Goal: Task Accomplishment & Management: Manage account settings

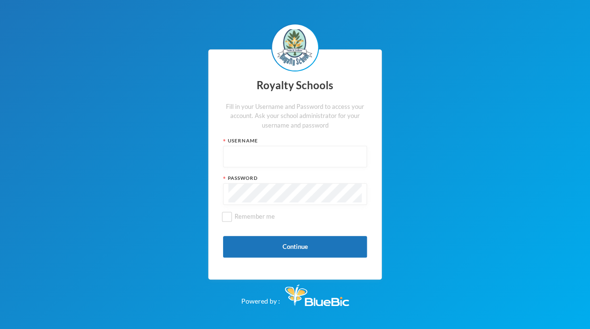
type input "admin"
click at [294, 249] on button "Continue" at bounding box center [295, 247] width 144 height 22
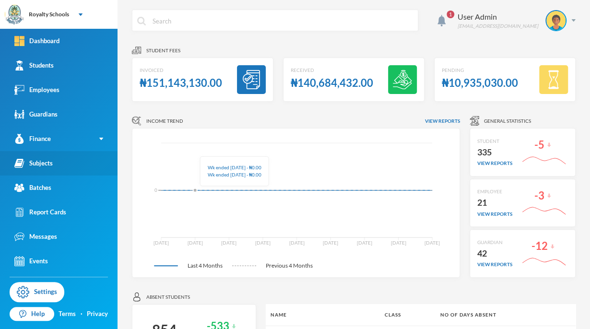
click at [38, 169] on link "Subjects" at bounding box center [59, 163] width 118 height 24
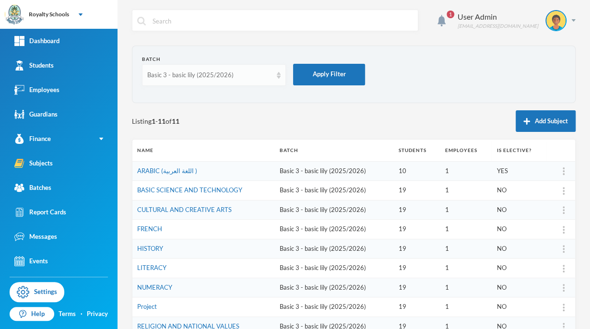
click at [216, 66] on div "Basic 3 - basic lily (2025/2026)" at bounding box center [214, 75] width 144 height 22
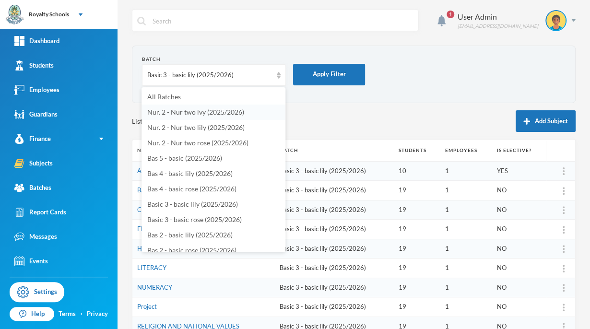
click at [244, 115] on li "Nur. 2 - Nur two ivy (2025/2026)" at bounding box center [214, 112] width 144 height 15
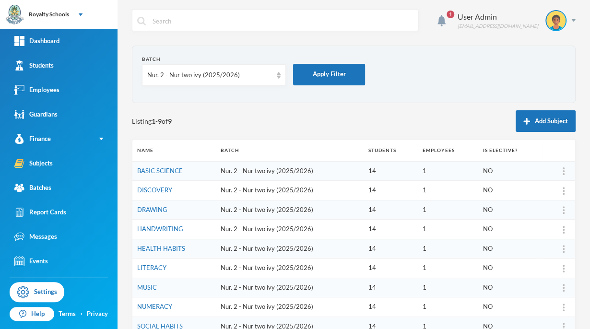
drag, startPoint x: 244, startPoint y: 115, endPoint x: 198, endPoint y: 151, distance: 58.5
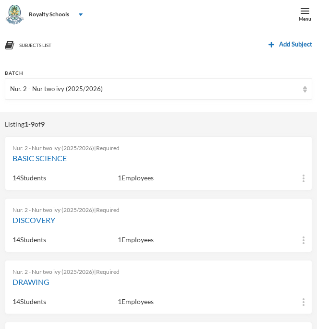
click at [198, 151] on div "Nur. 2 - Nur two ivy (2025/2026) | Required" at bounding box center [158, 148] width 292 height 9
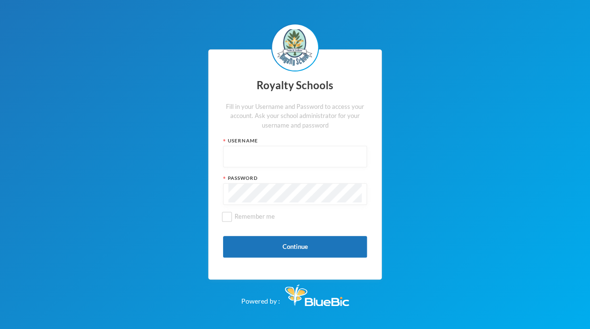
type input "admin"
click at [319, 250] on button "Continue" at bounding box center [295, 247] width 144 height 22
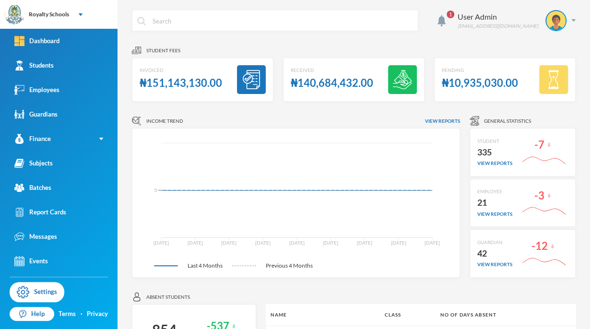
click at [196, 148] on icon "Jun 15 Jun 29 Jul 13 Jul 27 Aug 10 Aug 24 Sep 07 Sep 21 Oct 05 0" at bounding box center [293, 203] width 307 height 134
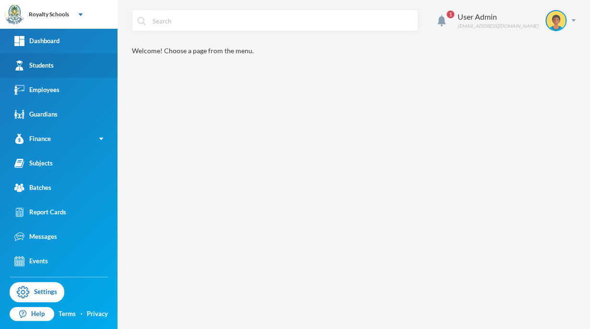
click at [61, 65] on link "Students" at bounding box center [59, 65] width 118 height 24
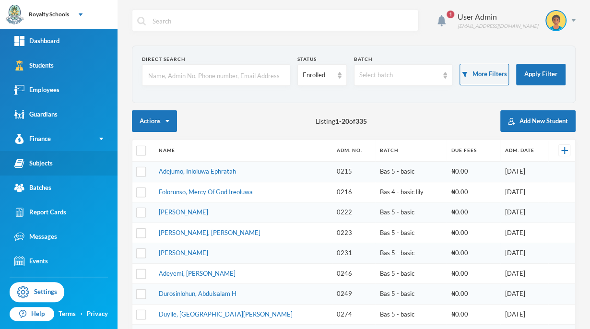
click at [46, 169] on link "Subjects" at bounding box center [59, 163] width 118 height 24
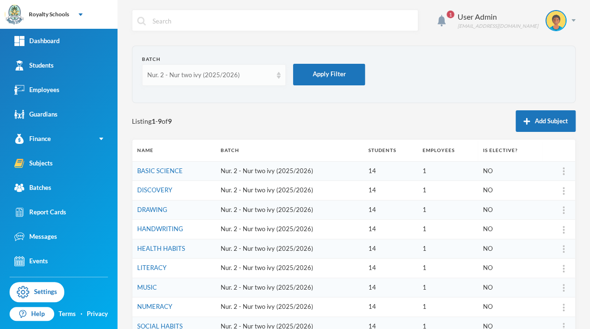
click at [281, 77] on div "Nur. 2 - Nur two ivy (2025/2026)" at bounding box center [214, 75] width 144 height 22
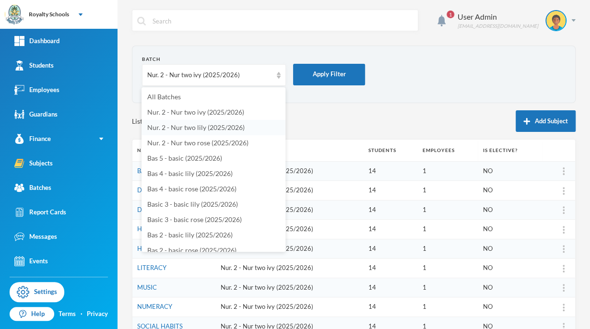
click at [191, 129] on span "Nur. 2 - Nur two lily (2025/2026)" at bounding box center [195, 127] width 97 height 8
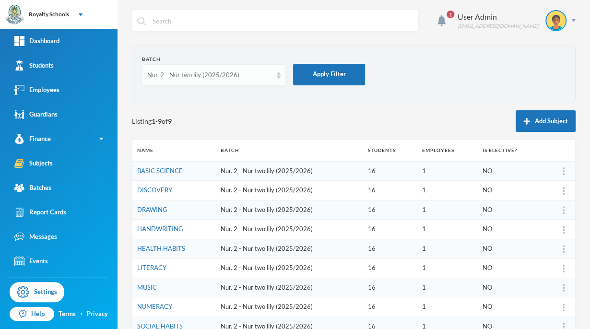
click at [235, 74] on div "Nur. 2 - Nur two lily (2025/2026)" at bounding box center [209, 76] width 125 height 10
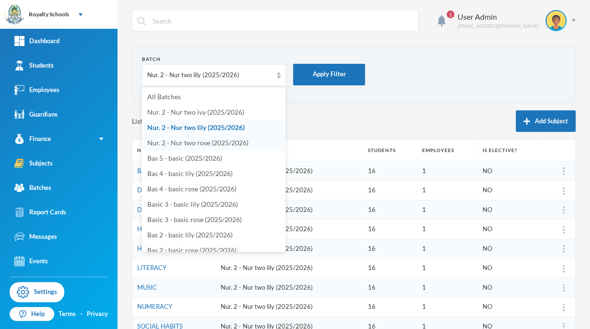
click at [198, 145] on span "Nur. 2 - Nur two rose (2025/2026)" at bounding box center [197, 143] width 101 height 8
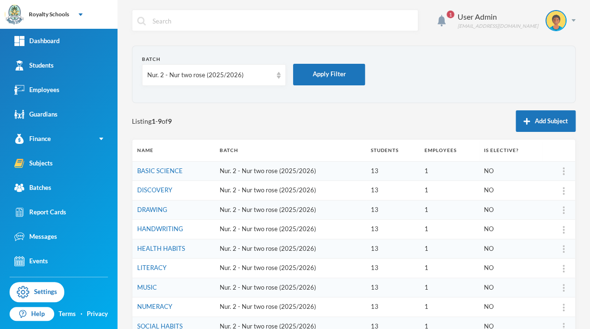
scroll to position [65, 0]
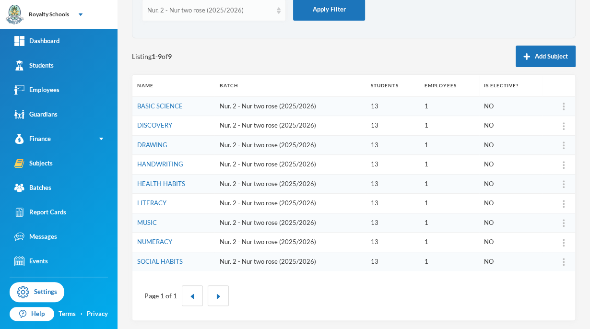
click at [239, 16] on div "Nur. 2 - Nur two rose (2025/2026)" at bounding box center [214, 11] width 144 height 22
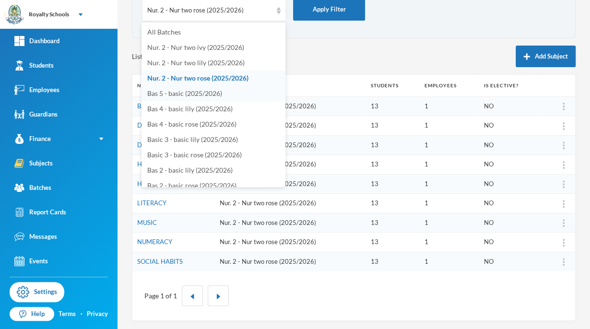
click at [217, 96] on span "Bas 5 - basic (2025/2026)" at bounding box center [184, 93] width 75 height 8
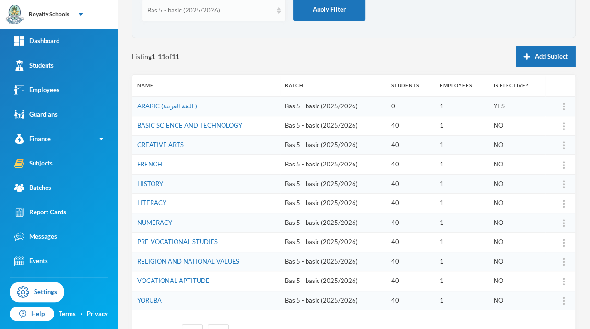
click at [209, 12] on div "Bas 5 - basic (2025/2026)" at bounding box center [209, 11] width 125 height 10
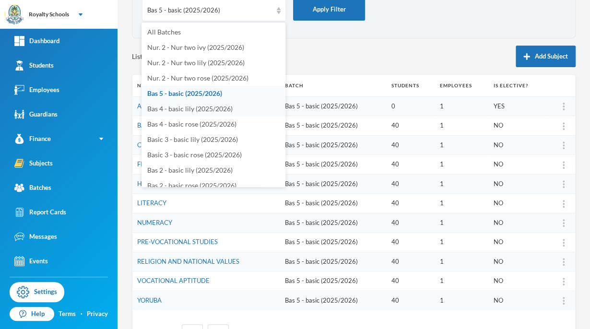
click at [157, 112] on span "Bas 4 - basic lily (2025/2026)" at bounding box center [189, 109] width 85 height 8
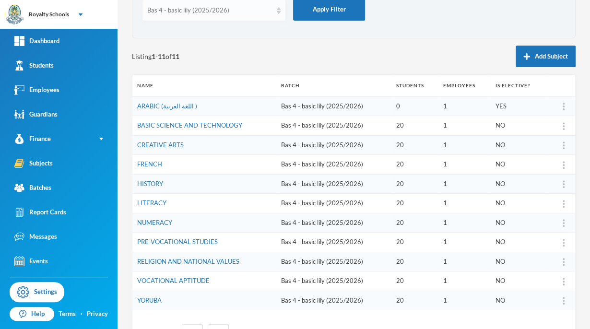
click at [183, 0] on div "Bas 4 - basic lily (2025/2026)" at bounding box center [214, 11] width 144 height 22
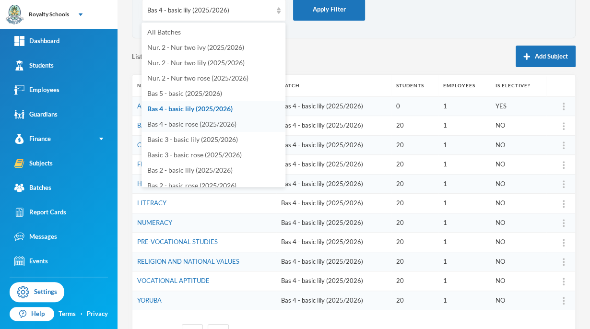
click at [172, 128] on li "Bas 4 - basic rose (2025/2026)" at bounding box center [214, 124] width 144 height 15
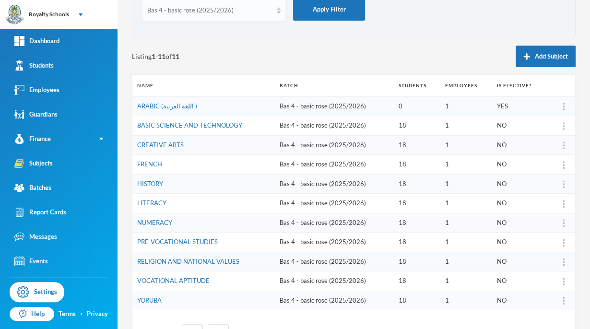
click at [200, 9] on div "Bas 4 - basic rose (2025/2026)" at bounding box center [209, 11] width 125 height 10
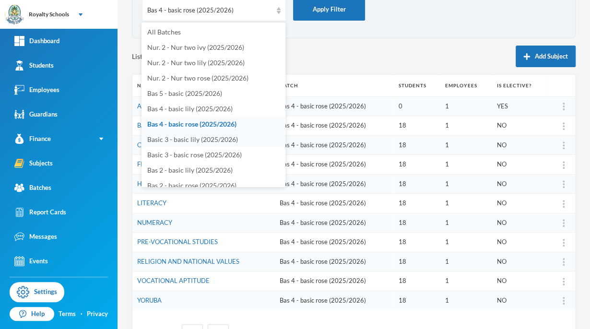
click at [194, 143] on span "Basic 3 - basic lily (2025/2026)" at bounding box center [192, 139] width 91 height 8
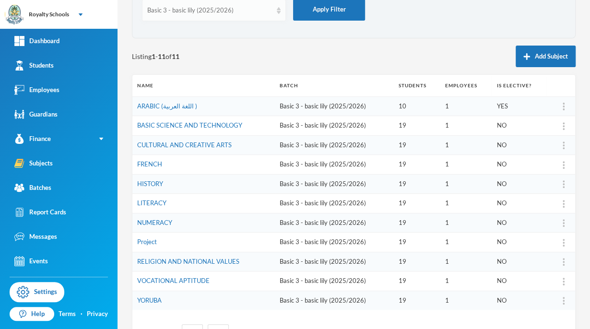
click at [203, 13] on div "Basic 3 - basic lily (2025/2026)" at bounding box center [209, 11] width 125 height 10
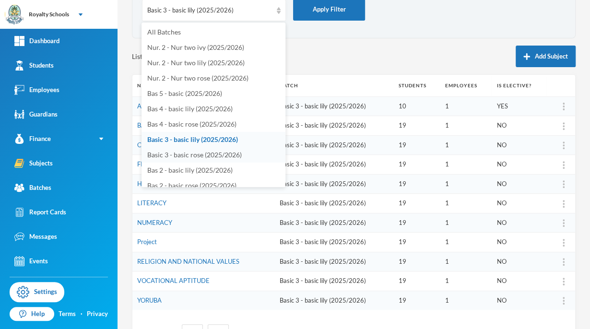
click at [194, 155] on span "Basic 3 - basic rose (2025/2026)" at bounding box center [194, 155] width 95 height 8
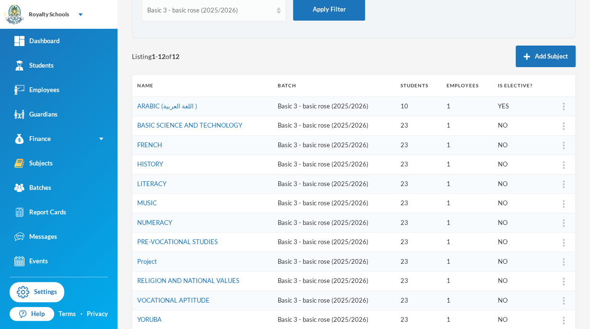
click at [220, 13] on div "Basic 3 - basic rose (2025/2026)" at bounding box center [209, 11] width 125 height 10
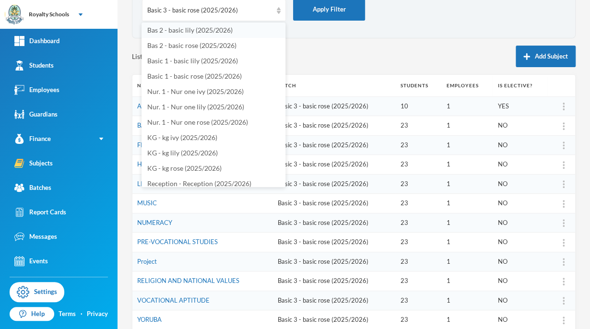
scroll to position [140, 0]
click at [205, 27] on span "Bas 2 - basic lily (2025/2026)" at bounding box center [189, 30] width 85 height 8
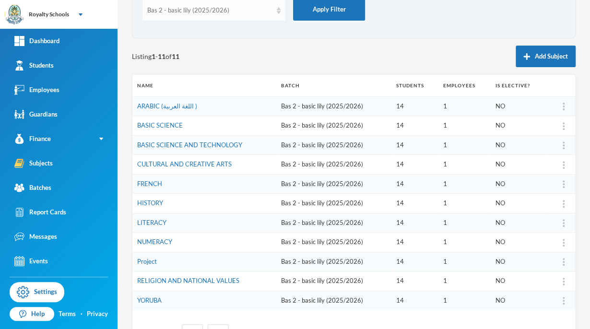
click at [220, 12] on div "Bas 2 - basic lily (2025/2026)" at bounding box center [209, 11] width 125 height 10
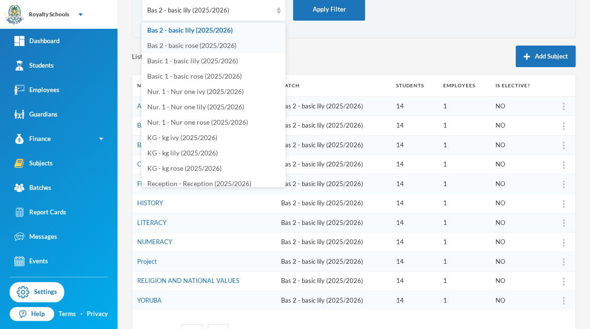
click at [218, 46] on span "Bas 2 - basic rose (2025/2026)" at bounding box center [191, 45] width 89 height 8
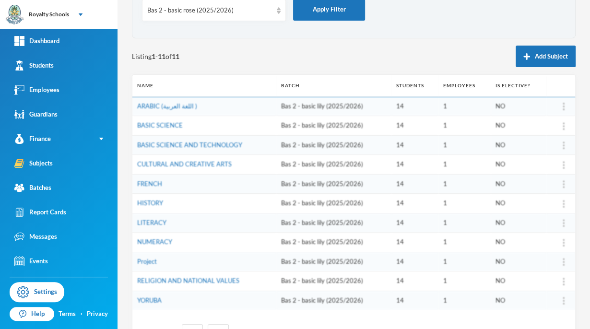
scroll to position [28, 0]
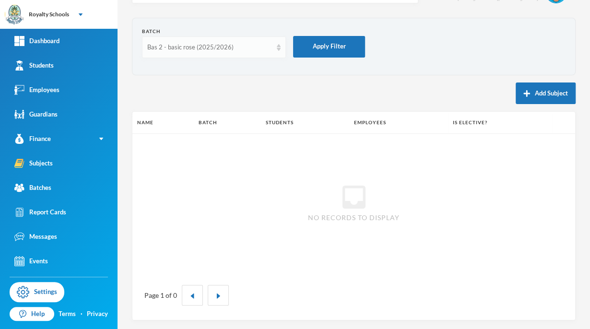
click at [276, 54] on div "Bas 2 - basic rose (2025/2026)" at bounding box center [214, 47] width 144 height 22
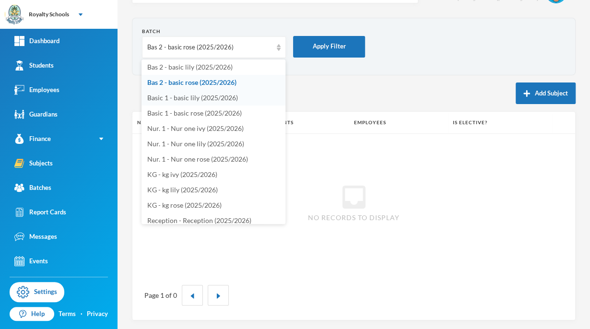
click at [216, 98] on span "Basic 1 - basic lily (2025/2026)" at bounding box center [192, 98] width 91 height 8
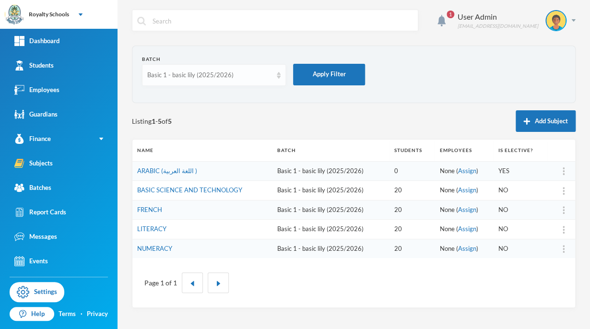
scroll to position [0, 0]
click at [221, 79] on div "Basic 1 - basic lily (2025/2026)" at bounding box center [209, 76] width 125 height 10
click at [318, 118] on div "Listing 1 - 5 of 5 Add Subject" at bounding box center [354, 121] width 444 height 22
click at [550, 197] on div "Assign Employee" at bounding box center [540, 196] width 52 height 19
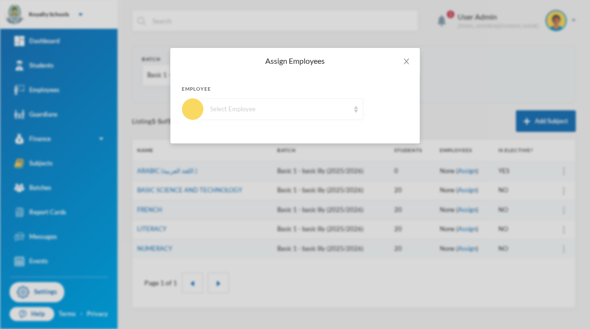
click at [327, 109] on div "Select Employee" at bounding box center [279, 110] width 139 height 10
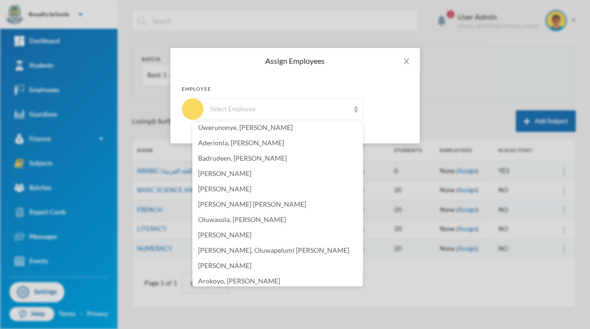
scroll to position [115, 0]
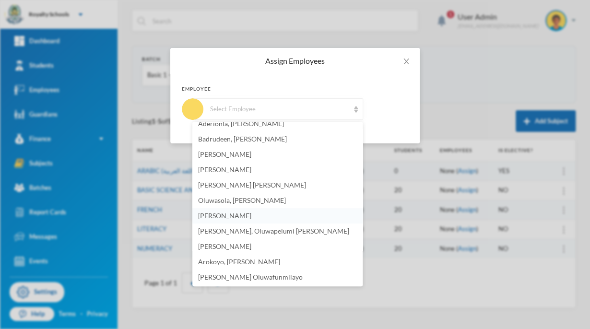
click at [249, 217] on span "[PERSON_NAME]" at bounding box center [224, 216] width 53 height 8
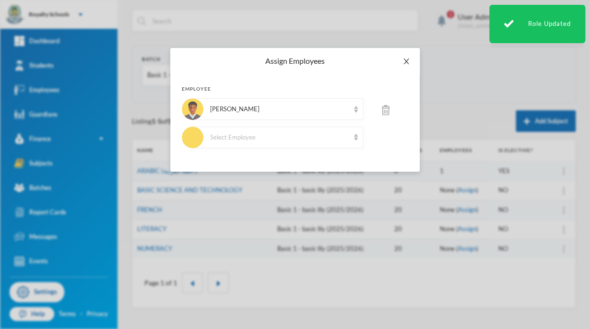
click at [405, 62] on icon "icon: close" at bounding box center [407, 62] width 8 height 8
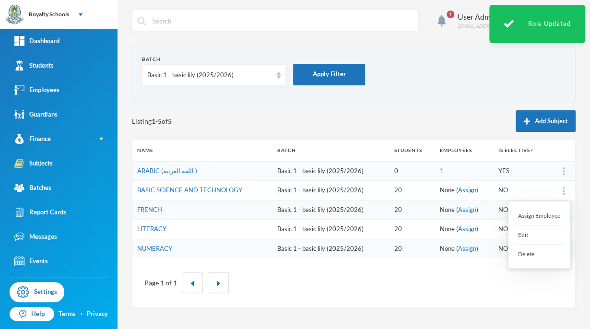
click at [551, 213] on div "Assign Employee" at bounding box center [540, 215] width 52 height 19
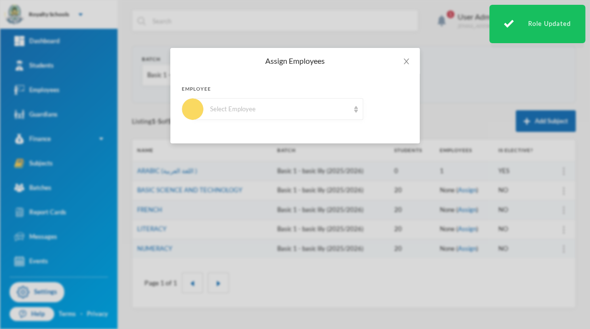
click at [255, 105] on div "Select Employee" at bounding box center [279, 110] width 139 height 10
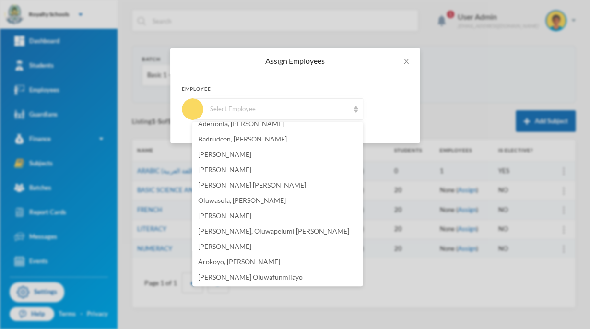
scroll to position [134, 0]
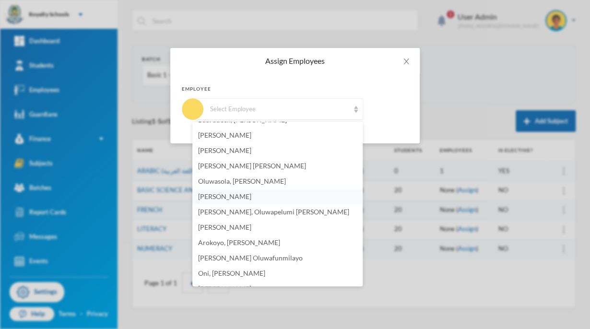
click at [214, 200] on span "[PERSON_NAME]" at bounding box center [224, 196] width 53 height 8
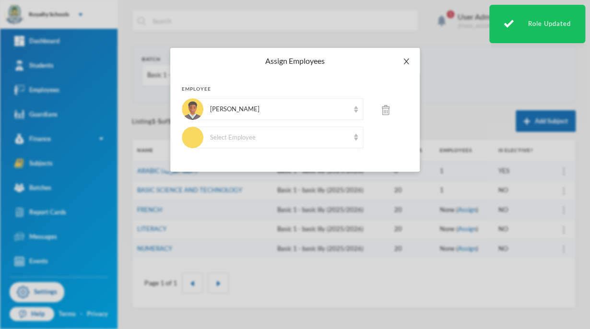
click at [406, 60] on icon "icon: close" at bounding box center [407, 62] width 8 height 8
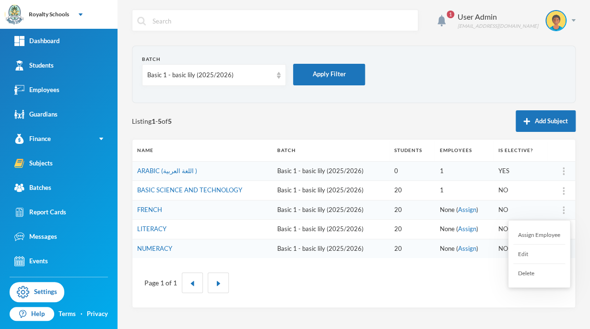
click at [553, 233] on div "Assign Employee" at bounding box center [540, 235] width 52 height 19
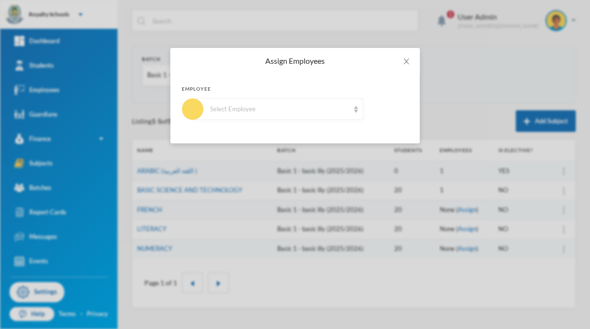
click at [290, 102] on div "Select Employee" at bounding box center [278, 109] width 170 height 22
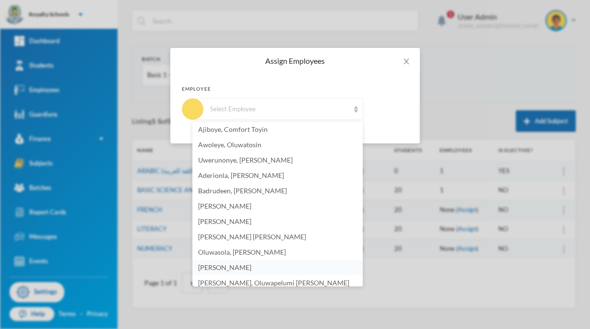
scroll to position [67, 0]
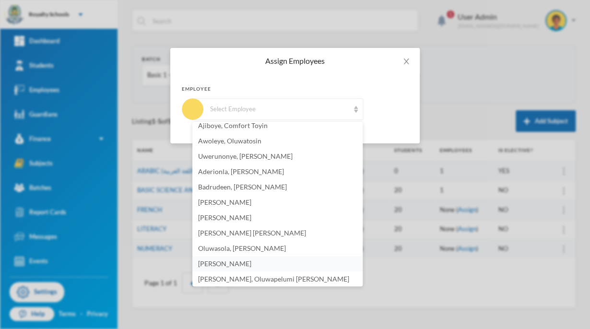
click at [269, 263] on li "[PERSON_NAME]" at bounding box center [277, 263] width 170 height 15
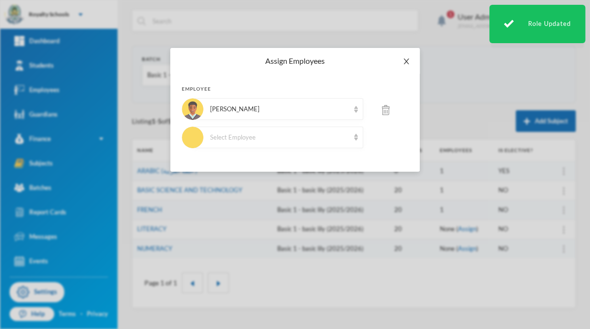
click at [405, 61] on icon "icon: close" at bounding box center [407, 62] width 8 height 8
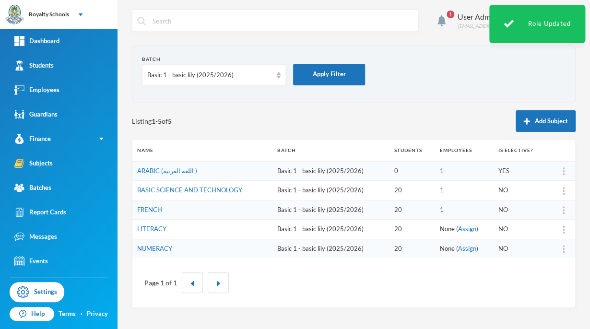
click at [245, 156] on th "Name" at bounding box center [202, 151] width 140 height 22
click at [562, 254] on div "Assign Employee" at bounding box center [540, 254] width 52 height 19
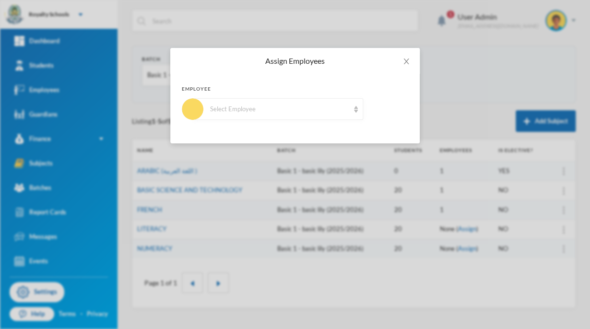
click at [281, 121] on div "Employee Select Employee" at bounding box center [295, 109] width 250 height 70
click at [286, 112] on div "Select Employee" at bounding box center [279, 110] width 139 height 10
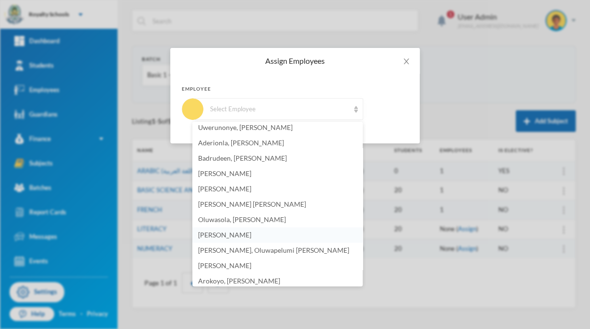
scroll to position [98, 0]
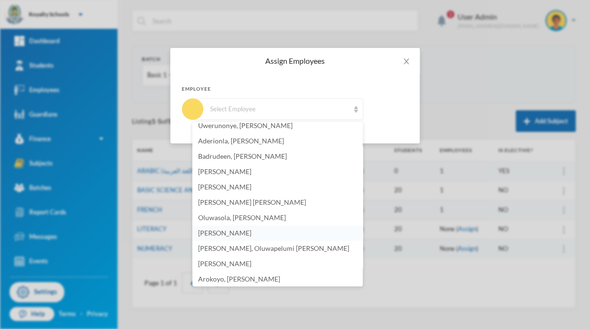
click at [244, 231] on span "[PERSON_NAME]" at bounding box center [224, 233] width 53 height 8
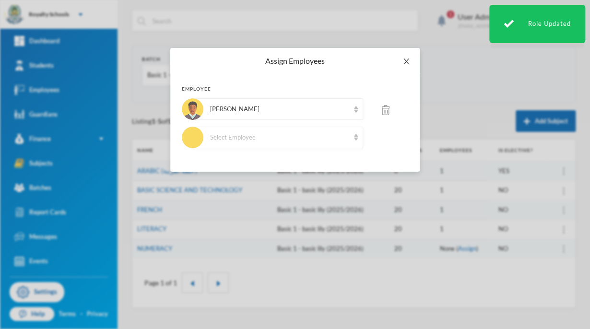
click at [407, 67] on span "Close" at bounding box center [406, 61] width 27 height 27
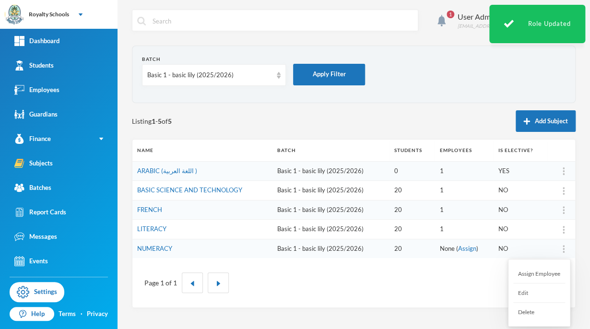
click at [552, 272] on div "Assign Employee" at bounding box center [540, 273] width 52 height 19
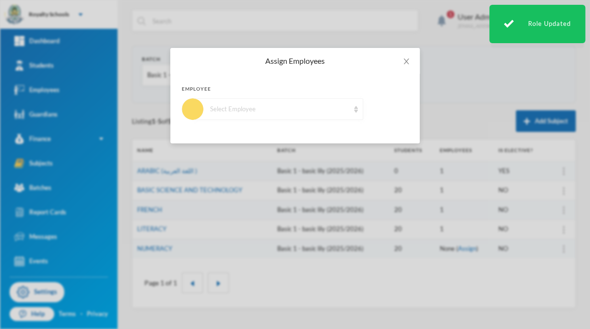
click at [310, 114] on div "Select Employee" at bounding box center [278, 109] width 170 height 22
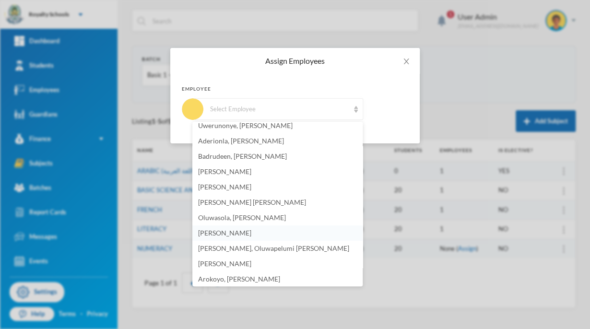
click at [251, 231] on span "[PERSON_NAME]" at bounding box center [224, 233] width 53 height 8
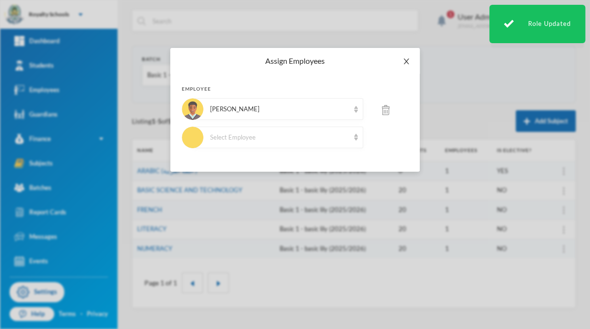
click at [405, 65] on icon "icon: close" at bounding box center [407, 62] width 8 height 8
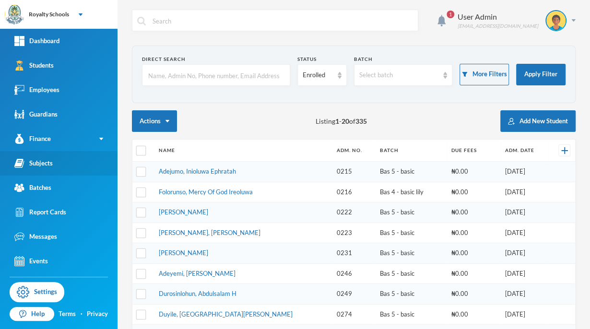
click at [51, 166] on div "Subjects" at bounding box center [33, 163] width 38 height 10
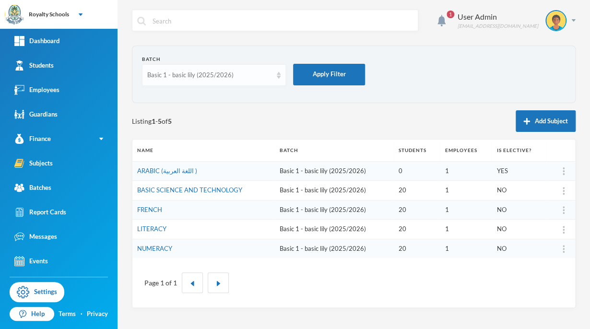
click at [206, 81] on div "Basic 1 - basic lily (2025/2026)" at bounding box center [214, 75] width 144 height 22
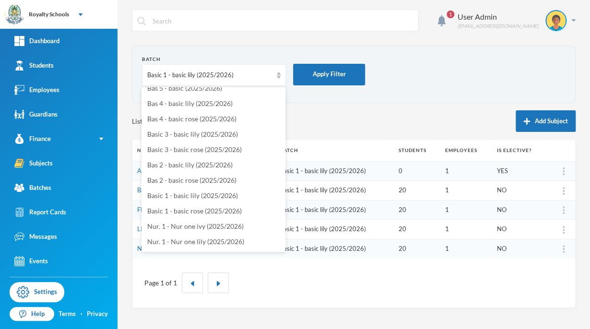
scroll to position [83, 0]
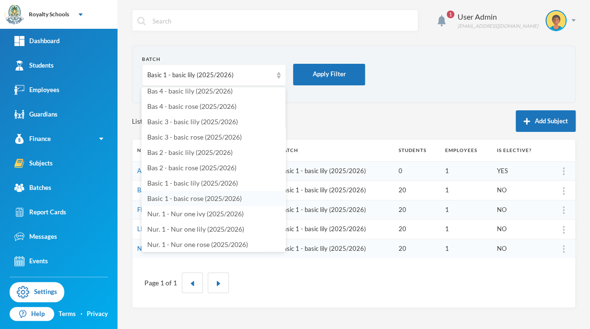
click at [212, 203] on li "Basic 1 - basic rose (2025/2026)" at bounding box center [214, 198] width 144 height 15
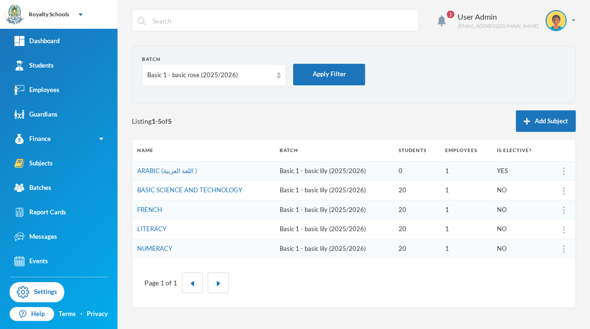
click at [212, 203] on body "Royalty Schools Your Bluebic Account Royalty Schools Add a New School Dashboard…" at bounding box center [295, 164] width 590 height 329
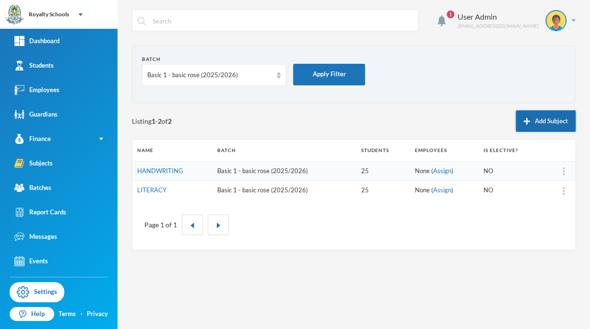
click at [543, 121] on button "Add Subject" at bounding box center [546, 121] width 60 height 22
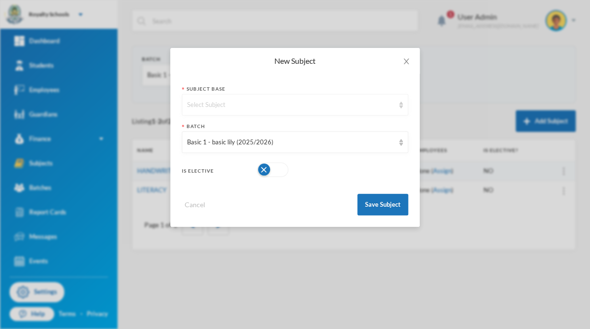
click at [346, 95] on div "Select Subject" at bounding box center [295, 105] width 227 height 22
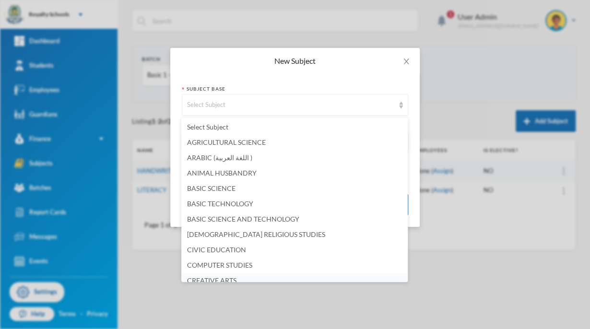
scroll to position [6, 0]
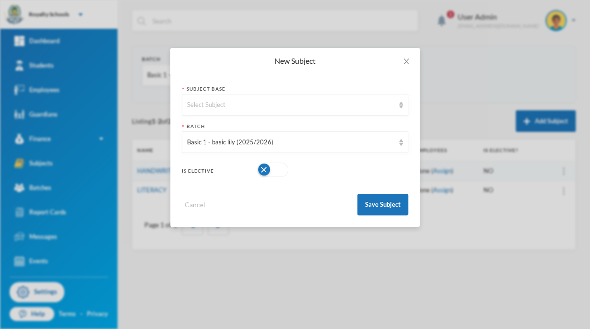
click at [442, 281] on div "New Subject Subject Base Select Subject Batch Basic 1 - basic lily (2025/2026) …" at bounding box center [295, 164] width 590 height 329
click at [290, 110] on div "Select Subject" at bounding box center [295, 105] width 227 height 22
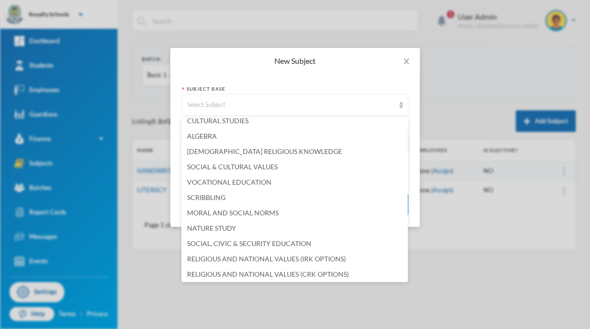
scroll to position [556, 0]
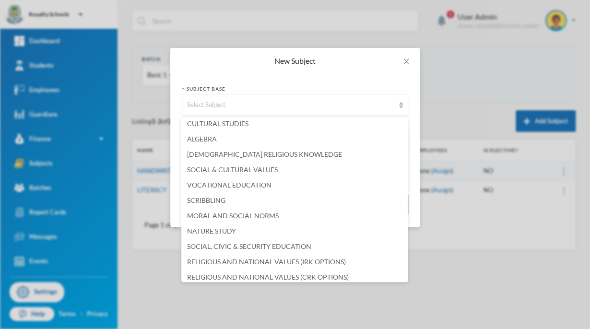
click at [549, 180] on div "New Subject Subject Base Select Subject Batch Basic 1 - basic lily (2025/2026) …" at bounding box center [295, 164] width 590 height 329
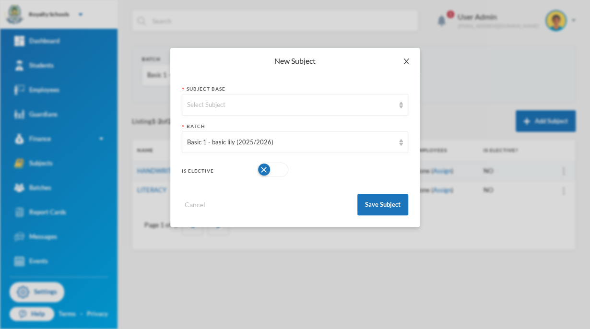
click at [411, 58] on span "Close" at bounding box center [406, 61] width 27 height 27
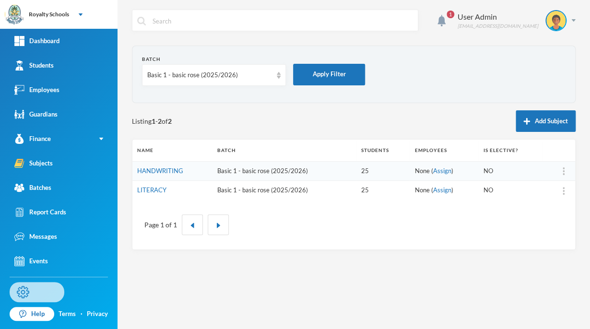
click at [42, 292] on link "Settings" at bounding box center [37, 292] width 55 height 20
click at [502, 20] on div "User Admin" at bounding box center [498, 17] width 81 height 12
click at [556, 72] on button "Logout" at bounding box center [549, 70] width 43 height 14
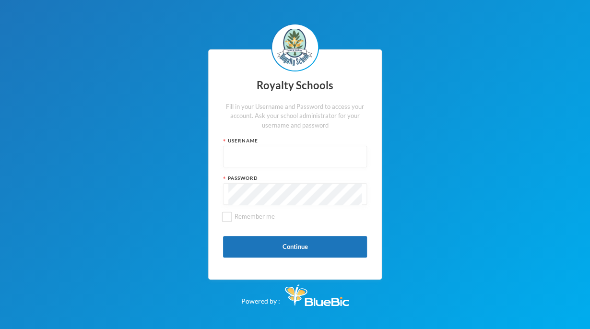
type input "admin"
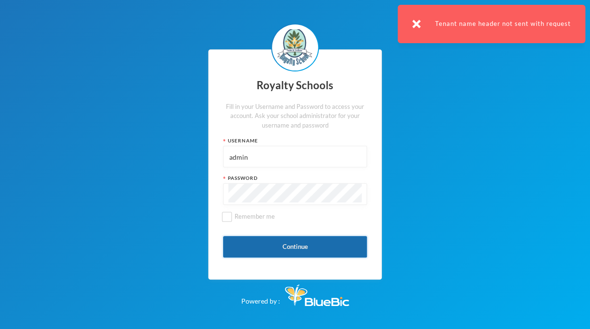
click at [293, 244] on button "Continue" at bounding box center [295, 247] width 144 height 22
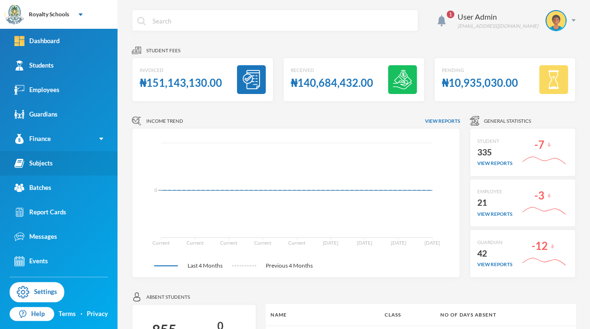
click at [63, 160] on link "Subjects" at bounding box center [59, 163] width 118 height 24
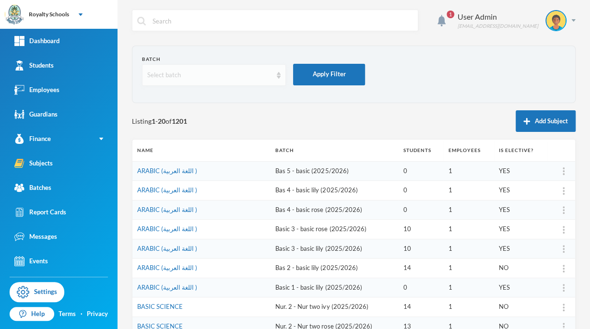
click at [229, 80] on div "Select batch" at bounding box center [214, 75] width 144 height 22
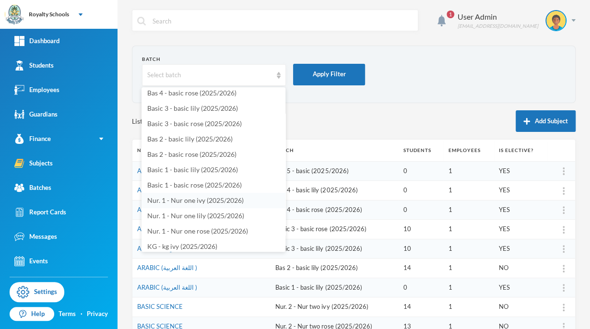
scroll to position [98, 0]
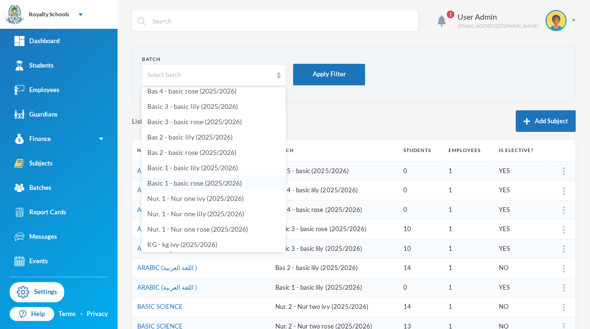
click at [229, 180] on span "Basic 1 - basic rose (2025/2026)" at bounding box center [194, 183] width 95 height 8
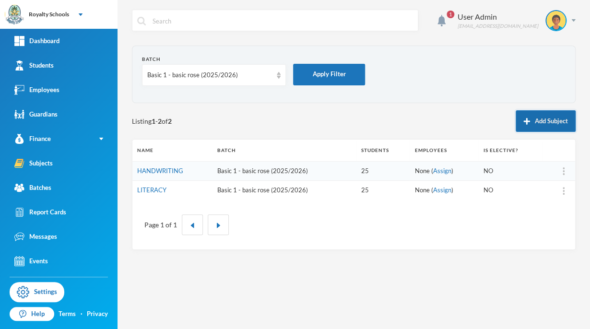
click at [525, 120] on img "button" at bounding box center [527, 121] width 7 height 7
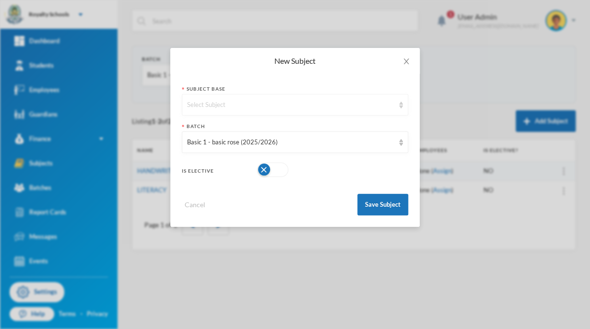
click at [370, 102] on div "Select Subject" at bounding box center [290, 105] width 207 height 10
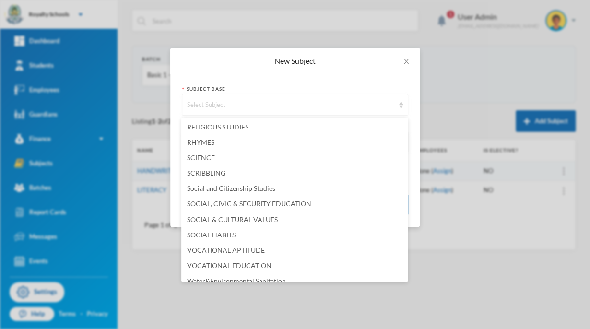
scroll to position [641, 0]
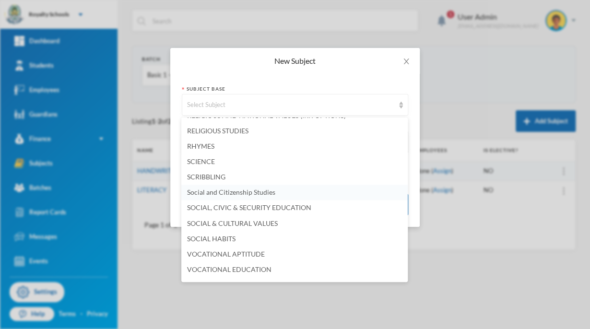
click at [197, 192] on span "Social and Citizenship Studies" at bounding box center [231, 192] width 88 height 8
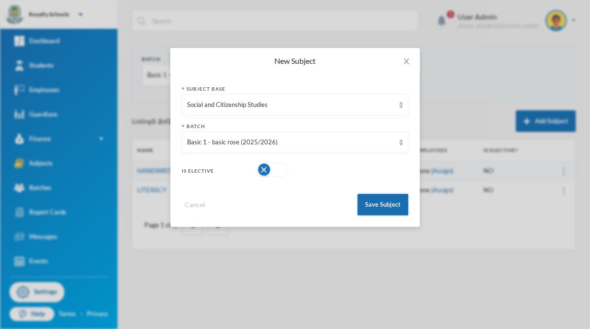
click at [366, 214] on button "Save Subject" at bounding box center [383, 205] width 51 height 22
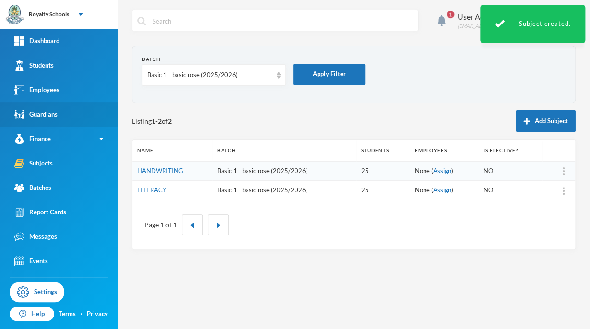
click at [90, 113] on link "Guardians" at bounding box center [59, 114] width 118 height 24
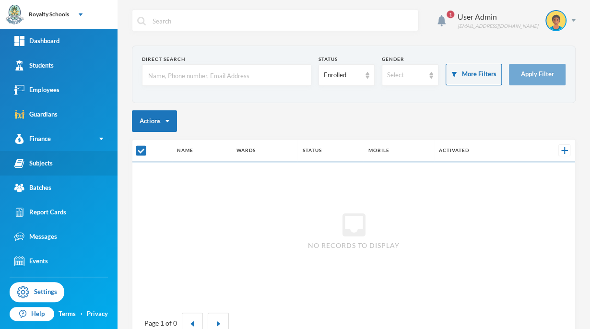
click at [63, 172] on link "Subjects" at bounding box center [59, 163] width 118 height 24
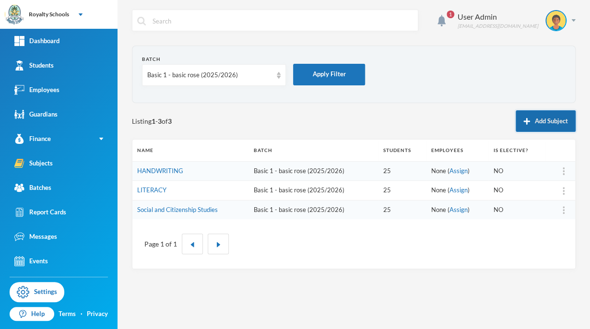
click at [529, 120] on img "button" at bounding box center [527, 121] width 7 height 7
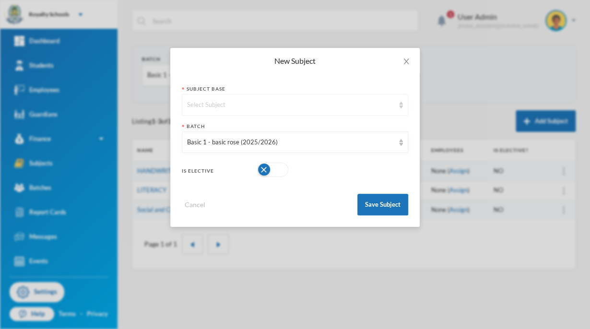
click at [355, 100] on div "Select Subject" at bounding box center [290, 105] width 207 height 10
click at [449, 122] on div "New Subject Subject Base Select Subject Batch Basic 1 - basic rose (2025/2026) …" at bounding box center [295, 164] width 590 height 329
click at [360, 104] on div "Select Subject" at bounding box center [290, 105] width 207 height 10
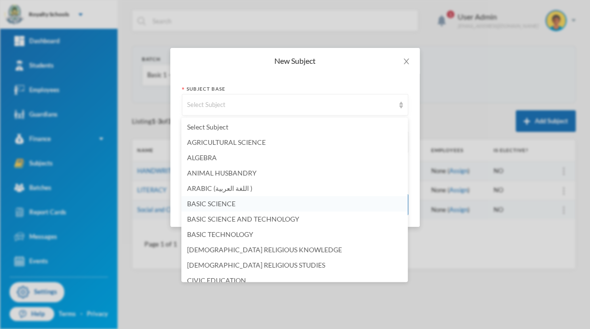
click at [191, 205] on span "BASIC SCIENCE" at bounding box center [211, 204] width 48 height 8
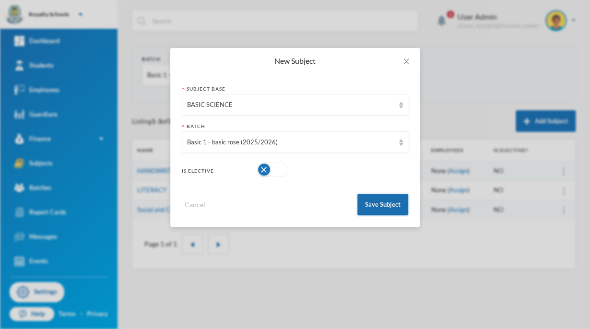
click at [373, 203] on button "Save Subject" at bounding box center [383, 205] width 51 height 22
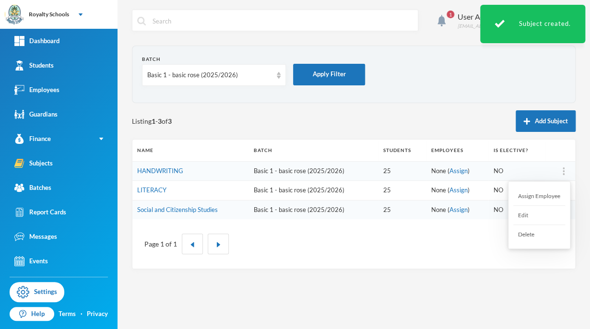
click at [526, 238] on div "Delete" at bounding box center [540, 234] width 52 height 19
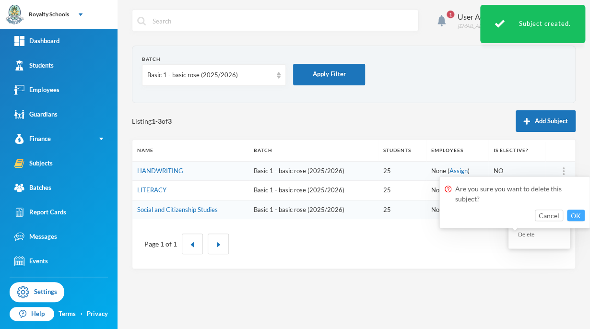
click at [578, 211] on button "OK" at bounding box center [576, 216] width 18 height 12
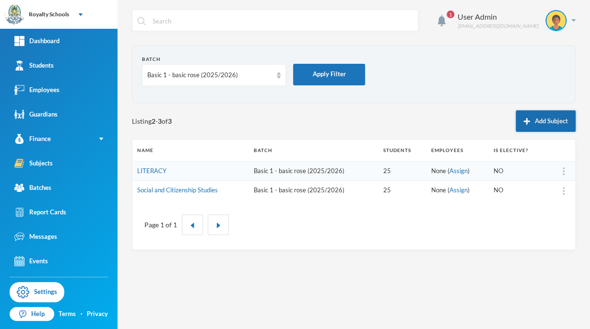
click at [544, 115] on button "Add Subject" at bounding box center [546, 121] width 60 height 22
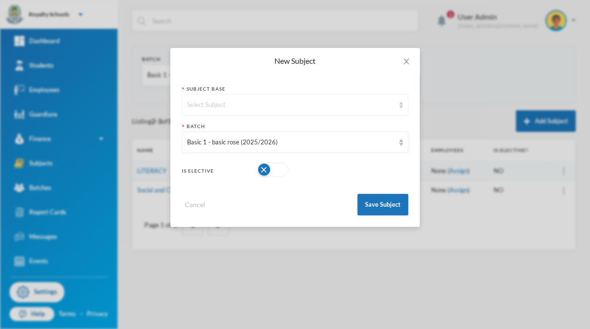
click at [359, 94] on div "Select Subject" at bounding box center [295, 105] width 227 height 22
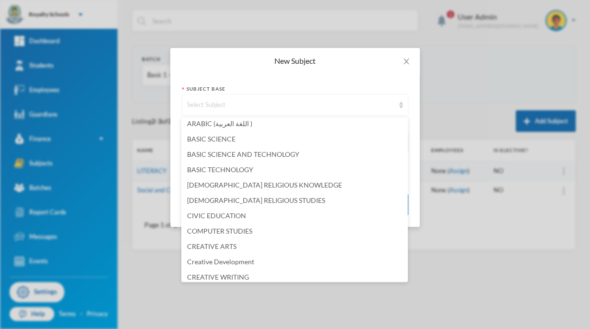
scroll to position [66, 0]
click at [203, 252] on li "CREATIVE ARTS" at bounding box center [294, 245] width 227 height 15
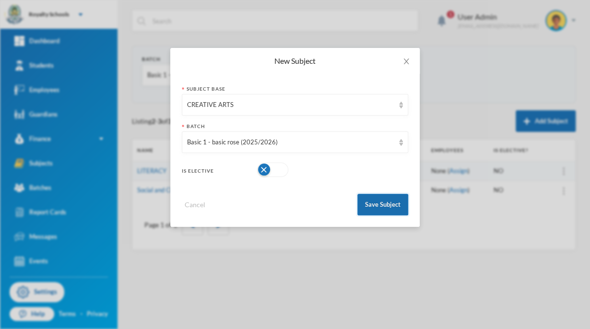
click at [372, 212] on button "Save Subject" at bounding box center [383, 205] width 51 height 22
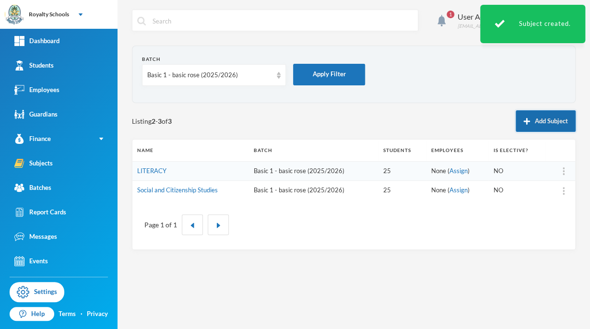
click at [524, 118] on img "button" at bounding box center [527, 121] width 7 height 7
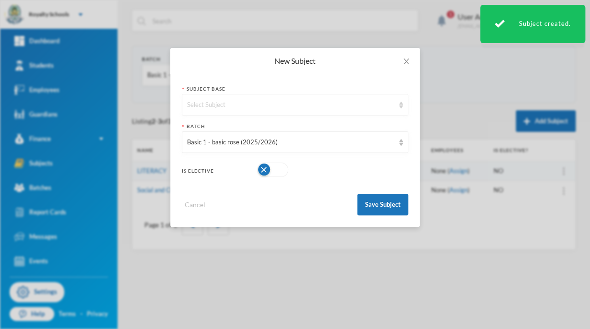
click at [390, 103] on div "Select Subject" at bounding box center [290, 105] width 207 height 10
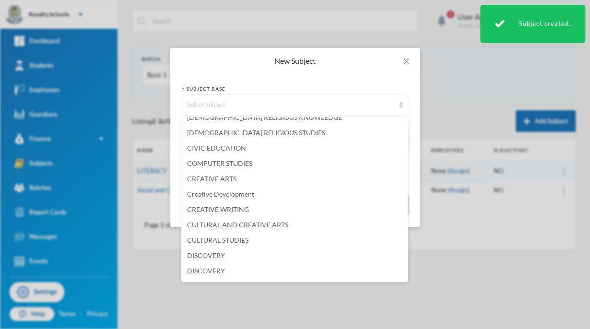
scroll to position [135, 0]
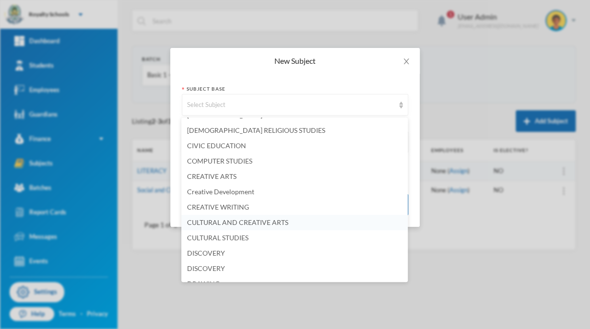
click at [204, 224] on span "CULTURAL AND CREATIVE ARTS" at bounding box center [237, 222] width 101 height 8
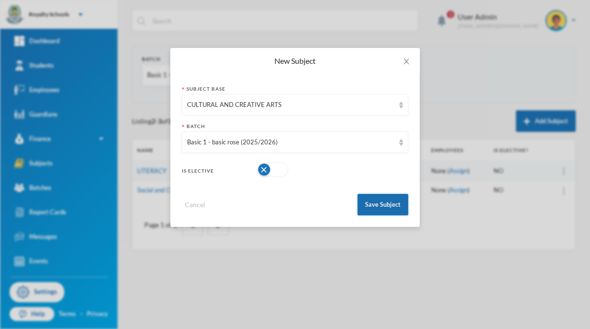
click at [374, 213] on button "Save Subject" at bounding box center [383, 205] width 51 height 22
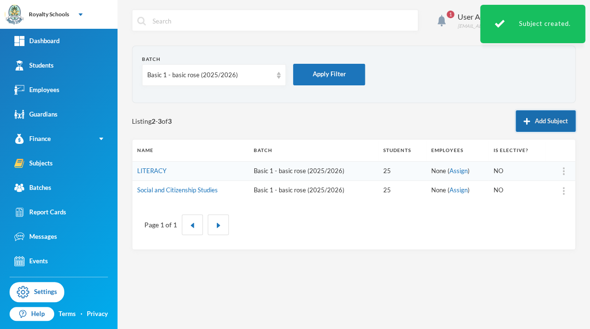
click at [543, 121] on button "Add Subject" at bounding box center [546, 121] width 60 height 22
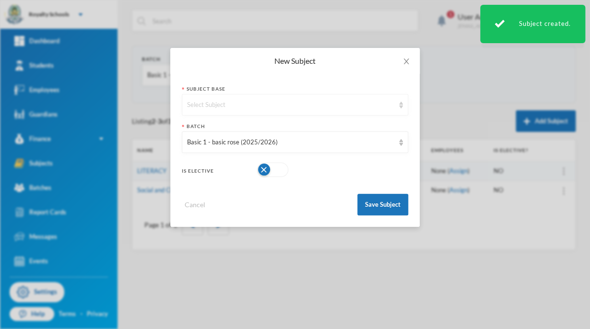
click at [328, 101] on div "Select Subject" at bounding box center [290, 105] width 207 height 10
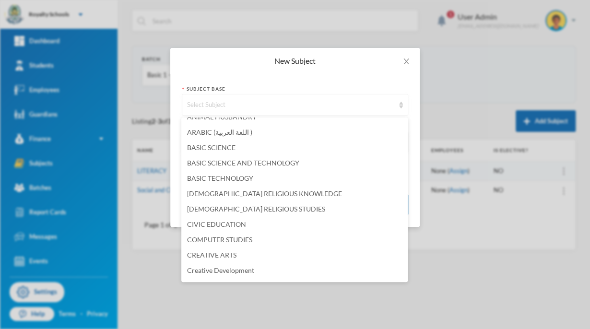
scroll to position [57, 0]
click at [203, 211] on span "[DEMOGRAPHIC_DATA] RELIGIOUS STUDIES" at bounding box center [256, 208] width 138 height 8
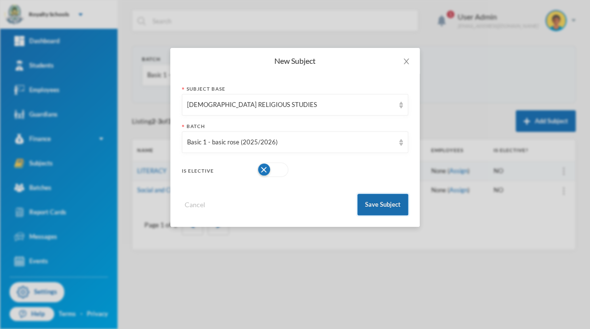
click at [387, 206] on button "Save Subject" at bounding box center [383, 205] width 51 height 22
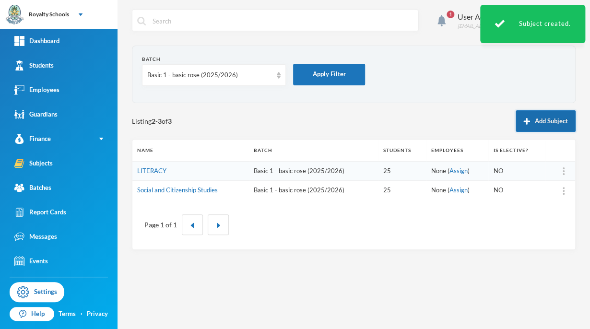
click at [551, 117] on button "Add Subject" at bounding box center [546, 121] width 60 height 22
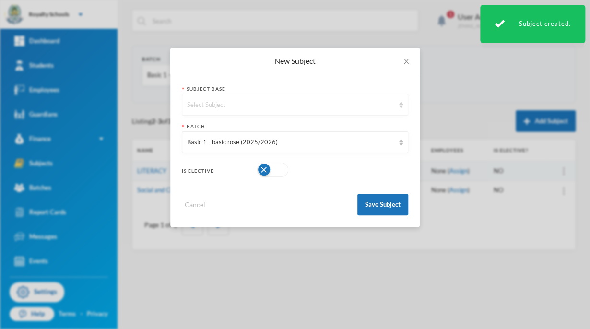
click at [352, 105] on div "Select Subject" at bounding box center [290, 105] width 207 height 10
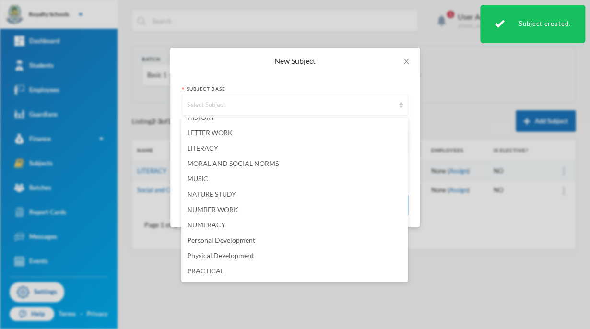
scroll to position [394, 0]
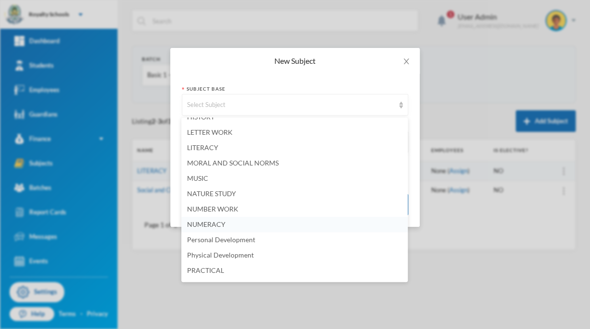
click at [196, 222] on span "NUMERACY" at bounding box center [206, 224] width 38 height 8
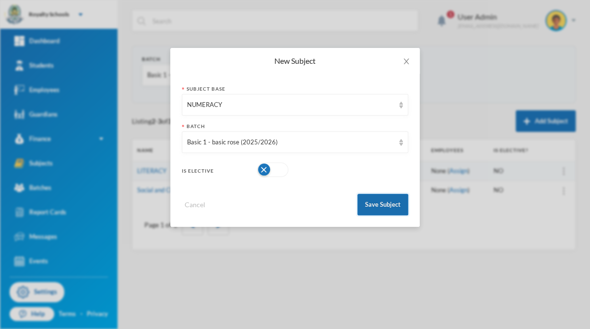
click at [371, 205] on button "Save Subject" at bounding box center [383, 205] width 51 height 22
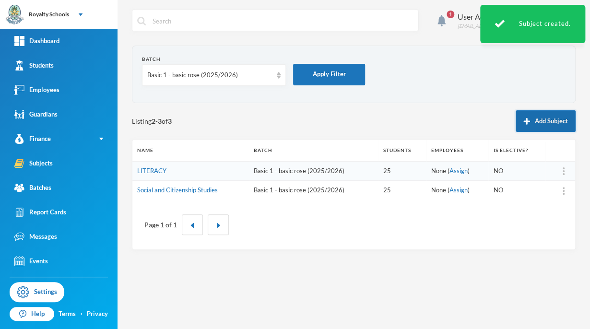
click at [543, 131] on button "Add Subject" at bounding box center [546, 121] width 60 height 22
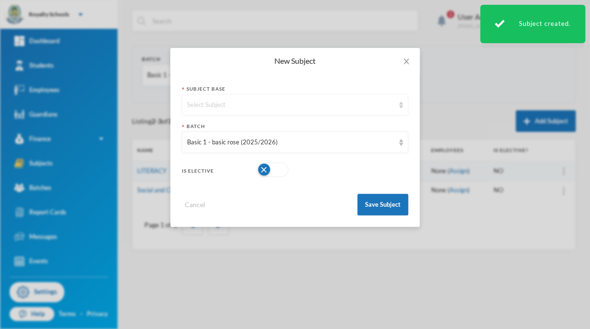
click at [196, 98] on div "Select Subject" at bounding box center [295, 105] width 227 height 22
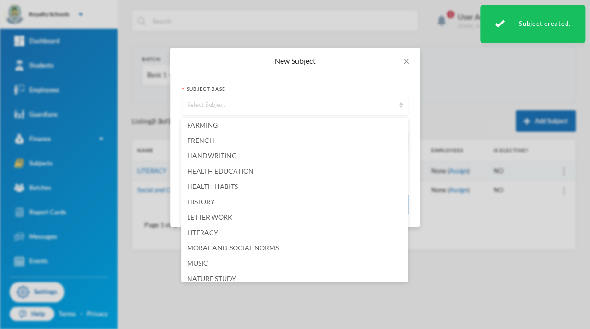
scroll to position [312, 0]
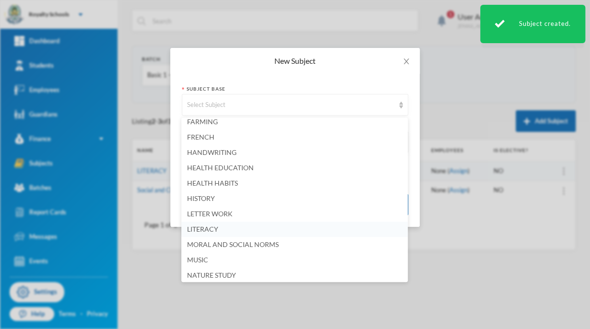
click at [202, 229] on span "LITERACY" at bounding box center [202, 229] width 31 height 8
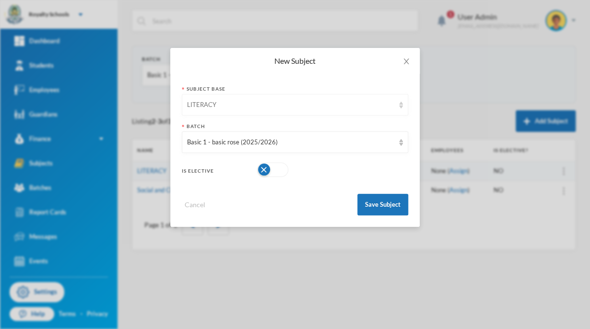
click at [207, 105] on div "LITERACY" at bounding box center [290, 105] width 207 height 10
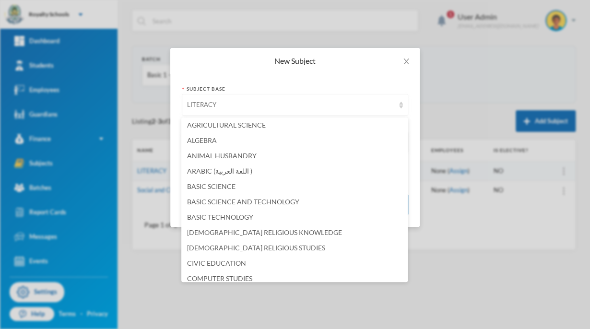
scroll to position [0, 0]
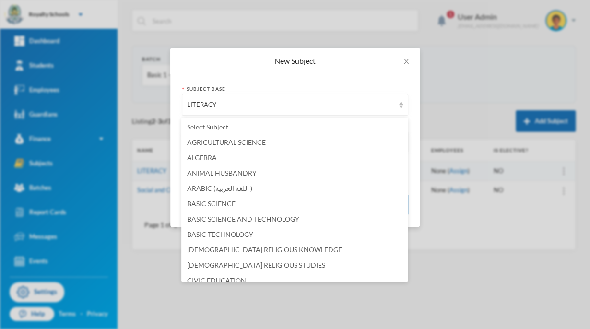
click at [276, 312] on div "New Subject Subject Base LITERACY Batch Basic 1 - basic rose (2025/2026) Is Ele…" at bounding box center [295, 164] width 590 height 329
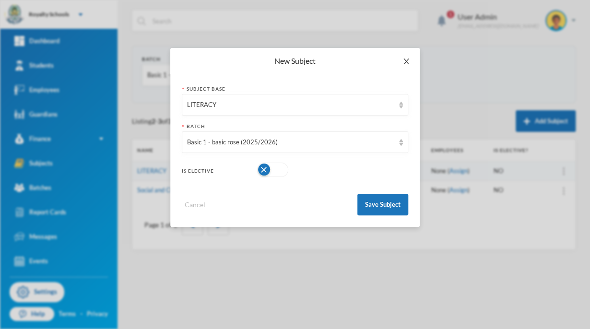
click at [404, 71] on span "Close" at bounding box center [406, 61] width 27 height 27
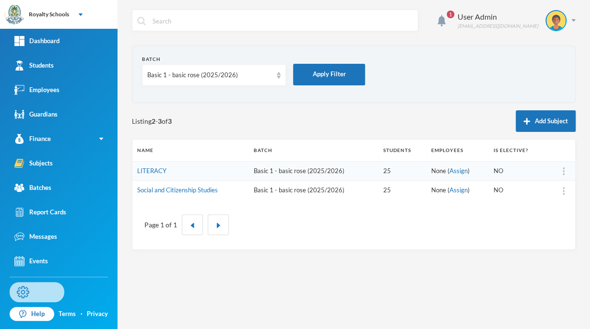
click at [38, 296] on link "Settings" at bounding box center [37, 292] width 55 height 20
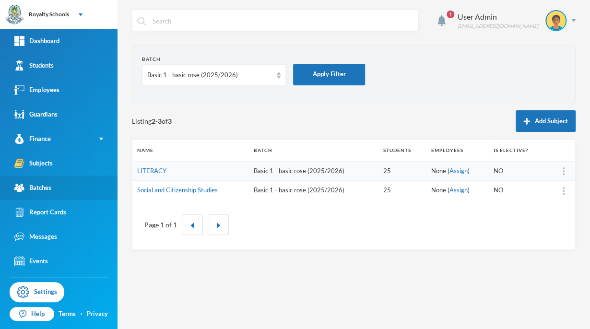
click at [46, 185] on div "Batches" at bounding box center [32, 188] width 37 height 10
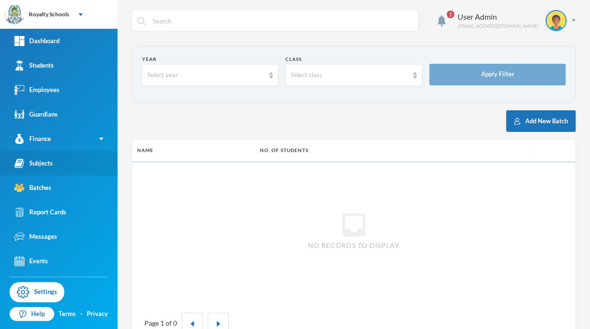
click at [60, 162] on link "Subjects" at bounding box center [59, 163] width 118 height 24
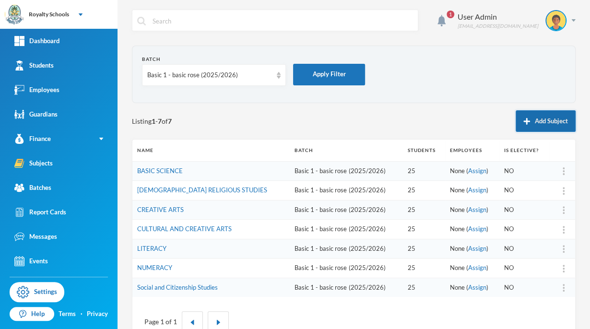
click at [524, 123] on img "button" at bounding box center [527, 121] width 7 height 7
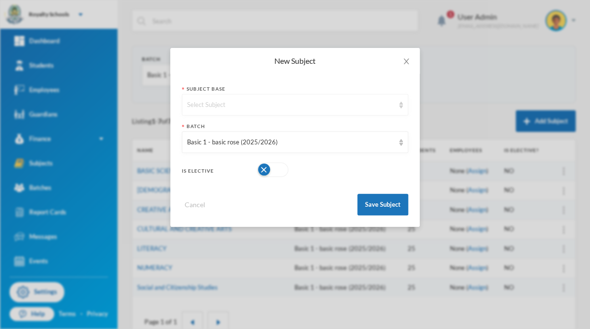
click at [294, 107] on div "Select Subject" at bounding box center [290, 105] width 207 height 10
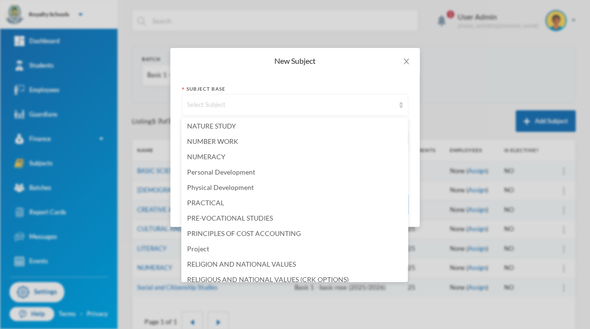
scroll to position [745, 0]
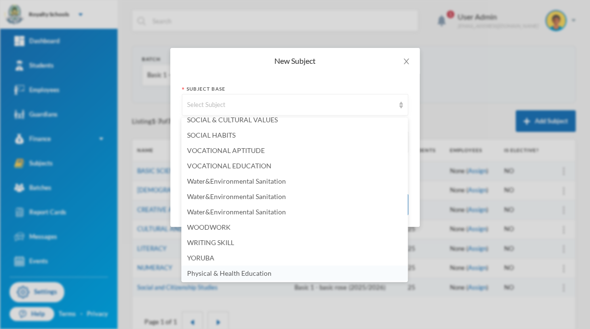
click at [201, 273] on span "Physical & Health Education" at bounding box center [229, 273] width 84 height 8
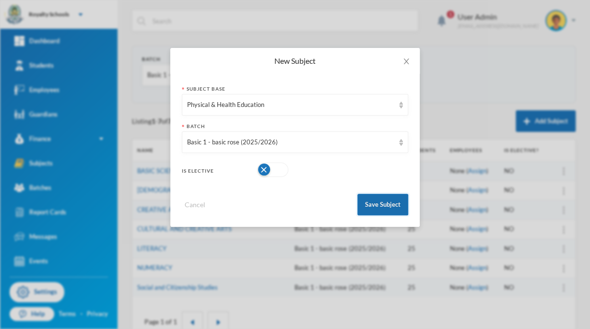
click at [370, 209] on button "Save Subject" at bounding box center [383, 205] width 51 height 22
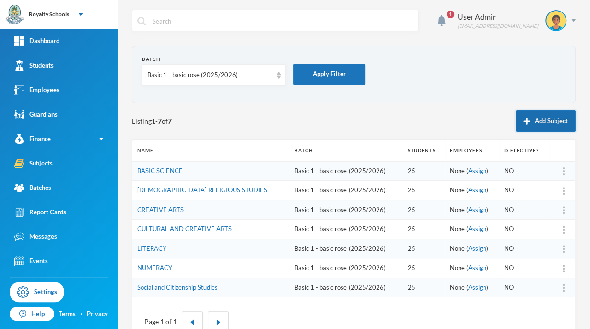
click at [550, 117] on button "Add Subject" at bounding box center [546, 121] width 60 height 22
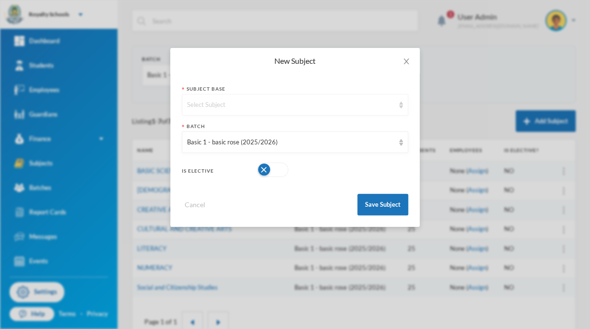
click at [217, 103] on div "Select Subject" at bounding box center [290, 105] width 207 height 10
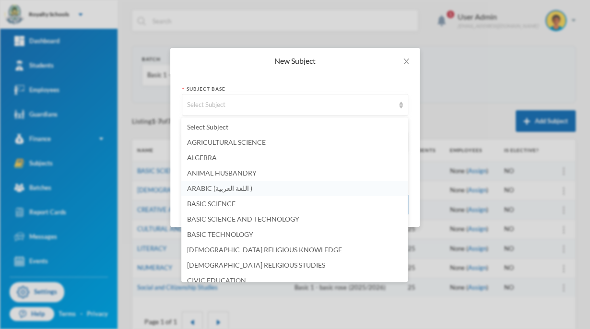
click at [215, 190] on span "ARABIC (اللغة العربية )" at bounding box center [219, 188] width 65 height 8
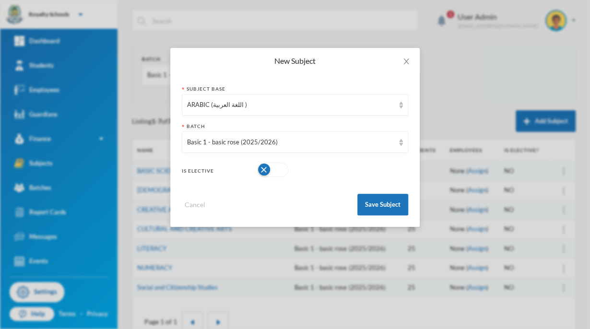
drag, startPoint x: 271, startPoint y: 168, endPoint x: 265, endPoint y: 168, distance: 5.8
click at [265, 168] on button "button" at bounding box center [272, 170] width 31 height 14
click at [407, 208] on button "Save Subject" at bounding box center [383, 205] width 51 height 22
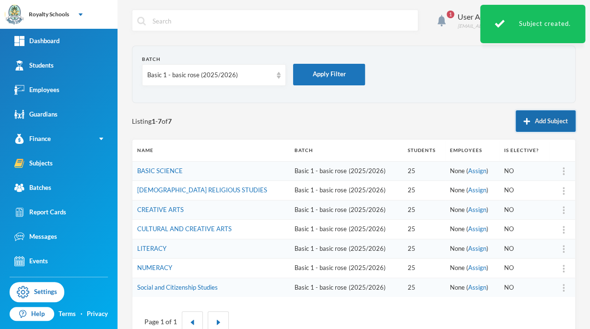
click at [531, 118] on button "Add Subject" at bounding box center [546, 121] width 60 height 22
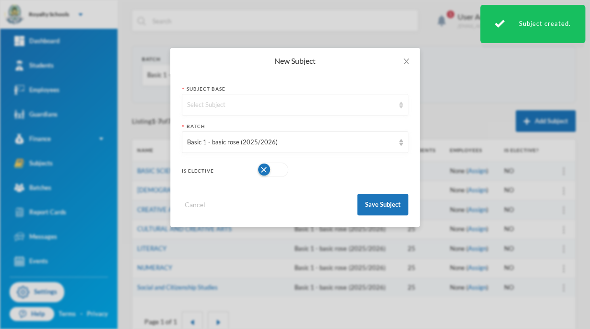
click at [346, 108] on div "Select Subject" at bounding box center [290, 105] width 207 height 10
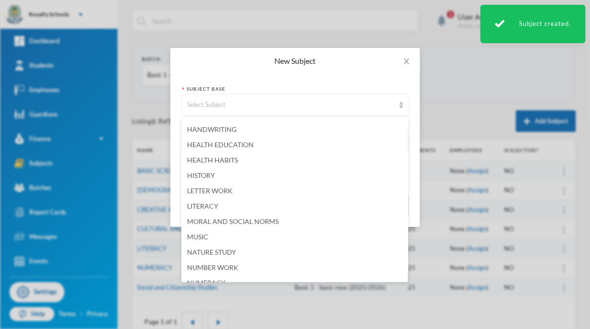
scroll to position [337, 0]
click at [190, 177] on span "HISTORY" at bounding box center [201, 174] width 28 height 8
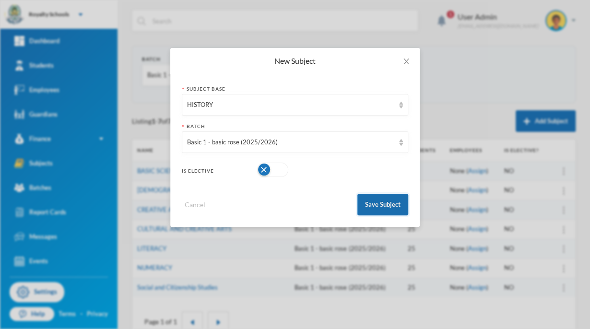
click at [378, 210] on button "Save Subject" at bounding box center [383, 205] width 51 height 22
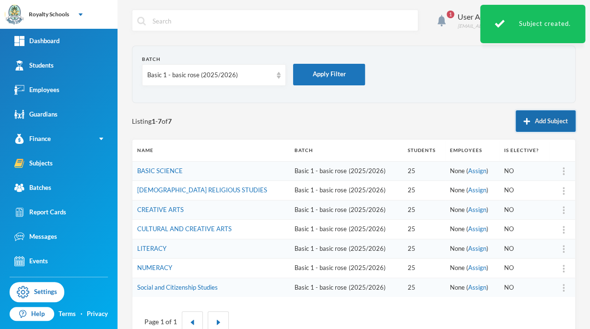
click at [516, 125] on button "Add Subject" at bounding box center [546, 121] width 60 height 22
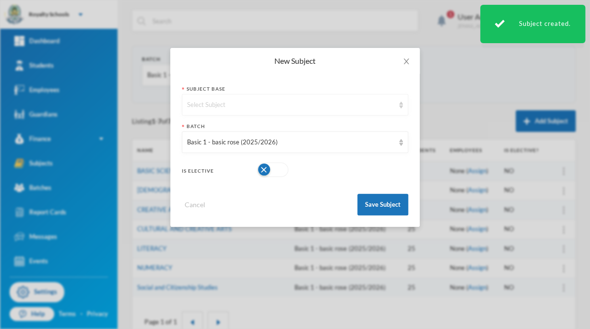
click at [328, 109] on div "Select Subject" at bounding box center [290, 105] width 207 height 10
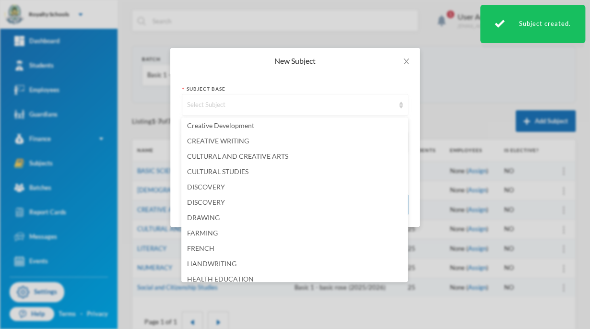
scroll to position [202, 0]
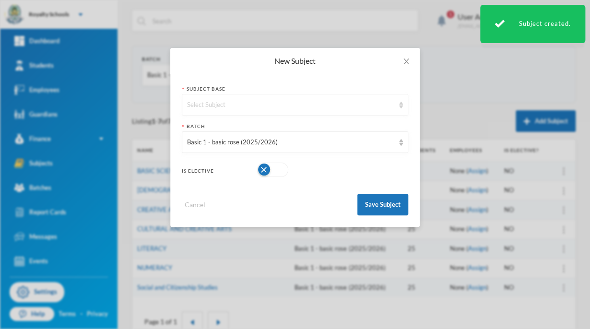
click at [195, 144] on div "Basic 1 - basic rose (2025/2026)" at bounding box center [290, 143] width 207 height 10
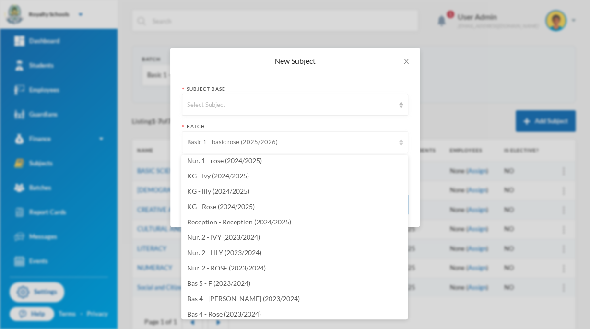
scroll to position [249, 0]
click at [150, 44] on div "New Subject Subject Base Select Subject Batch Basic 1 - basic rose (2025/2026) …" at bounding box center [295, 164] width 590 height 329
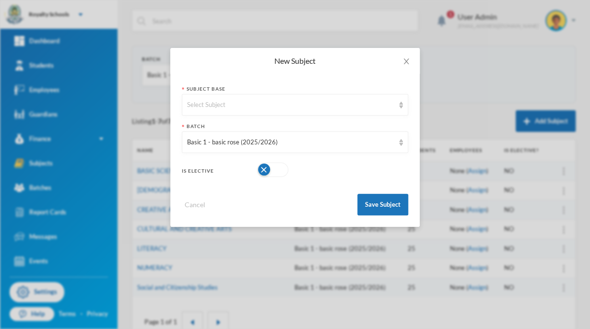
click at [205, 109] on div "Select Subject" at bounding box center [290, 105] width 207 height 10
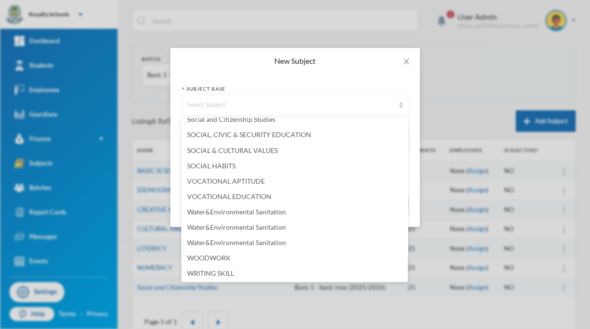
scroll to position [745, 0]
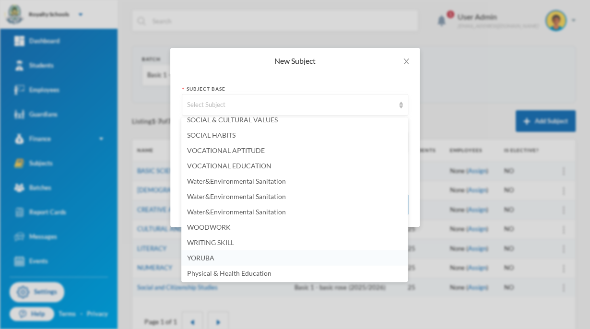
click at [194, 256] on span "YORUBA" at bounding box center [200, 257] width 27 height 8
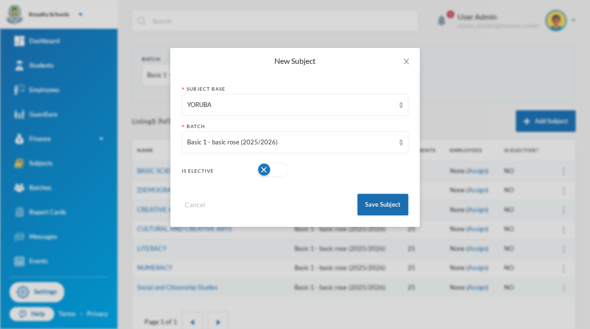
click at [365, 212] on button "Save Subject" at bounding box center [383, 205] width 51 height 22
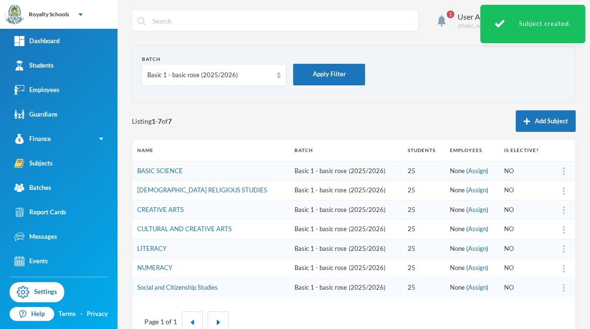
click at [517, 130] on button "Add Subject" at bounding box center [546, 121] width 60 height 22
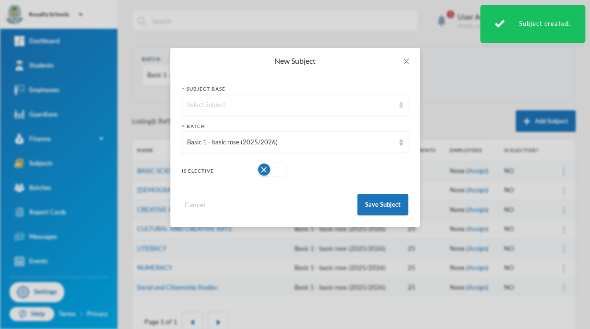
click at [190, 104] on div "Select Subject" at bounding box center [290, 105] width 207 height 10
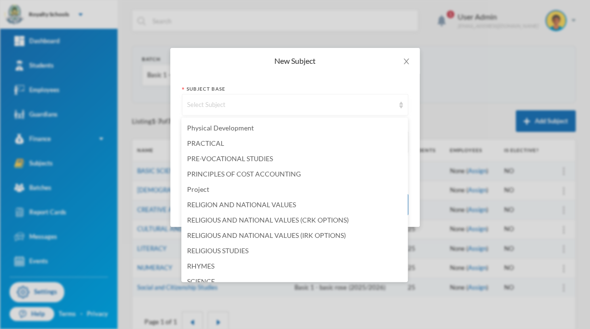
scroll to position [520, 0]
click at [439, 157] on div "New Subject Subject Base Select Subject Batch Basic 1 - basic rose (2025/2026) …" at bounding box center [295, 164] width 590 height 329
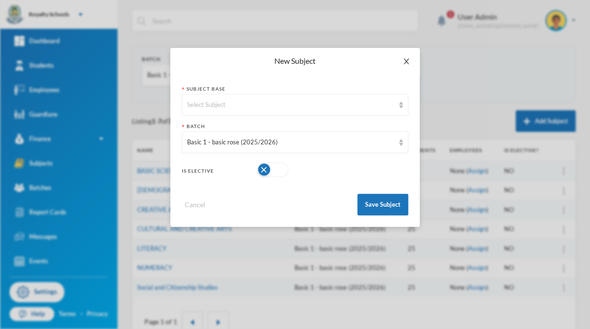
click at [407, 65] on icon "icon: close" at bounding box center [407, 62] width 8 height 8
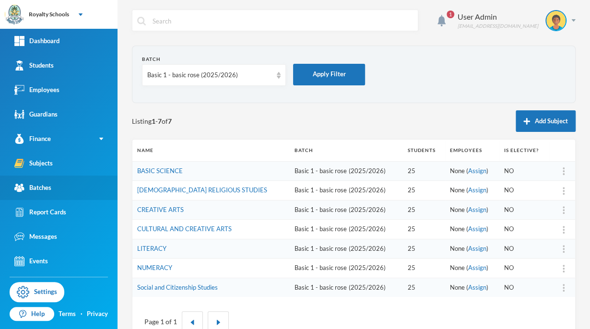
click at [37, 193] on link "Batches" at bounding box center [59, 188] width 118 height 24
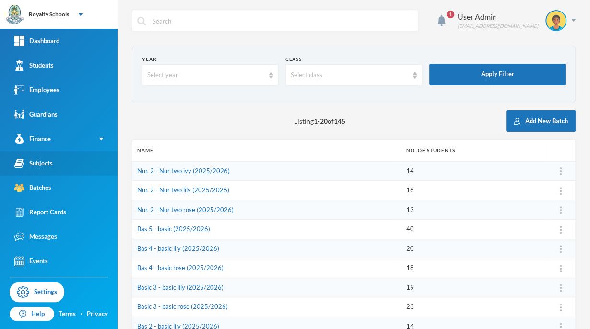
click at [44, 168] on link "Subjects" at bounding box center [59, 163] width 118 height 24
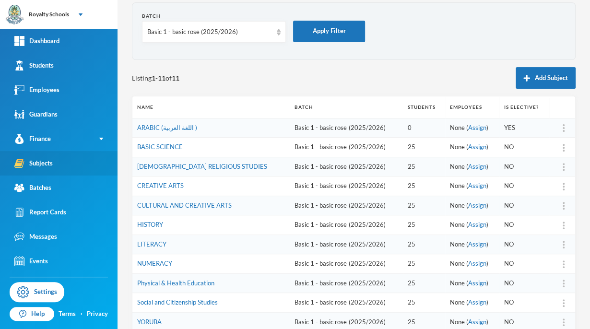
scroll to position [104, 0]
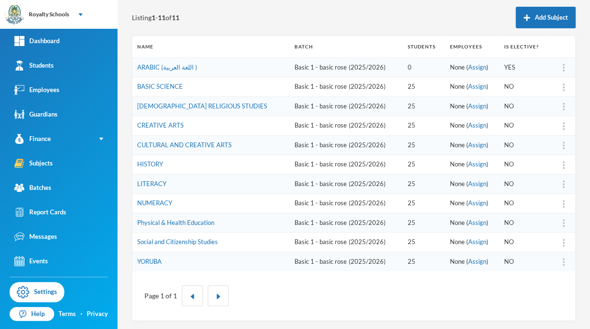
click at [563, 126] on img at bounding box center [564, 126] width 2 height 8
click at [546, 191] on div "Delete" at bounding box center [532, 188] width 52 height 19
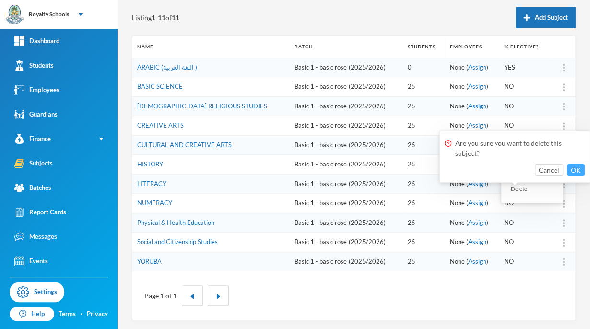
click at [580, 171] on button "OK" at bounding box center [576, 170] width 18 height 12
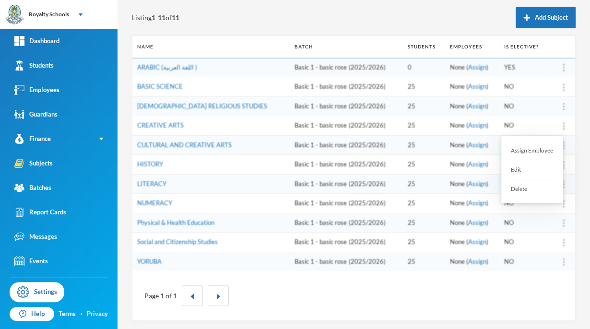
scroll to position [84, 0]
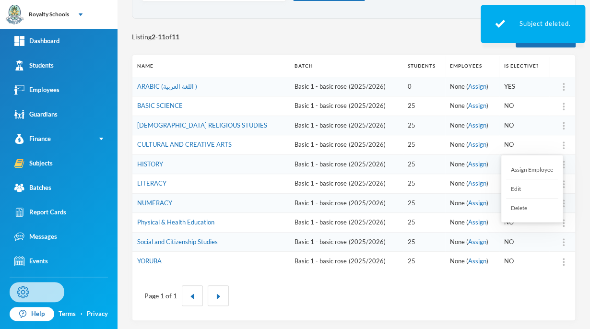
click at [36, 296] on link "Settings" at bounding box center [37, 292] width 55 height 20
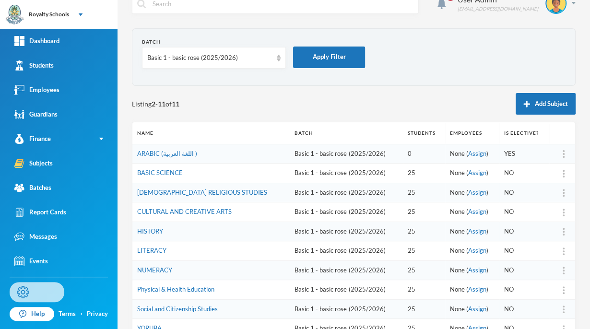
scroll to position [0, 0]
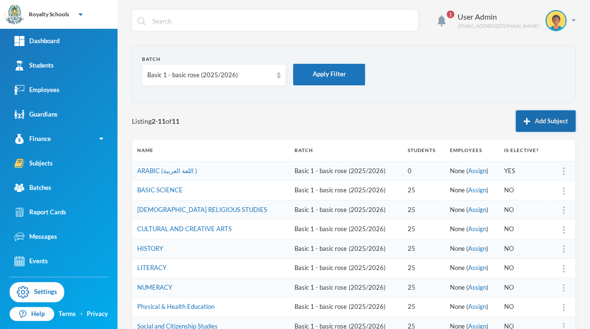
click at [542, 127] on button "Add Subject" at bounding box center [546, 121] width 60 height 22
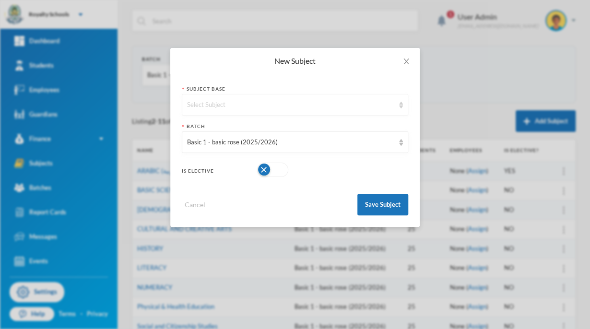
click at [197, 109] on div "Select Subject" at bounding box center [295, 105] width 227 height 22
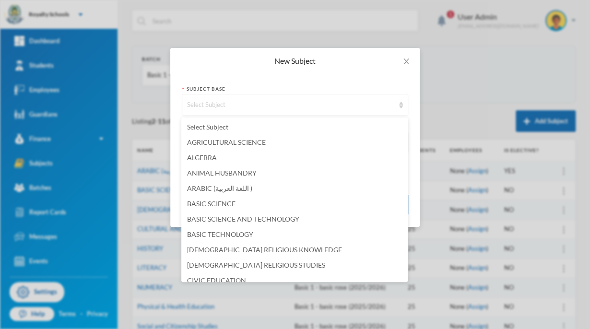
scroll to position [2, 0]
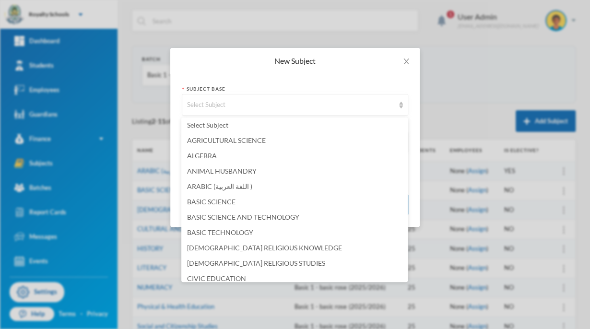
click at [428, 289] on div "New Subject Subject Base Select Subject Batch Basic 1 - basic rose (2025/2026) …" at bounding box center [295, 164] width 590 height 329
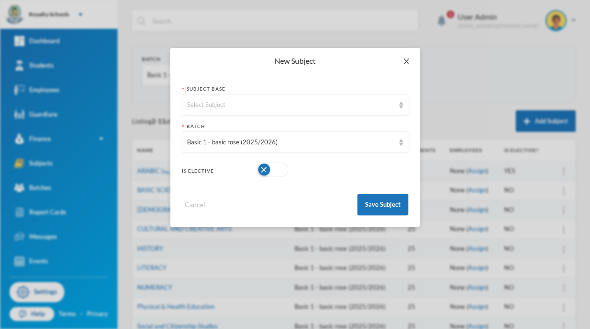
click at [411, 71] on span "Close" at bounding box center [406, 61] width 27 height 27
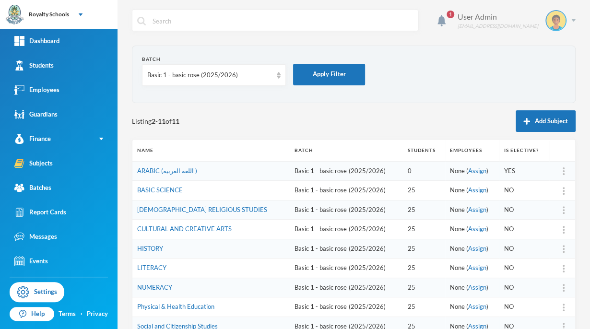
click at [554, 20] on img at bounding box center [556, 20] width 19 height 19
click at [549, 67] on button "Logout" at bounding box center [541, 70] width 43 height 14
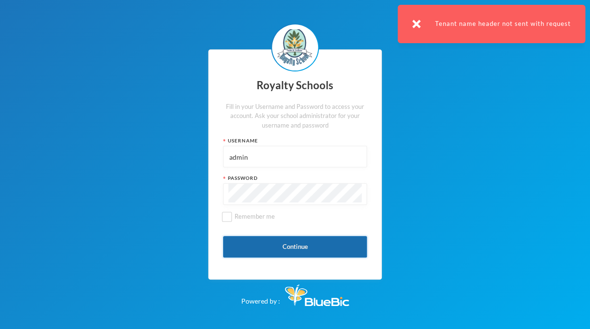
click at [269, 240] on button "Continue" at bounding box center [295, 247] width 144 height 22
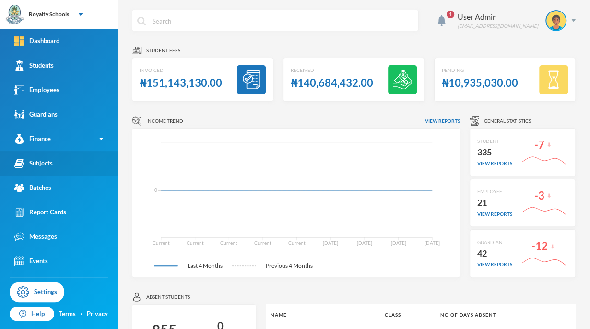
click at [39, 163] on div "Subjects" at bounding box center [33, 163] width 38 height 10
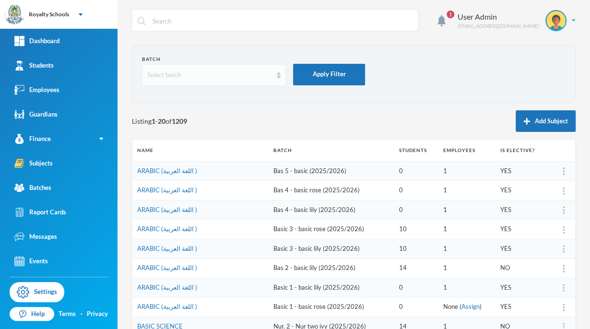
click at [165, 77] on div "Select batch" at bounding box center [209, 76] width 125 height 10
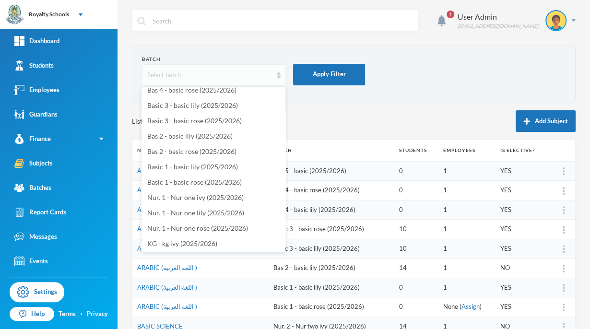
scroll to position [98, 0]
click at [165, 183] on span "Basic 1 - basic rose (2025/2026)" at bounding box center [194, 183] width 95 height 8
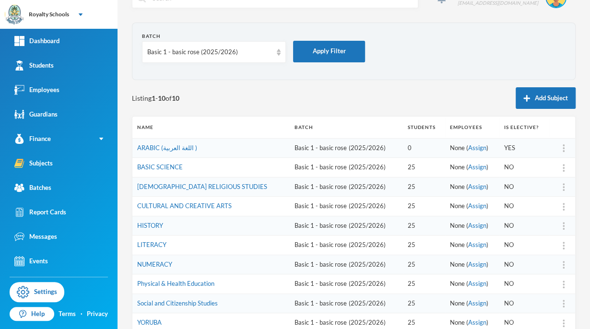
scroll to position [0, 0]
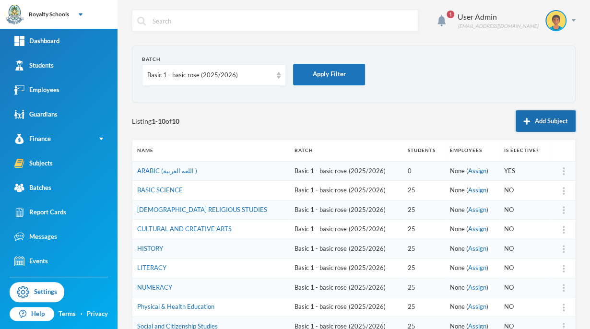
click at [534, 117] on button "Add Subject" at bounding box center [546, 121] width 60 height 22
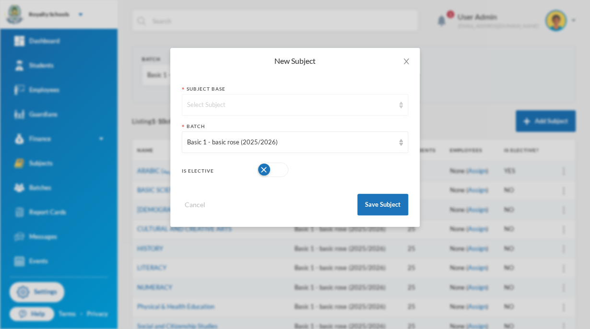
click at [210, 105] on div "Select Subject" at bounding box center [290, 105] width 207 height 10
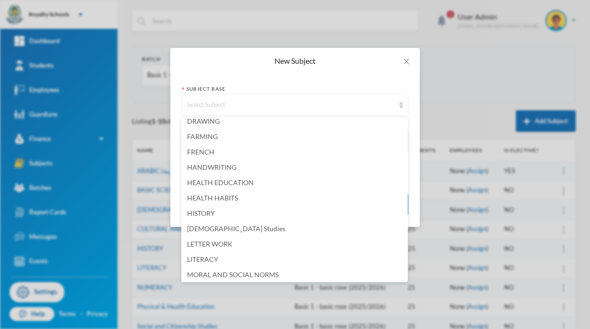
scroll to position [298, 0]
click at [200, 232] on span "[DEMOGRAPHIC_DATA] Studies" at bounding box center [236, 229] width 98 height 8
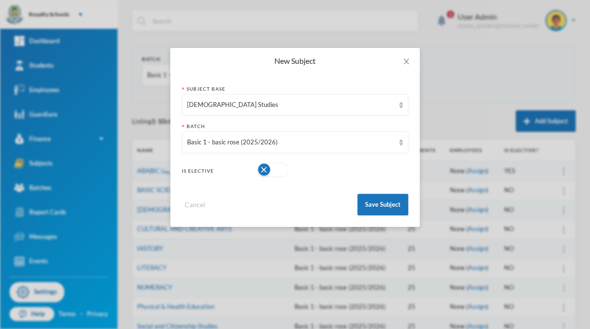
click at [402, 249] on div "New Subject Subject Base [DEMOGRAPHIC_DATA] Studies Batch Basic 1 - basic rose …" at bounding box center [295, 164] width 590 height 329
click at [377, 210] on button "Save Subject" at bounding box center [383, 205] width 51 height 22
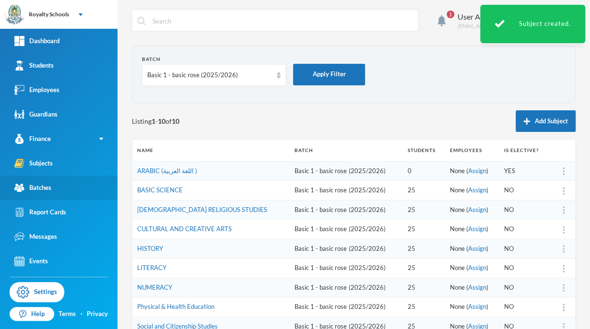
click at [50, 192] on div "Batches" at bounding box center [32, 188] width 37 height 10
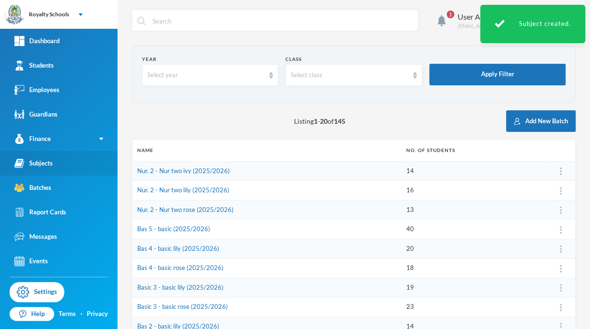
click at [43, 164] on div "Subjects" at bounding box center [33, 163] width 38 height 10
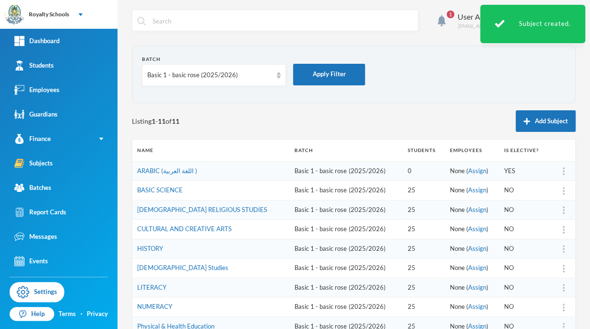
click at [563, 269] on img at bounding box center [564, 269] width 2 height 8
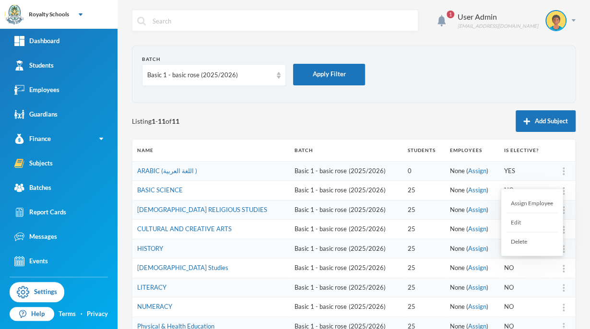
click at [512, 223] on div "Edit" at bounding box center [532, 222] width 52 height 19
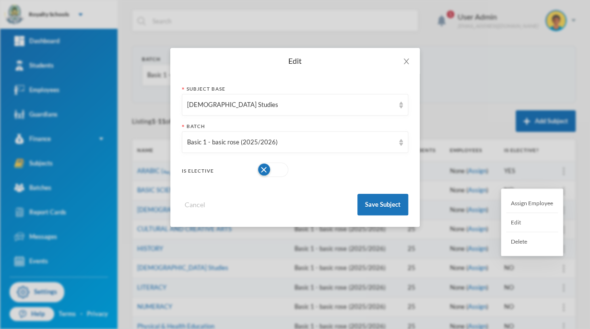
click at [263, 175] on button "button" at bounding box center [272, 170] width 31 height 14
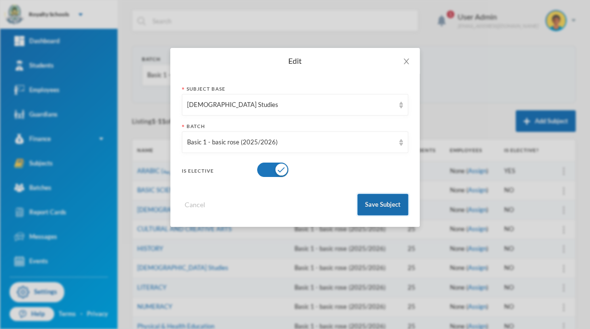
click at [382, 214] on button "Save Subject" at bounding box center [383, 205] width 51 height 22
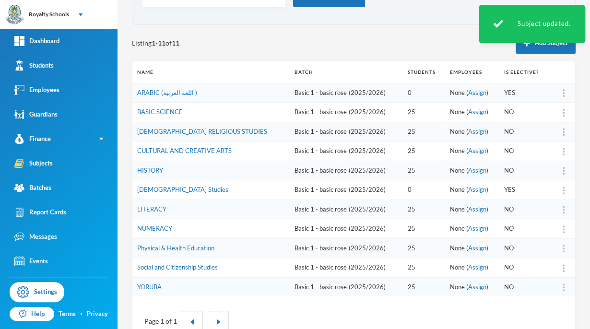
scroll to position [104, 0]
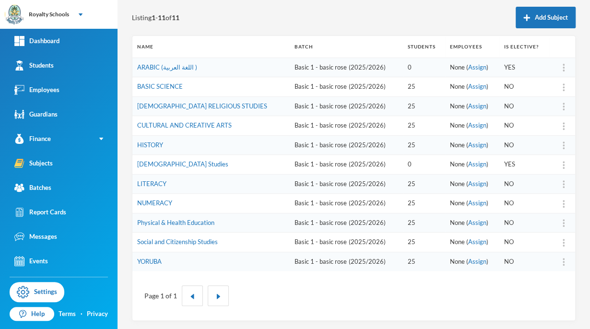
click at [563, 106] on img at bounding box center [564, 107] width 2 height 8
click at [529, 151] on div "Edit" at bounding box center [532, 150] width 52 height 19
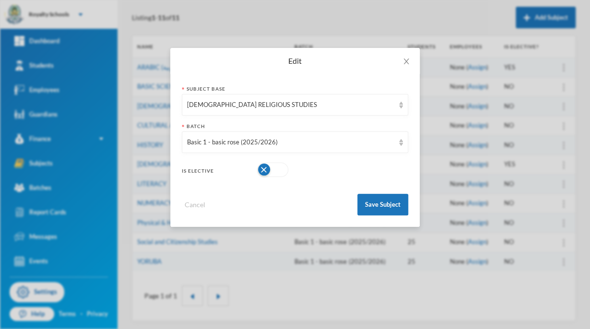
click at [263, 170] on button "button" at bounding box center [272, 170] width 31 height 14
click at [386, 203] on button "Save Subject" at bounding box center [383, 205] width 51 height 22
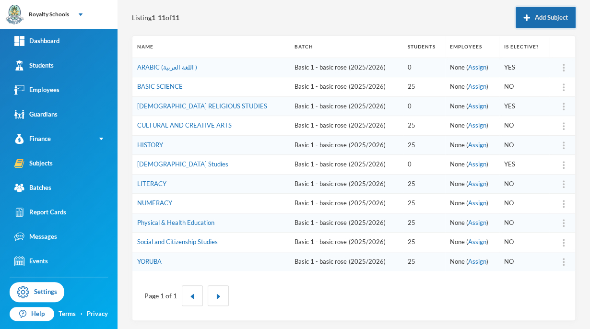
click at [516, 25] on button "Add Subject" at bounding box center [546, 18] width 60 height 22
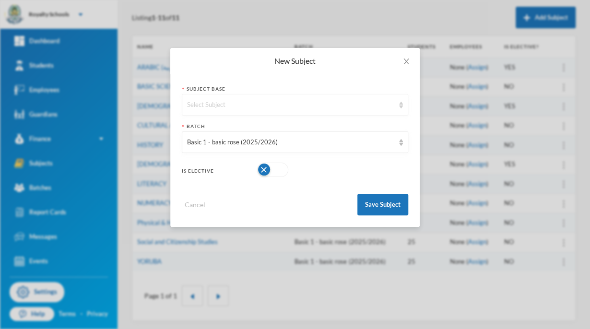
click at [245, 98] on div "Select Subject" at bounding box center [295, 105] width 227 height 22
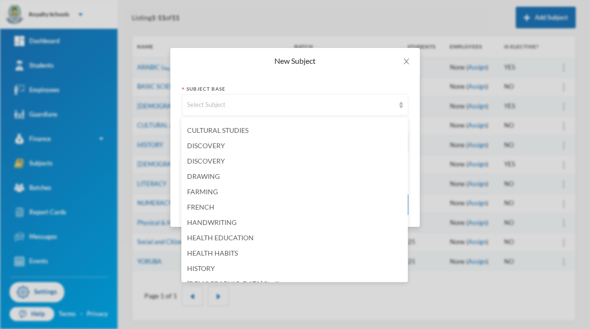
scroll to position [242, 0]
click at [206, 205] on span "FRENCH" at bounding box center [200, 207] width 27 height 8
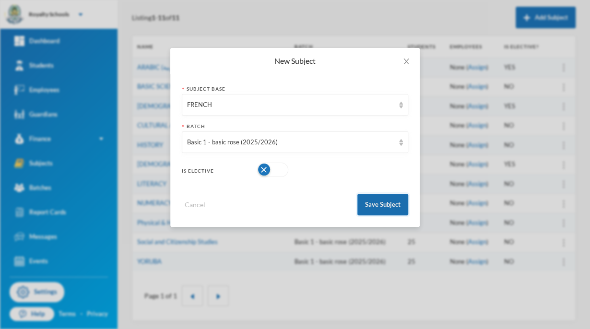
click at [367, 201] on button "Save Subject" at bounding box center [383, 205] width 51 height 22
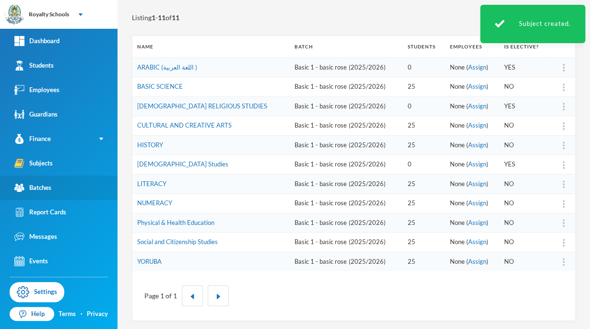
click at [31, 189] on div "Batches" at bounding box center [32, 188] width 37 height 10
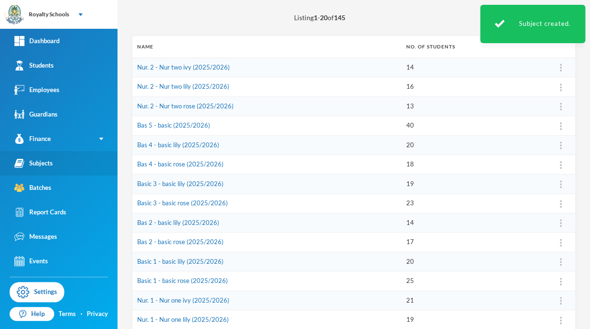
click at [46, 168] on div "Subjects" at bounding box center [33, 163] width 38 height 10
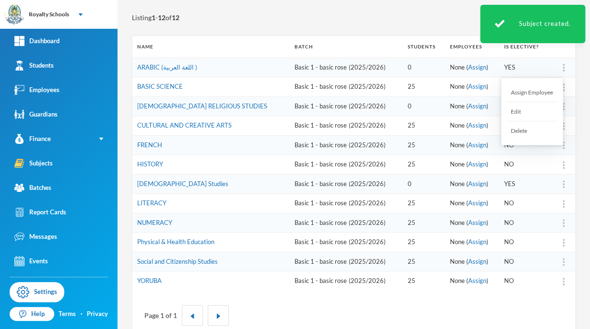
click at [534, 89] on div "Assign Employee" at bounding box center [532, 92] width 52 height 19
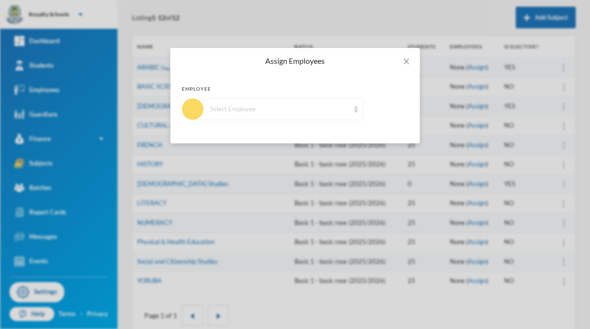
click at [241, 108] on div "Select Employee" at bounding box center [279, 110] width 139 height 10
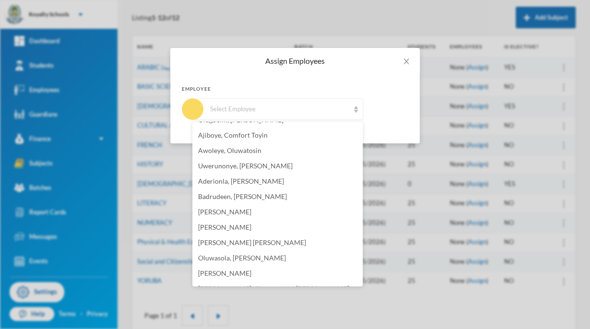
scroll to position [63, 0]
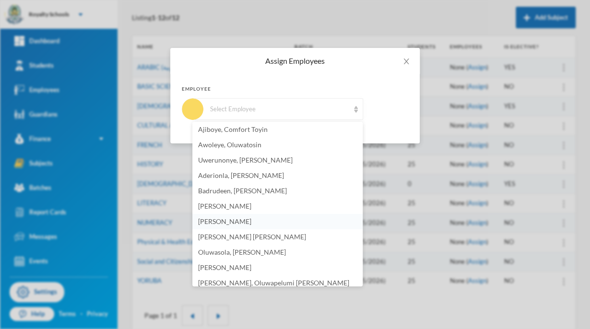
click at [251, 219] on span "[PERSON_NAME]" at bounding box center [224, 221] width 53 height 8
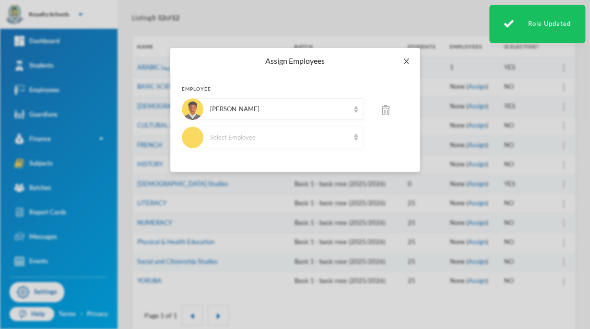
click at [405, 60] on icon "icon: close" at bounding box center [406, 62] width 5 height 6
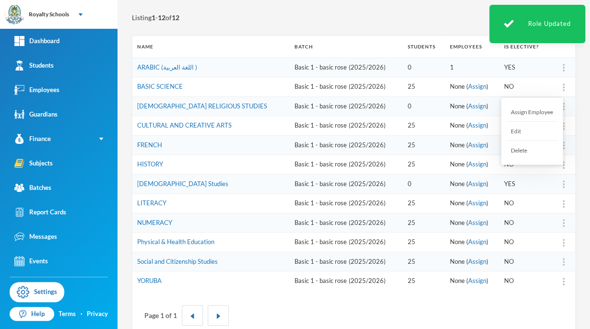
click at [543, 109] on div "Assign Employee" at bounding box center [532, 112] width 52 height 19
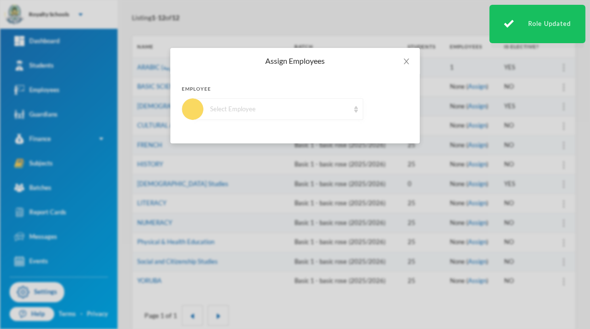
click at [303, 119] on div "Select Employee" at bounding box center [278, 109] width 170 height 22
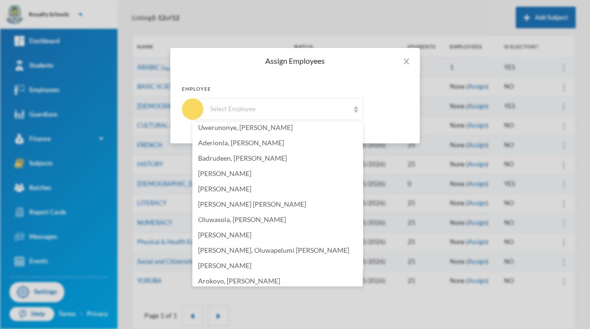
scroll to position [115, 0]
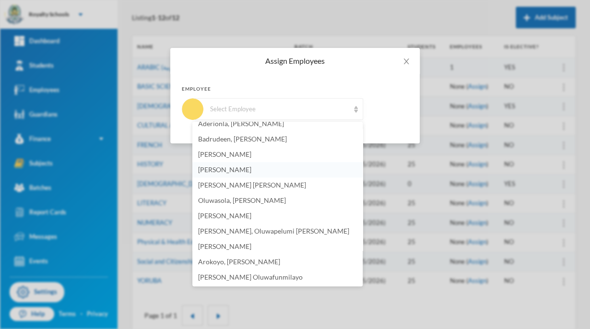
click at [251, 171] on span "[PERSON_NAME]" at bounding box center [224, 170] width 53 height 8
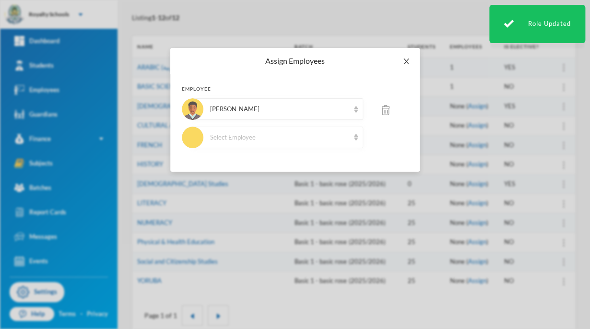
click at [403, 62] on icon "icon: close" at bounding box center [407, 62] width 8 height 8
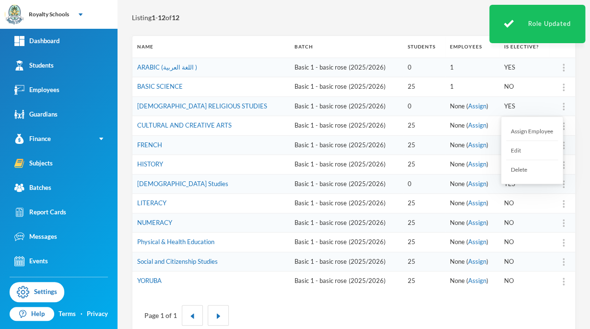
click at [538, 129] on div "Assign Employee" at bounding box center [532, 131] width 52 height 19
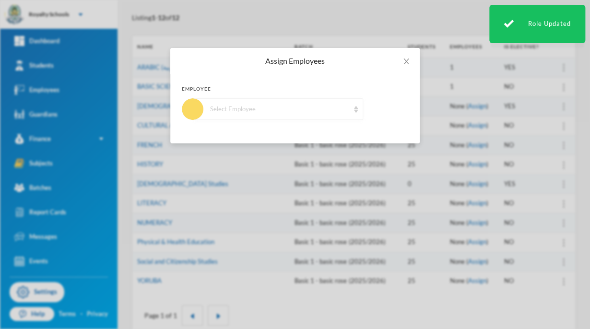
click at [320, 110] on div "Select Employee" at bounding box center [279, 110] width 139 height 10
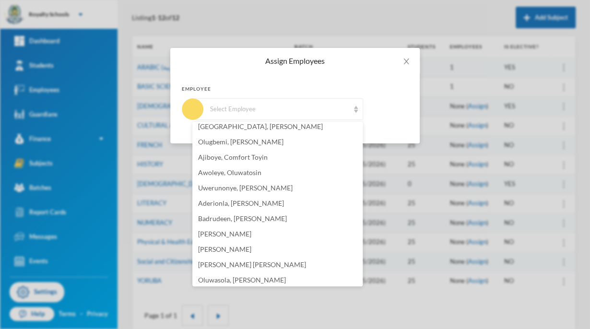
scroll to position [44, 0]
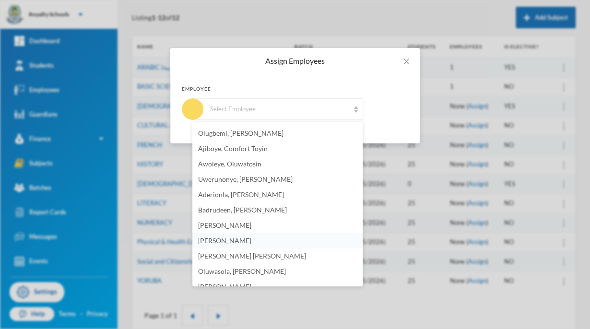
click at [251, 240] on span "[PERSON_NAME]" at bounding box center [224, 241] width 53 height 8
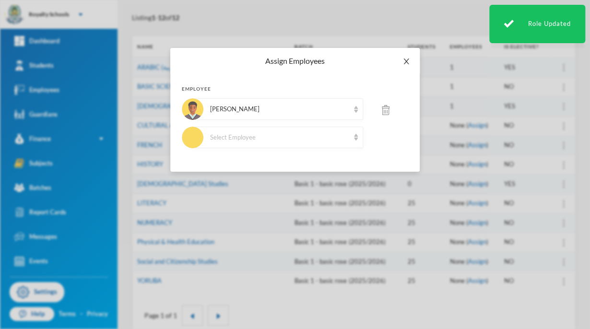
click at [401, 64] on span "Close" at bounding box center [406, 61] width 27 height 27
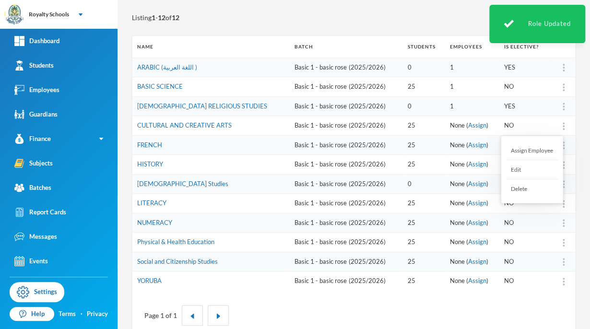
click at [539, 150] on div "Assign Employee" at bounding box center [532, 150] width 52 height 19
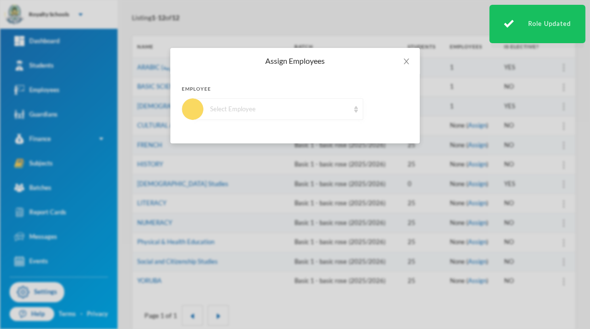
click at [342, 110] on div "Select Employee" at bounding box center [279, 110] width 139 height 10
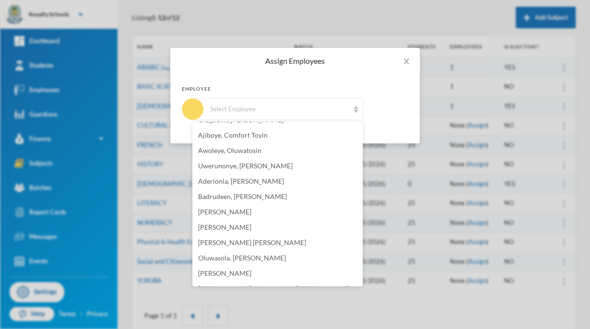
scroll to position [77, 0]
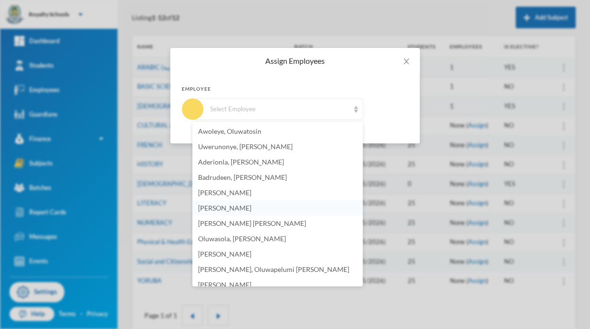
click at [252, 213] on li "[PERSON_NAME]" at bounding box center [277, 208] width 170 height 15
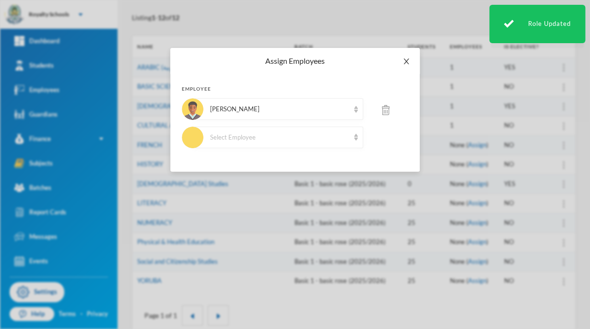
click at [404, 62] on icon "icon: close" at bounding box center [407, 62] width 8 height 8
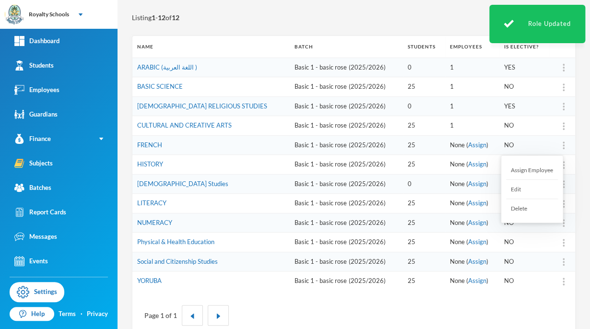
click at [544, 168] on div "Assign Employee" at bounding box center [532, 170] width 52 height 19
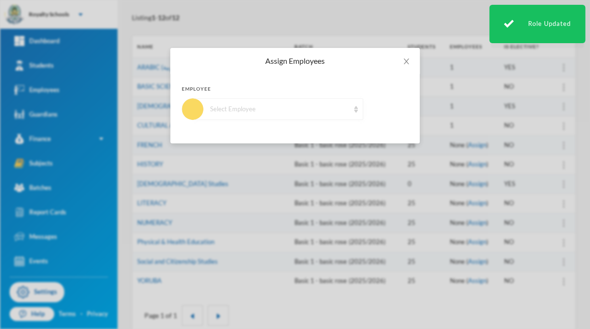
click at [304, 108] on div "Select Employee" at bounding box center [279, 110] width 139 height 10
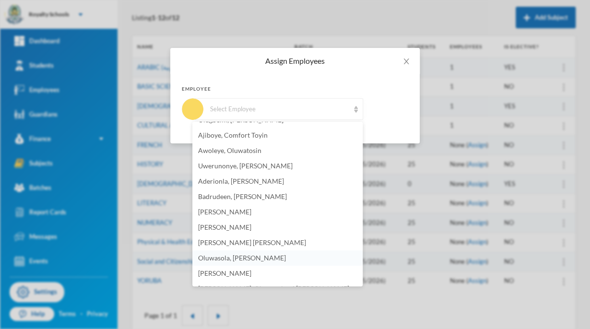
scroll to position [67, 0]
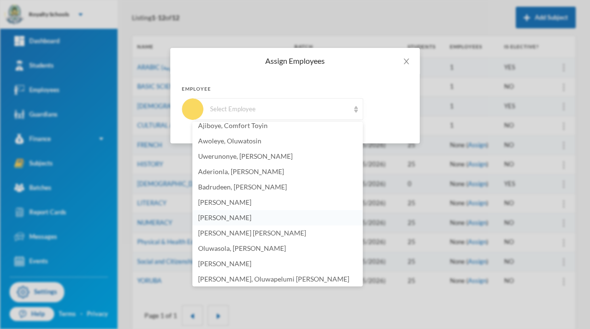
click at [251, 219] on span "[PERSON_NAME]" at bounding box center [224, 218] width 53 height 8
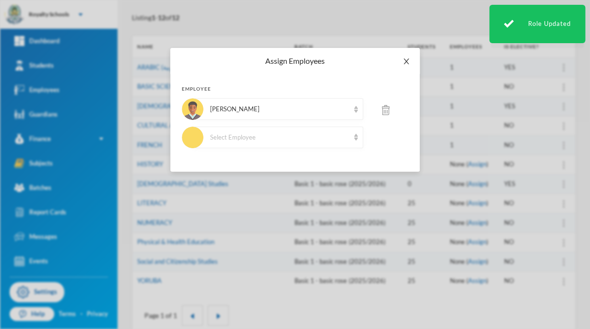
click at [405, 60] on icon "icon: close" at bounding box center [406, 62] width 5 height 6
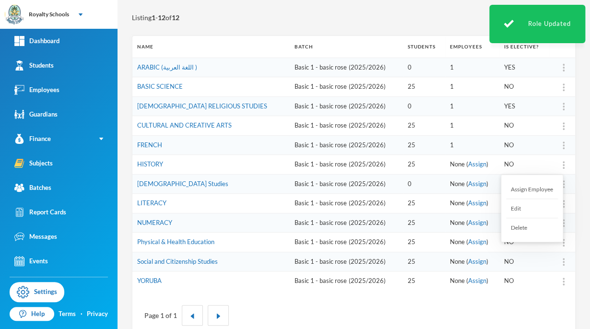
click at [543, 191] on div "Assign Employee" at bounding box center [532, 189] width 52 height 19
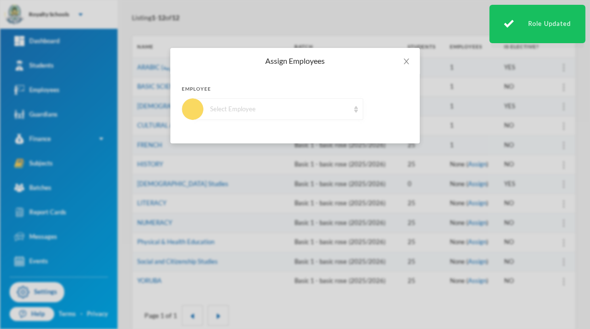
click at [290, 116] on div "Select Employee" at bounding box center [278, 109] width 170 height 22
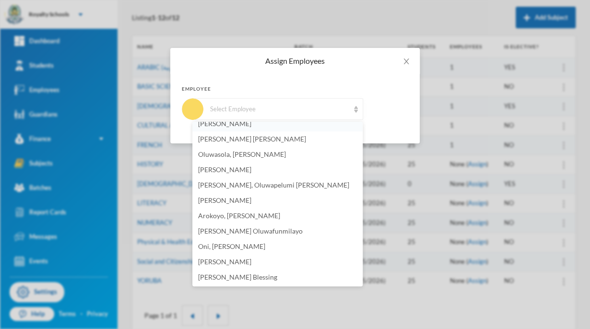
scroll to position [156, 0]
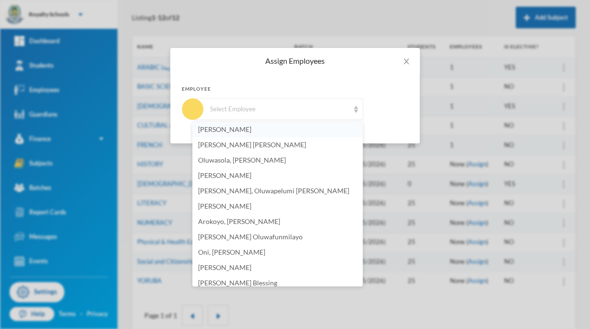
click at [243, 126] on span "[PERSON_NAME]" at bounding box center [224, 129] width 53 height 8
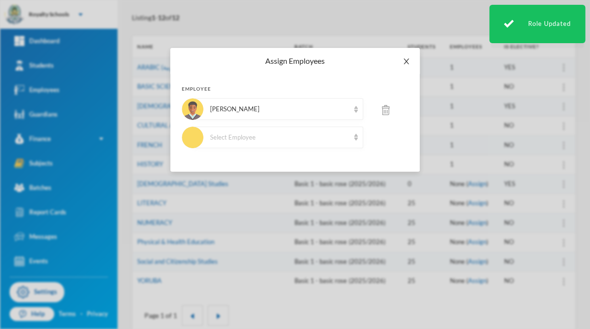
click at [400, 64] on span "Close" at bounding box center [406, 61] width 27 height 27
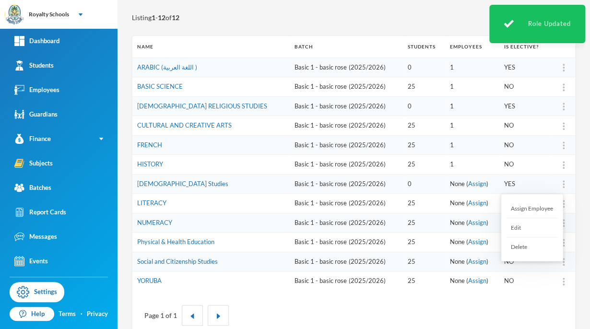
click at [541, 213] on div "Assign Employee" at bounding box center [532, 208] width 52 height 19
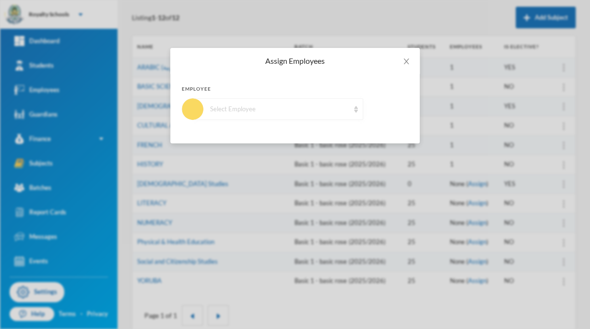
click at [245, 110] on div "Select Employee" at bounding box center [279, 110] width 139 height 10
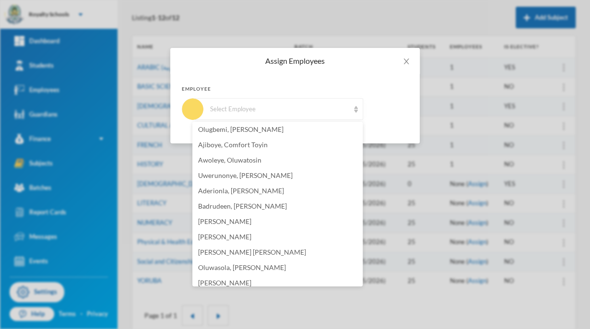
scroll to position [58, 0]
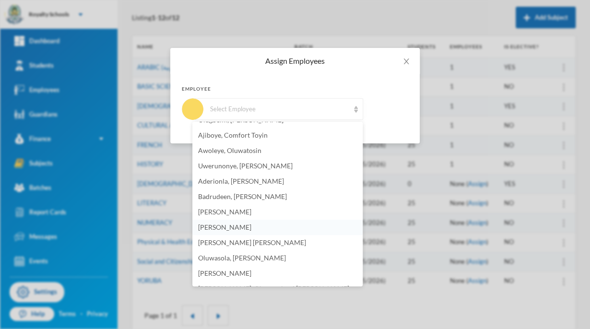
click at [251, 227] on span "[PERSON_NAME]" at bounding box center [224, 227] width 53 height 8
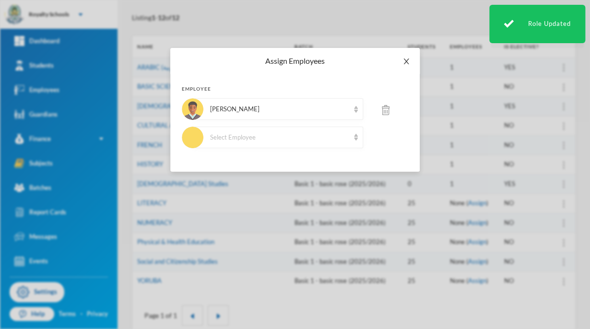
click at [403, 60] on icon "icon: close" at bounding box center [407, 62] width 8 height 8
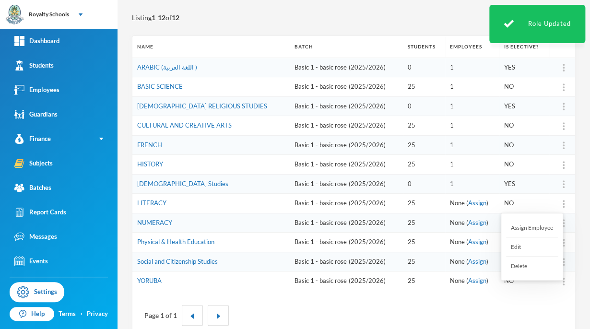
click at [541, 233] on div "Assign Employee" at bounding box center [532, 227] width 52 height 19
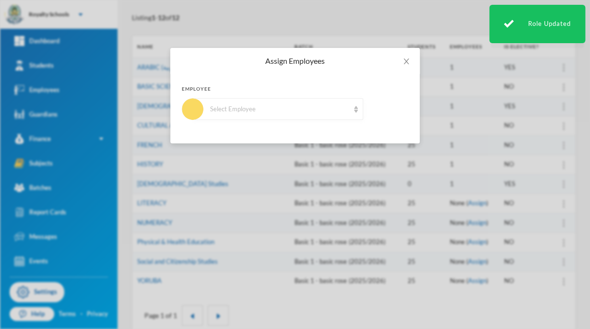
click at [273, 109] on div "Select Employee" at bounding box center [279, 110] width 139 height 10
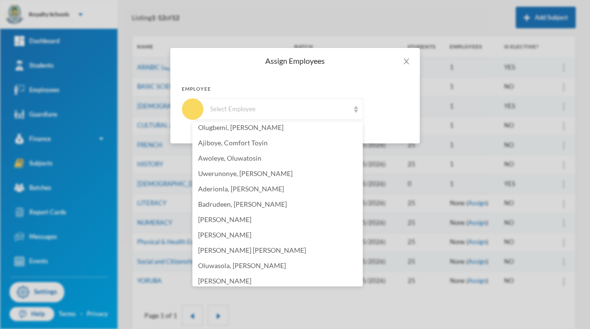
scroll to position [70, 0]
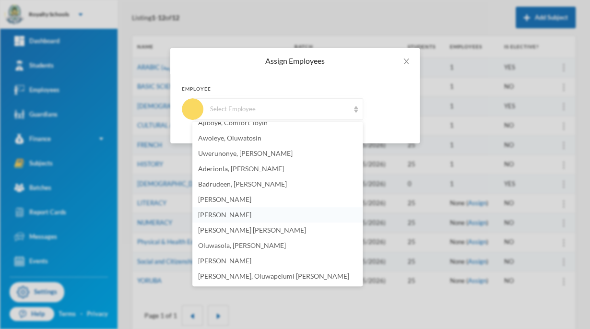
click at [236, 212] on span "[PERSON_NAME]" at bounding box center [224, 215] width 53 height 8
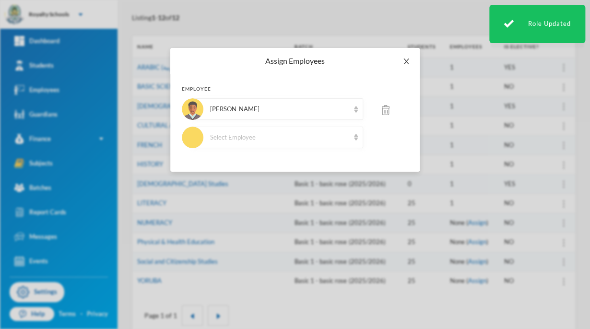
click at [403, 62] on icon "icon: close" at bounding box center [407, 62] width 8 height 8
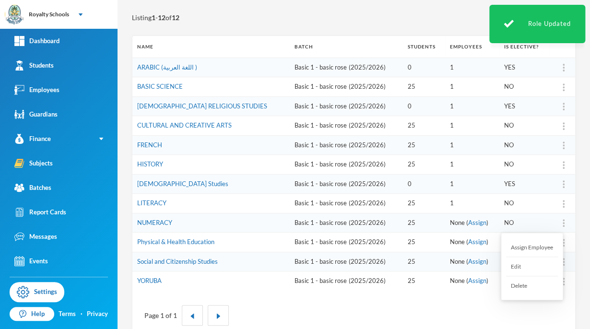
click at [542, 248] on div "Assign Employee" at bounding box center [532, 247] width 52 height 19
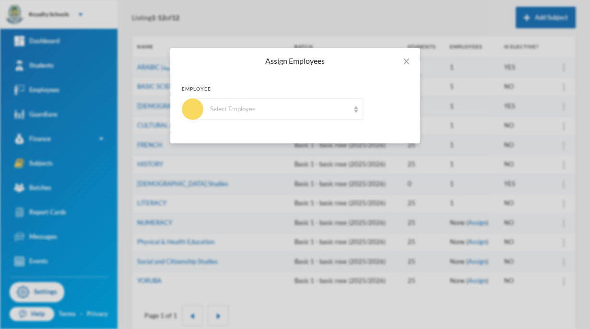
click at [321, 102] on div "Select Employee" at bounding box center [278, 109] width 170 height 22
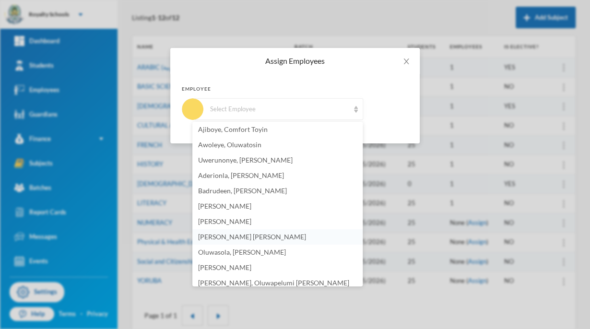
scroll to position [67, 0]
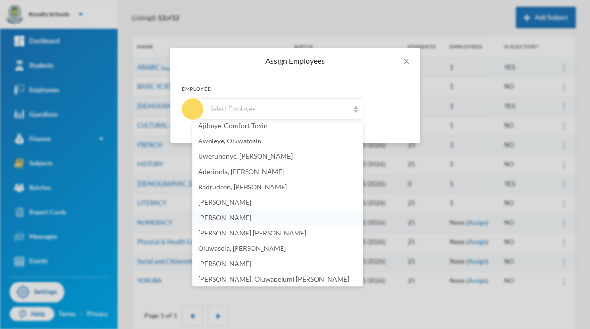
click at [262, 223] on li "[PERSON_NAME]" at bounding box center [277, 217] width 170 height 15
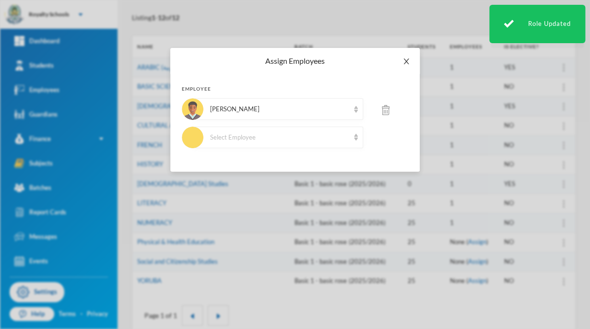
click at [404, 64] on icon "icon: close" at bounding box center [406, 62] width 5 height 6
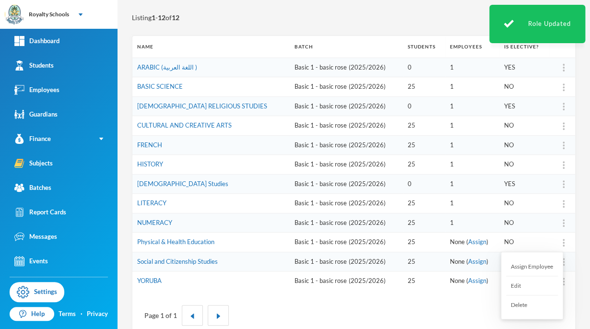
click at [539, 266] on div "Assign Employee" at bounding box center [532, 266] width 52 height 19
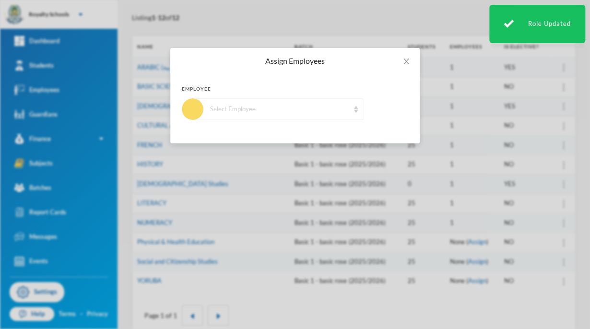
click at [319, 100] on div "Select Employee" at bounding box center [278, 109] width 170 height 22
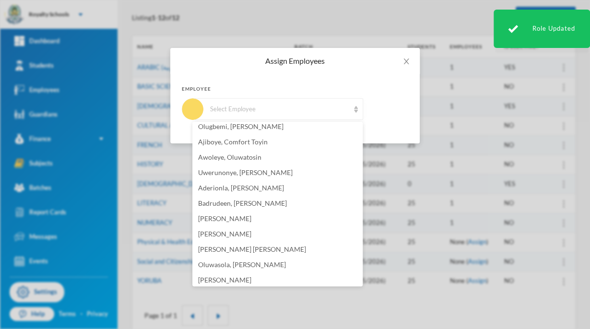
scroll to position [58, 0]
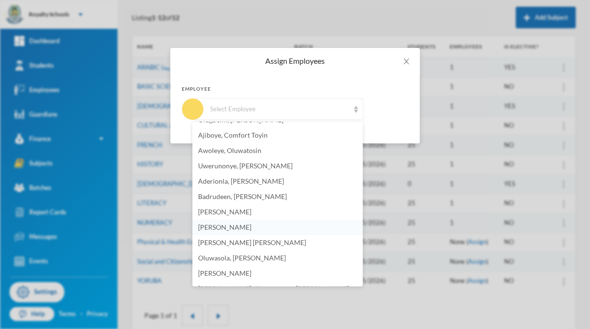
click at [240, 230] on span "[PERSON_NAME]" at bounding box center [224, 227] width 53 height 8
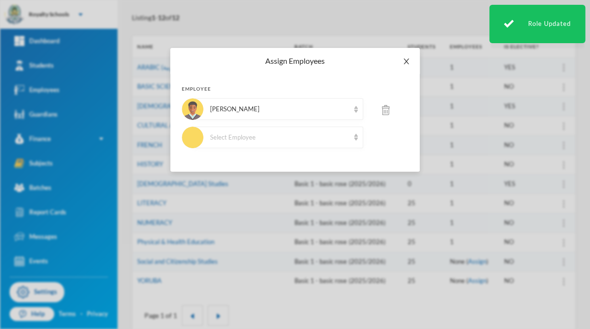
click at [408, 57] on span "Close" at bounding box center [406, 61] width 27 height 27
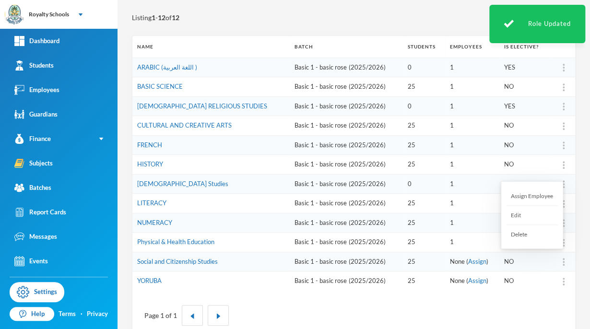
click at [523, 194] on div "Assign Employee" at bounding box center [532, 196] width 52 height 19
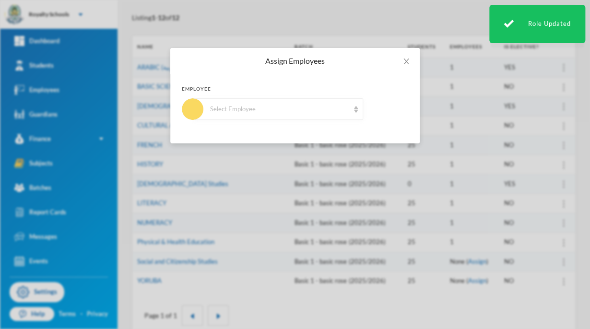
click at [246, 116] on div "Select Employee" at bounding box center [278, 109] width 170 height 22
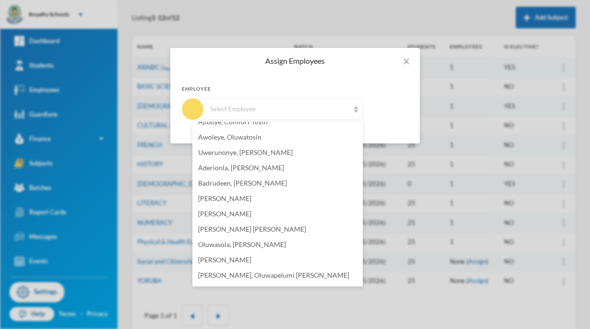
scroll to position [77, 0]
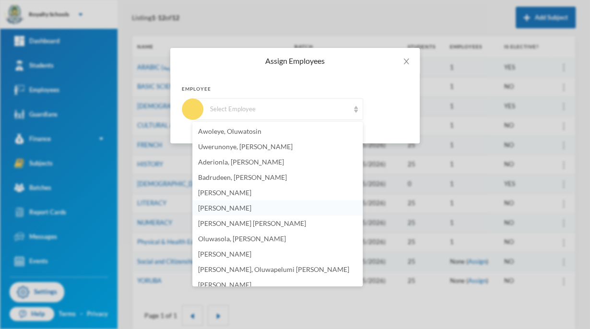
click at [251, 210] on span "[PERSON_NAME]" at bounding box center [224, 208] width 53 height 8
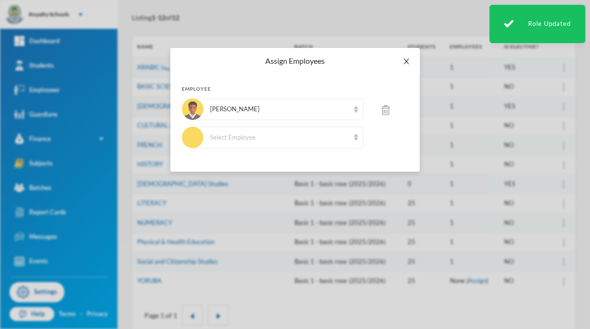
click at [411, 62] on span "Close" at bounding box center [406, 61] width 27 height 27
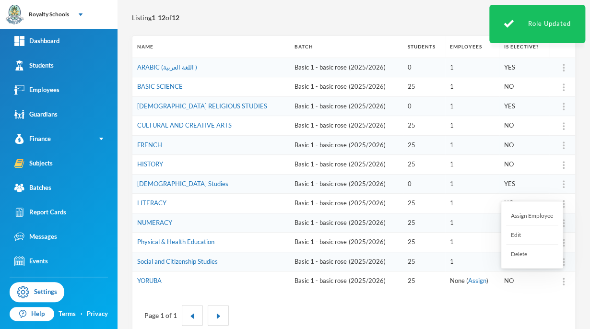
click at [559, 281] on div at bounding box center [563, 281] width 13 height 10
click at [543, 215] on div "Assign Employee" at bounding box center [532, 215] width 52 height 19
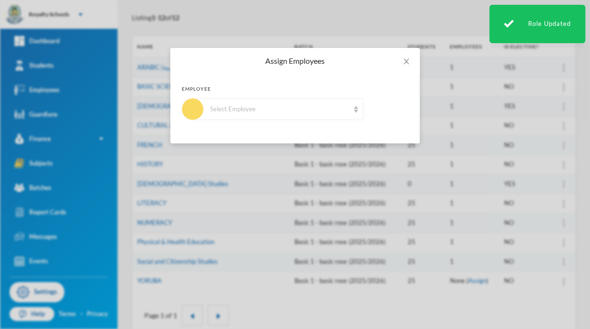
click at [314, 125] on div "Employee Select Employee" at bounding box center [295, 109] width 250 height 70
click at [320, 116] on div "Select Employee" at bounding box center [278, 109] width 170 height 22
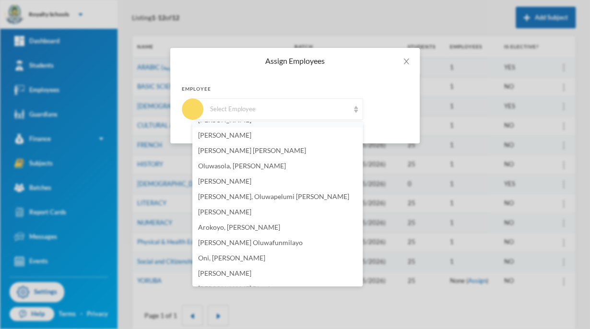
scroll to position [140, 0]
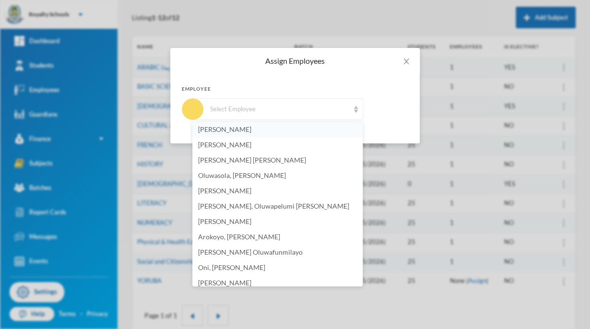
click at [298, 129] on li "[PERSON_NAME]" at bounding box center [277, 129] width 170 height 15
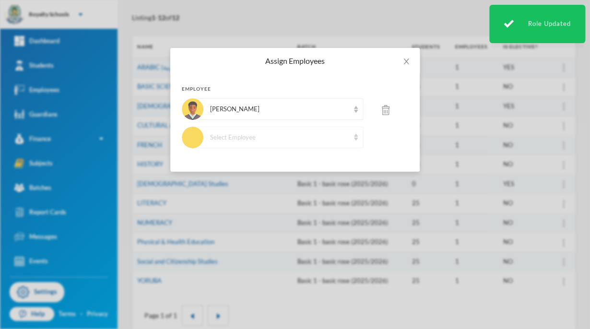
click at [349, 133] on div "Select Employee" at bounding box center [278, 138] width 170 height 22
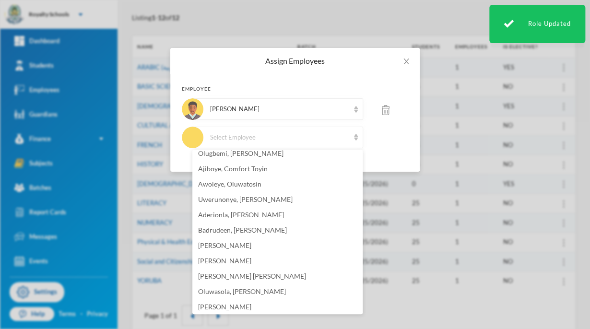
scroll to position [58, 0]
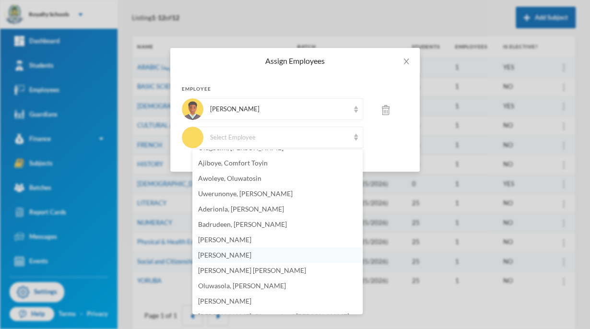
click at [251, 251] on span "[PERSON_NAME]" at bounding box center [224, 255] width 53 height 8
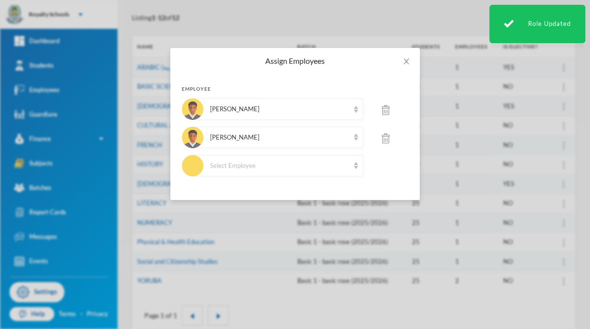
click at [384, 108] on img at bounding box center [386, 110] width 8 height 10
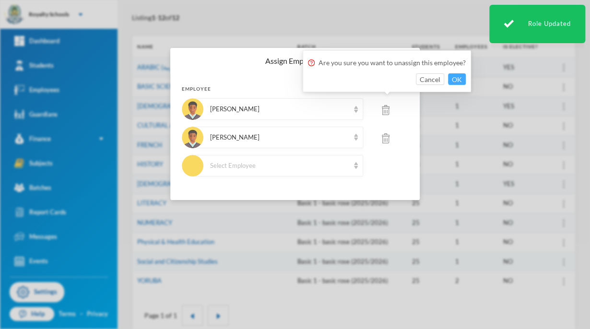
click at [454, 75] on button "OK" at bounding box center [457, 79] width 18 height 12
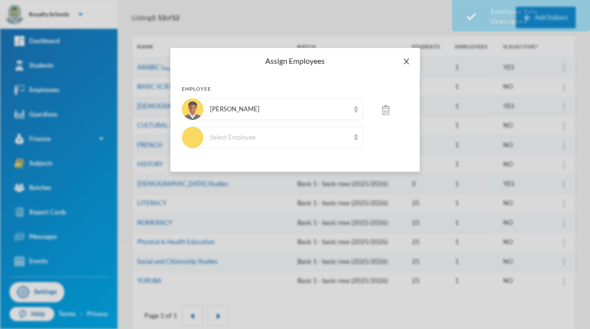
click at [405, 62] on icon "icon: close" at bounding box center [406, 62] width 5 height 6
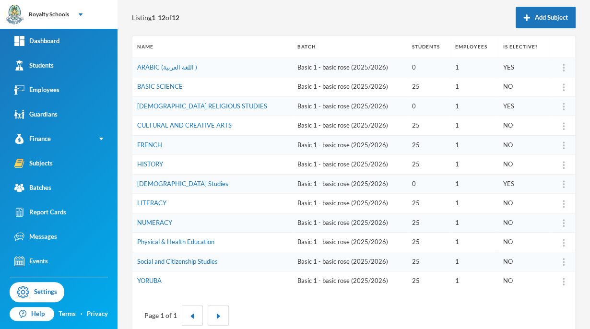
click at [563, 69] on img at bounding box center [564, 68] width 2 height 8
click at [534, 94] on div "Assign Employee" at bounding box center [532, 92] width 52 height 19
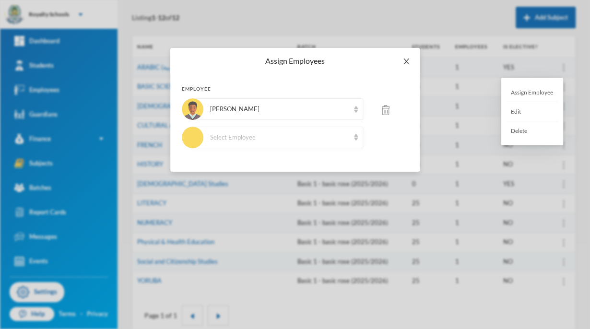
click at [412, 58] on span "Close" at bounding box center [406, 61] width 27 height 27
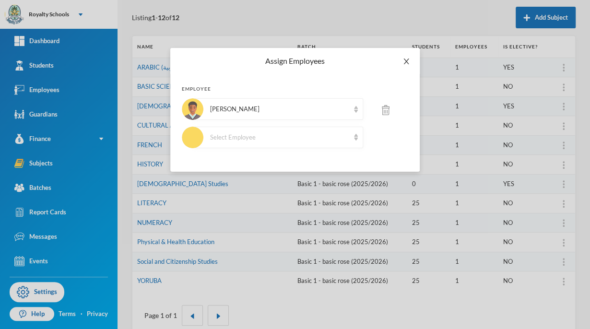
click at [407, 58] on span "Close" at bounding box center [406, 61] width 27 height 27
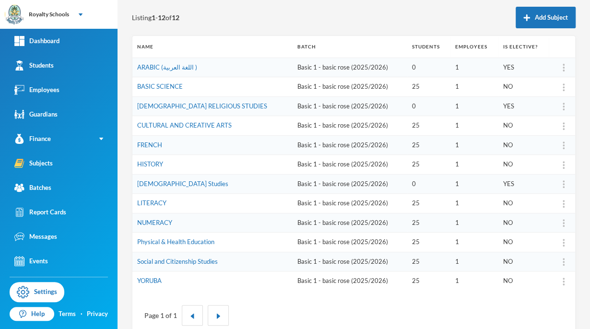
click at [563, 67] on img at bounding box center [564, 68] width 2 height 8
click at [156, 67] on link "ARABIC (اللغة العربية )" at bounding box center [167, 67] width 60 height 8
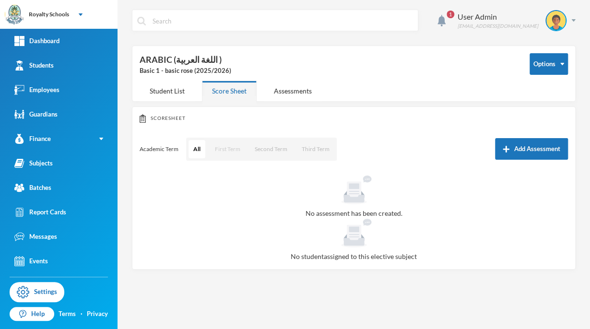
click at [233, 151] on button "First Term" at bounding box center [227, 149] width 35 height 18
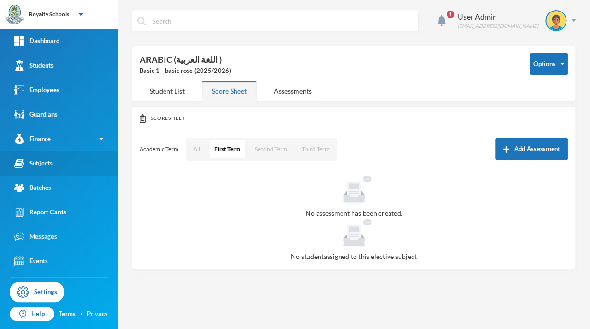
click at [53, 165] on link "Subjects" at bounding box center [59, 163] width 118 height 24
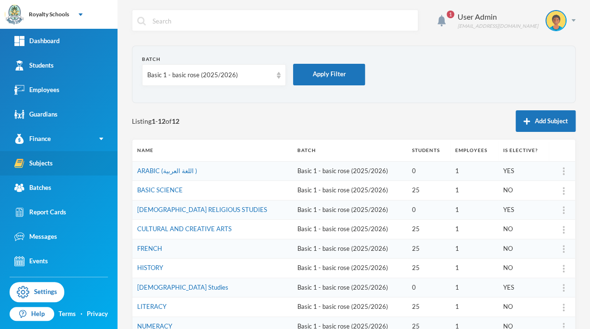
click at [53, 165] on link "Subjects" at bounding box center [59, 163] width 118 height 24
click at [241, 81] on div "Basic 1 - basic rose (2025/2026)" at bounding box center [214, 75] width 144 height 22
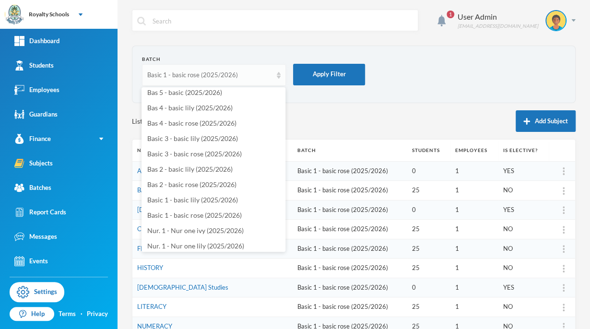
scroll to position [69, 0]
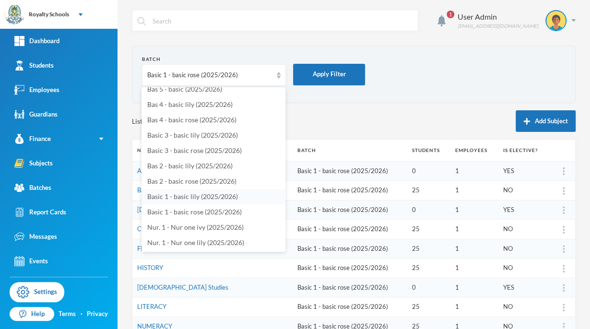
click at [232, 197] on span "Basic 1 - basic lily (2025/2026)" at bounding box center [192, 196] width 91 height 8
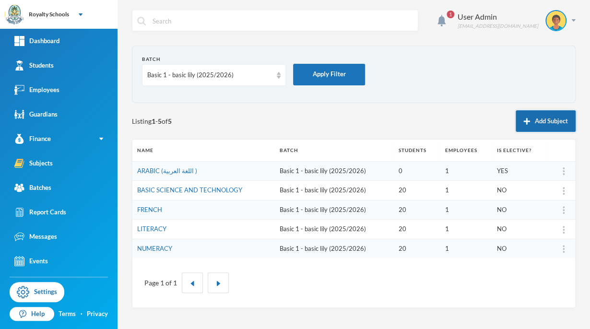
click at [551, 118] on button "Add Subject" at bounding box center [546, 121] width 60 height 22
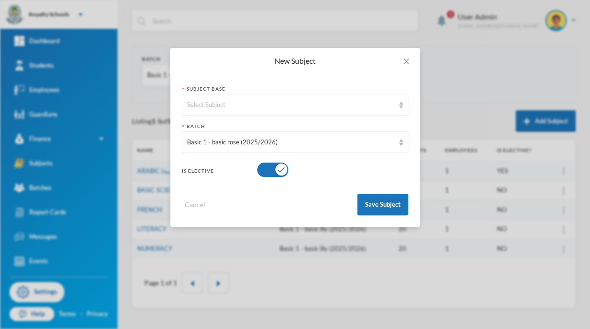
click at [514, 96] on div "New Subject Subject Base Select Subject Batch Basic 1 - basic rose (2025/2026) …" at bounding box center [295, 164] width 590 height 329
click at [361, 105] on div "Select Subject" at bounding box center [290, 105] width 207 height 10
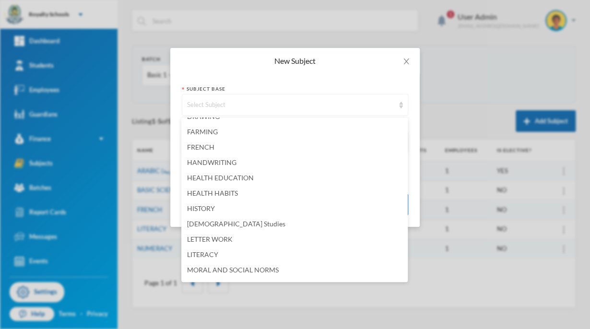
scroll to position [304, 0]
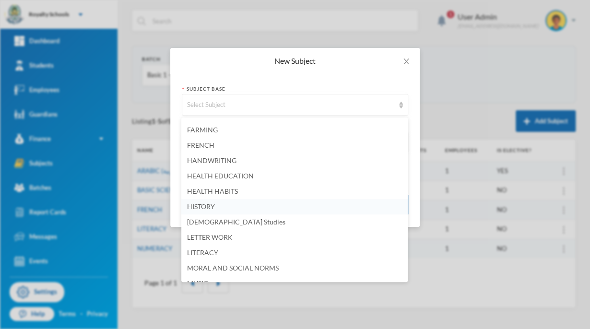
click at [215, 206] on span "HISTORY" at bounding box center [201, 207] width 28 height 8
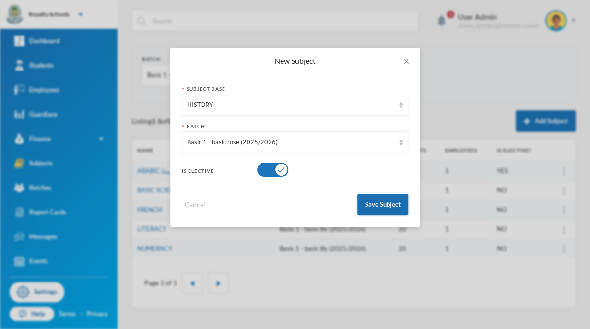
click at [383, 211] on button "Save Subject" at bounding box center [383, 205] width 51 height 22
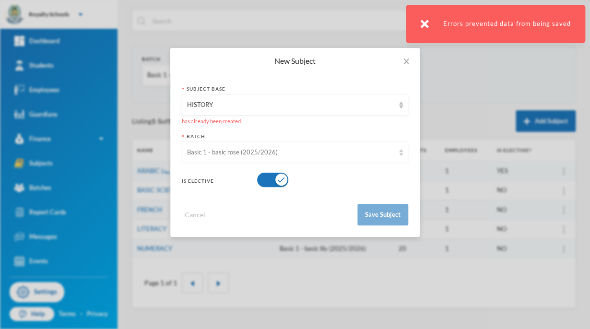
click at [346, 154] on div "Basic 1 - basic rose (2025/2026)" at bounding box center [290, 153] width 207 height 10
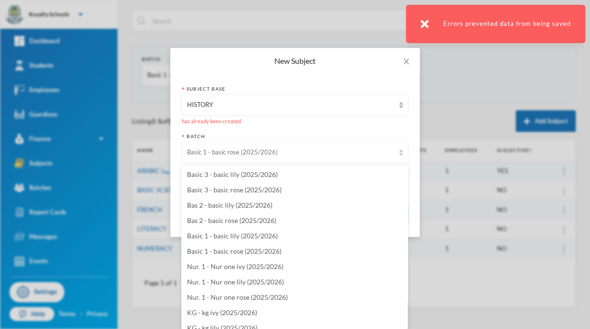
scroll to position [109, 0]
click at [272, 237] on span "Basic 1 - basic lily (2025/2026)" at bounding box center [232, 234] width 91 height 8
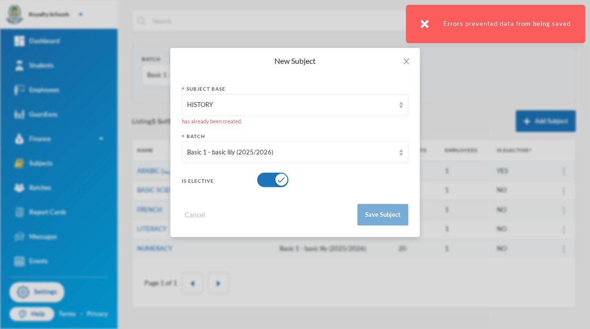
click at [284, 183] on button "button" at bounding box center [272, 180] width 31 height 14
click at [263, 184] on button "button" at bounding box center [272, 180] width 31 height 14
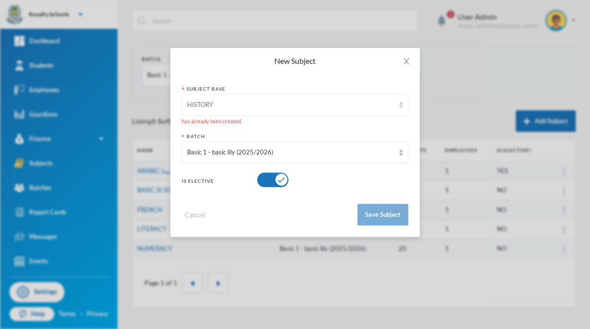
click at [335, 107] on div "HISTORY" at bounding box center [290, 105] width 207 height 10
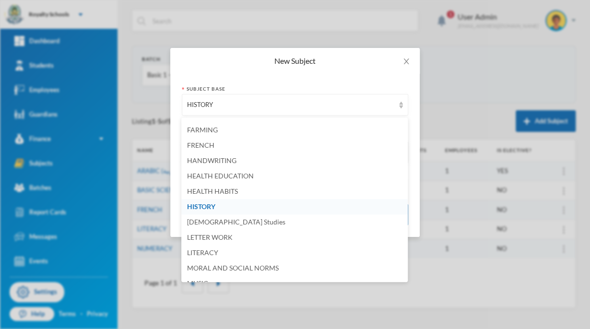
click at [224, 207] on li "HISTORY" at bounding box center [294, 206] width 227 height 15
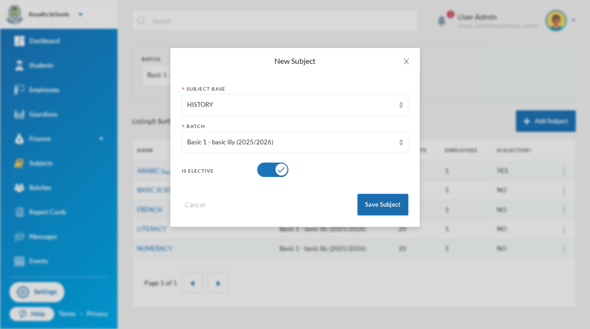
click at [396, 207] on button "Save Subject" at bounding box center [383, 205] width 51 height 22
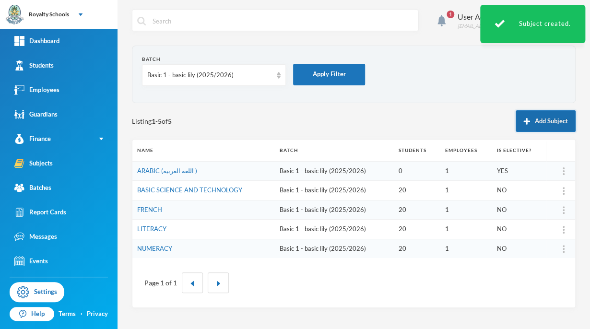
click at [546, 120] on button "Add Subject" at bounding box center [546, 121] width 60 height 22
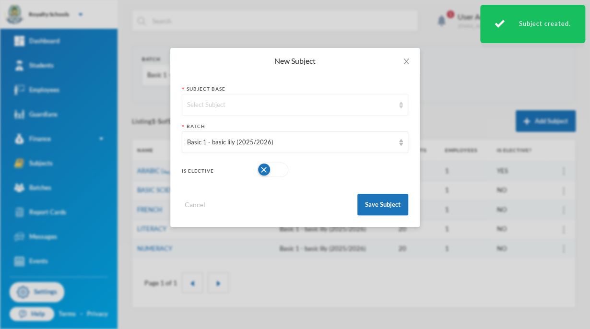
click at [281, 107] on div "Select Subject" at bounding box center [290, 105] width 207 height 10
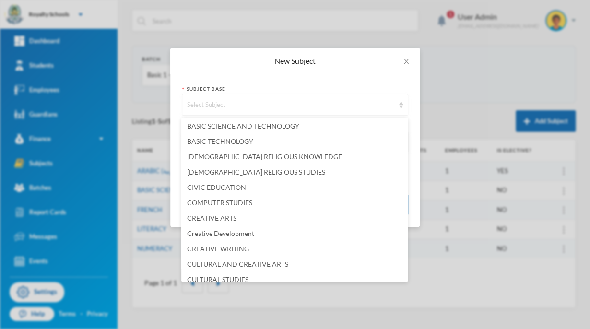
scroll to position [94, 0]
click at [278, 174] on span "[DEMOGRAPHIC_DATA] RELIGIOUS STUDIES" at bounding box center [256, 171] width 138 height 8
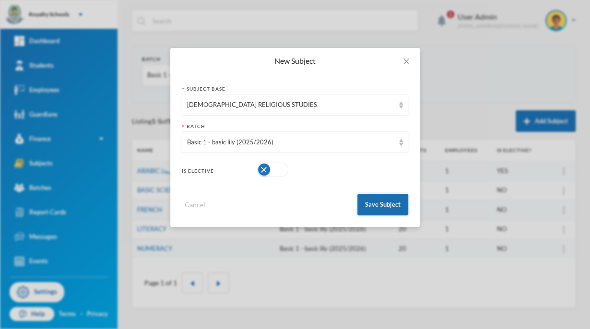
click at [385, 207] on button "Save Subject" at bounding box center [383, 205] width 51 height 22
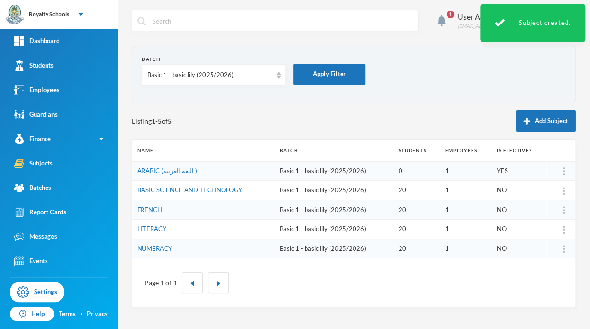
click at [550, 126] on button "Add Subject" at bounding box center [546, 121] width 60 height 22
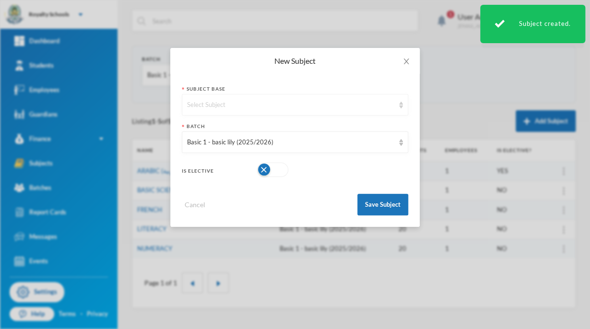
click at [293, 111] on div "Select Subject" at bounding box center [295, 105] width 227 height 22
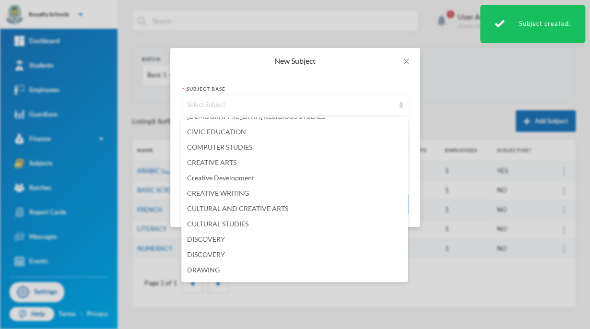
scroll to position [150, 0]
click at [278, 208] on span "CULTURAL AND CREATIVE ARTS" at bounding box center [237, 207] width 101 height 8
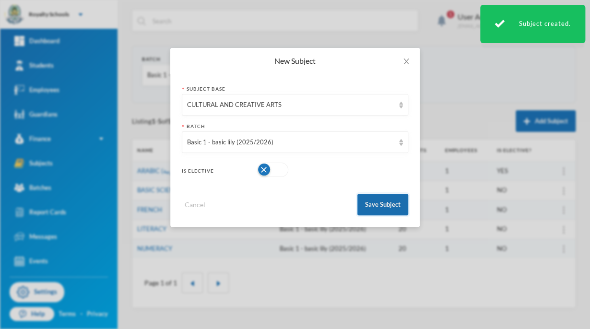
click at [390, 204] on button "Save Subject" at bounding box center [383, 205] width 51 height 22
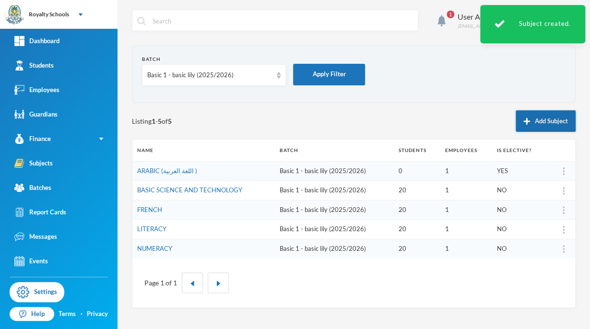
click at [537, 127] on button "Add Subject" at bounding box center [546, 121] width 60 height 22
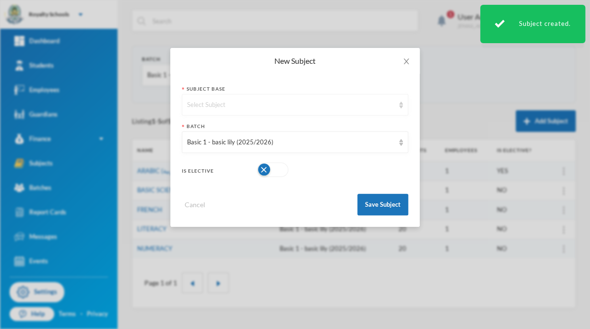
click at [397, 106] on div "Select Subject" at bounding box center [295, 105] width 227 height 22
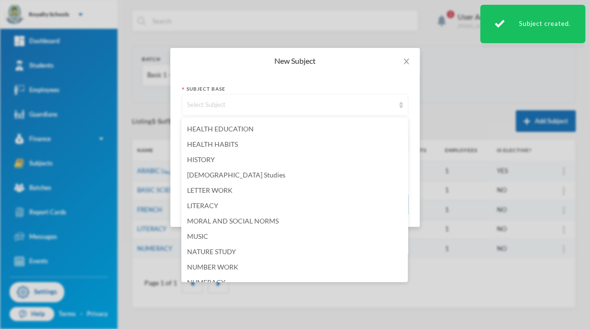
scroll to position [353, 0]
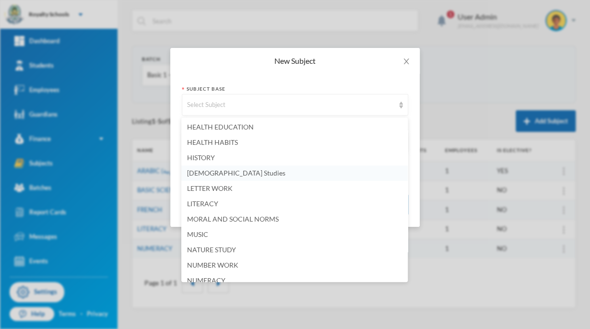
click at [221, 179] on li "[DEMOGRAPHIC_DATA] Studies" at bounding box center [294, 173] width 227 height 15
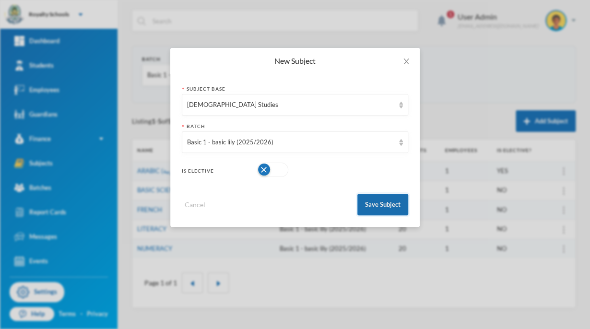
click at [389, 204] on button "Save Subject" at bounding box center [383, 205] width 51 height 22
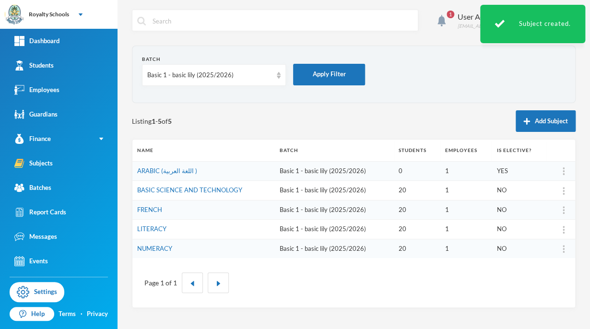
click at [545, 125] on button "Add Subject" at bounding box center [546, 121] width 60 height 22
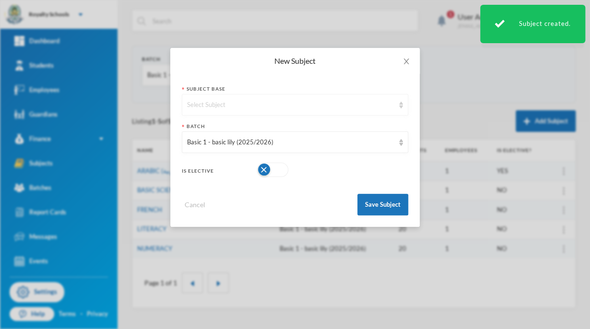
click at [346, 106] on div "Select Subject" at bounding box center [290, 105] width 207 height 10
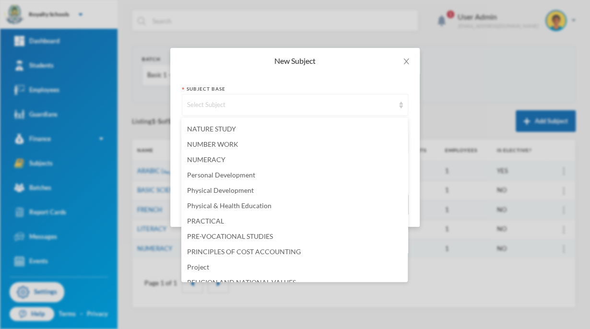
scroll to position [475, 0]
click at [263, 205] on span "Physical & Health Education" at bounding box center [229, 205] width 84 height 8
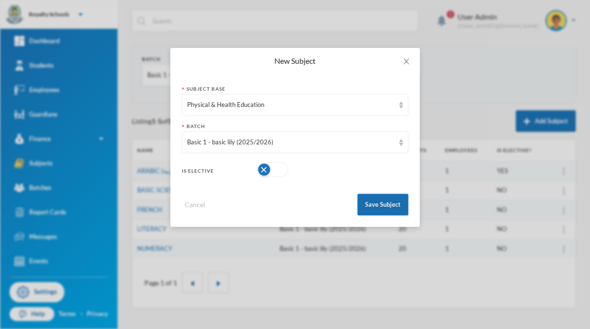
click at [395, 207] on button "Save Subject" at bounding box center [383, 205] width 51 height 22
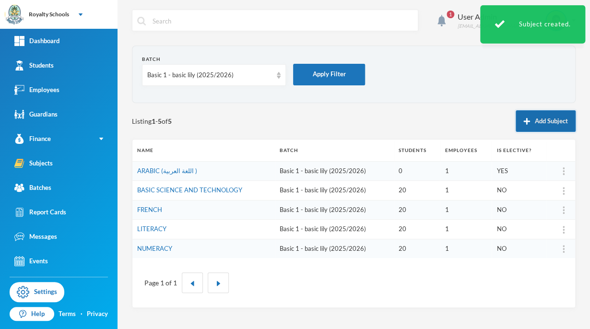
click at [557, 123] on button "Add Subject" at bounding box center [546, 121] width 60 height 22
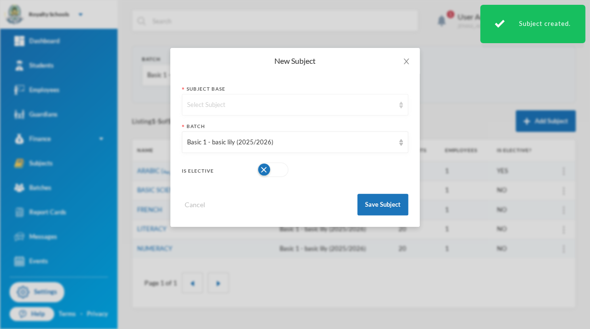
click at [359, 98] on div "Select Subject" at bounding box center [295, 105] width 227 height 22
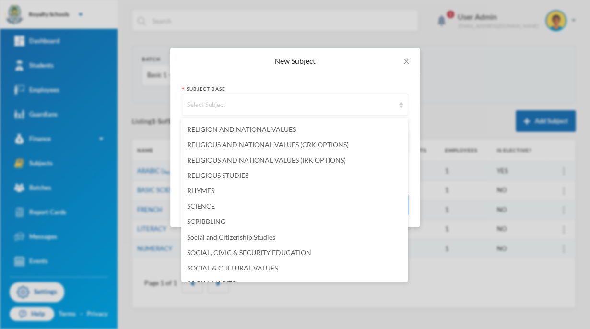
scroll to position [628, 0]
click at [249, 177] on span "RELIGIOUS STUDIES" at bounding box center [217, 174] width 61 height 8
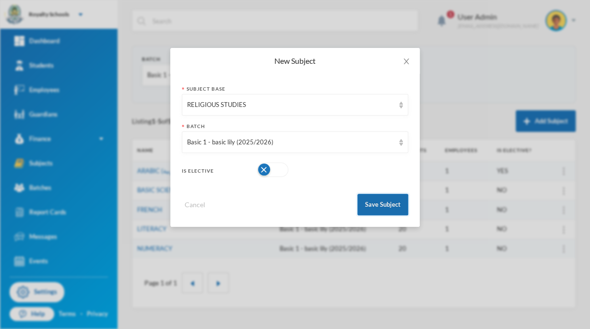
click at [382, 204] on button "Save Subject" at bounding box center [383, 205] width 51 height 22
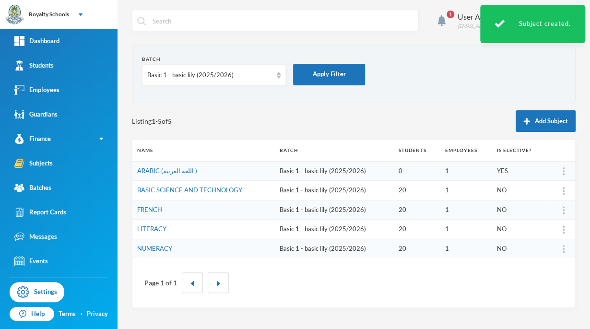
click at [551, 121] on button "Add Subject" at bounding box center [546, 121] width 60 height 22
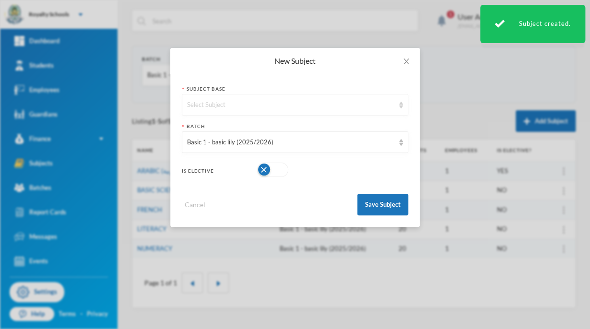
click at [390, 108] on div "Select Subject" at bounding box center [290, 105] width 207 height 10
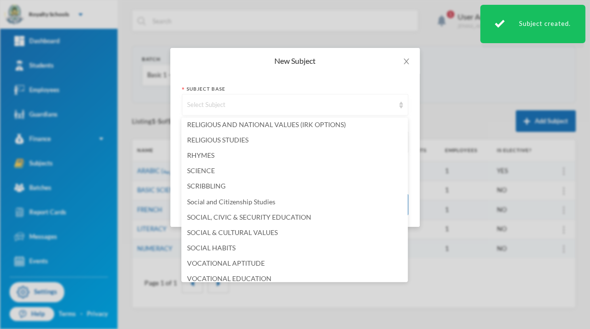
scroll to position [669, 0]
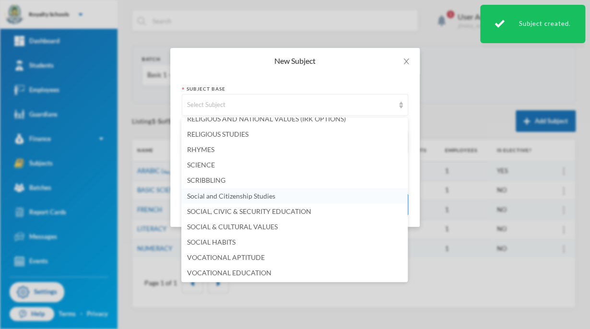
click at [271, 192] on span "Social and Citizenship Studies" at bounding box center [231, 195] width 88 height 8
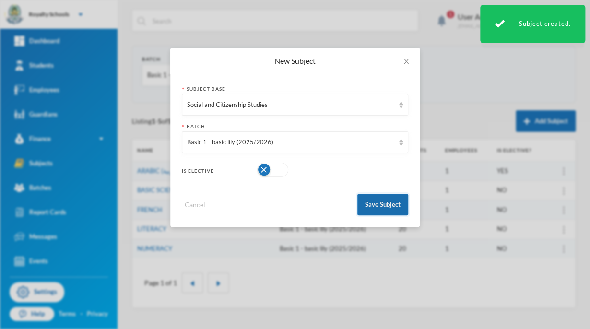
click at [395, 206] on button "Save Subject" at bounding box center [383, 205] width 51 height 22
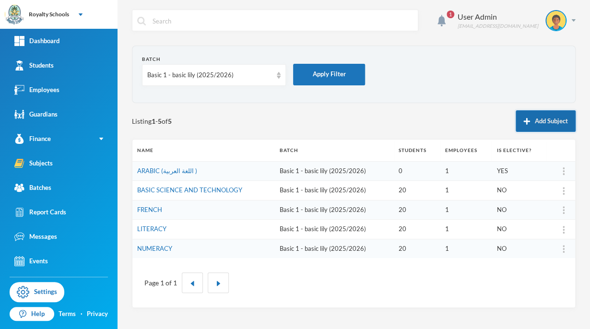
click at [544, 120] on button "Add Subject" at bounding box center [546, 121] width 60 height 22
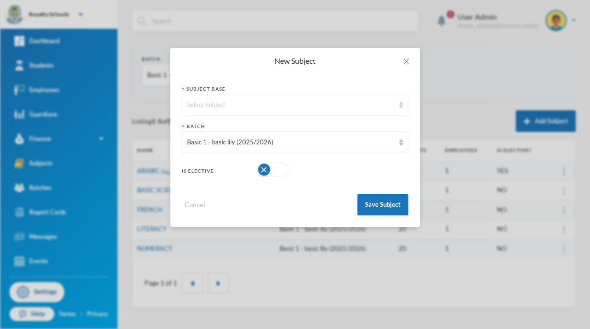
click at [363, 106] on div "Select Subject" at bounding box center [290, 105] width 207 height 10
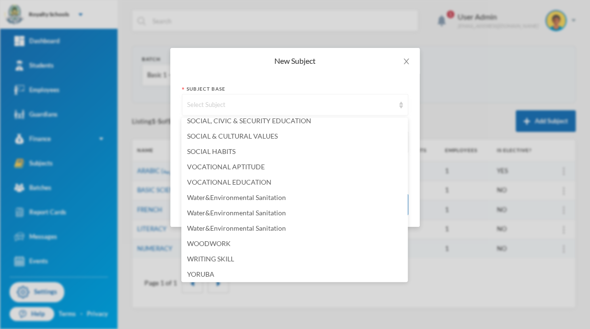
scroll to position [760, 0]
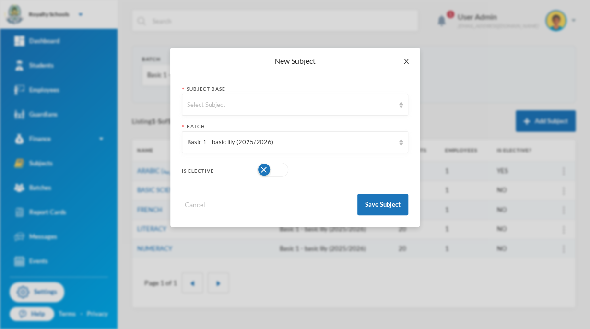
click at [408, 66] on span "Close" at bounding box center [406, 61] width 27 height 27
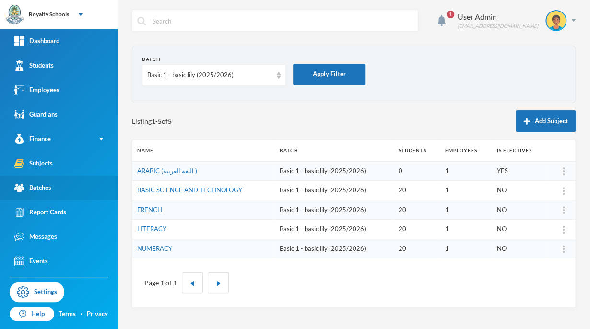
click at [57, 188] on link "Batches" at bounding box center [59, 188] width 118 height 24
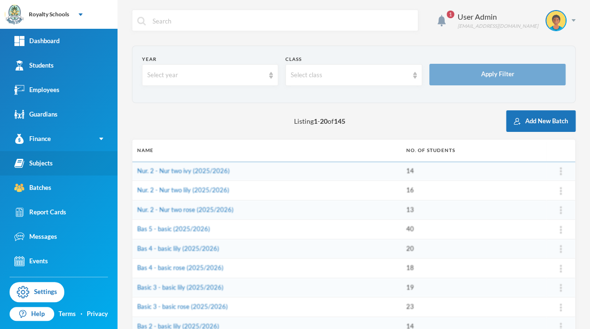
click at [73, 157] on link "Subjects" at bounding box center [59, 163] width 118 height 24
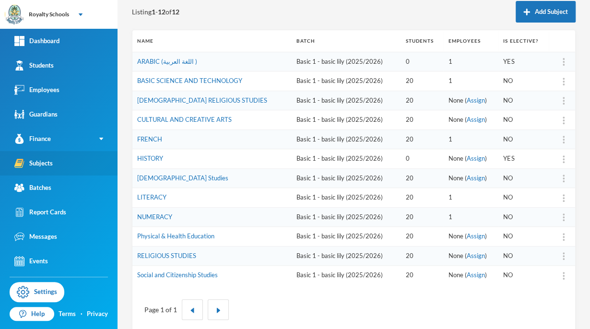
scroll to position [123, 0]
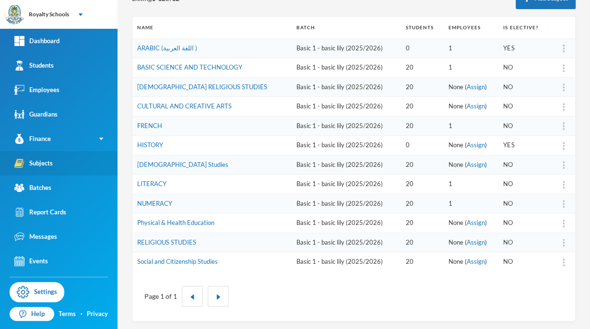
click at [563, 241] on img at bounding box center [564, 243] width 2 height 8
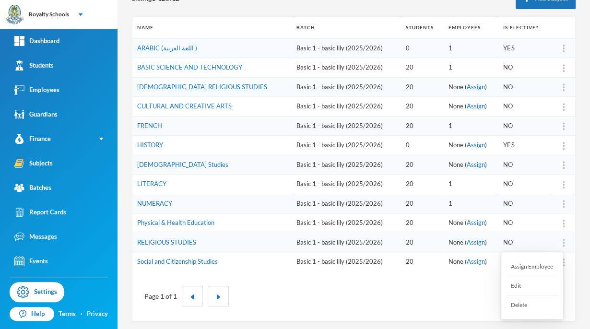
click at [533, 301] on div "Delete" at bounding box center [532, 305] width 52 height 19
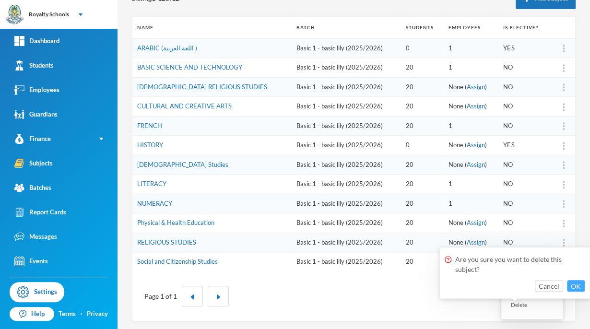
click at [576, 282] on button "OK" at bounding box center [576, 286] width 18 height 12
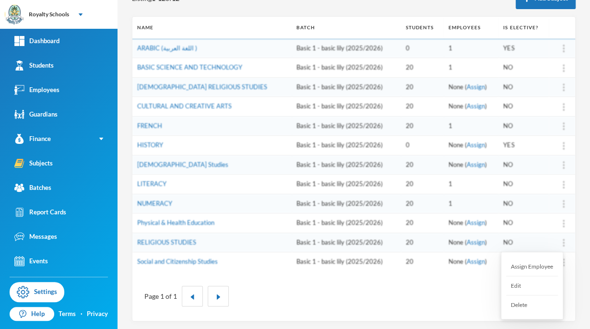
scroll to position [104, 0]
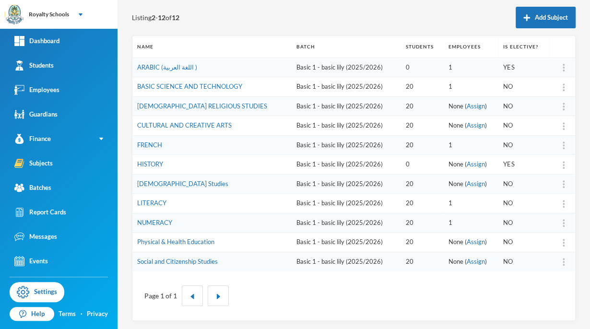
click at [563, 88] on img at bounding box center [564, 88] width 2 height 8
click at [536, 157] on div "Delete" at bounding box center [532, 150] width 52 height 19
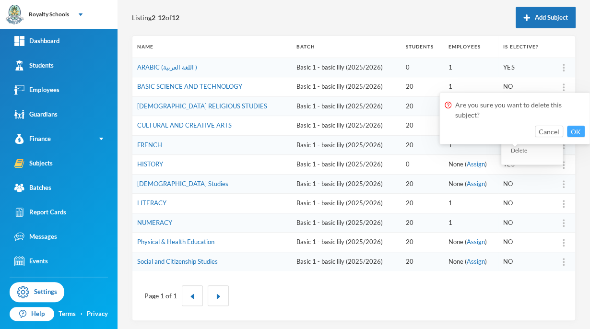
click at [571, 132] on button "OK" at bounding box center [576, 132] width 18 height 12
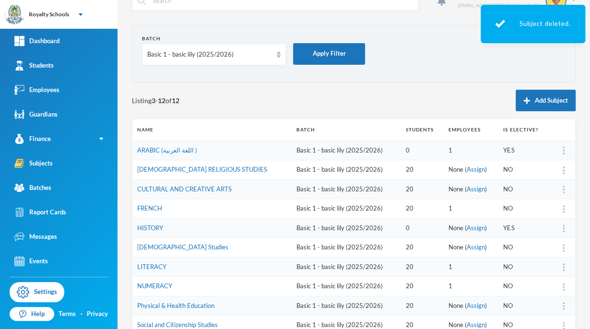
scroll to position [0, 0]
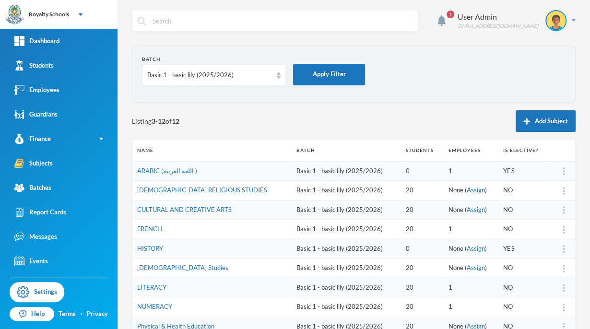
click at [250, 83] on div "Basic 1 - basic lily (2025/2026)" at bounding box center [214, 75] width 144 height 22
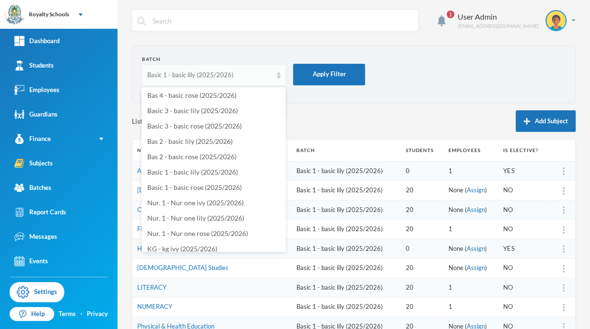
scroll to position [100, 0]
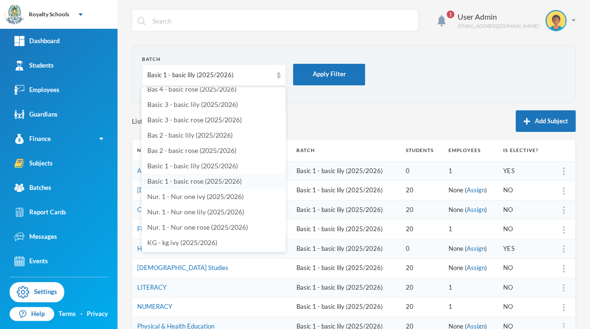
click at [232, 181] on span "Basic 1 - basic rose (2025/2026)" at bounding box center [194, 181] width 95 height 8
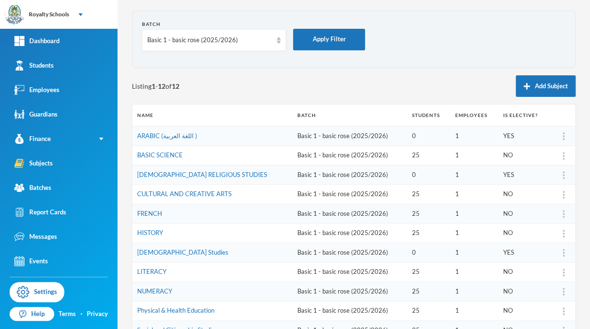
scroll to position [32, 0]
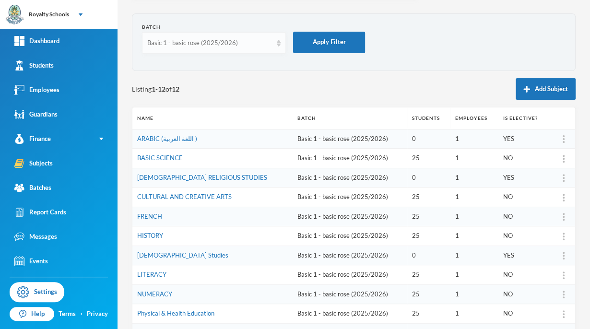
click at [216, 42] on div "Basic 1 - basic rose (2025/2026)" at bounding box center [209, 43] width 125 height 10
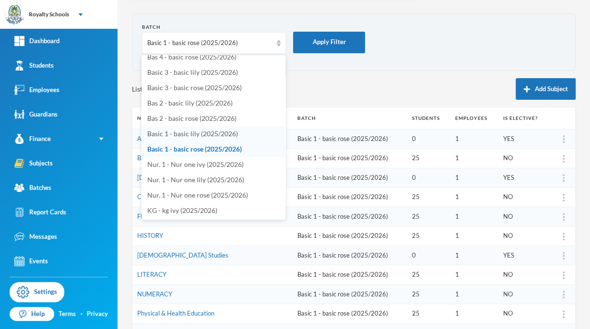
click at [227, 134] on span "Basic 1 - basic lily (2025/2026)" at bounding box center [192, 134] width 91 height 8
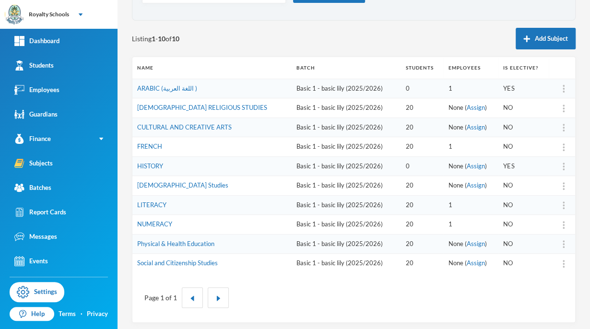
scroll to position [84, 0]
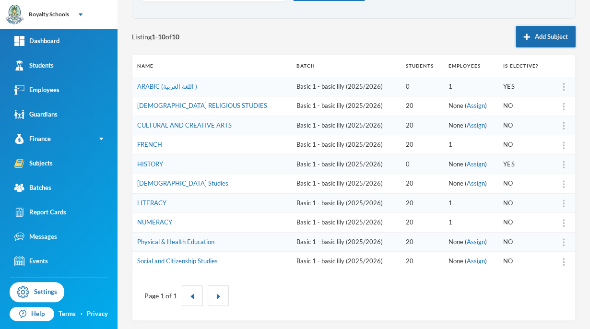
click at [541, 47] on button "Add Subject" at bounding box center [546, 37] width 60 height 22
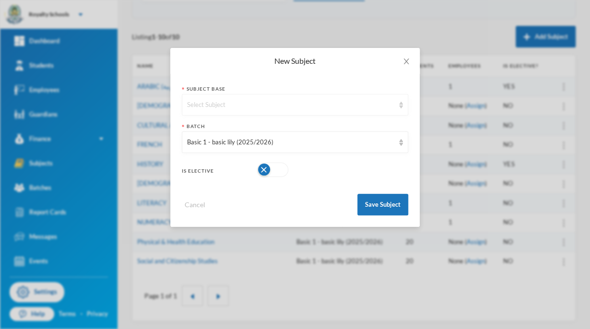
click at [383, 113] on div "Select Subject" at bounding box center [295, 105] width 227 height 22
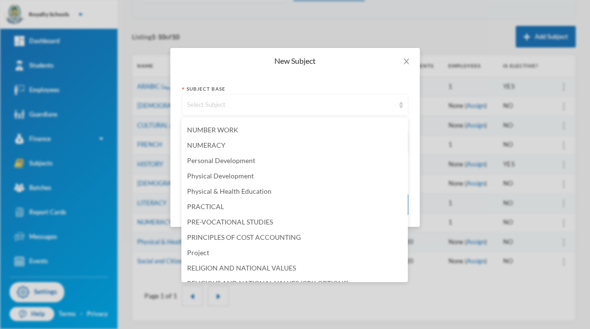
scroll to position [760, 0]
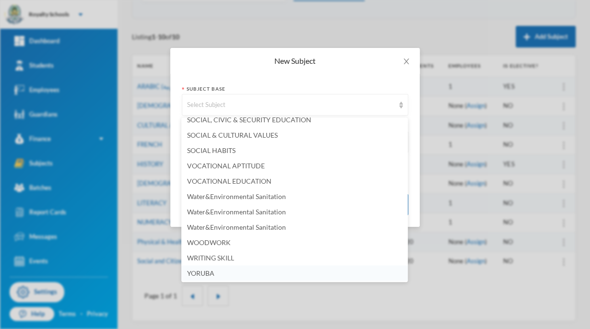
click at [207, 273] on span "YORUBA" at bounding box center [200, 273] width 27 height 8
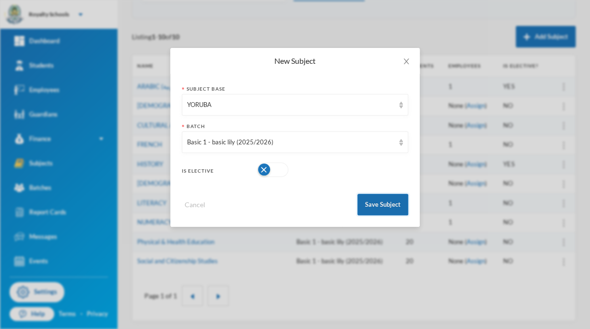
click at [390, 209] on button "Save Subject" at bounding box center [383, 205] width 51 height 22
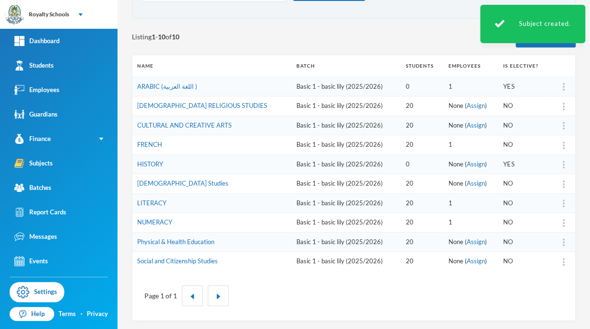
click at [563, 106] on img at bounding box center [564, 107] width 2 height 8
click at [563, 107] on img at bounding box center [564, 107] width 2 height 8
click at [563, 108] on img at bounding box center [564, 107] width 2 height 8
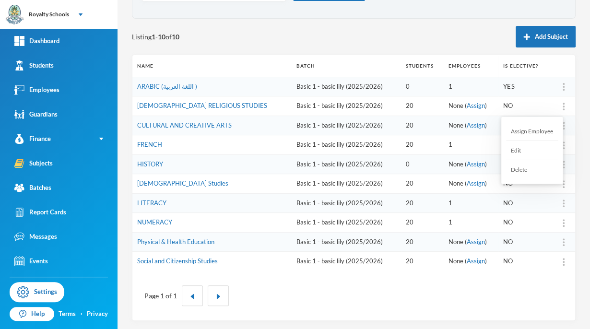
click at [525, 150] on div "Edit" at bounding box center [532, 150] width 52 height 19
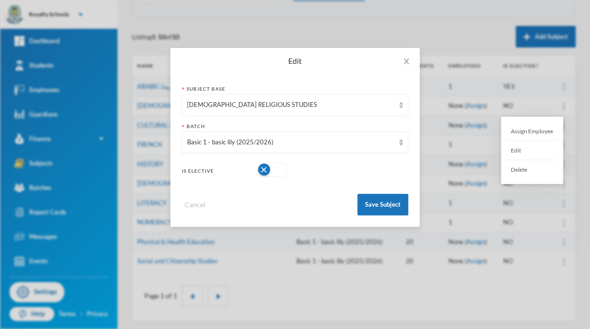
click at [263, 170] on button "button" at bounding box center [272, 170] width 31 height 14
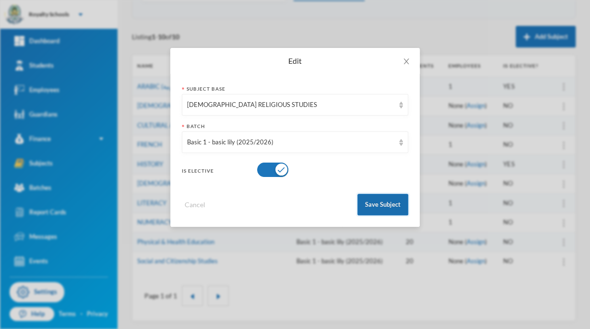
click at [372, 215] on button "Save Subject" at bounding box center [383, 205] width 51 height 22
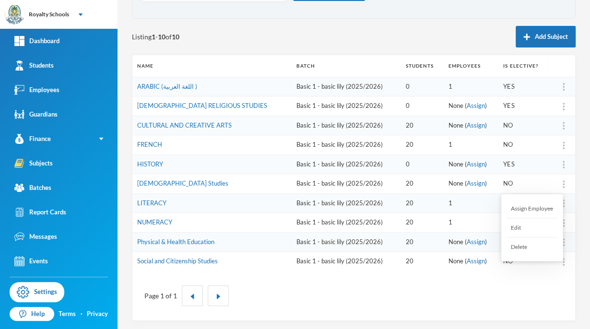
click at [516, 229] on div "Edit" at bounding box center [532, 227] width 52 height 19
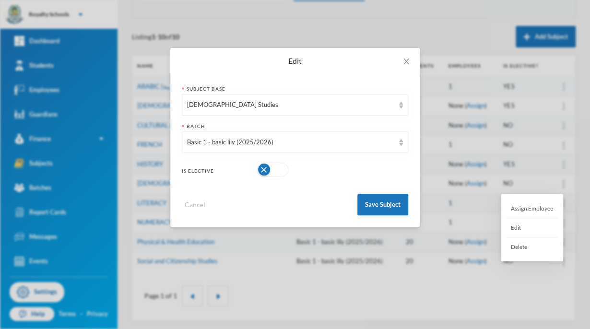
click at [266, 173] on button "button" at bounding box center [272, 170] width 31 height 14
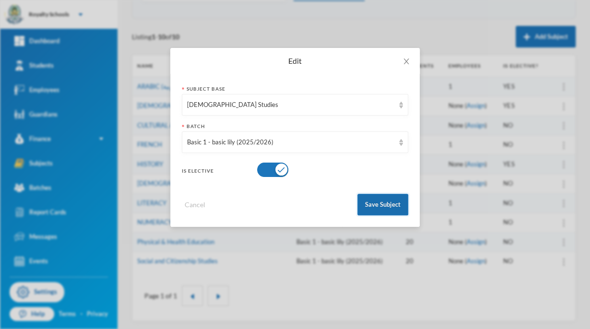
click at [389, 207] on button "Save Subject" at bounding box center [383, 205] width 51 height 22
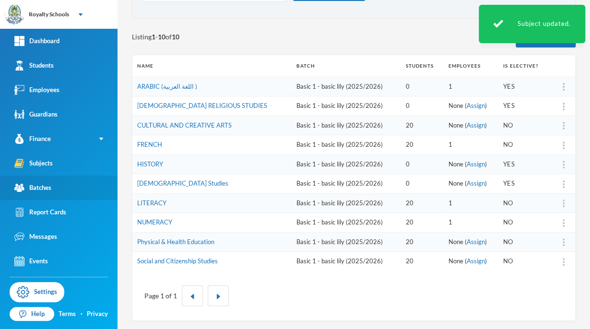
click at [50, 191] on div "Batches" at bounding box center [32, 188] width 37 height 10
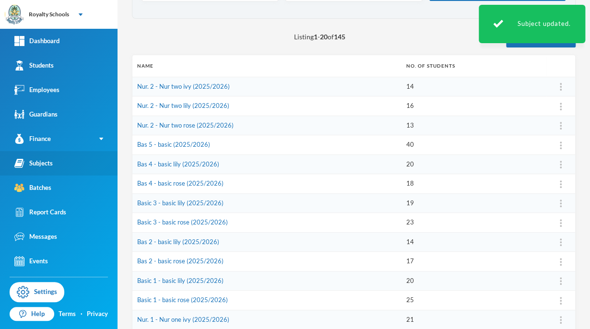
click at [38, 168] on link "Subjects" at bounding box center [59, 163] width 118 height 24
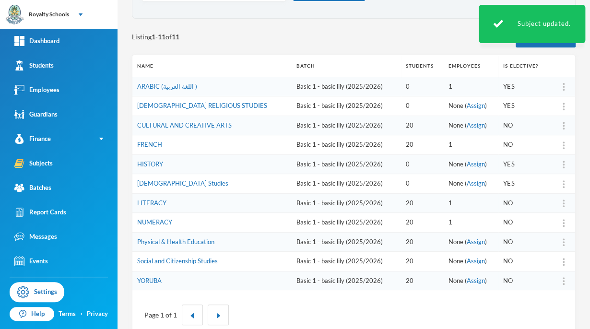
click at [563, 164] on img at bounding box center [564, 165] width 2 height 8
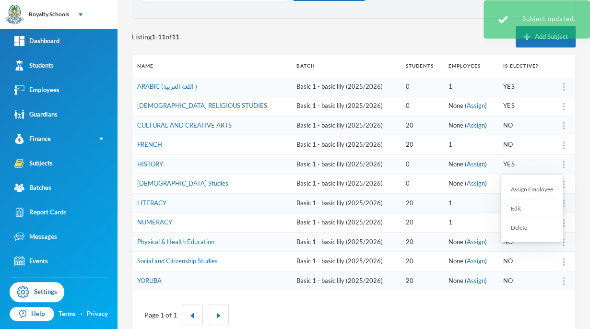
click at [538, 189] on div "Assign Employee" at bounding box center [532, 189] width 52 height 19
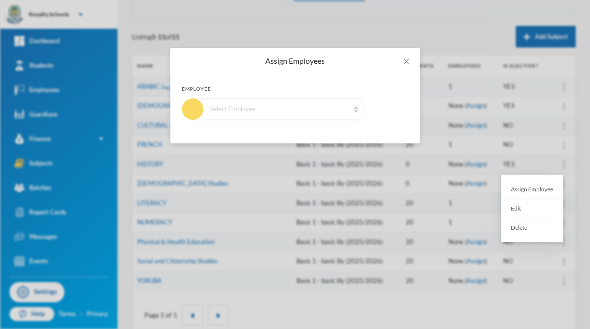
click at [294, 106] on div "Select Employee" at bounding box center [279, 110] width 139 height 10
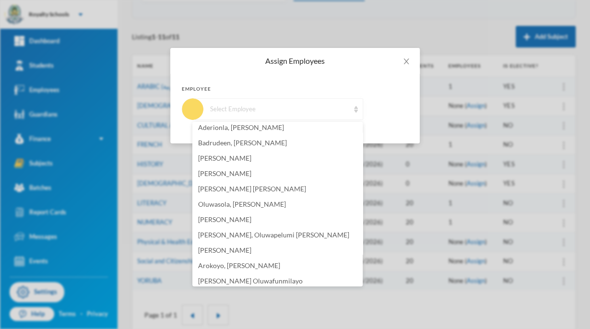
scroll to position [110, 0]
click at [251, 221] on span "[PERSON_NAME]" at bounding box center [224, 221] width 53 height 8
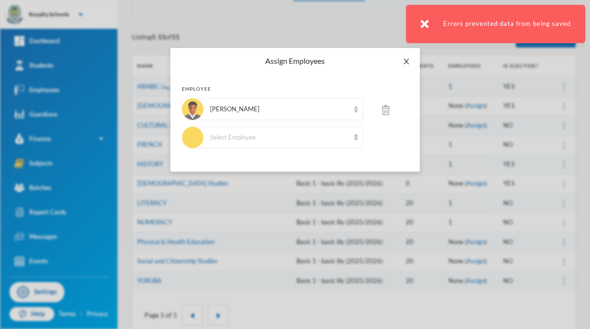
click at [412, 66] on span "Close" at bounding box center [406, 61] width 27 height 27
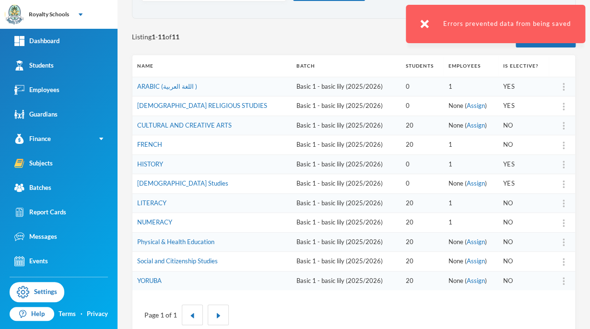
click at [563, 185] on img at bounding box center [564, 184] width 2 height 8
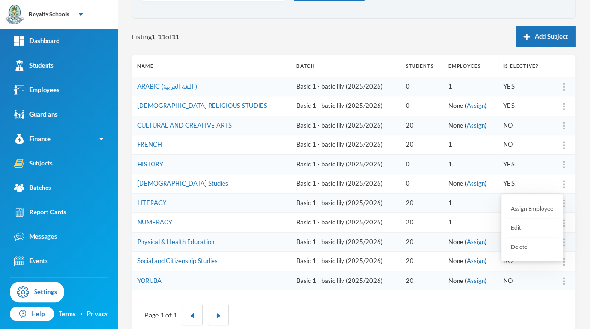
click at [546, 203] on div "Assign Employee" at bounding box center [532, 208] width 52 height 19
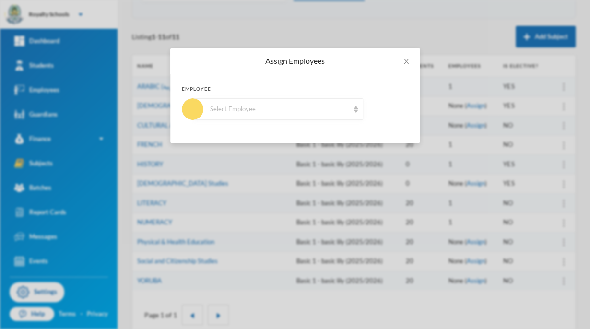
click at [331, 110] on div "Select Employee" at bounding box center [279, 110] width 139 height 10
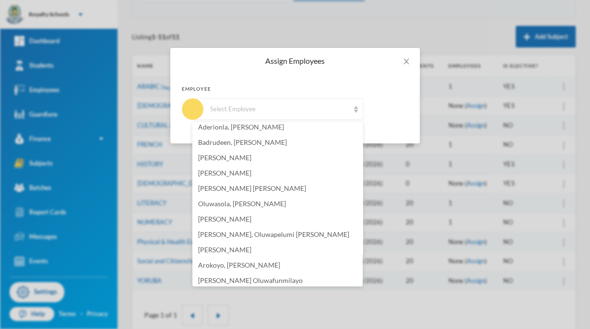
scroll to position [115, 0]
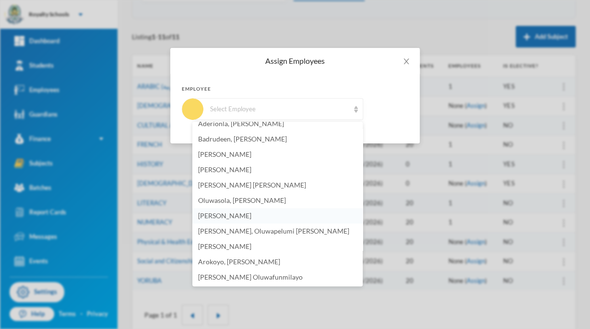
click at [285, 216] on li "[PERSON_NAME]" at bounding box center [277, 215] width 170 height 15
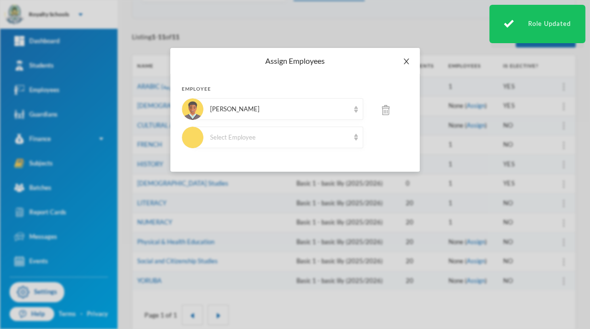
click at [405, 63] on icon "icon: close" at bounding box center [406, 62] width 5 height 6
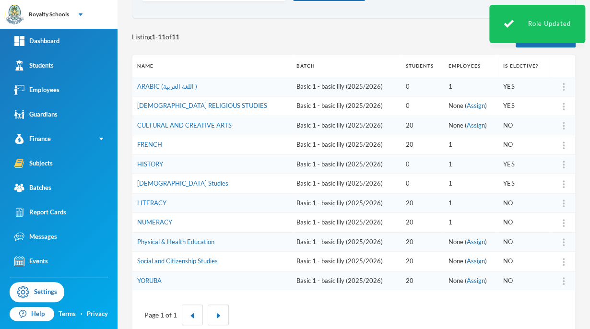
click at [563, 127] on img at bounding box center [564, 126] width 2 height 8
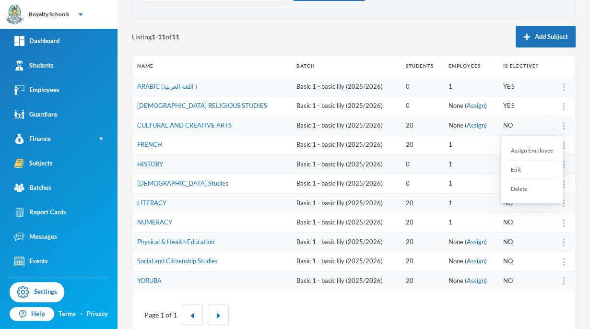
click at [544, 150] on div "Assign Employee" at bounding box center [532, 150] width 52 height 19
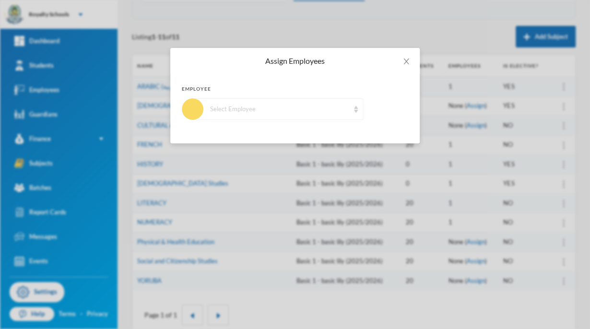
click at [356, 109] on img at bounding box center [356, 109] width 4 height 7
click at [352, 107] on div "Select Employee" at bounding box center [278, 109] width 170 height 22
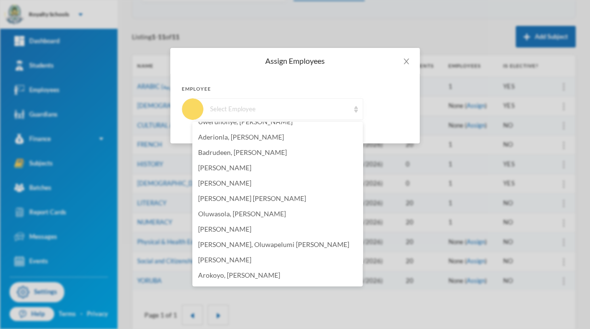
scroll to position [103, 0]
click at [251, 229] on span "[PERSON_NAME]" at bounding box center [224, 228] width 53 height 8
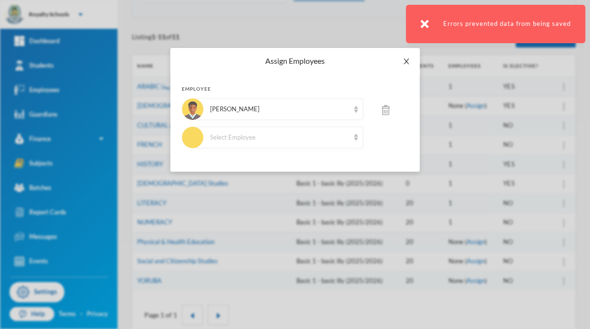
click at [399, 62] on span "Close" at bounding box center [406, 61] width 27 height 27
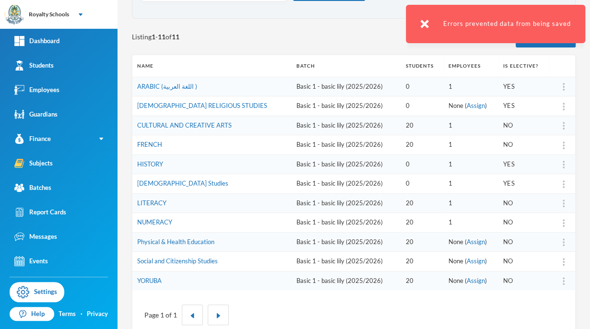
click at [563, 106] on img at bounding box center [564, 107] width 2 height 8
click at [545, 129] on div "Assign Employee" at bounding box center [532, 131] width 52 height 19
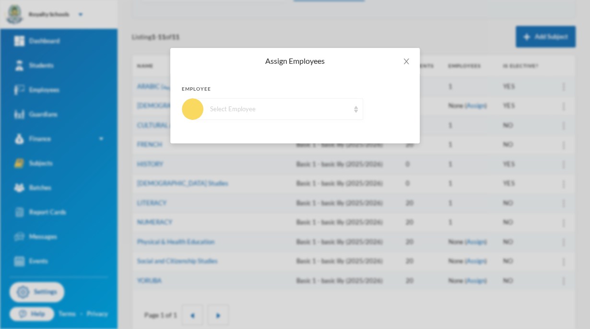
click at [356, 109] on img at bounding box center [356, 109] width 4 height 7
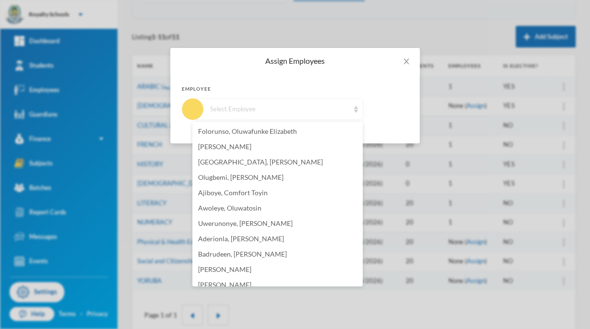
scroll to position [144, 0]
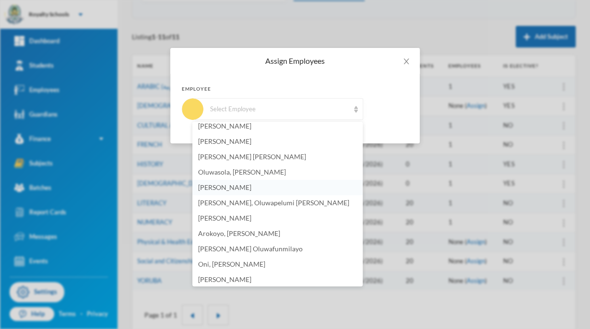
click at [251, 191] on span "[PERSON_NAME]" at bounding box center [224, 187] width 53 height 8
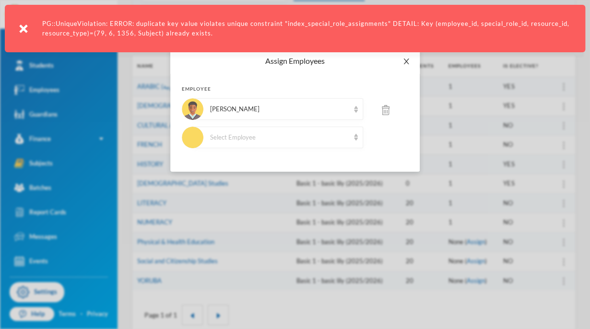
click at [406, 69] on span "Close" at bounding box center [406, 61] width 27 height 27
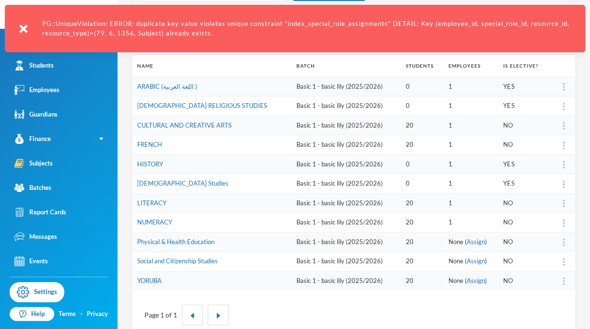
click at [563, 243] on img at bounding box center [564, 243] width 2 height 8
click at [536, 269] on div "Assign Employee" at bounding box center [532, 266] width 52 height 19
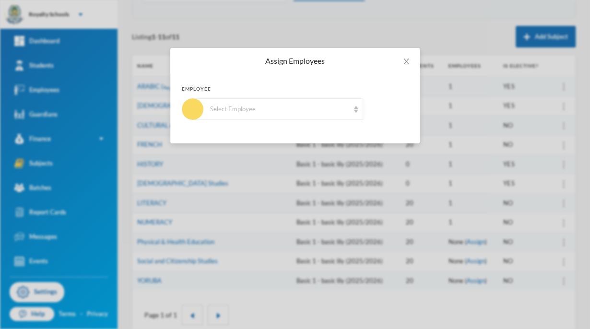
click at [337, 102] on div "Select Employee" at bounding box center [278, 109] width 170 height 22
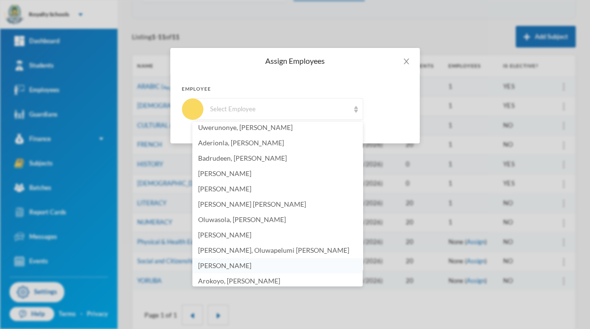
scroll to position [98, 0]
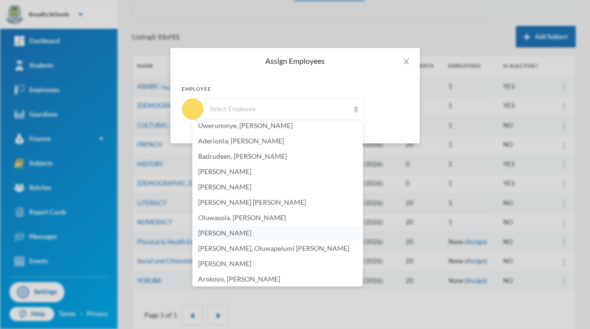
click at [266, 227] on li "[PERSON_NAME]" at bounding box center [277, 233] width 170 height 15
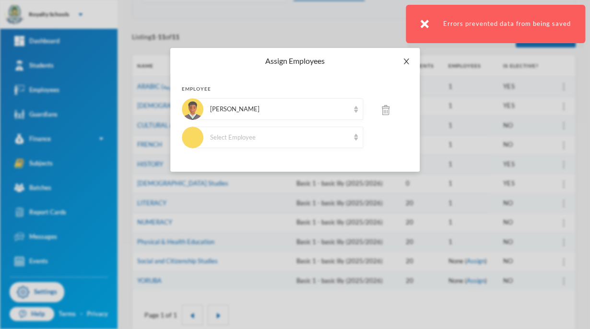
click at [409, 63] on icon "icon: close" at bounding box center [407, 62] width 8 height 8
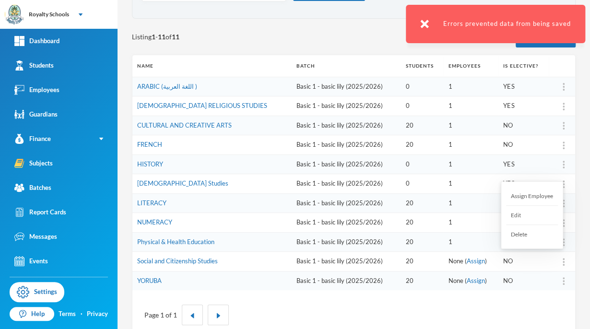
click at [536, 198] on div "Assign Employee" at bounding box center [532, 196] width 52 height 19
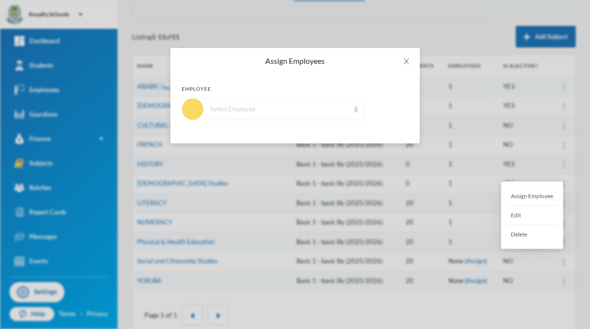
click at [356, 109] on img at bounding box center [356, 109] width 4 height 7
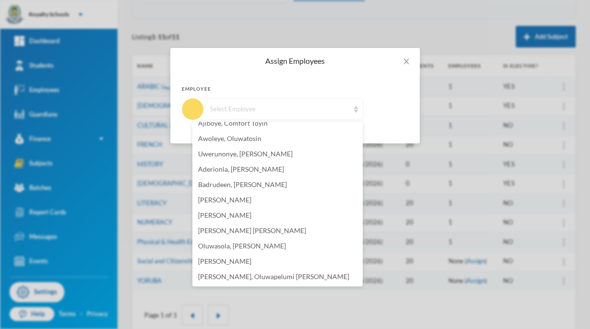
scroll to position [161, 0]
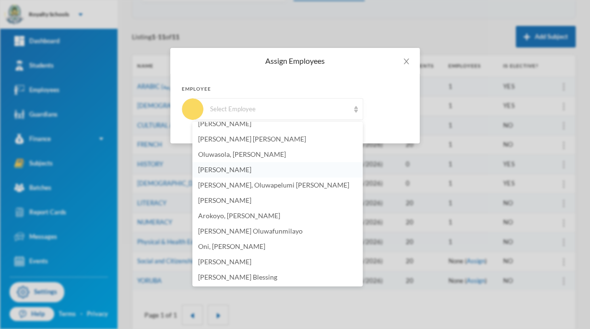
click at [250, 170] on span "[PERSON_NAME]" at bounding box center [224, 170] width 53 height 8
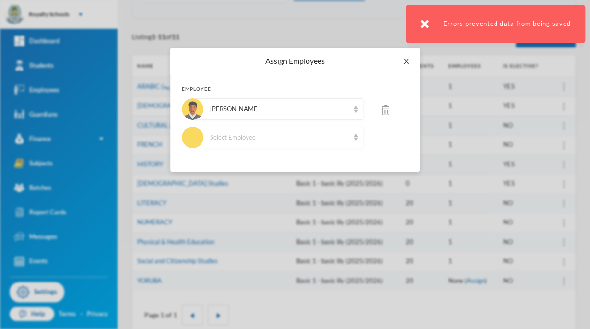
click at [410, 67] on span "Close" at bounding box center [406, 61] width 27 height 27
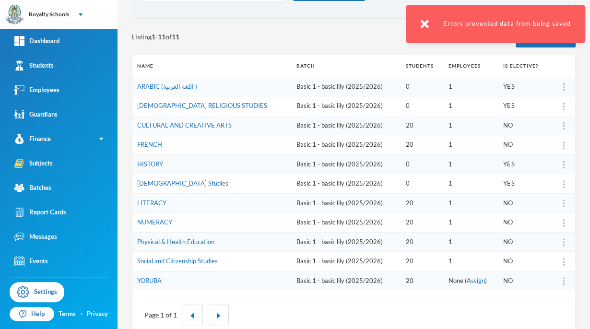
click at [563, 280] on img at bounding box center [564, 281] width 2 height 8
click at [537, 220] on div "Assign Employee" at bounding box center [532, 215] width 52 height 19
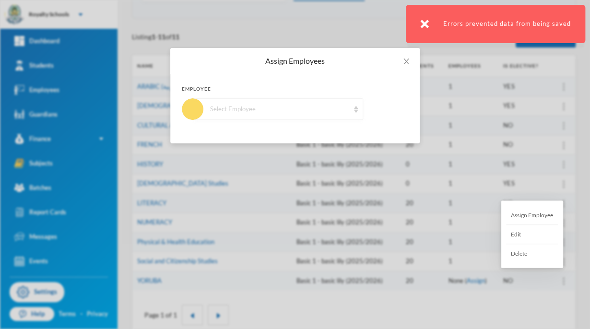
click at [357, 110] on img at bounding box center [356, 109] width 4 height 7
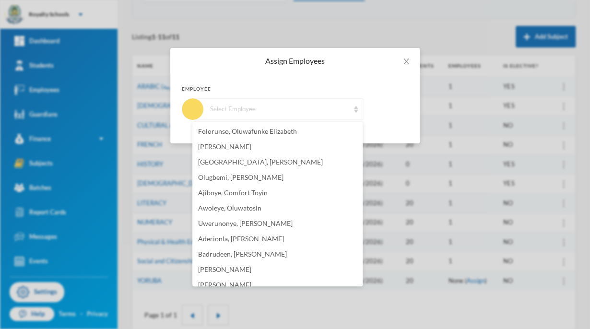
scroll to position [144, 0]
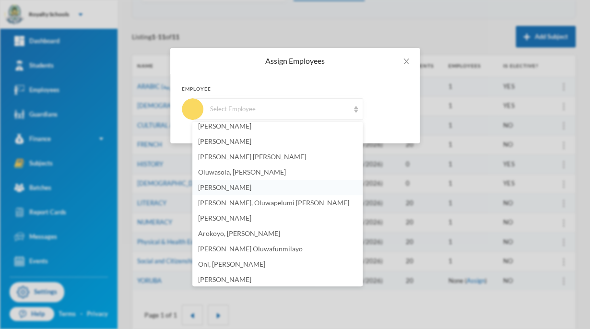
click at [286, 191] on li "[PERSON_NAME]" at bounding box center [277, 187] width 170 height 15
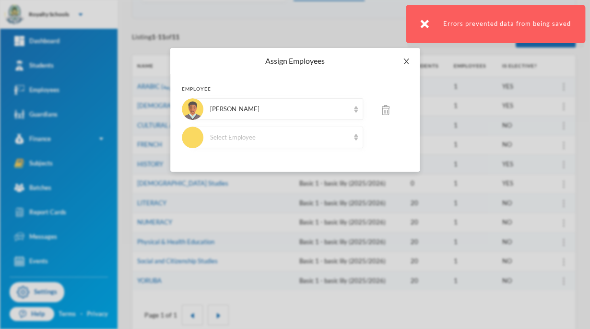
click at [409, 65] on span "Close" at bounding box center [406, 61] width 27 height 27
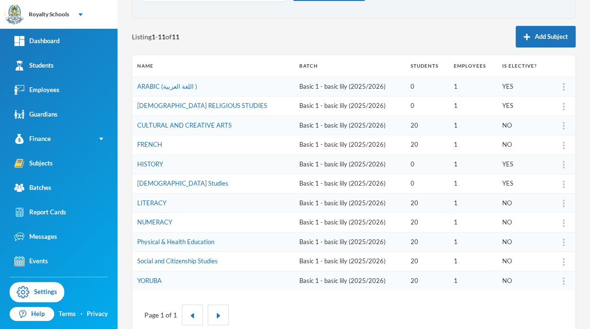
click at [563, 167] on img at bounding box center [564, 165] width 2 height 8
click at [537, 204] on div "Edit" at bounding box center [532, 208] width 52 height 19
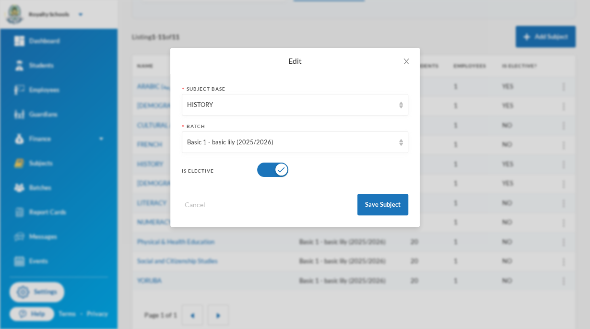
click at [278, 166] on button "button" at bounding box center [272, 170] width 31 height 14
click at [386, 206] on button "Save Subject" at bounding box center [383, 205] width 51 height 22
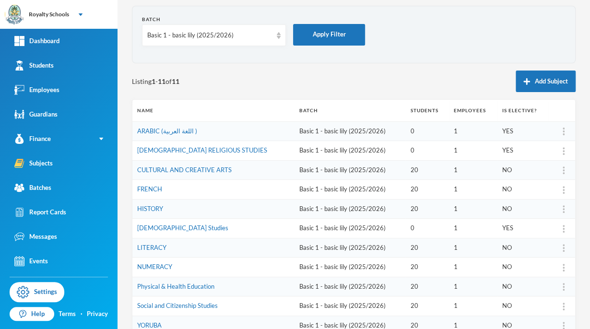
scroll to position [0, 0]
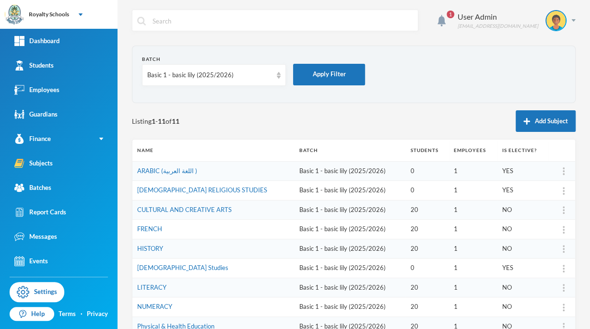
click at [244, 80] on div "Basic 1 - basic lily (2025/2026)" at bounding box center [214, 75] width 144 height 22
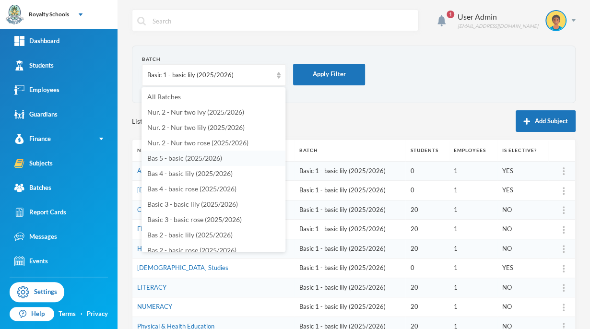
click at [219, 164] on li "Bas 5 - basic (2025/2026)" at bounding box center [214, 158] width 144 height 15
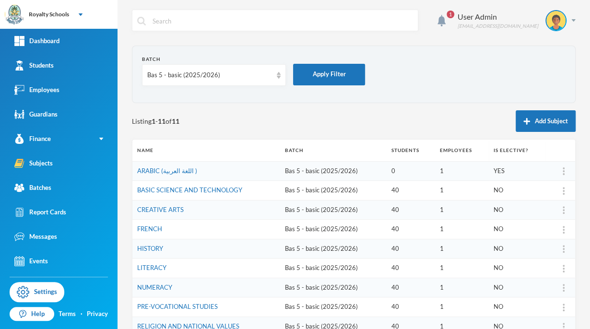
click at [516, 70] on form "Batch Bas 5 - basic (2025/2026) Apply Filter" at bounding box center [354, 74] width 424 height 37
click at [234, 79] on div "Bas 5 - basic (2025/2026)" at bounding box center [209, 76] width 125 height 10
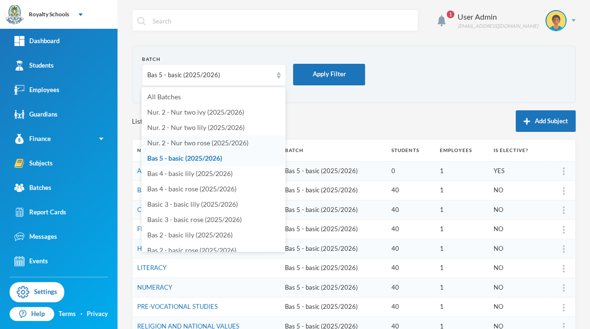
click at [237, 144] on span "Nur. 2 - Nur two rose (2025/2026)" at bounding box center [197, 143] width 101 height 8
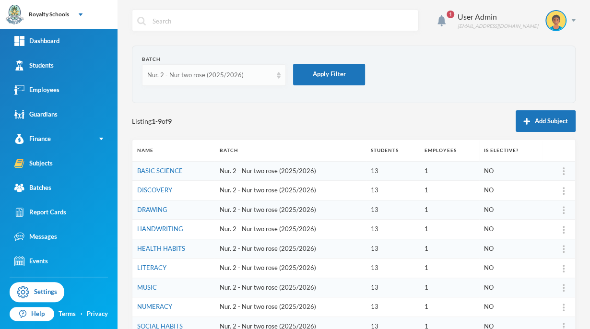
click at [229, 75] on div "Nur. 2 - Nur two rose (2025/2026)" at bounding box center [209, 76] width 125 height 10
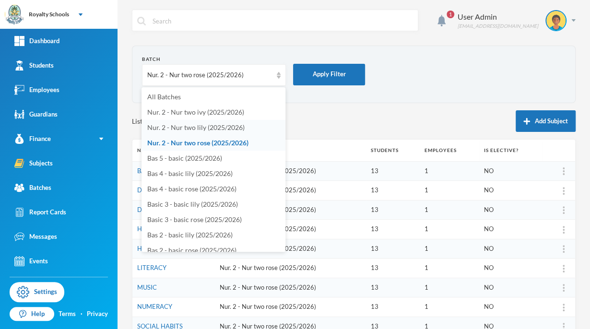
click at [237, 130] on span "Nur. 2 - Nur two lily (2025/2026)" at bounding box center [195, 127] width 97 height 8
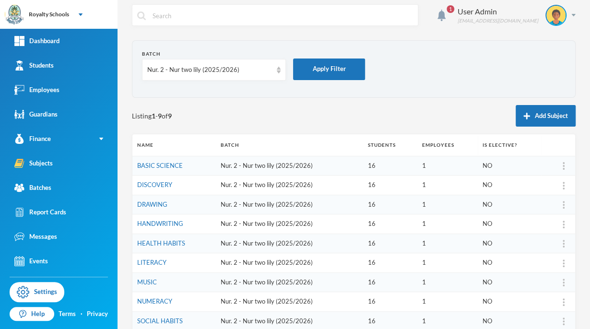
scroll to position [8, 0]
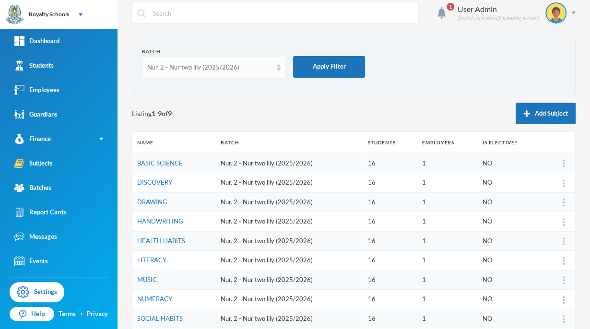
click at [278, 75] on div "Nur. 2 - Nur two lily (2025/2026)" at bounding box center [214, 68] width 144 height 22
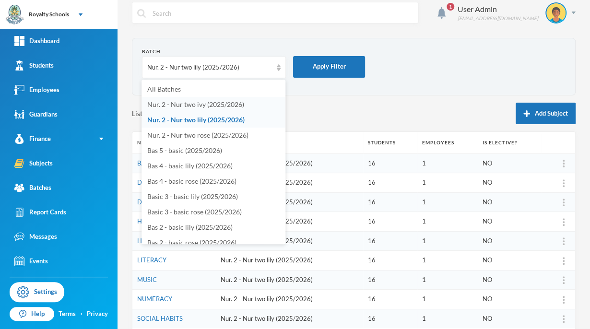
click at [250, 110] on li "Nur. 2 - Nur two ivy (2025/2026)" at bounding box center [214, 104] width 144 height 15
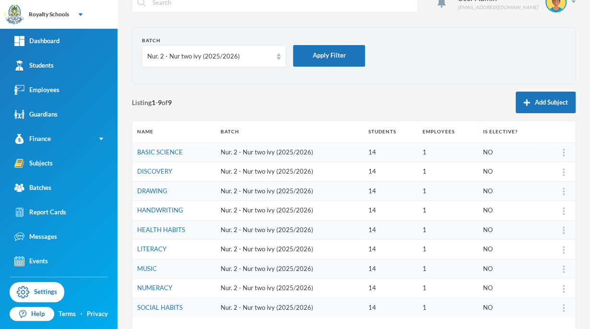
scroll to position [0, 0]
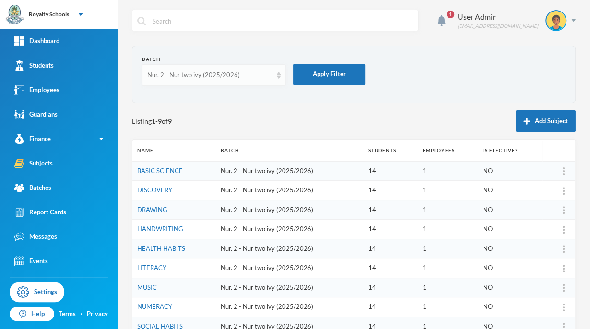
click at [268, 84] on div "Nur. 2 - Nur two ivy (2025/2026)" at bounding box center [214, 75] width 144 height 22
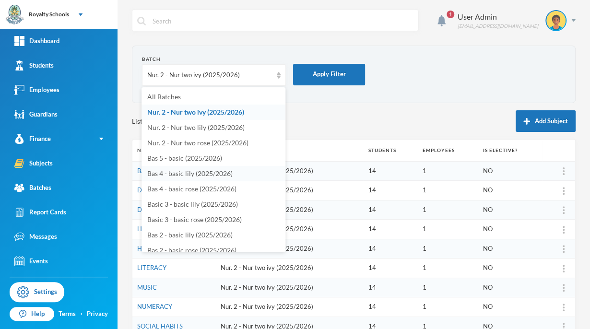
click at [179, 180] on li "Bas 4 - basic lily (2025/2026)" at bounding box center [214, 173] width 144 height 15
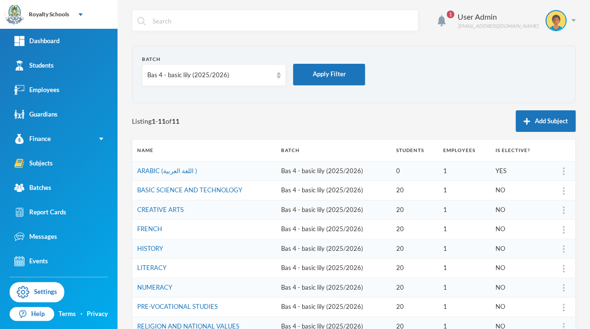
click at [202, 76] on div "Bas 4 - basic lily (2025/2026)" at bounding box center [209, 76] width 125 height 10
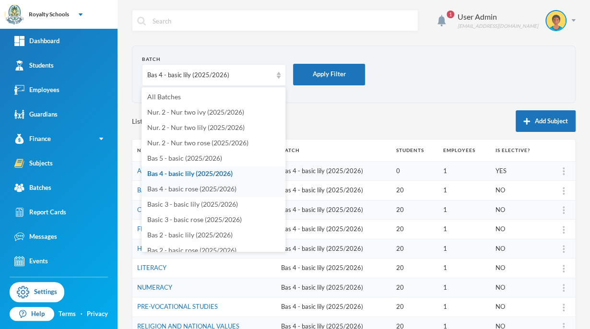
click at [225, 191] on span "Bas 4 - basic rose (2025/2026)" at bounding box center [191, 189] width 89 height 8
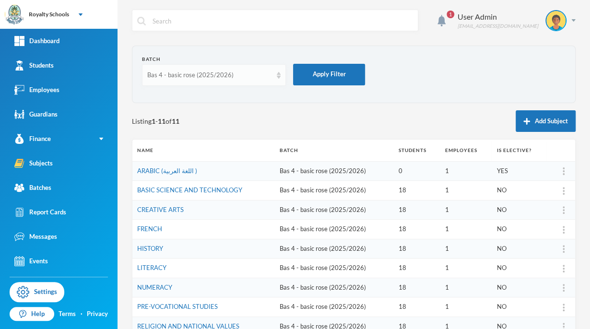
click at [256, 82] on div "Bas 4 - basic rose (2025/2026)" at bounding box center [214, 75] width 144 height 22
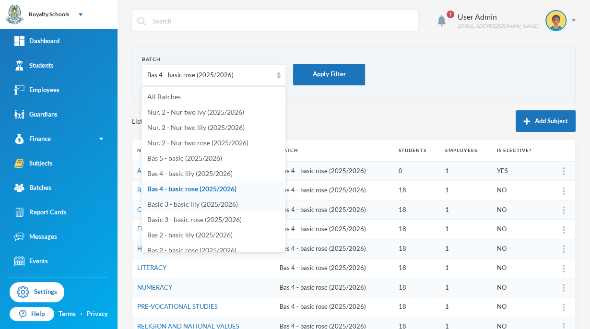
click at [215, 204] on span "Basic 3 - basic lily (2025/2026)" at bounding box center [192, 204] width 91 height 8
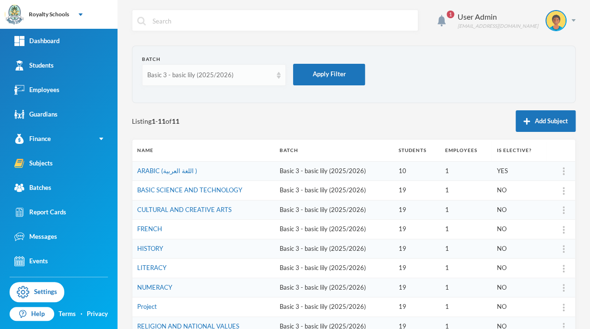
click at [221, 79] on div "Basic 3 - basic lily (2025/2026)" at bounding box center [209, 76] width 125 height 10
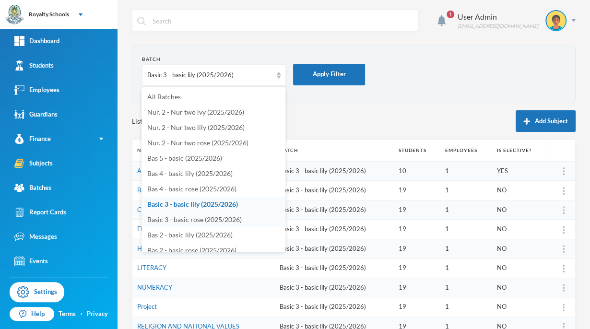
click at [226, 223] on span "Basic 3 - basic rose (2025/2026)" at bounding box center [194, 219] width 95 height 8
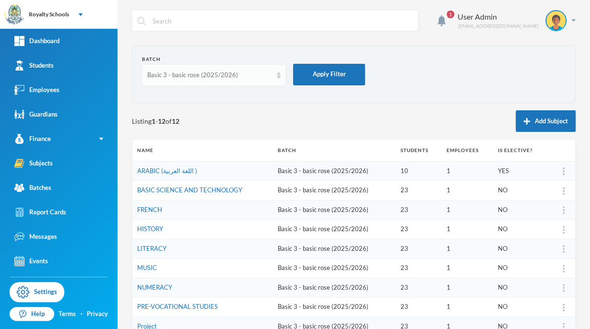
click at [253, 77] on div "Basic 3 - basic rose (2025/2026)" at bounding box center [209, 76] width 125 height 10
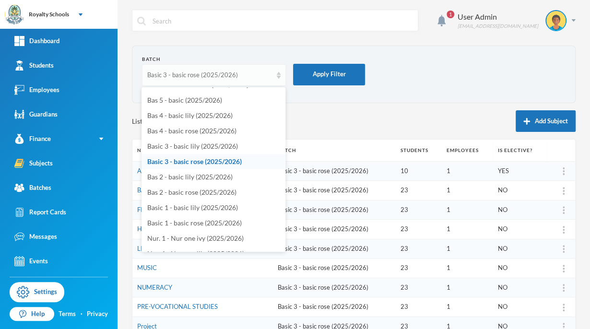
scroll to position [62, 0]
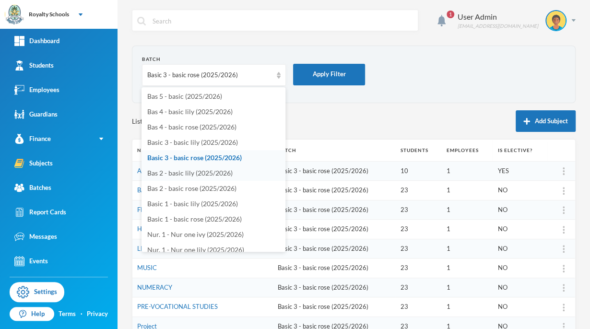
click at [232, 170] on li "Bas 2 - basic lily (2025/2026)" at bounding box center [214, 173] width 144 height 15
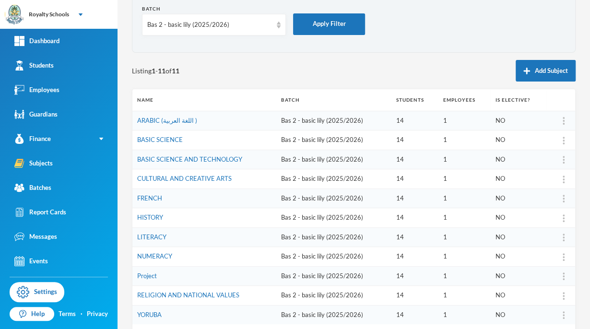
scroll to position [0, 0]
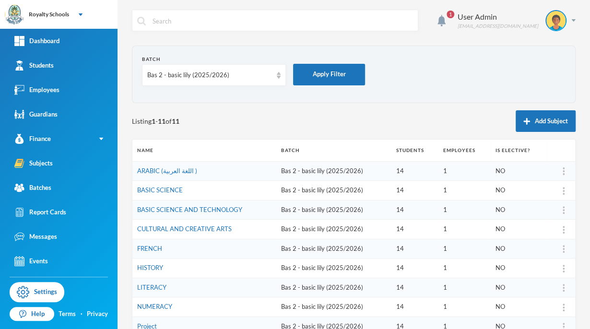
click at [230, 72] on div "Bas 2 - basic lily (2025/2026)" at bounding box center [209, 76] width 125 height 10
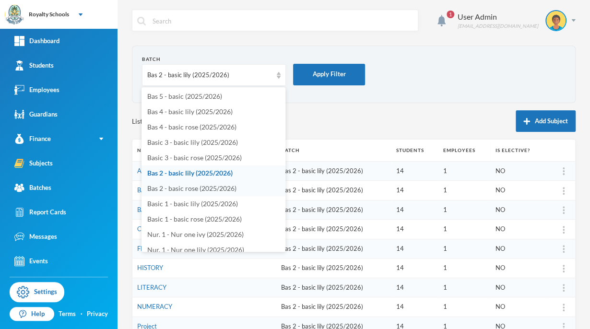
click at [230, 187] on span "Bas 2 - basic rose (2025/2026)" at bounding box center [191, 188] width 89 height 8
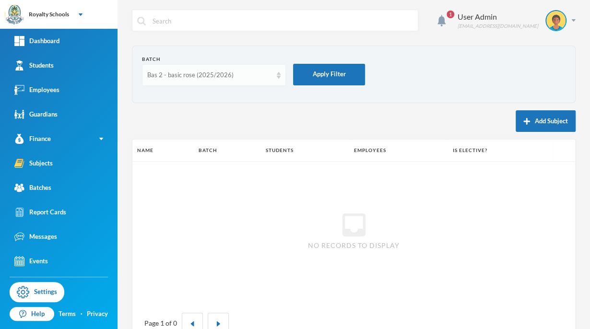
click at [219, 78] on div "Bas 2 - basic rose (2025/2026)" at bounding box center [209, 76] width 125 height 10
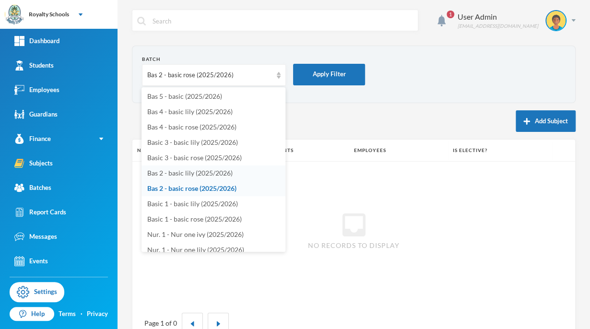
click at [219, 173] on span "Bas 2 - basic lily (2025/2026)" at bounding box center [189, 173] width 85 height 8
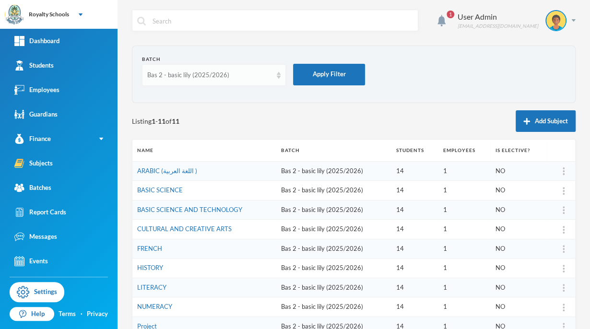
click at [244, 75] on div "Bas 2 - basic lily (2025/2026)" at bounding box center [209, 76] width 125 height 10
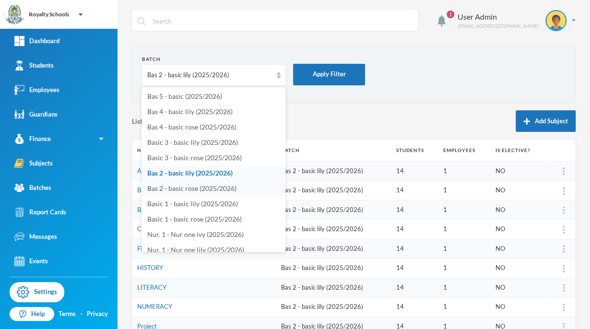
click at [225, 189] on span "Bas 2 - basic rose (2025/2026)" at bounding box center [191, 188] width 89 height 8
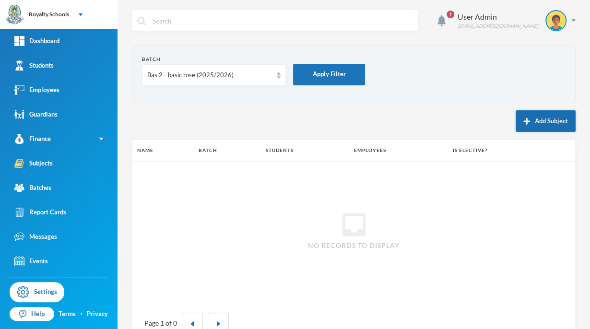
click at [529, 121] on button "Add Subject" at bounding box center [546, 121] width 60 height 22
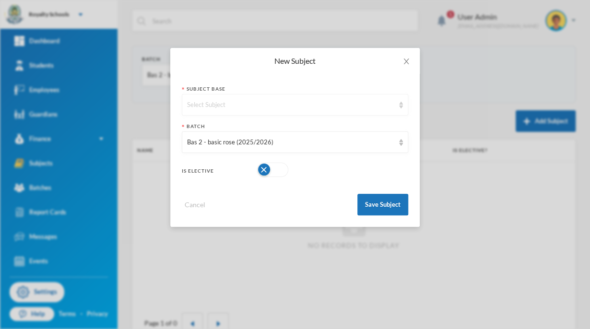
click at [397, 107] on div "Select Subject" at bounding box center [295, 105] width 227 height 22
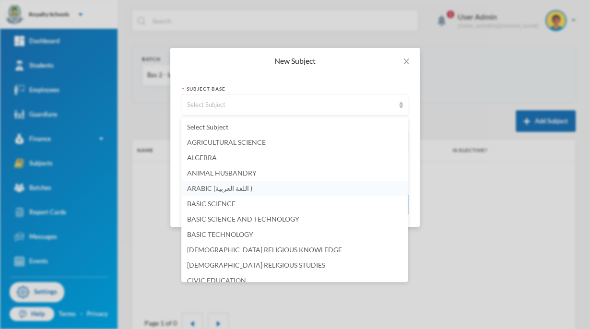
click at [242, 188] on span "ARABIC (اللغة العربية )" at bounding box center [219, 188] width 65 height 8
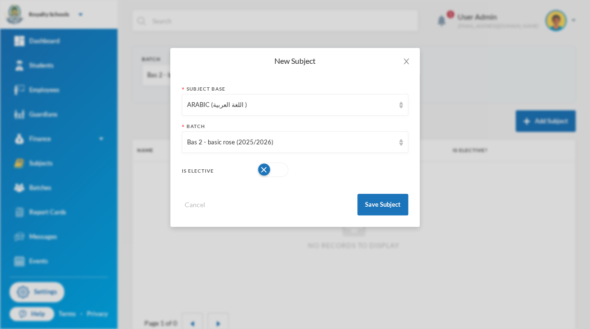
click at [261, 169] on button "button" at bounding box center [272, 170] width 31 height 14
click at [384, 213] on button "Save Subject" at bounding box center [383, 205] width 51 height 22
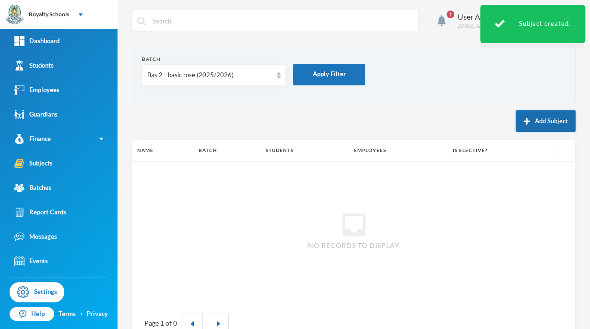
click at [538, 130] on button "Add Subject" at bounding box center [546, 121] width 60 height 22
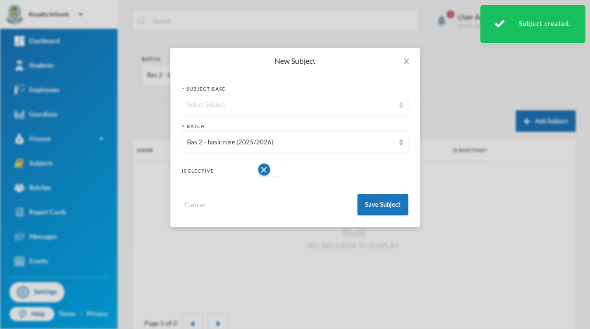
click at [383, 104] on div "Select Subject" at bounding box center [290, 105] width 207 height 10
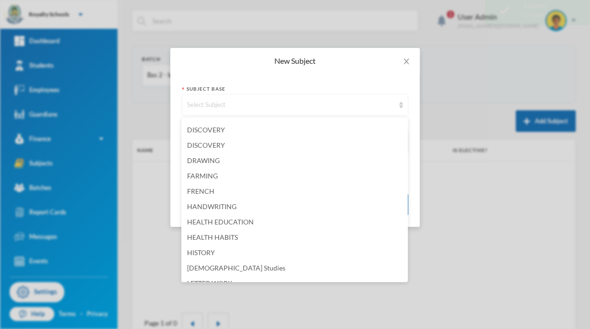
scroll to position [261, 0]
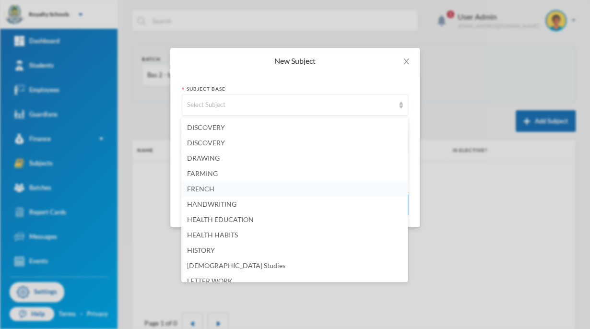
click at [203, 192] on span "FRENCH" at bounding box center [200, 189] width 27 height 8
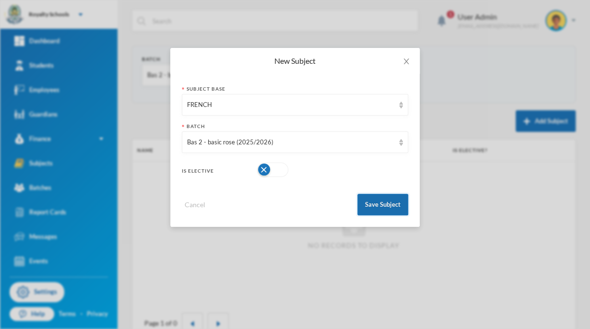
click at [375, 207] on button "Save Subject" at bounding box center [383, 205] width 51 height 22
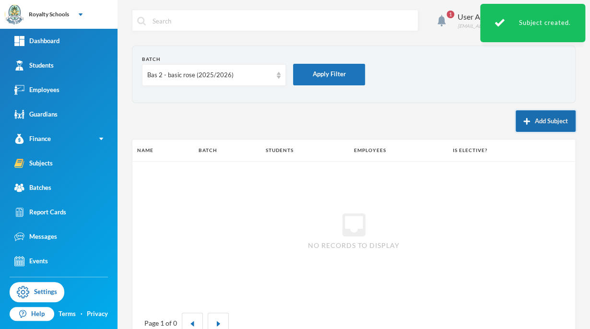
click at [538, 130] on button "Add Subject" at bounding box center [546, 121] width 60 height 22
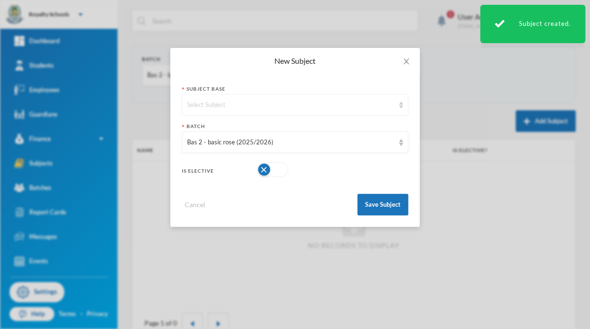
click at [362, 104] on div "Select Subject" at bounding box center [290, 105] width 207 height 10
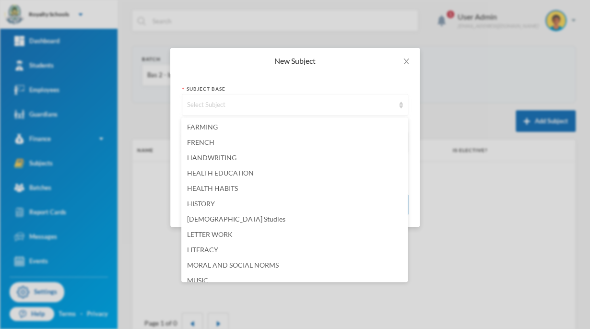
scroll to position [309, 0]
click at [218, 220] on span "[DEMOGRAPHIC_DATA] Studies" at bounding box center [236, 217] width 98 height 8
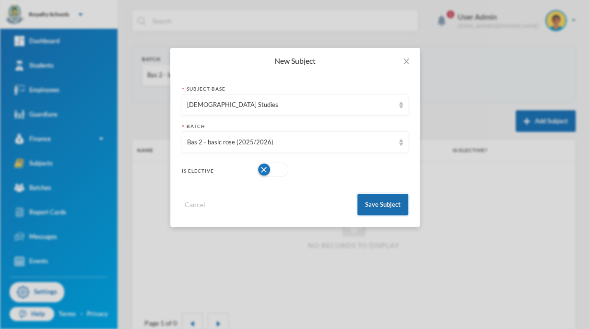
click at [370, 201] on button "Save Subject" at bounding box center [383, 205] width 51 height 22
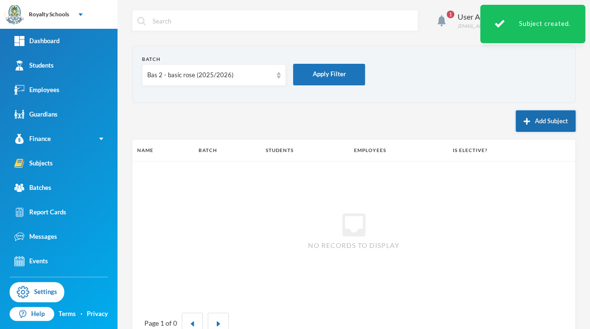
click at [533, 126] on button "Add Subject" at bounding box center [546, 121] width 60 height 22
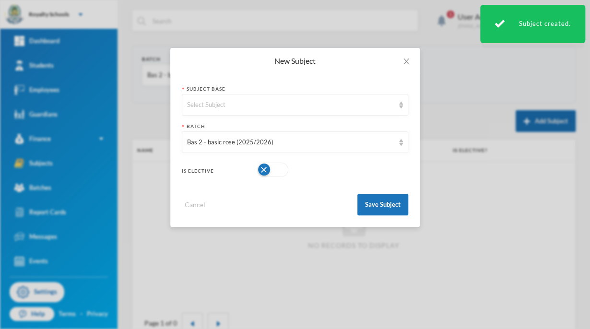
click at [378, 96] on div "Select Subject" at bounding box center [295, 105] width 227 height 22
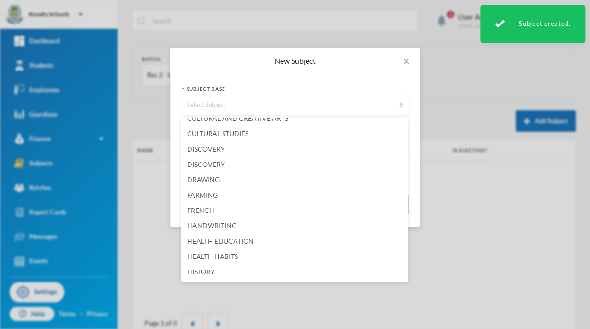
scroll to position [239, 0]
click at [357, 190] on li "FARMING" at bounding box center [294, 194] width 227 height 15
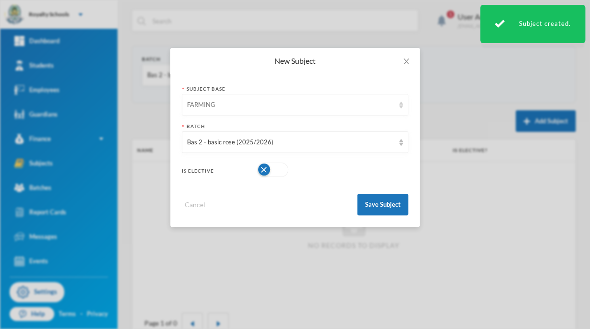
click at [384, 96] on div "FARMING" at bounding box center [295, 105] width 227 height 22
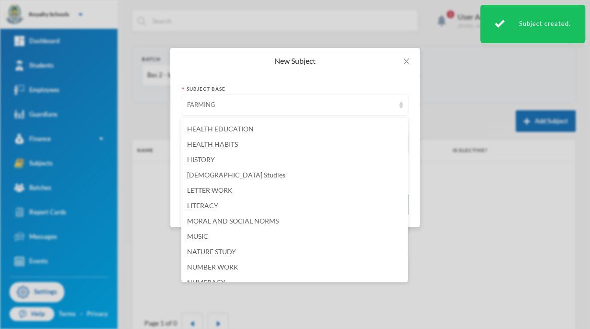
scroll to position [352, 0]
click at [203, 205] on span "LITERACY" at bounding box center [202, 205] width 31 height 8
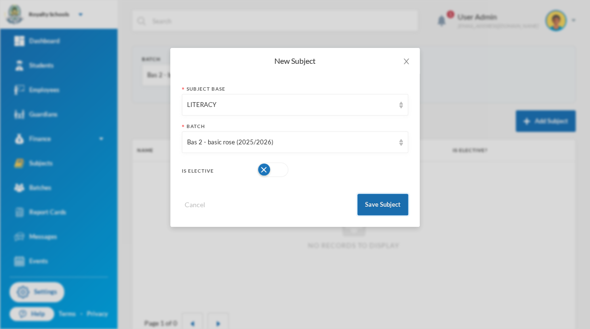
click at [384, 208] on button "Save Subject" at bounding box center [383, 205] width 51 height 22
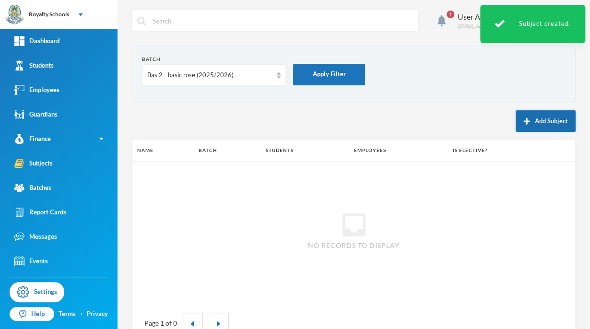
click at [535, 129] on button "Add Subject" at bounding box center [546, 121] width 60 height 22
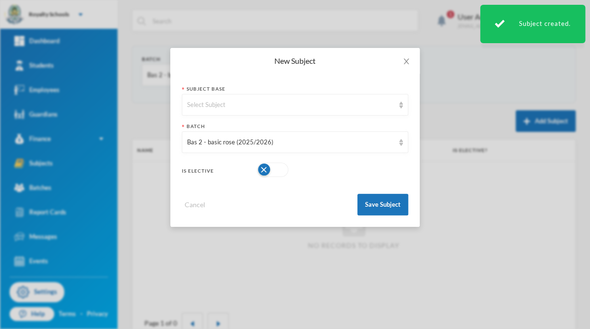
click at [539, 127] on div "New Subject Subject Base Select Subject Batch Bas 2 - basic rose (2025/2026) Is…" at bounding box center [295, 164] width 590 height 329
click at [363, 97] on div "Select Subject" at bounding box center [295, 105] width 227 height 22
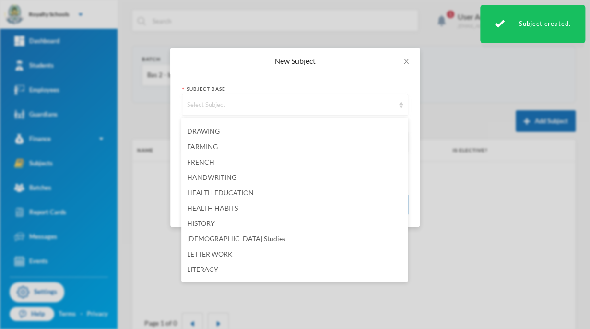
scroll to position [289, 0]
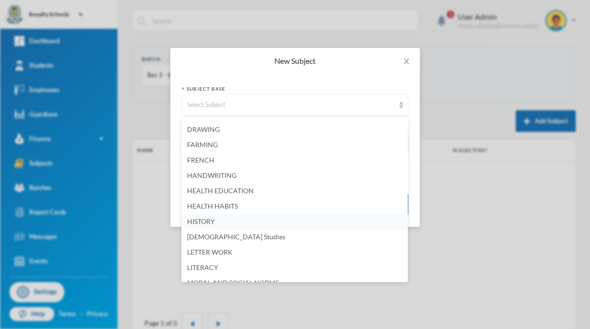
click at [219, 226] on li "HISTORY" at bounding box center [294, 221] width 227 height 15
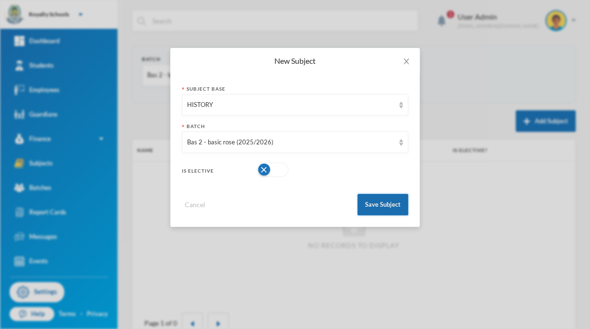
click at [369, 215] on button "Save Subject" at bounding box center [383, 205] width 51 height 22
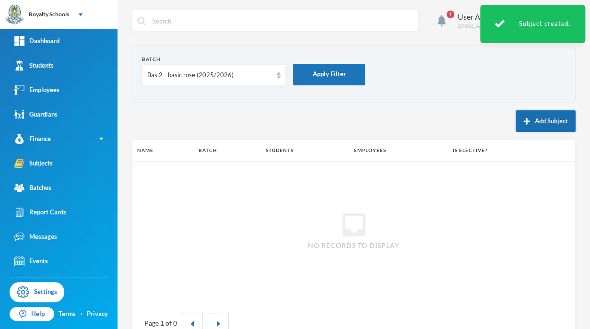
click at [528, 120] on button "Add Subject" at bounding box center [546, 121] width 60 height 22
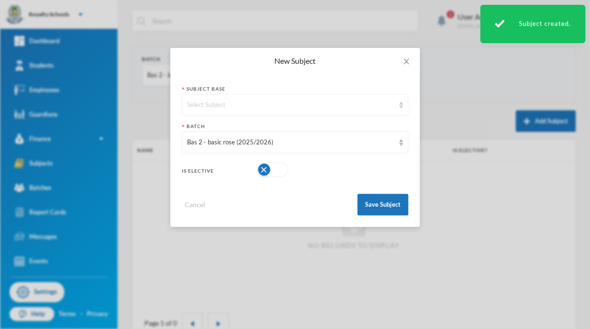
click at [364, 102] on div "Select Subject" at bounding box center [290, 105] width 207 height 10
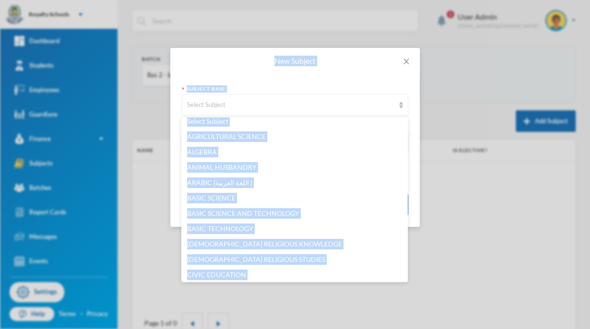
scroll to position [0, 0]
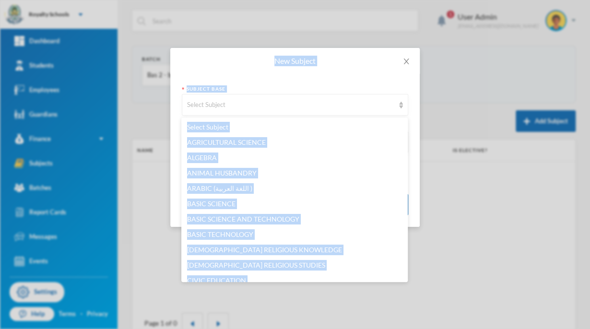
drag, startPoint x: 326, startPoint y: 135, endPoint x: 85, endPoint y: 4, distance: 274.4
click at [85, 4] on body "Royalty Schools Your Bluebic Account Royalty Schools Add a New School Dashboard…" at bounding box center [295, 164] width 590 height 329
click at [356, 219] on li "BASIC SCIENCE AND TECHNOLOGY" at bounding box center [294, 219] width 227 height 15
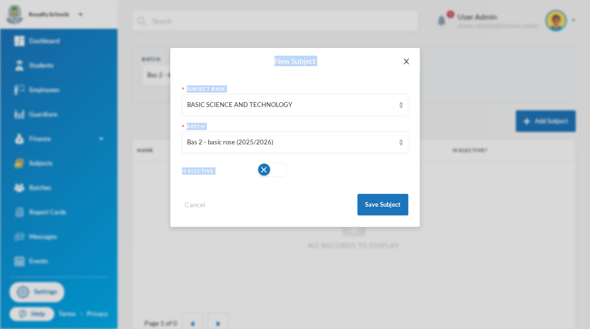
click at [403, 66] on span "Close" at bounding box center [406, 61] width 27 height 27
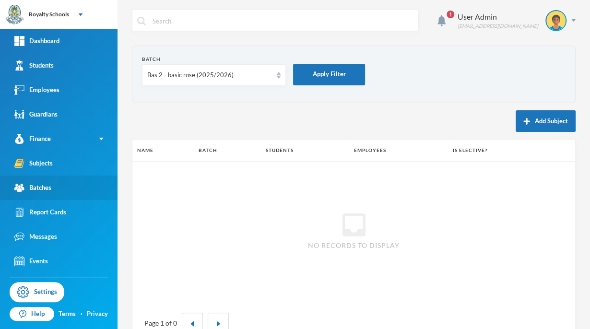
click at [25, 194] on link "Batches" at bounding box center [59, 188] width 118 height 24
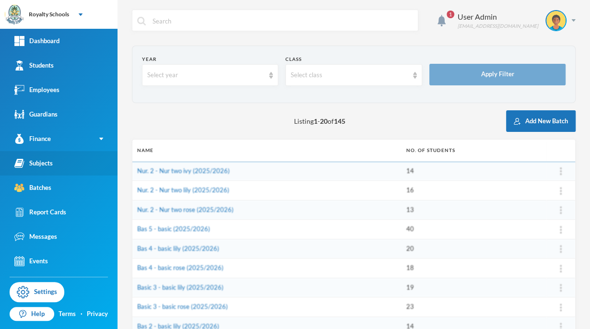
click at [39, 165] on div "Subjects" at bounding box center [33, 163] width 38 height 10
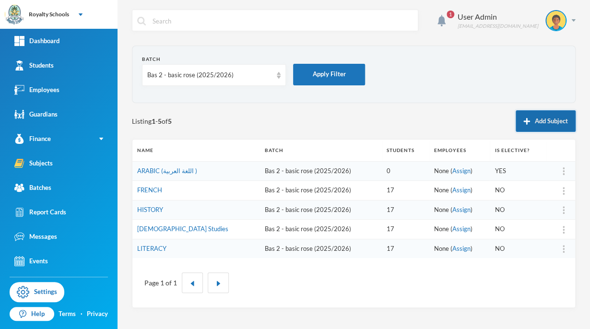
click at [549, 129] on button "Add Subject" at bounding box center [546, 121] width 60 height 22
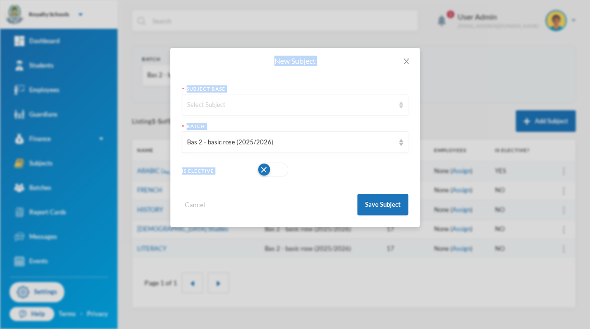
click at [329, 106] on div "Select Subject" at bounding box center [290, 105] width 207 height 10
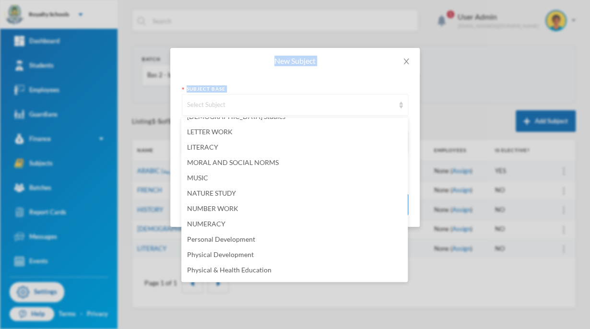
scroll to position [411, 0]
click at [216, 224] on span "NUMERACY" at bounding box center [206, 223] width 38 height 8
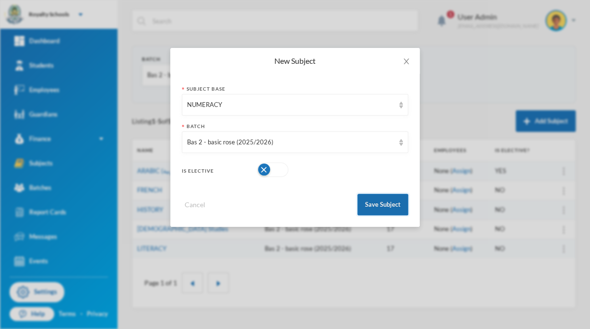
click at [393, 206] on button "Save Subject" at bounding box center [383, 205] width 51 height 22
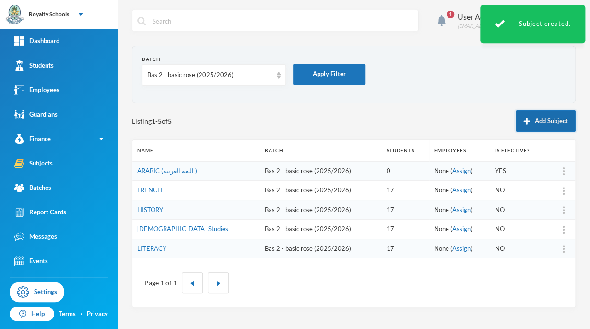
click at [551, 131] on button "Add Subject" at bounding box center [546, 121] width 60 height 22
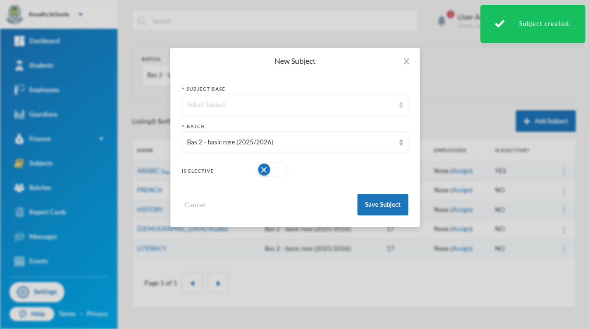
click at [378, 111] on div "Select Subject" at bounding box center [295, 105] width 227 height 22
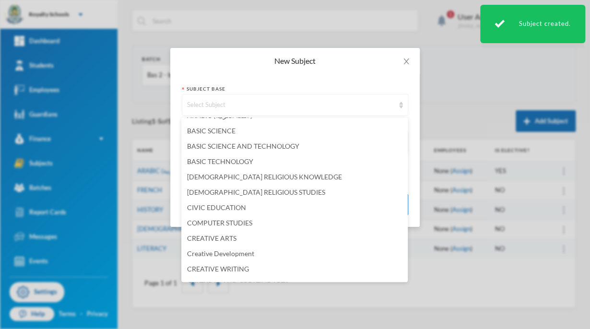
scroll to position [79, 0]
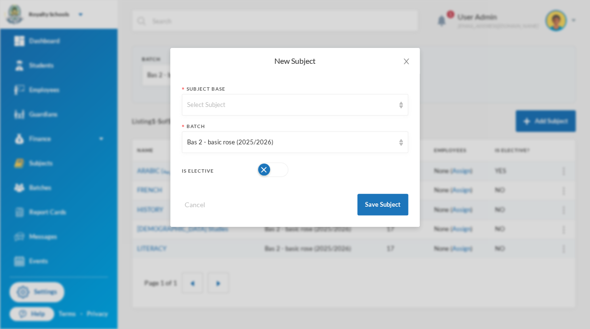
drag, startPoint x: 378, startPoint y: 111, endPoint x: 85, endPoint y: 4, distance: 312.2
click at [460, 69] on div "New Subject Subject Base Select Subject Batch Bas 2 - basic rose (2025/2026) Is…" at bounding box center [295, 164] width 590 height 329
click at [385, 108] on div "Select Subject" at bounding box center [290, 105] width 207 height 10
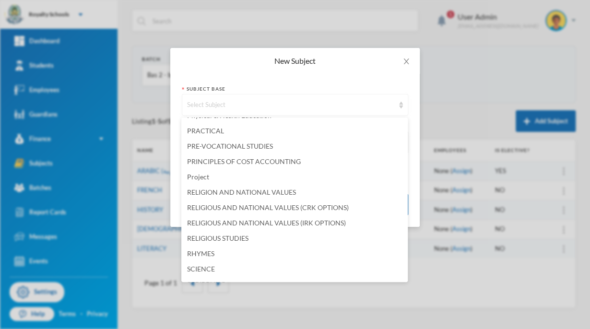
scroll to position [564, 0]
click at [199, 177] on span "Project" at bounding box center [198, 177] width 22 height 8
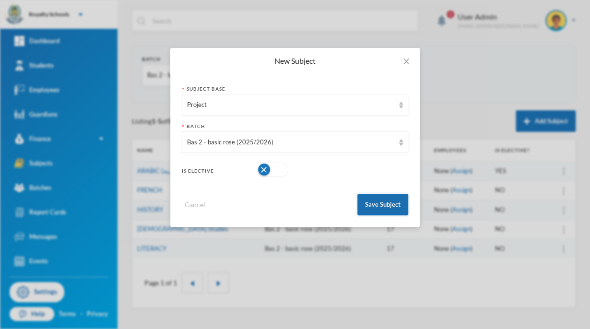
click at [386, 204] on button "Save Subject" at bounding box center [383, 205] width 51 height 22
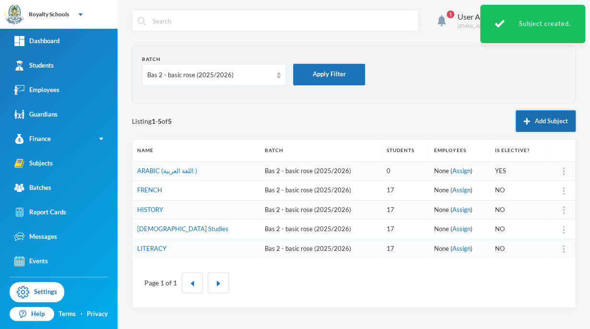
click at [553, 128] on button "Add Subject" at bounding box center [546, 121] width 60 height 22
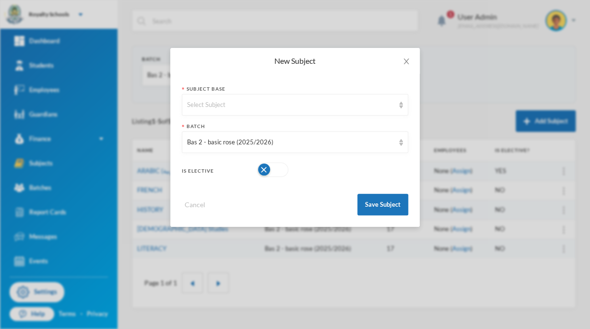
click at [382, 106] on div "Select Subject" at bounding box center [290, 105] width 207 height 10
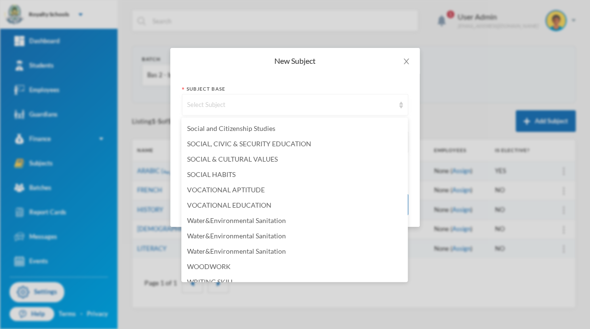
scroll to position [760, 0]
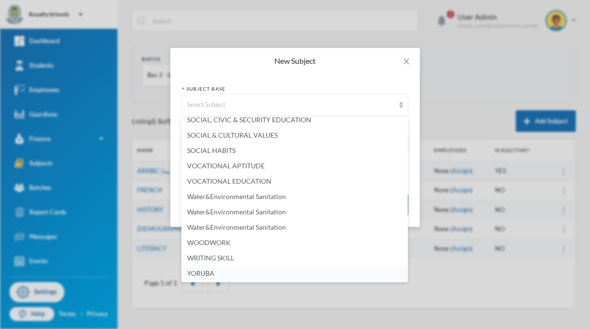
click at [213, 273] on span "YORUBA" at bounding box center [200, 273] width 27 height 8
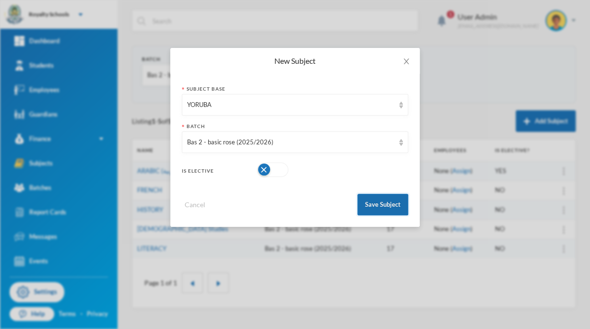
click at [393, 205] on button "Save Subject" at bounding box center [383, 205] width 51 height 22
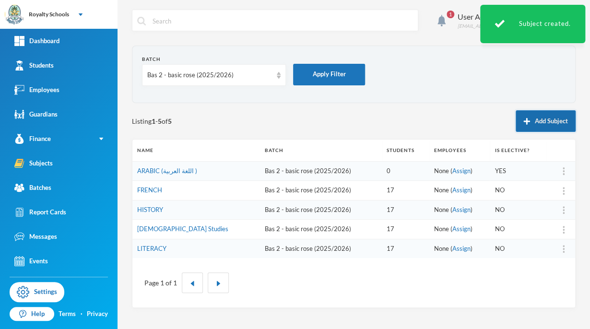
click at [542, 121] on button "Add Subject" at bounding box center [546, 121] width 60 height 22
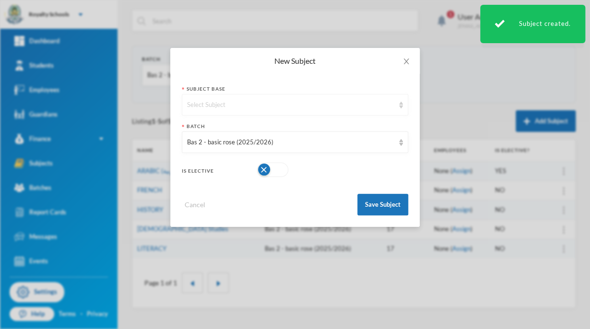
click at [366, 113] on div "Select Subject" at bounding box center [295, 105] width 227 height 22
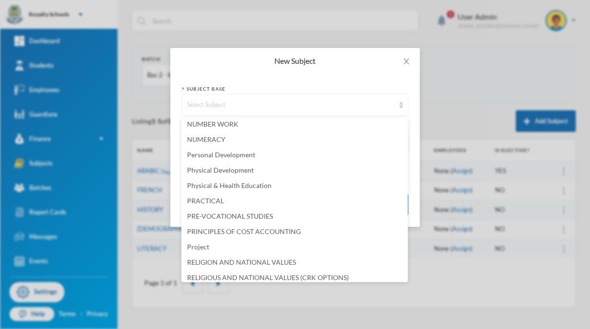
scroll to position [495, 0]
click at [268, 181] on span "Physical & Health Education" at bounding box center [229, 185] width 84 height 8
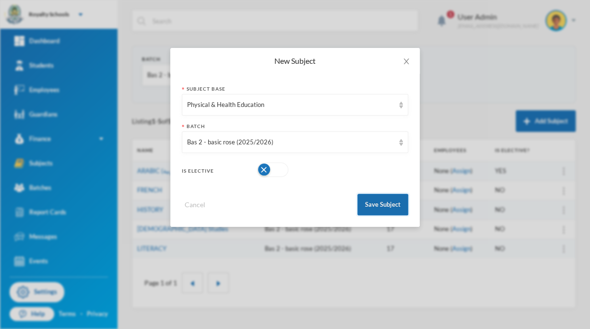
click at [391, 205] on button "Save Subject" at bounding box center [383, 205] width 51 height 22
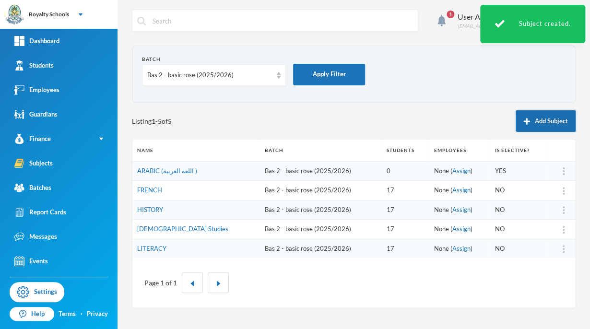
click at [524, 129] on button "Add Subject" at bounding box center [546, 121] width 60 height 22
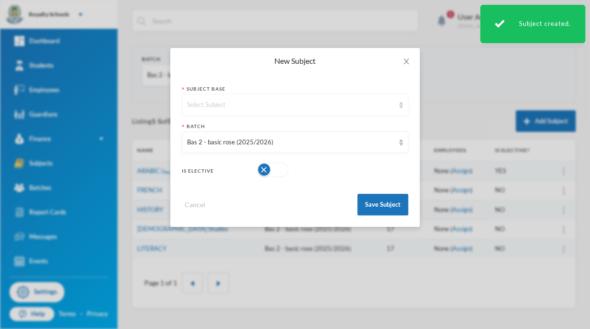
click at [348, 107] on div "Select Subject" at bounding box center [290, 105] width 207 height 10
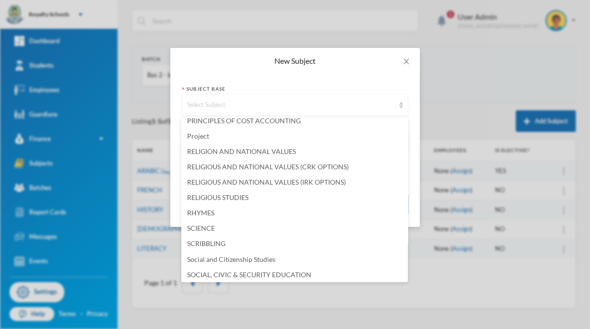
scroll to position [606, 0]
click at [261, 257] on span "Social and Citizenship Studies" at bounding box center [231, 258] width 88 height 8
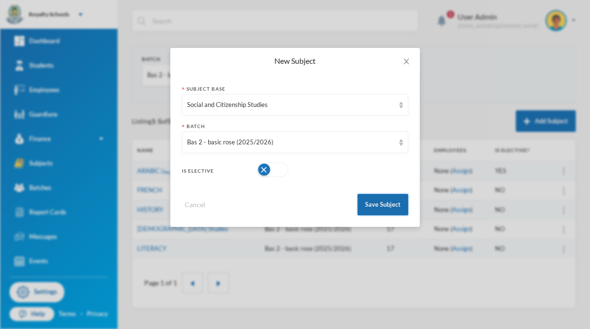
click at [395, 207] on button "Save Subject" at bounding box center [383, 205] width 51 height 22
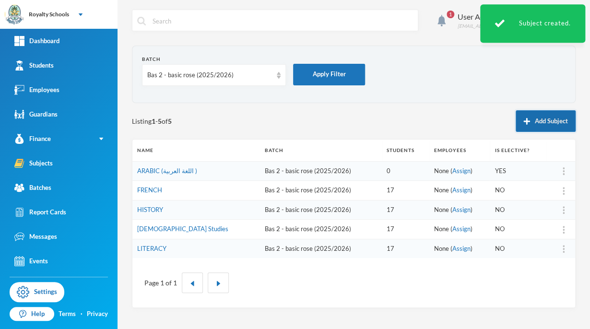
click at [549, 126] on button "Add Subject" at bounding box center [546, 121] width 60 height 22
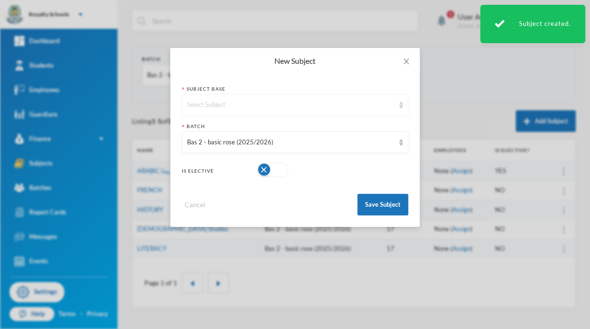
click at [344, 104] on div "Select Subject" at bounding box center [290, 105] width 207 height 10
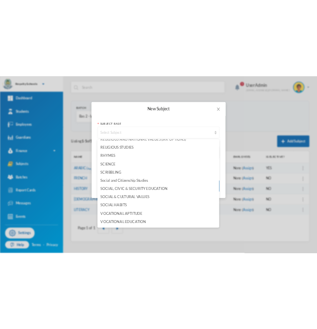
scroll to position [670, 0]
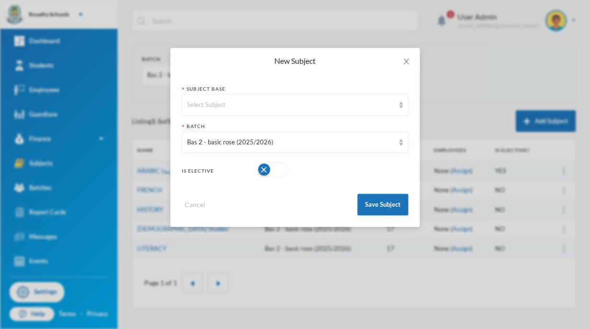
drag, startPoint x: 344, startPoint y: 104, endPoint x: 85, endPoint y: 4, distance: 277.7
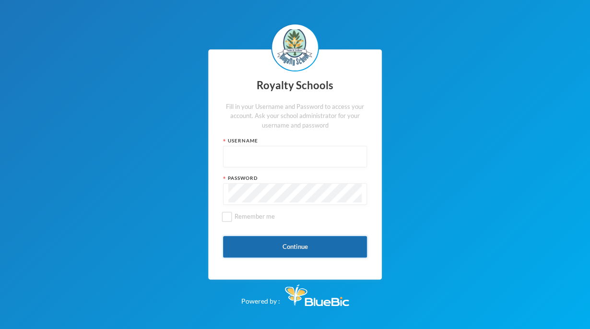
type input "admin"
click at [307, 248] on button "Continue" at bounding box center [295, 247] width 144 height 22
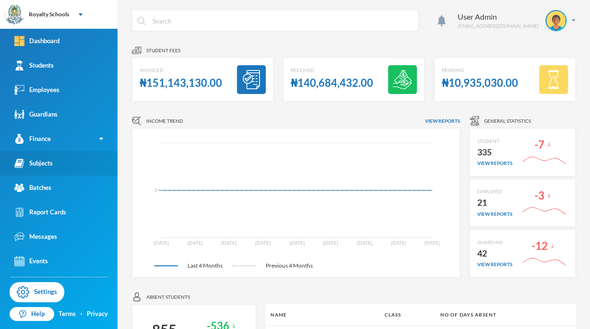
click at [52, 174] on link "Subjects" at bounding box center [59, 163] width 118 height 24
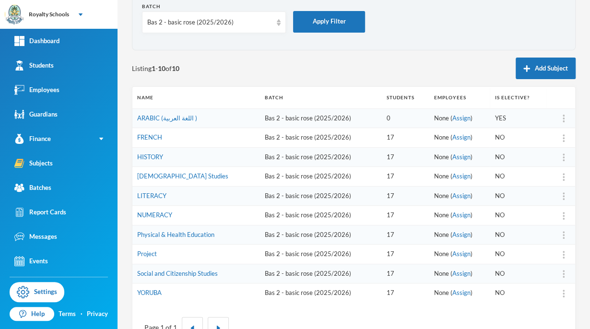
scroll to position [84, 0]
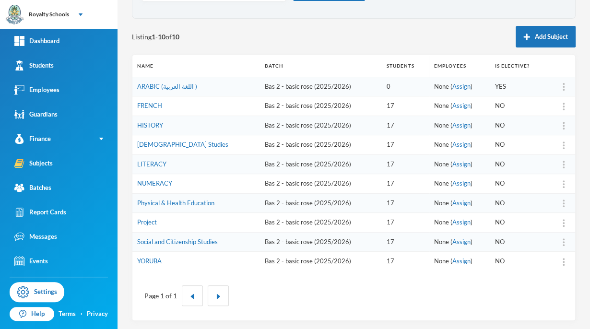
click at [563, 90] on img at bounding box center [564, 87] width 2 height 8
click at [508, 288] on div "Page 1 of 1" at bounding box center [354, 295] width 429 height 35
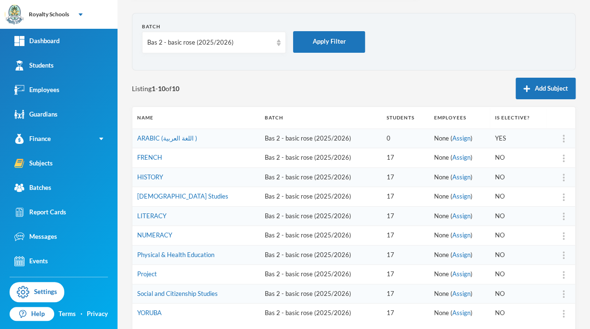
scroll to position [34, 0]
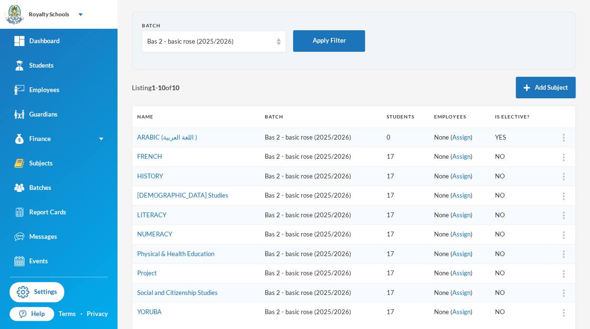
click at [557, 138] on div at bounding box center [563, 138] width 13 height 10
click at [526, 167] on div "Assign Employee" at bounding box center [532, 162] width 52 height 19
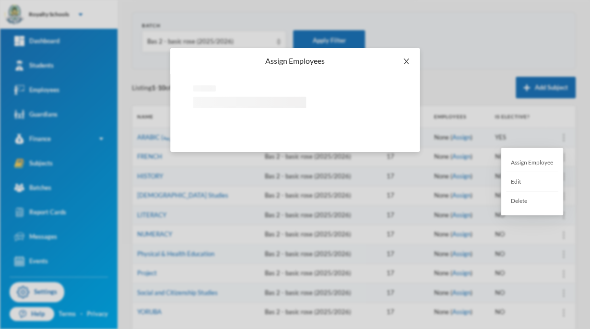
click at [407, 68] on span "Close" at bounding box center [406, 61] width 27 height 27
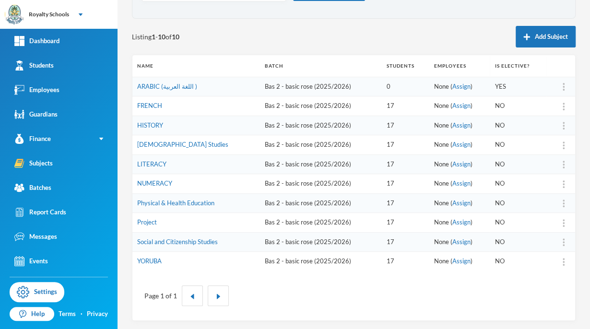
scroll to position [84, 0]
click at [563, 145] on img at bounding box center [564, 146] width 2 height 8
click at [563, 147] on img at bounding box center [564, 146] width 2 height 8
click at [262, 120] on td "Bas 2 - basic rose (2025/2026)" at bounding box center [321, 126] width 122 height 20
click at [519, 191] on div "Edit" at bounding box center [532, 189] width 52 height 19
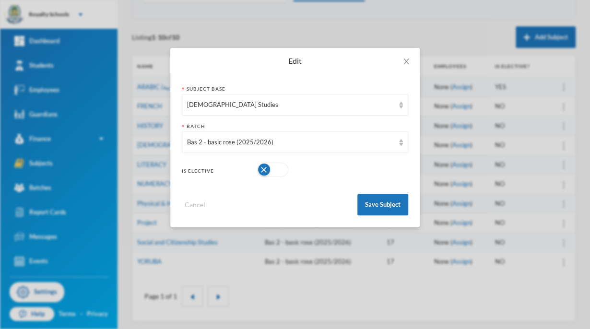
click at [337, 106] on div "[DEMOGRAPHIC_DATA] Studies" at bounding box center [290, 105] width 207 height 10
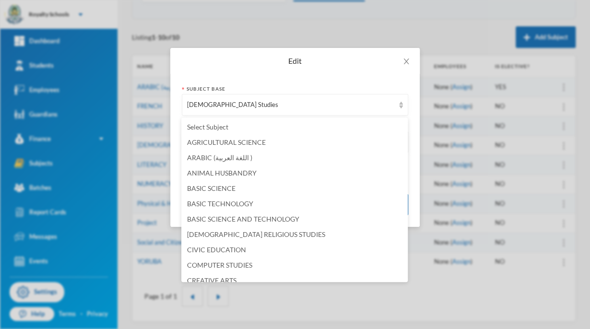
click at [337, 106] on div "[DEMOGRAPHIC_DATA] Studies" at bounding box center [290, 105] width 207 height 10
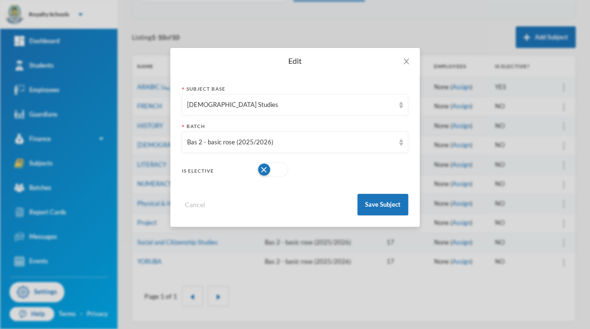
click at [259, 169] on button "button" at bounding box center [272, 170] width 31 height 14
click at [388, 206] on button "Save Subject" at bounding box center [383, 205] width 51 height 22
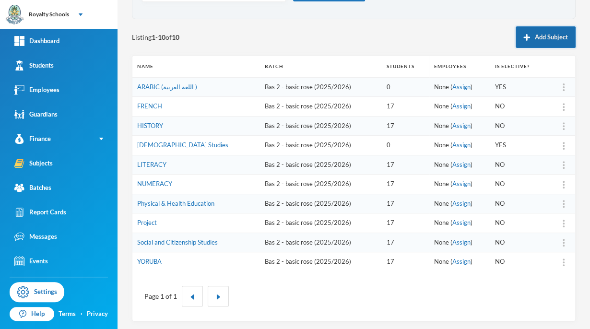
click at [548, 33] on button "Add Subject" at bounding box center [546, 37] width 60 height 22
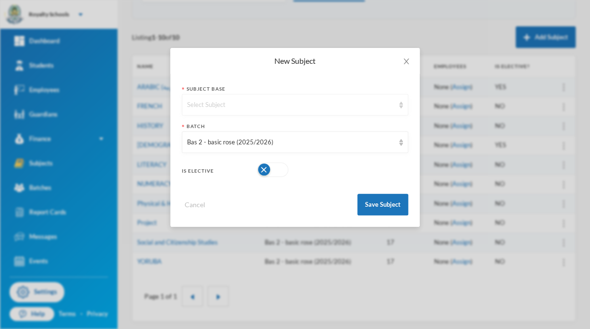
click at [252, 103] on div "Select Subject" at bounding box center [290, 105] width 207 height 10
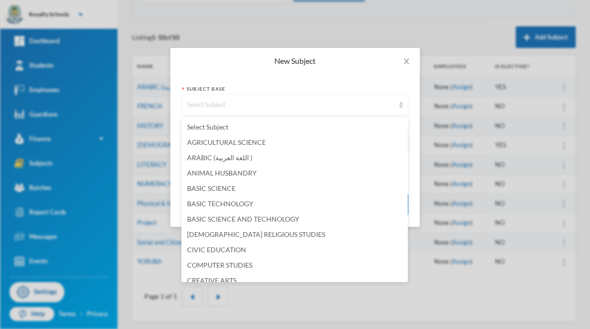
click at [252, 103] on div "Select Subject" at bounding box center [290, 105] width 207 height 10
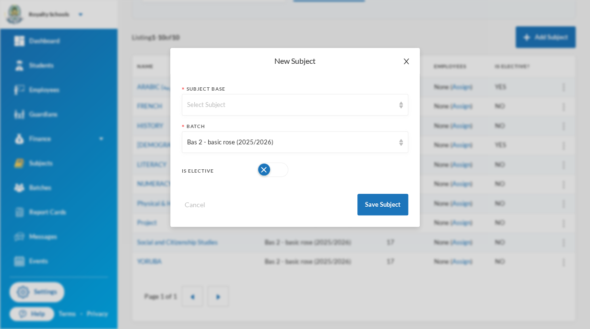
click at [405, 56] on span "Close" at bounding box center [406, 61] width 27 height 27
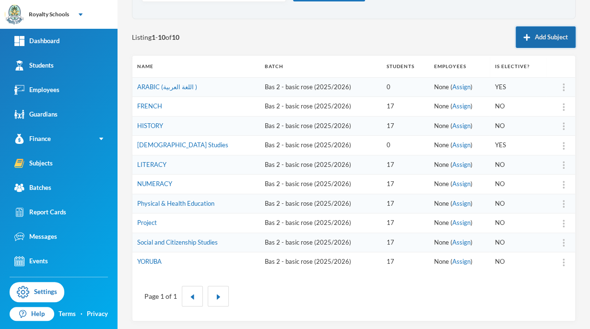
click at [540, 45] on button "Add Subject" at bounding box center [546, 37] width 60 height 22
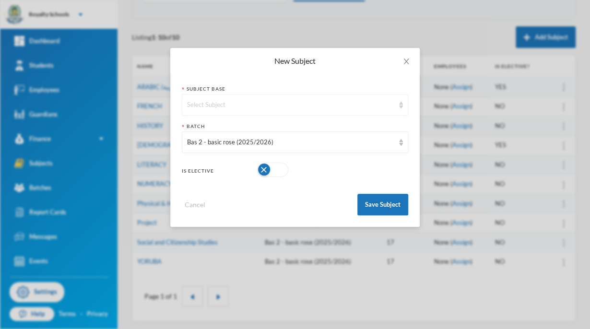
click at [372, 105] on div "Select Subject" at bounding box center [290, 105] width 207 height 10
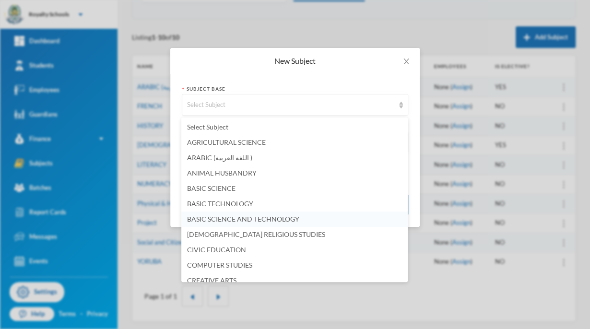
click at [289, 218] on span "BASIC SCIENCE AND TECHNOLOGY" at bounding box center [243, 219] width 112 height 8
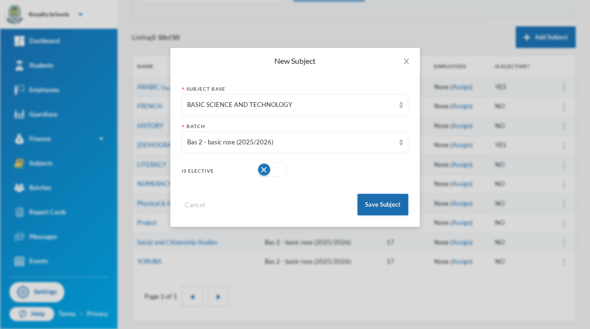
click at [383, 215] on button "Save Subject" at bounding box center [383, 205] width 51 height 22
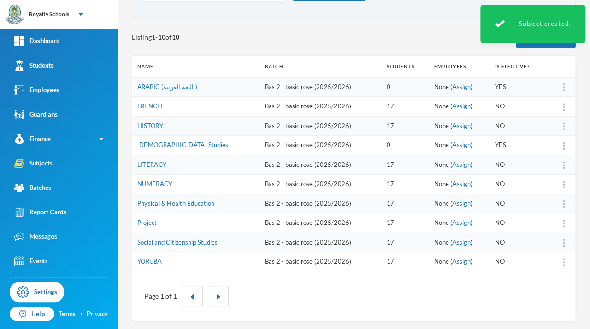
click at [528, 58] on th "Is Elective?" at bounding box center [518, 67] width 56 height 22
click at [528, 47] on button "Add Subject" at bounding box center [546, 37] width 60 height 22
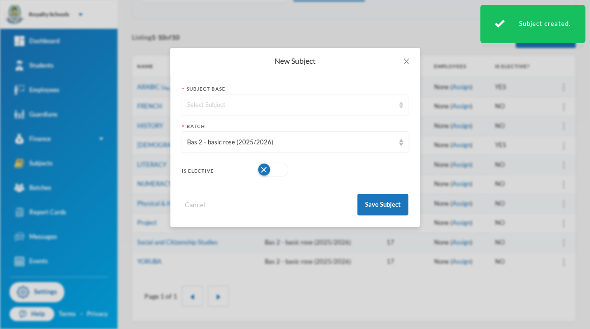
click at [366, 104] on div "Select Subject" at bounding box center [290, 105] width 207 height 10
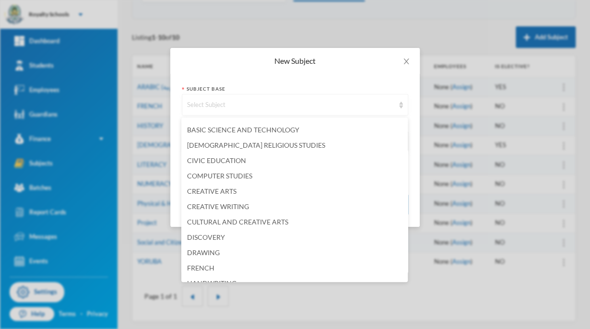
scroll to position [88, 0]
click at [285, 146] on span "[DEMOGRAPHIC_DATA] RELIGIOUS STUDIES" at bounding box center [256, 146] width 138 height 8
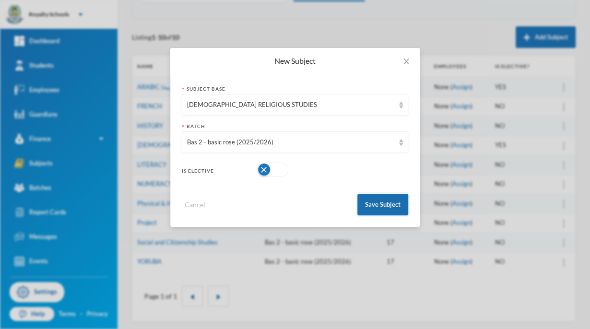
click at [402, 213] on button "Save Subject" at bounding box center [383, 205] width 51 height 22
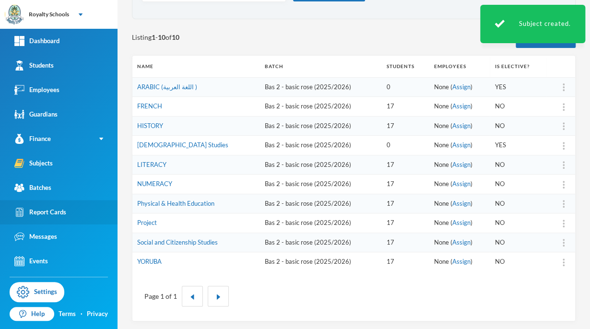
click at [62, 216] on div "Report Cards" at bounding box center [40, 212] width 52 height 10
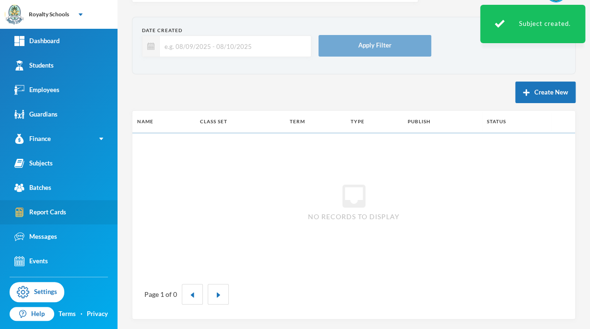
scroll to position [28, 0]
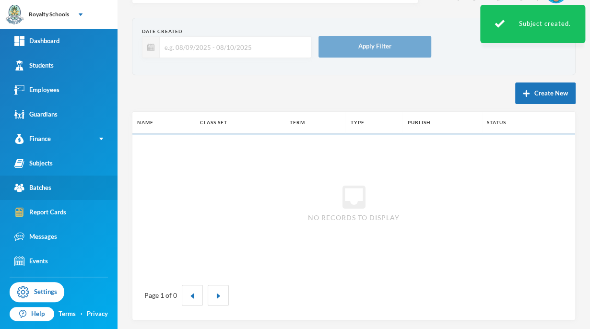
click at [70, 184] on link "Batches" at bounding box center [59, 188] width 118 height 24
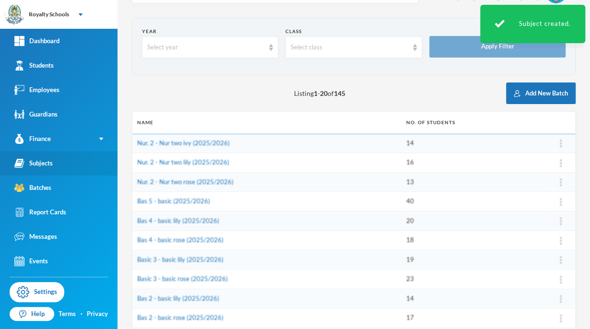
click at [78, 167] on link "Subjects" at bounding box center [59, 163] width 118 height 24
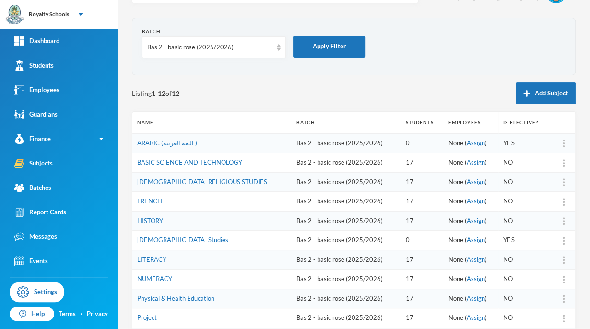
click at [559, 184] on div at bounding box center [563, 183] width 13 height 10
click at [536, 225] on div "Edit" at bounding box center [532, 226] width 52 height 19
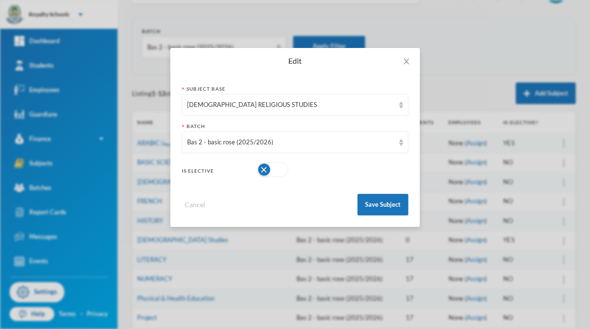
click at [264, 173] on button "button" at bounding box center [272, 170] width 31 height 14
click at [397, 199] on button "Save Subject" at bounding box center [383, 205] width 51 height 22
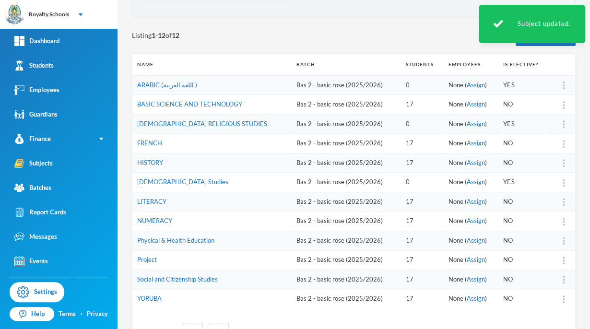
scroll to position [123, 0]
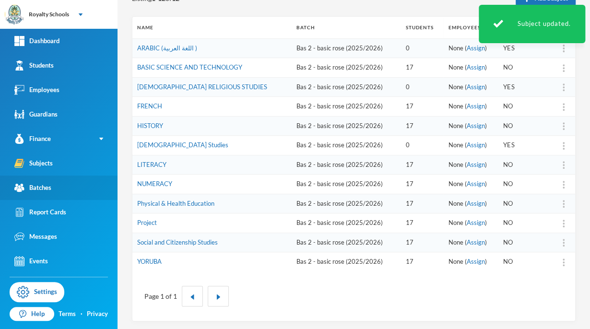
click at [47, 194] on link "Batches" at bounding box center [59, 188] width 118 height 24
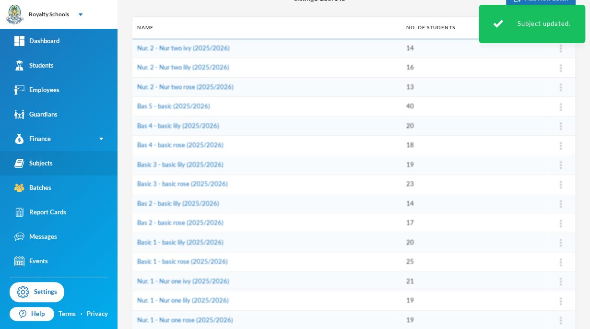
click at [64, 157] on link "Subjects" at bounding box center [59, 163] width 118 height 24
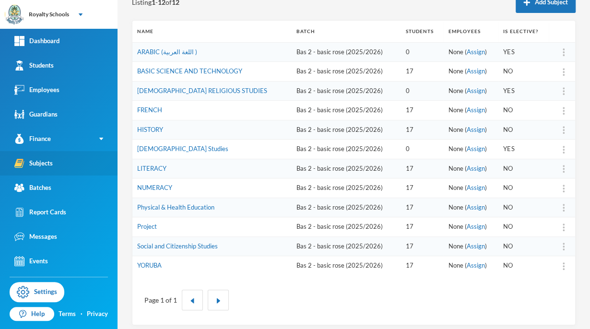
scroll to position [123, 0]
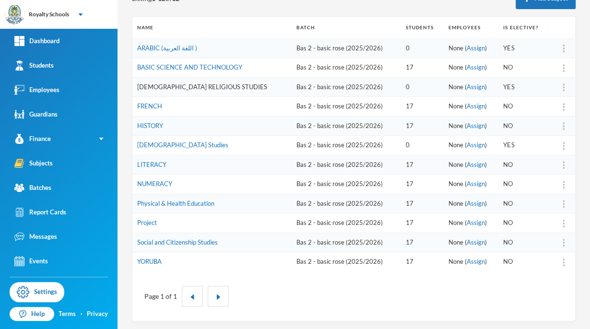
drag, startPoint x: 64, startPoint y: 157, endPoint x: 177, endPoint y: 89, distance: 131.4
click at [177, 89] on link "[DEMOGRAPHIC_DATA] RELIGIOUS STUDIES" at bounding box center [202, 87] width 130 height 8
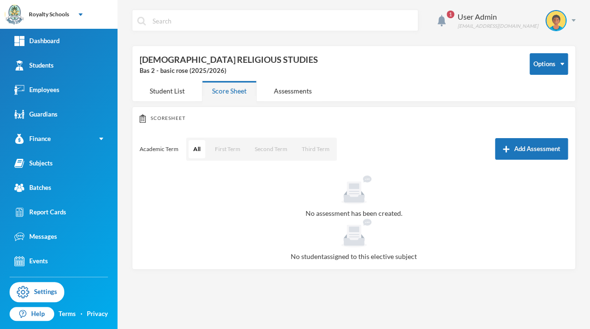
click at [177, 89] on div "Student List" at bounding box center [167, 91] width 55 height 21
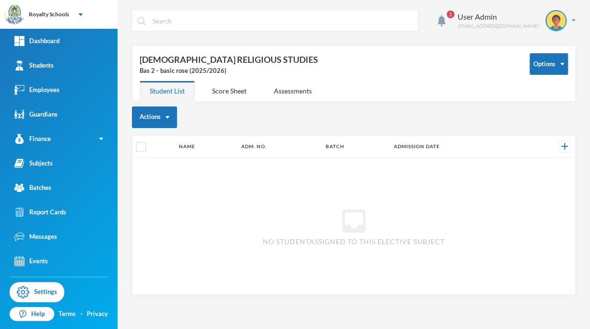
click at [177, 89] on div "Student List" at bounding box center [167, 91] width 55 height 21
click at [50, 175] on link "Subjects" at bounding box center [59, 163] width 118 height 24
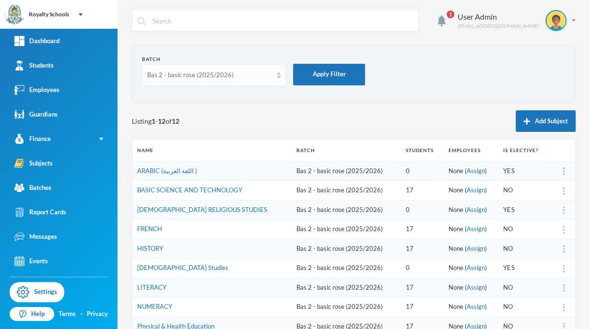
click at [214, 84] on div "Bas 2 - basic rose (2025/2026)" at bounding box center [214, 75] width 144 height 22
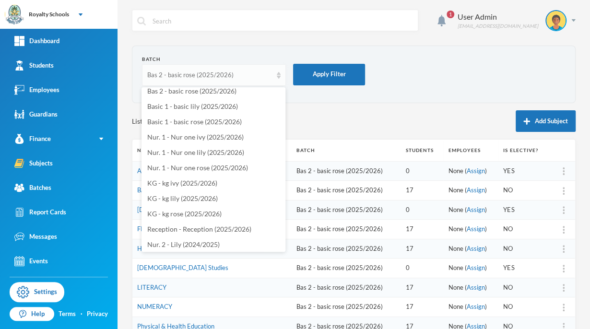
scroll to position [160, 0]
click at [189, 138] on span "Nur. 1 - Nur one ivy (2025/2026)" at bounding box center [195, 136] width 96 height 8
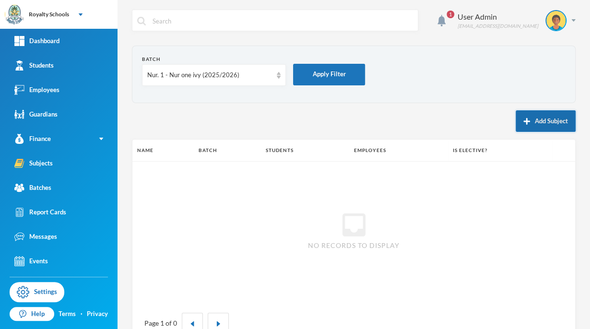
click at [524, 121] on button "Add Subject" at bounding box center [546, 121] width 60 height 22
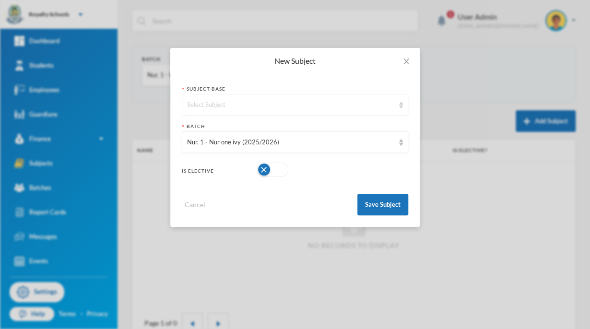
click at [401, 104] on img at bounding box center [401, 105] width 4 height 7
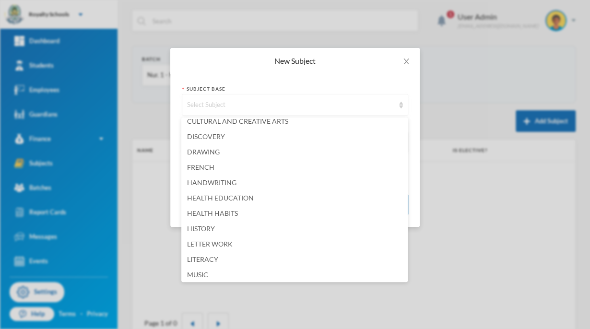
scroll to position [203, 0]
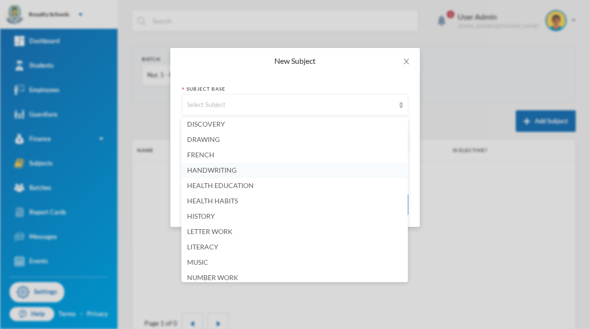
click at [228, 171] on span "HANDWRITING" at bounding box center [211, 170] width 49 height 8
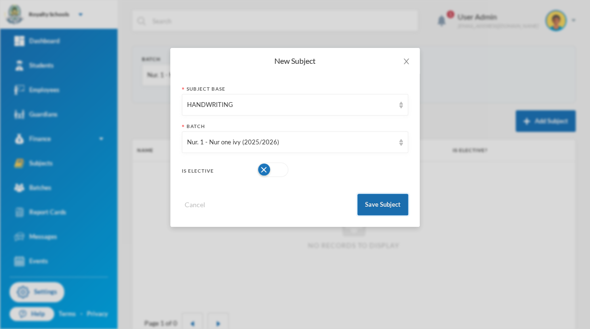
click at [382, 203] on button "Save Subject" at bounding box center [383, 205] width 51 height 22
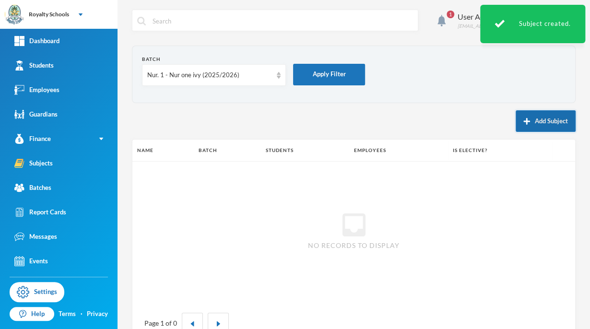
click at [528, 124] on button "Add Subject" at bounding box center [546, 121] width 60 height 22
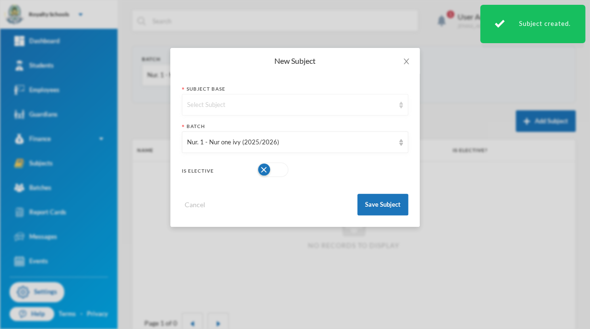
click at [363, 97] on div "Select Subject" at bounding box center [295, 105] width 227 height 22
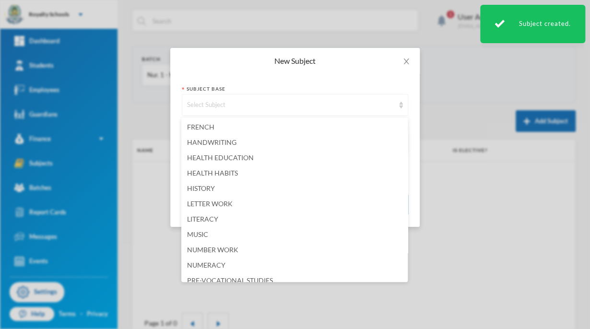
scroll to position [232, 0]
click at [227, 171] on span "HEALTH HABITS" at bounding box center [212, 171] width 51 height 8
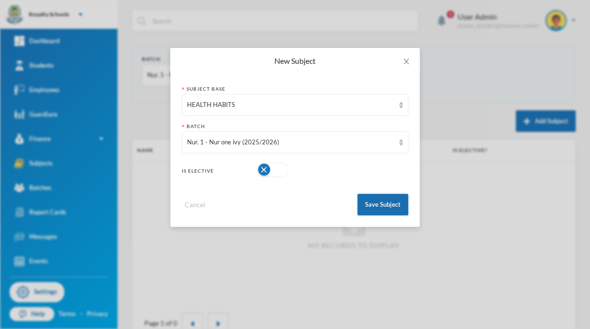
click at [384, 205] on button "Save Subject" at bounding box center [383, 205] width 51 height 22
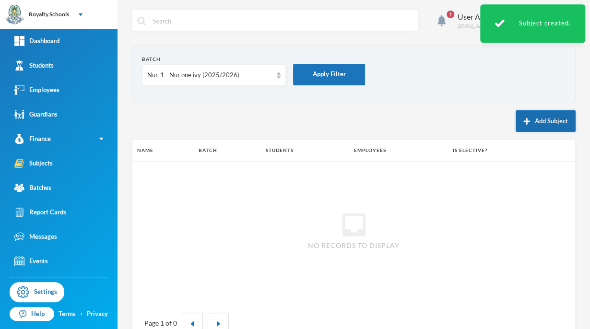
click at [533, 130] on button "Add Subject" at bounding box center [546, 121] width 60 height 22
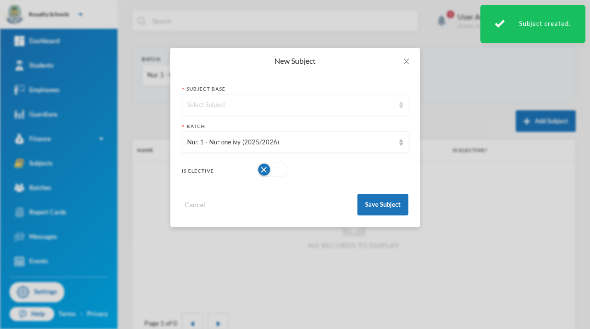
click at [374, 110] on div "Select Subject" at bounding box center [295, 105] width 227 height 22
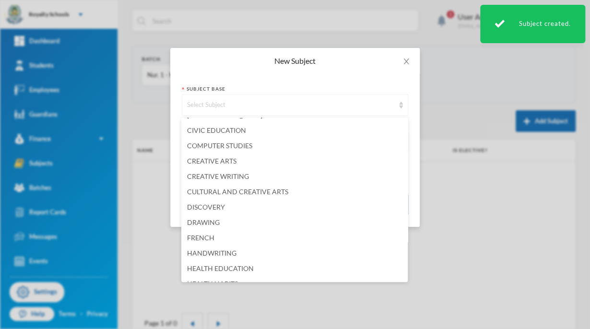
scroll to position [123, 0]
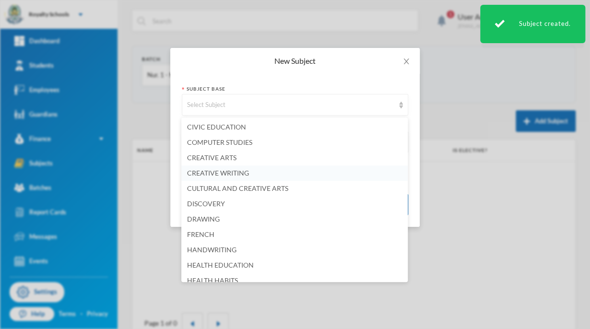
click at [244, 173] on span "CREATIVE WRITING" at bounding box center [218, 173] width 62 height 8
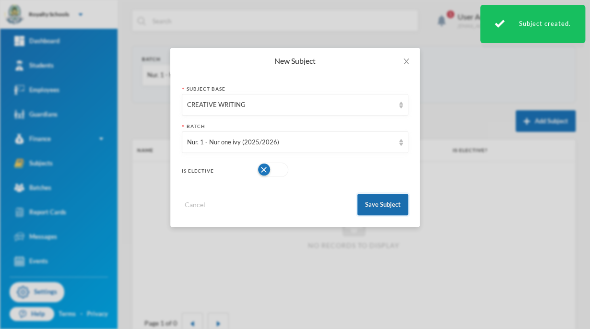
click at [378, 205] on button "Save Subject" at bounding box center [383, 205] width 51 height 22
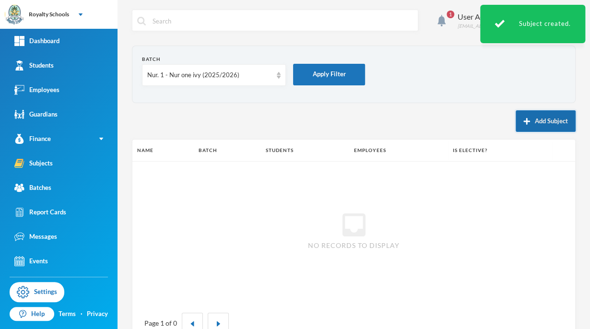
click at [532, 127] on button "Add Subject" at bounding box center [546, 121] width 60 height 22
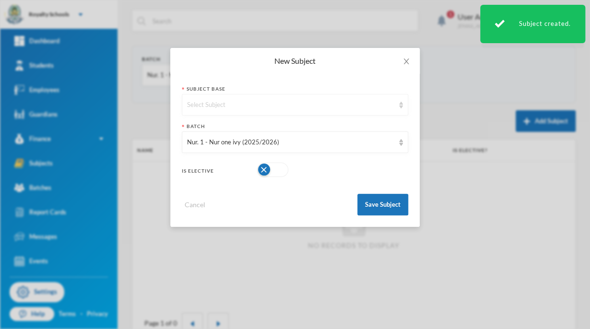
click at [355, 105] on div "Select Subject" at bounding box center [290, 105] width 207 height 10
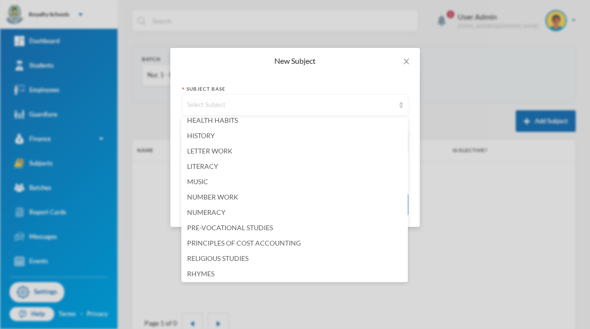
scroll to position [285, 0]
click at [215, 168] on span "LITERACY" at bounding box center [202, 165] width 31 height 8
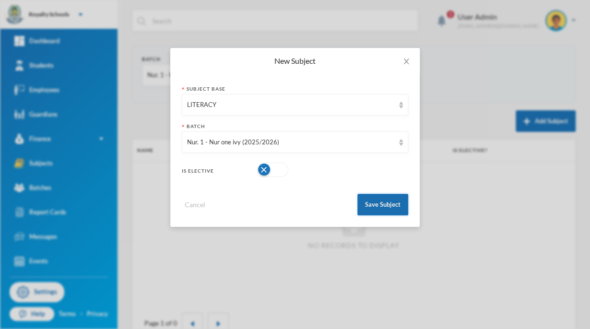
click at [388, 205] on button "Save Subject" at bounding box center [383, 205] width 51 height 22
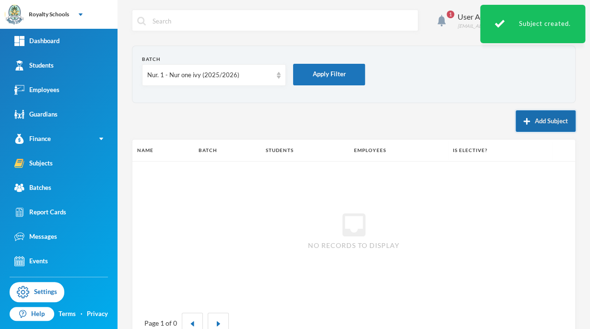
click at [519, 129] on button "Add Subject" at bounding box center [546, 121] width 60 height 22
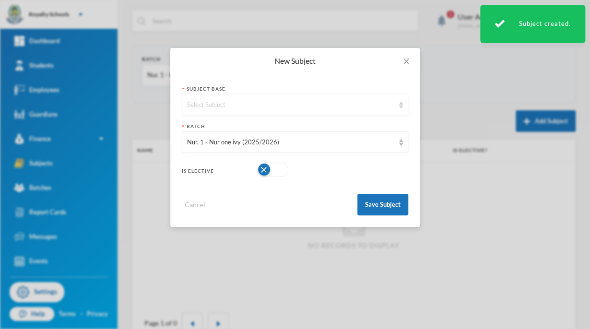
click at [374, 104] on div "Select Subject" at bounding box center [290, 105] width 207 height 10
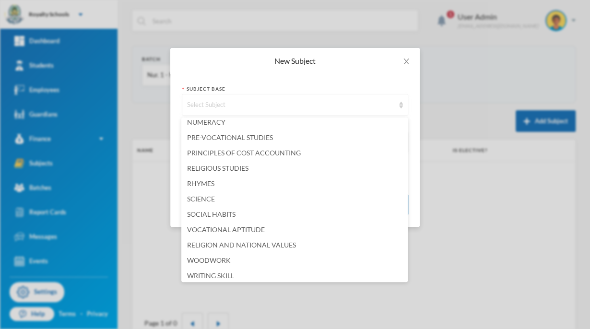
scroll to position [376, 0]
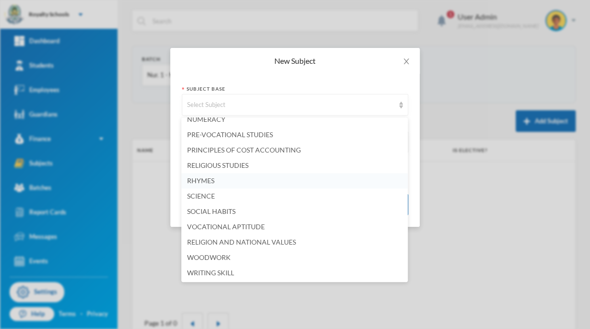
click at [207, 181] on span "RHYMES" at bounding box center [200, 181] width 27 height 8
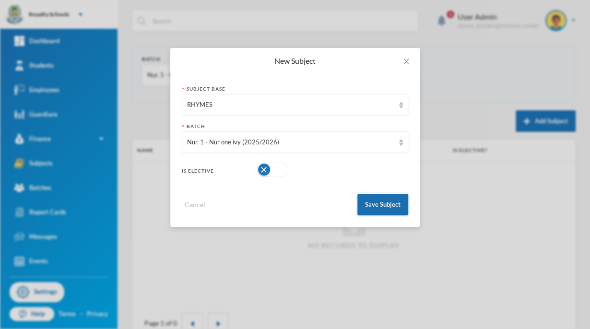
click at [372, 203] on button "Save Subject" at bounding box center [383, 205] width 51 height 22
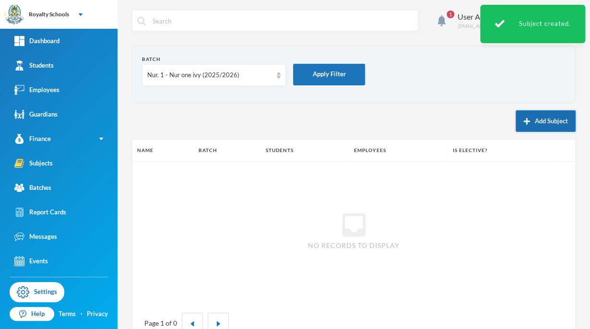
click at [530, 125] on button "Add Subject" at bounding box center [546, 121] width 60 height 22
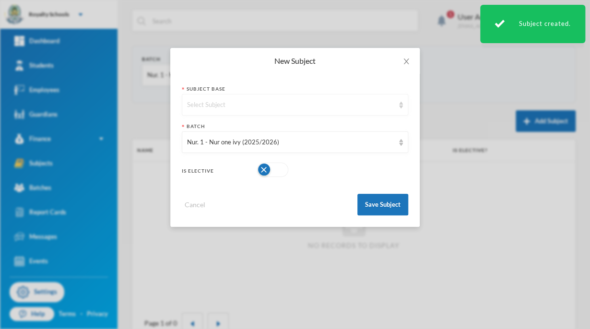
click at [356, 102] on div "Select Subject" at bounding box center [290, 105] width 207 height 10
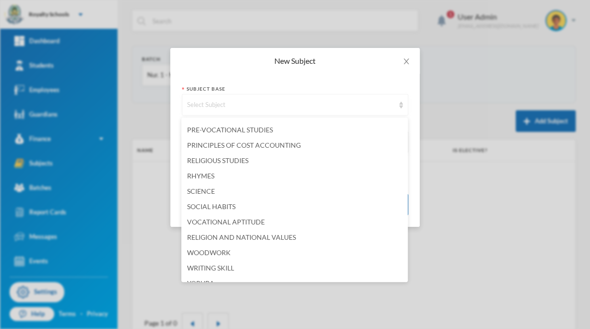
scroll to position [384, 0]
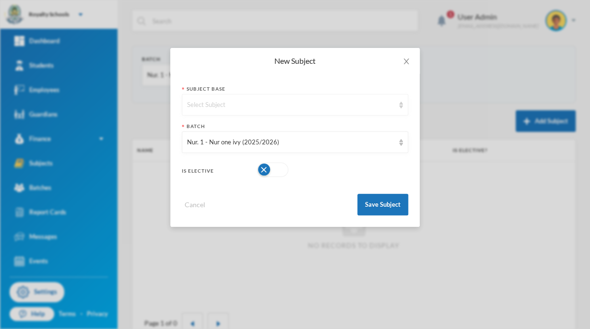
click at [301, 106] on div "Select Subject" at bounding box center [290, 105] width 207 height 10
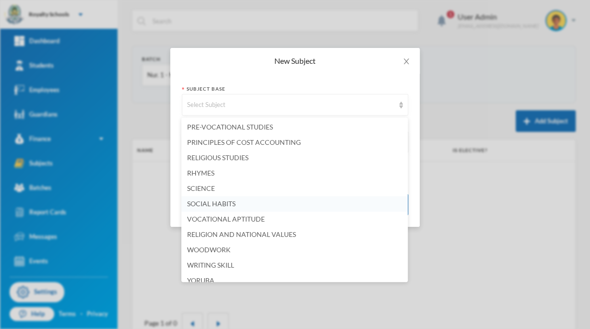
click at [230, 205] on span "SOCIAL HABITS" at bounding box center [211, 204] width 48 height 8
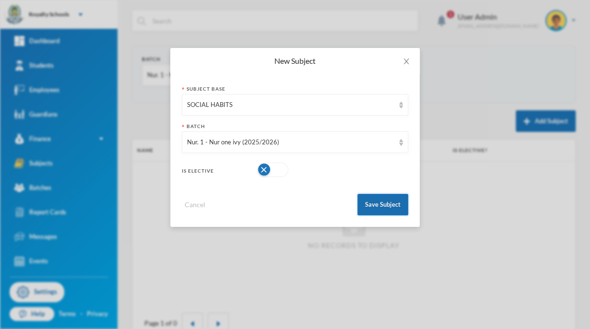
click at [381, 210] on button "Save Subject" at bounding box center [383, 205] width 51 height 22
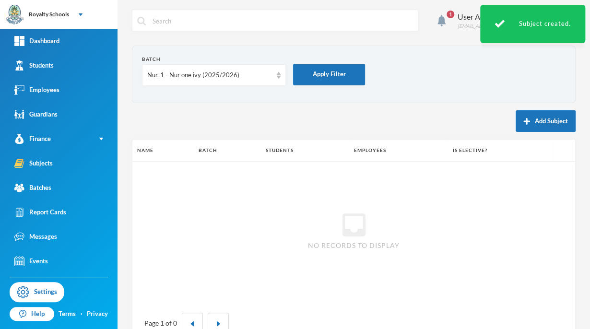
click at [526, 129] on button "Add Subject" at bounding box center [546, 121] width 60 height 22
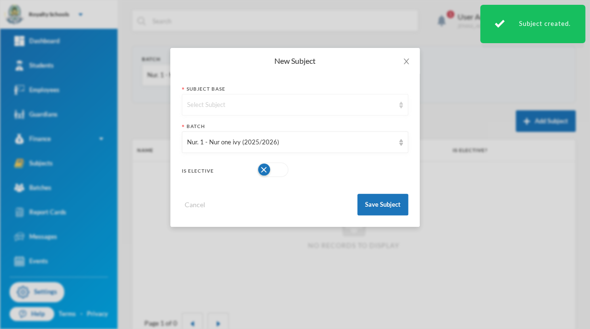
click at [337, 107] on div "Select Subject" at bounding box center [290, 105] width 207 height 10
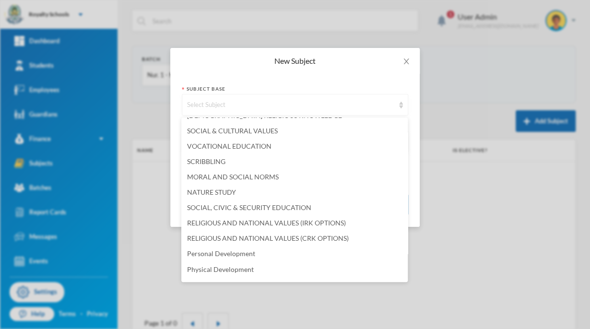
scroll to position [599, 0]
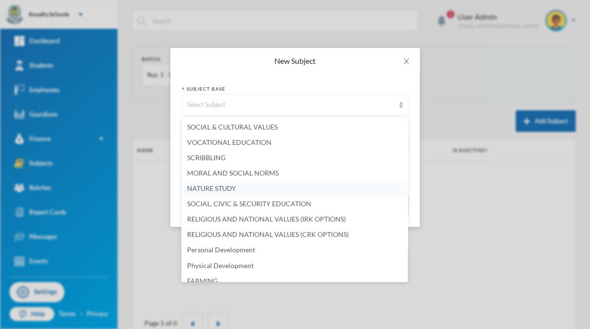
click at [223, 192] on span "NATURE STUDY" at bounding box center [211, 188] width 49 height 8
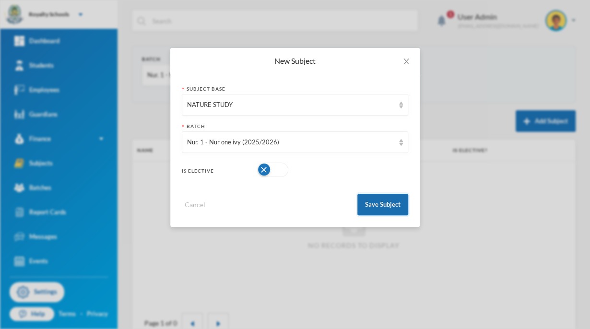
click at [395, 207] on button "Save Subject" at bounding box center [383, 205] width 51 height 22
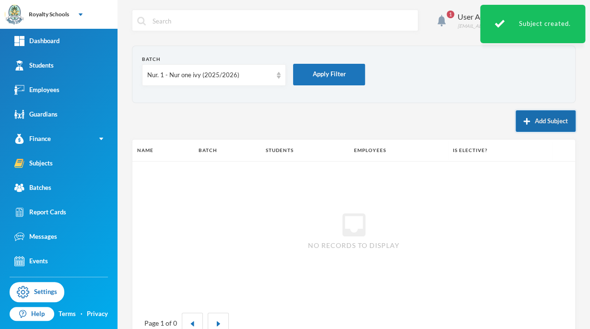
click at [528, 122] on button "Add Subject" at bounding box center [546, 121] width 60 height 22
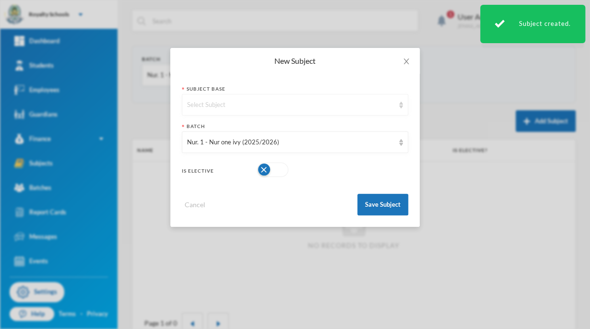
click at [352, 102] on div "Select Subject" at bounding box center [290, 105] width 207 height 10
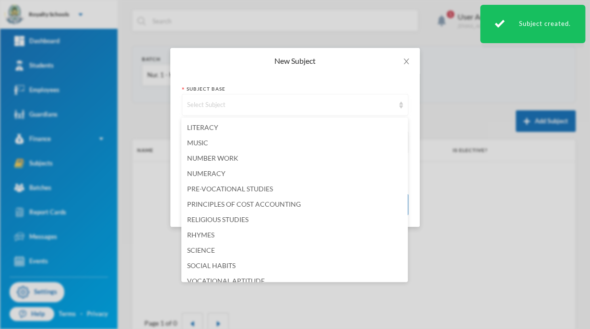
scroll to position [324, 0]
click at [225, 171] on li "NUMERACY" at bounding box center [294, 171] width 227 height 15
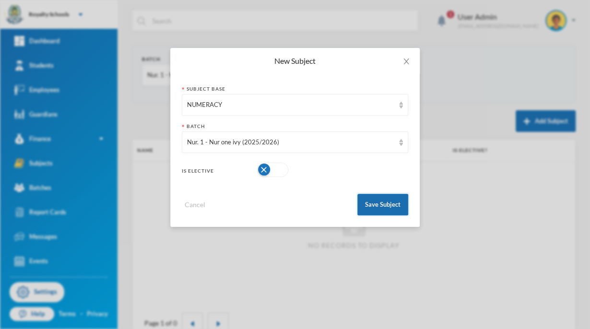
click at [391, 204] on button "Save Subject" at bounding box center [383, 205] width 51 height 22
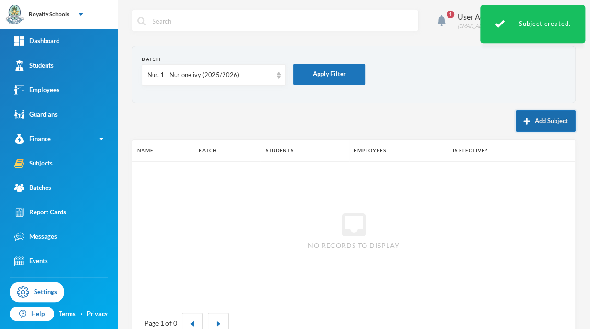
click at [538, 128] on button "Add Subject" at bounding box center [546, 121] width 60 height 22
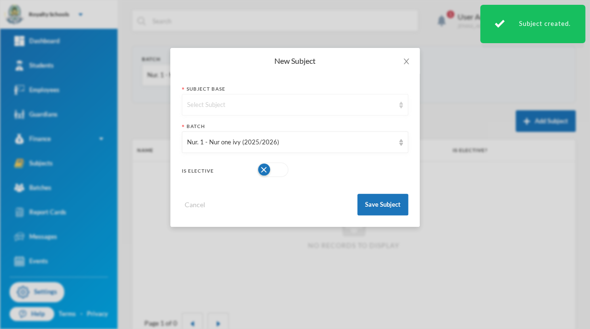
click at [337, 104] on div "Select Subject" at bounding box center [290, 105] width 207 height 10
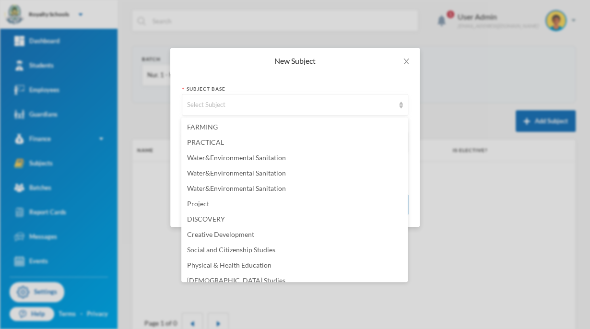
scroll to position [760, 0]
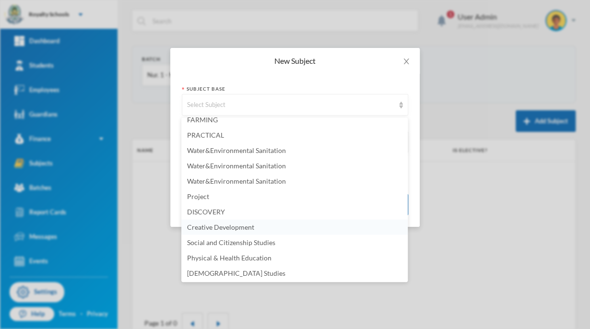
click at [246, 227] on span "Creative Development" at bounding box center [220, 227] width 67 height 8
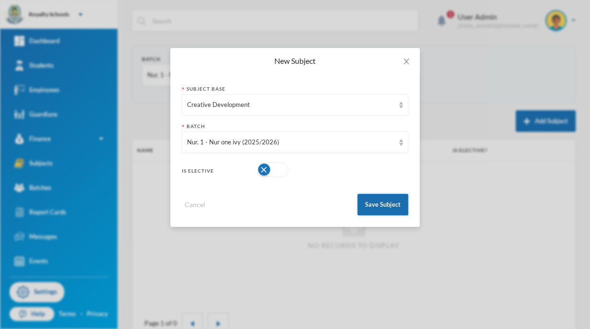
click at [369, 212] on button "Save Subject" at bounding box center [383, 205] width 51 height 22
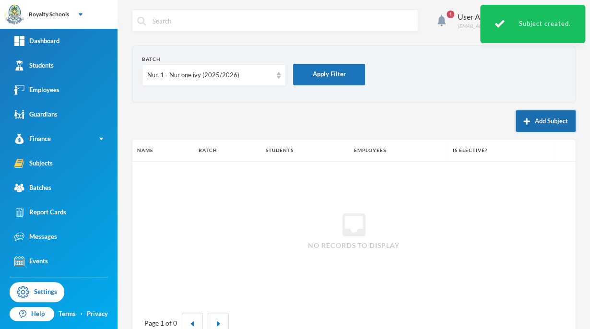
click at [524, 124] on button "Add Subject" at bounding box center [546, 121] width 60 height 22
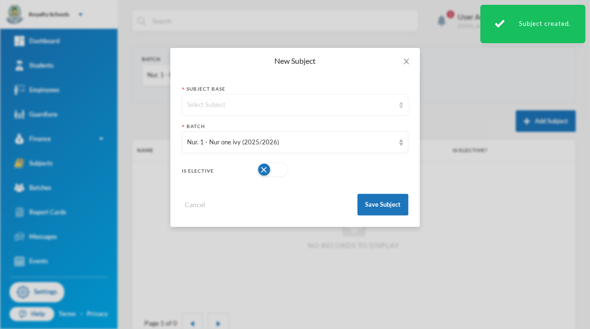
click at [356, 106] on div "Select Subject" at bounding box center [290, 105] width 207 height 10
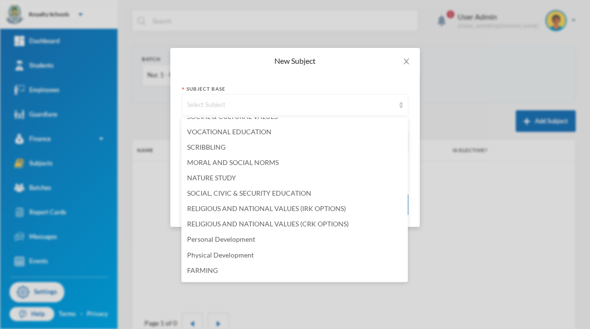
scroll to position [615, 0]
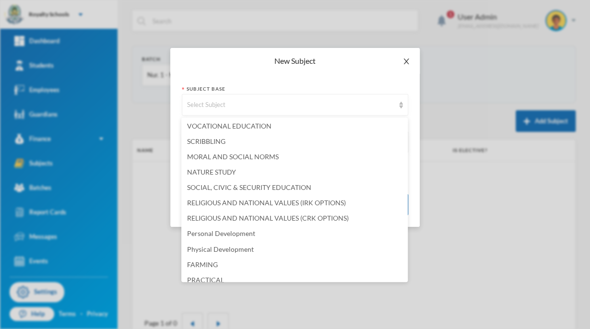
click at [402, 69] on span "Close" at bounding box center [406, 61] width 27 height 27
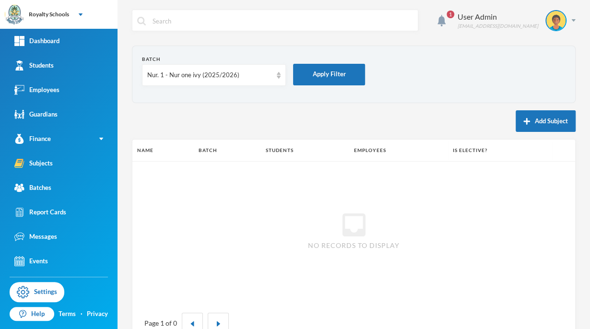
click at [262, 84] on div "Nur. 1 - Nur one ivy (2025/2026)" at bounding box center [214, 75] width 144 height 22
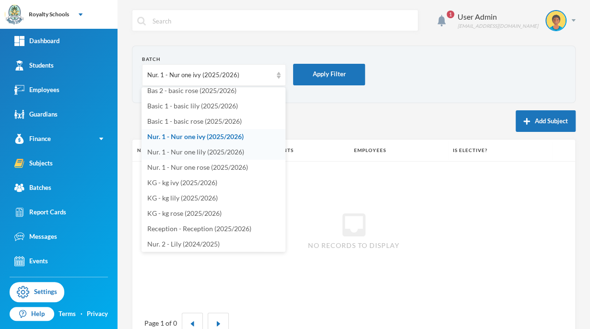
click at [216, 154] on span "Nur. 1 - Nur one lily (2025/2026)" at bounding box center [195, 152] width 97 height 8
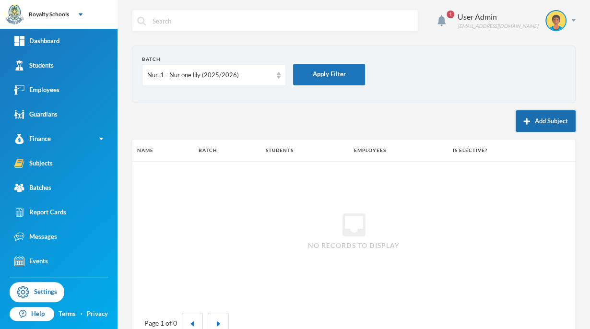
click at [523, 127] on button "Add Subject" at bounding box center [546, 121] width 60 height 22
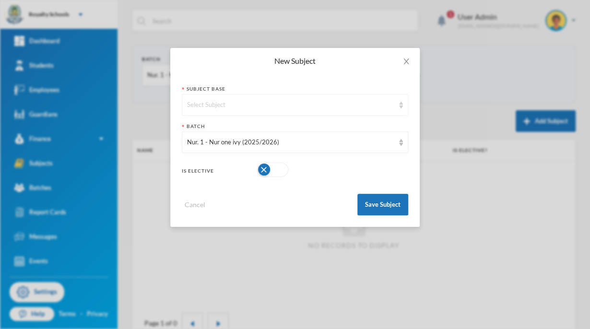
click at [257, 105] on div "Select Subject" at bounding box center [290, 105] width 207 height 10
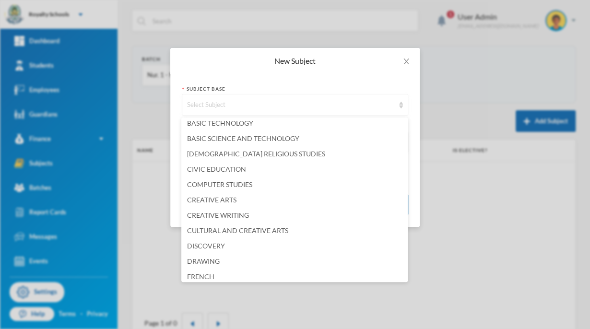
scroll to position [93, 0]
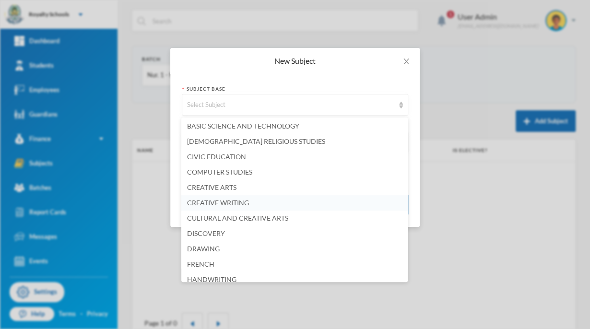
click at [230, 203] on span "CREATIVE WRITING" at bounding box center [218, 203] width 62 height 8
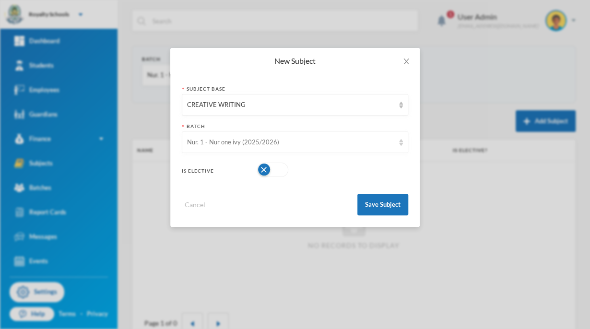
click at [370, 142] on div "Nur. 1 - Nur one ivy (2025/2026)" at bounding box center [290, 143] width 207 height 10
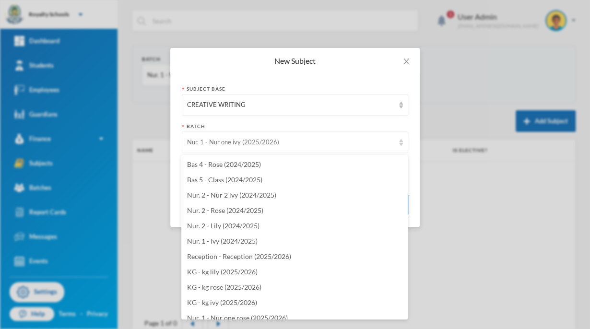
scroll to position [1860, 0]
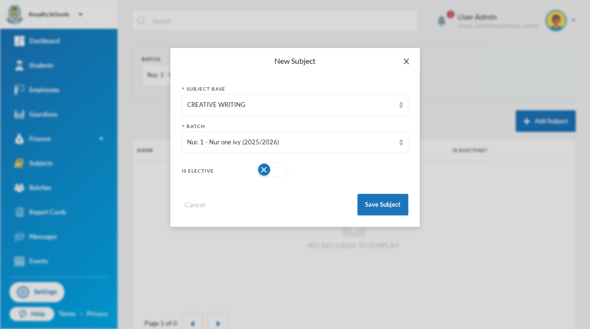
click at [409, 65] on icon "icon: close" at bounding box center [407, 62] width 8 height 8
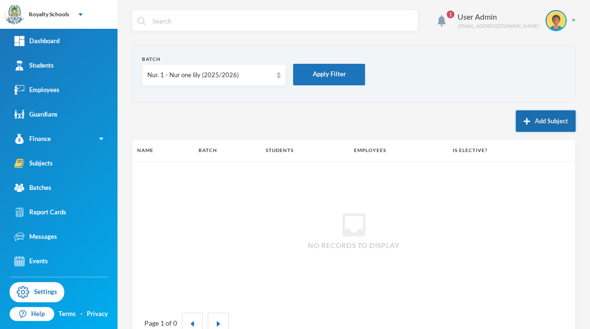
click at [536, 128] on button "Add Subject" at bounding box center [546, 121] width 60 height 22
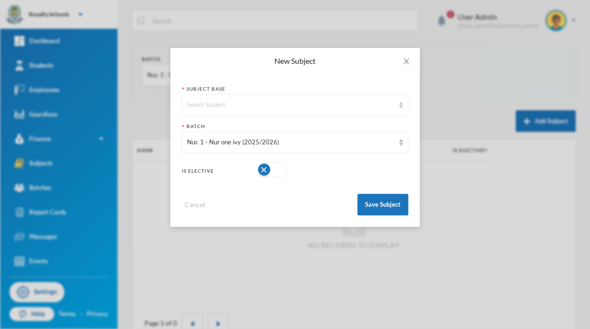
click at [273, 105] on div "Select Subject" at bounding box center [290, 105] width 207 height 10
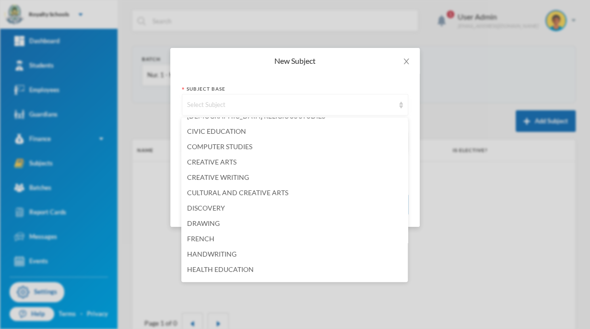
scroll to position [119, 0]
click at [244, 179] on span "CREATIVE WRITING" at bounding box center [218, 177] width 62 height 8
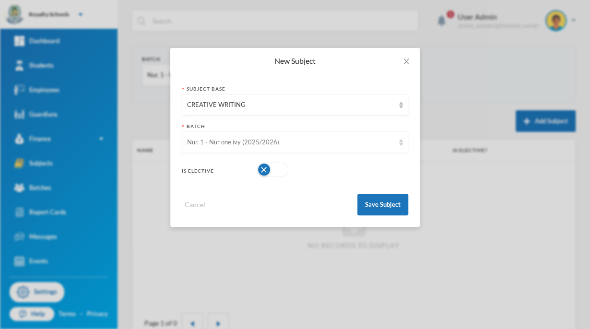
click at [374, 142] on div "Nur. 1 - Nur one ivy (2025/2026)" at bounding box center [290, 143] width 207 height 10
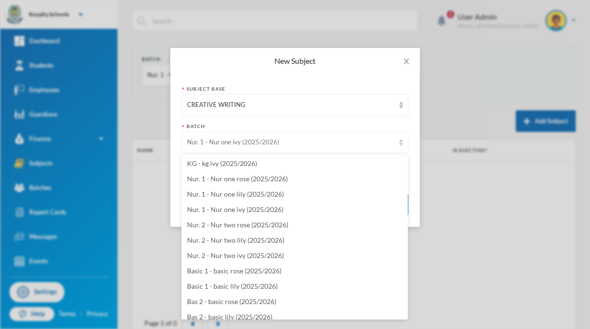
scroll to position [2000, 0]
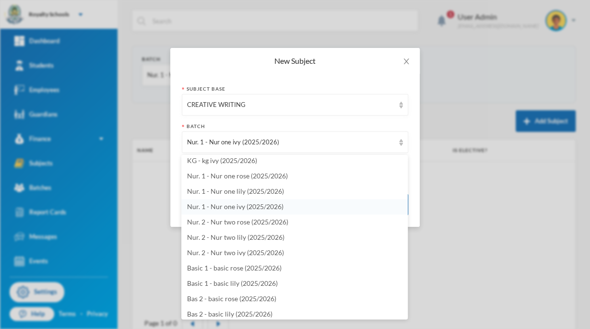
click at [262, 199] on li "Nur. 1 - Nur one ivy (2025/2026)" at bounding box center [294, 206] width 227 height 15
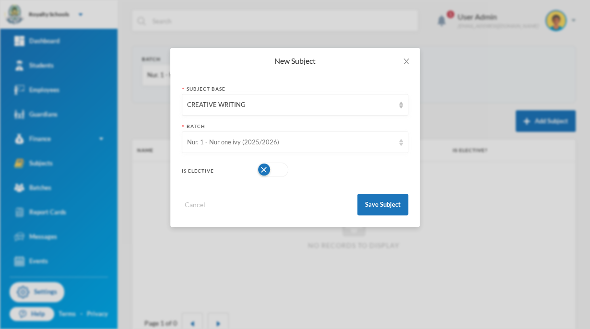
click at [347, 142] on div "Nur. 1 - Nur one ivy (2025/2026)" at bounding box center [290, 143] width 207 height 10
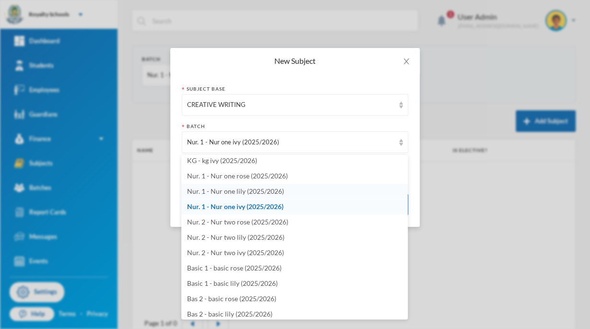
click at [274, 190] on span "Nur. 1 - Nur one lily (2025/2026)" at bounding box center [235, 191] width 97 height 8
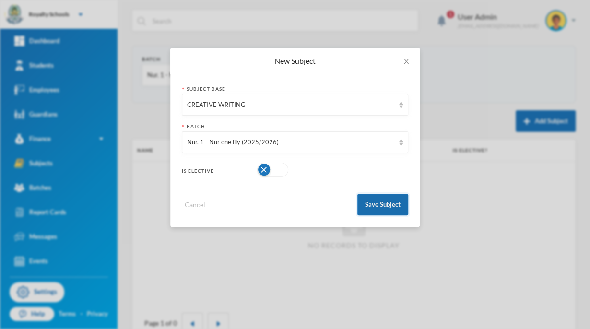
click at [389, 210] on button "Save Subject" at bounding box center [383, 205] width 51 height 22
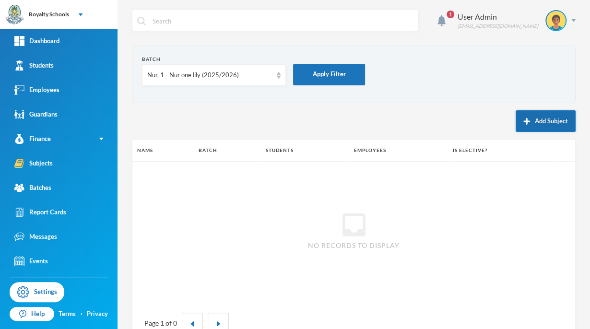
click at [540, 129] on button "Add Subject" at bounding box center [546, 121] width 60 height 22
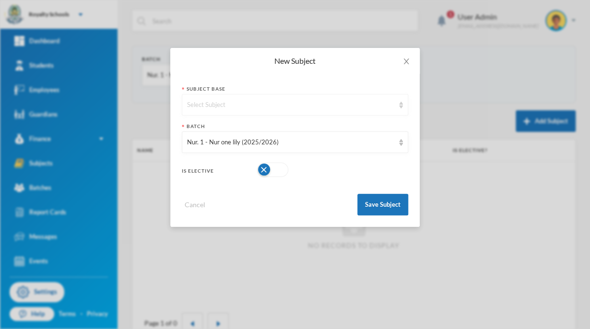
click at [401, 105] on img at bounding box center [401, 105] width 4 height 7
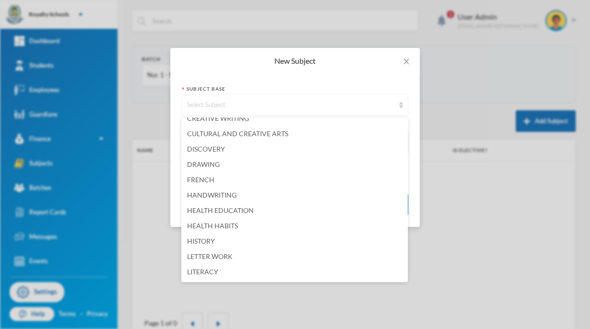
scroll to position [179, 0]
click at [230, 196] on span "HANDWRITING" at bounding box center [211, 194] width 49 height 8
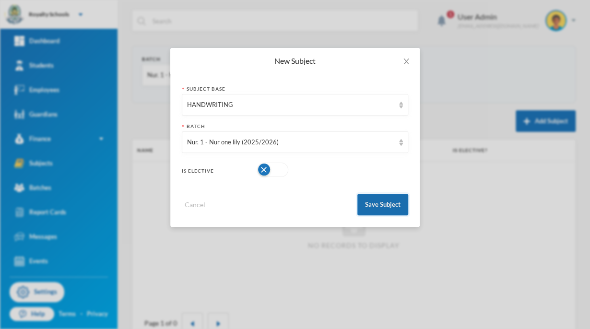
click at [390, 207] on button "Save Subject" at bounding box center [383, 205] width 51 height 22
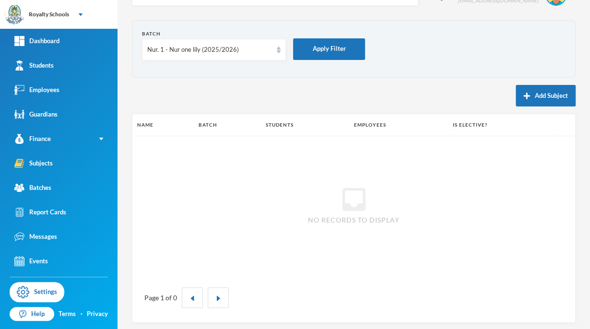
scroll to position [28, 0]
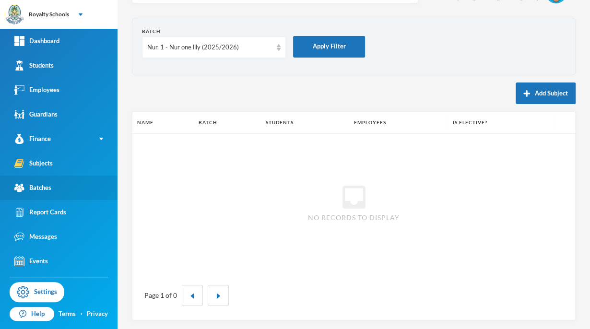
click at [67, 195] on link "Batches" at bounding box center [59, 188] width 118 height 24
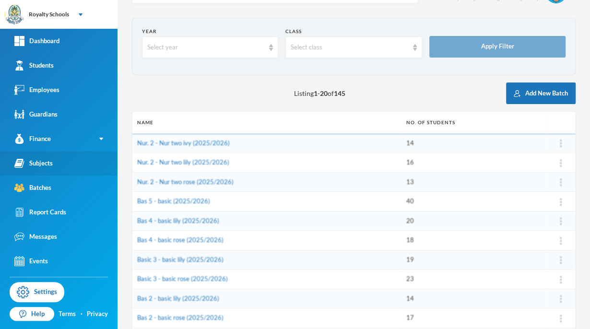
click at [83, 165] on link "Subjects" at bounding box center [59, 163] width 118 height 24
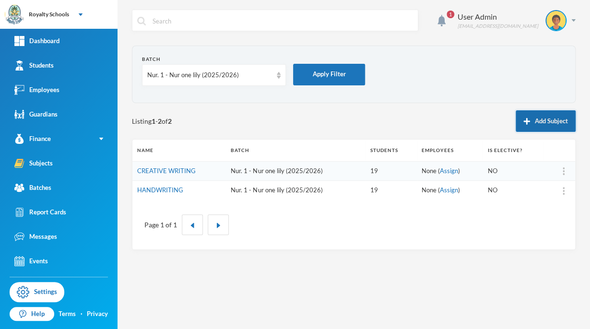
click at [539, 126] on button "Add Subject" at bounding box center [546, 121] width 60 height 22
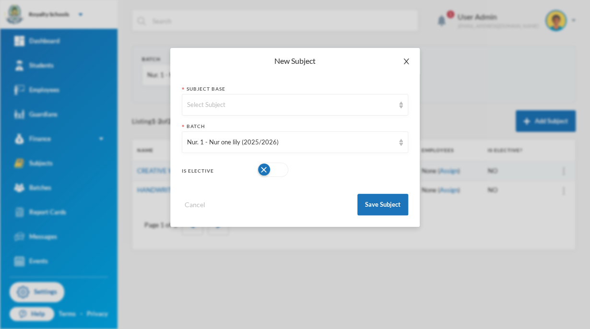
click at [401, 62] on span "Close" at bounding box center [406, 61] width 27 height 27
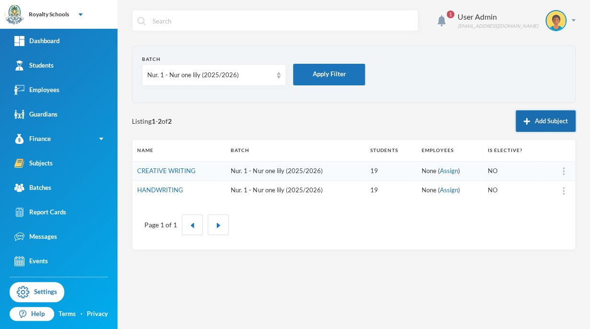
click at [539, 123] on button "Add Subject" at bounding box center [546, 121] width 60 height 22
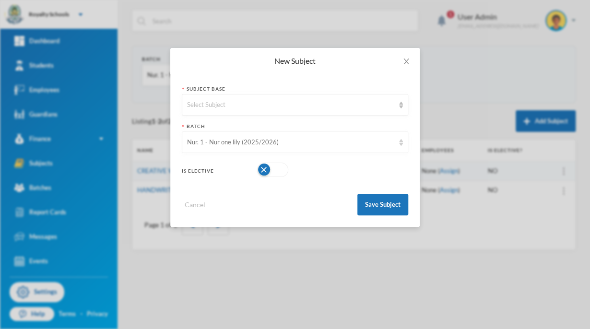
drag, startPoint x: 539, startPoint y: 123, endPoint x: 403, endPoint y: 132, distance: 136.6
click at [476, 95] on div "New Subject Subject Base Select Subject Batch Nur. 1 - Nur one lily (2025/2026)…" at bounding box center [295, 164] width 590 height 329
click at [353, 104] on div "Select Subject" at bounding box center [290, 105] width 207 height 10
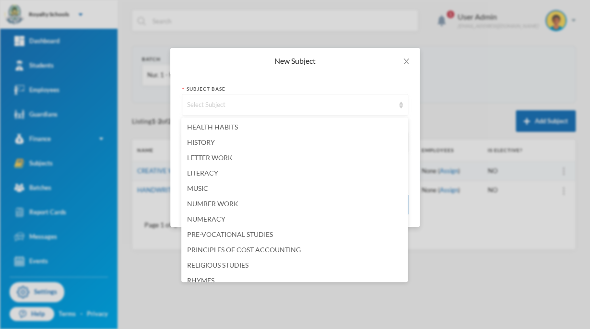
scroll to position [277, 0]
click at [215, 218] on span "NUMERACY" at bounding box center [206, 219] width 38 height 8
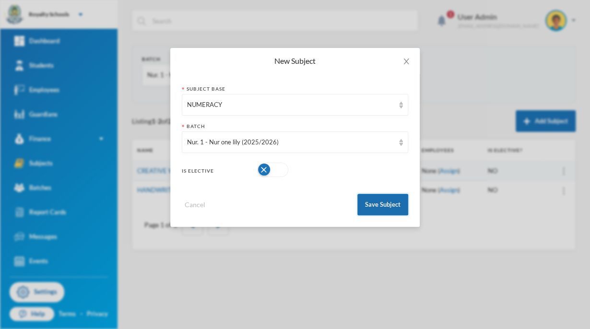
click at [367, 208] on button "Save Subject" at bounding box center [383, 205] width 51 height 22
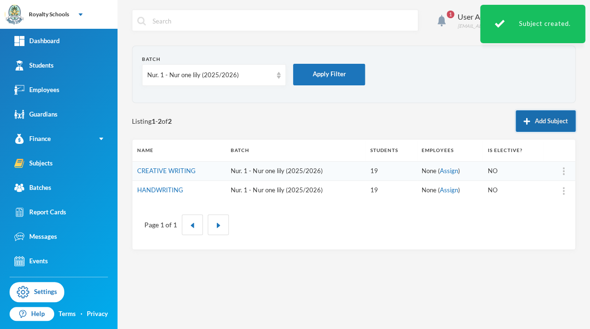
click at [539, 122] on button "Add Subject" at bounding box center [546, 121] width 60 height 22
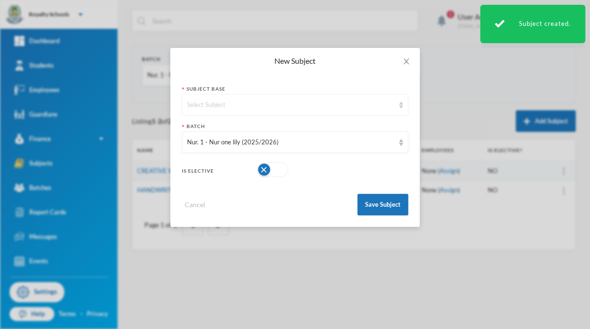
click at [275, 102] on div "Select Subject" at bounding box center [290, 105] width 207 height 10
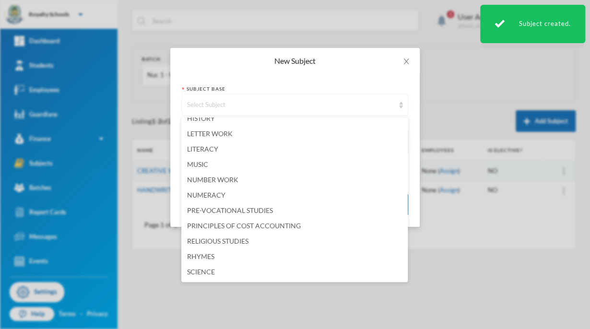
scroll to position [303, 0]
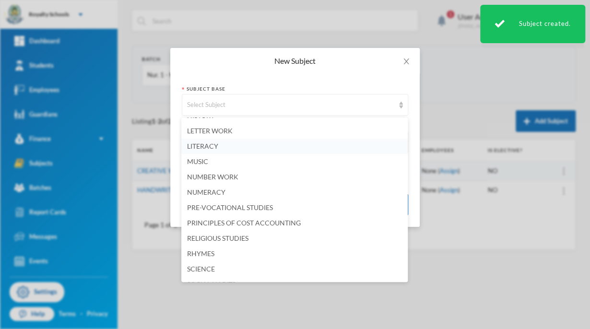
click at [219, 148] on li "LITERACY" at bounding box center [294, 146] width 227 height 15
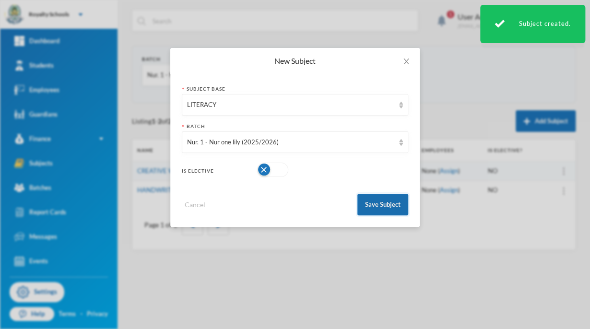
click at [381, 207] on button "Save Subject" at bounding box center [383, 205] width 51 height 22
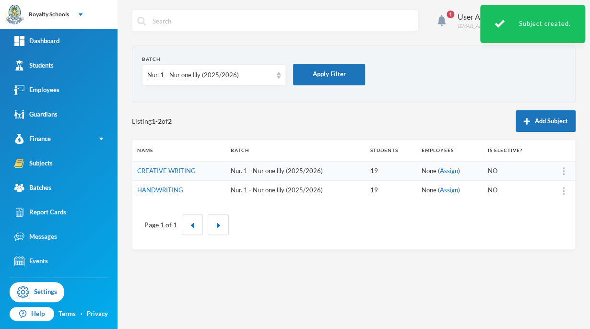
click at [526, 121] on img "button" at bounding box center [527, 121] width 7 height 7
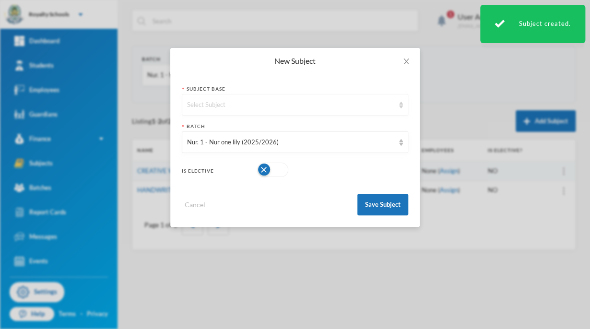
click at [281, 113] on div "Select Subject" at bounding box center [295, 105] width 227 height 22
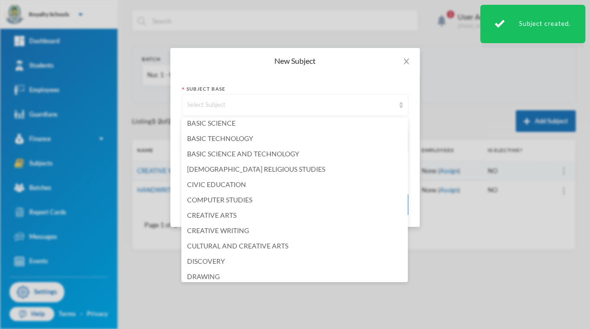
scroll to position [72, 0]
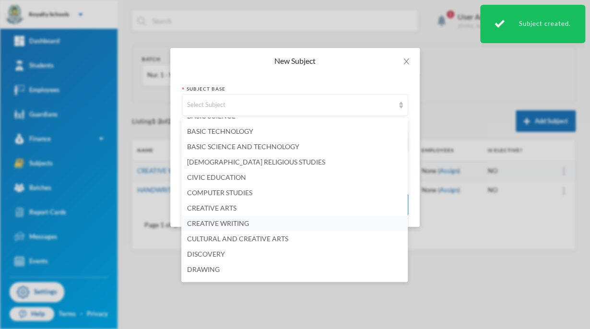
click at [246, 227] on span "CREATIVE WRITING" at bounding box center [218, 223] width 62 height 8
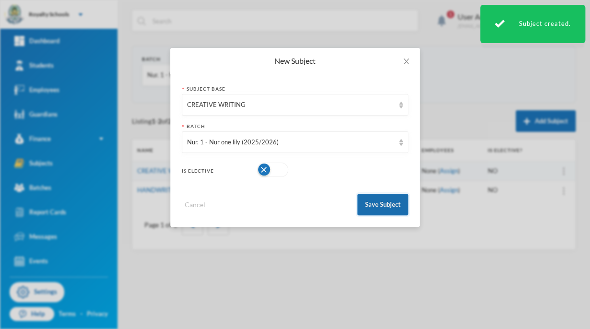
click at [376, 201] on button "Save Subject" at bounding box center [383, 205] width 51 height 22
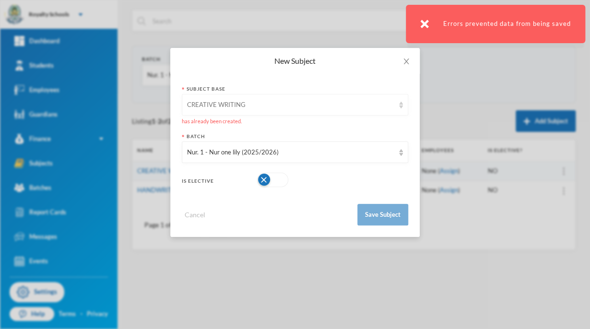
click at [283, 113] on div "CREATIVE WRITING" at bounding box center [295, 105] width 227 height 22
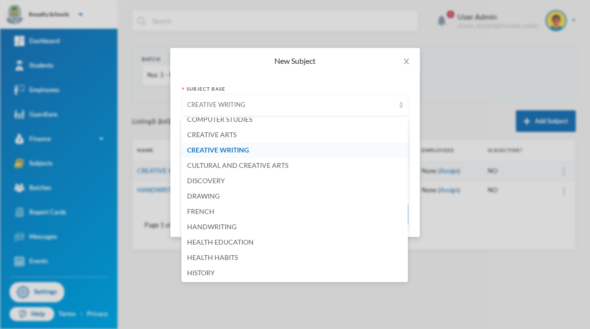
scroll to position [149, 0]
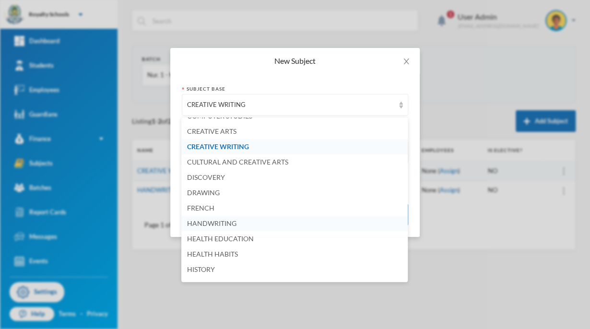
click at [227, 225] on span "HANDWRITING" at bounding box center [211, 223] width 49 height 8
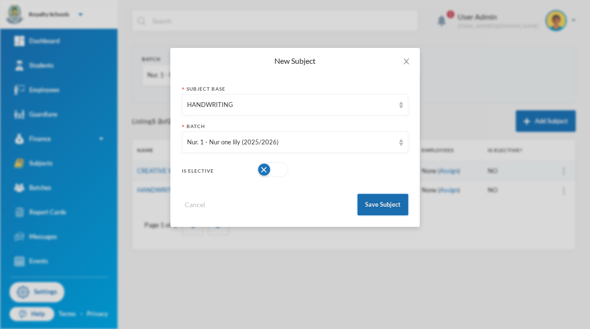
click at [381, 202] on button "Save Subject" at bounding box center [383, 205] width 51 height 22
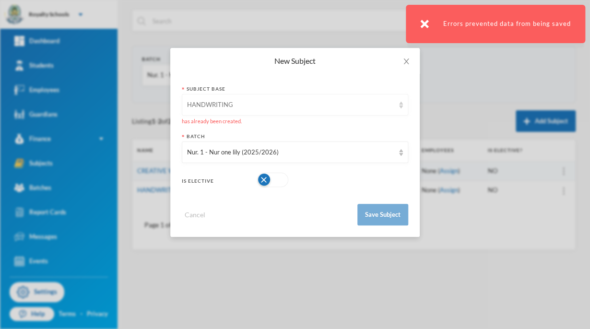
click at [390, 105] on div "HANDWRITING" at bounding box center [290, 105] width 207 height 10
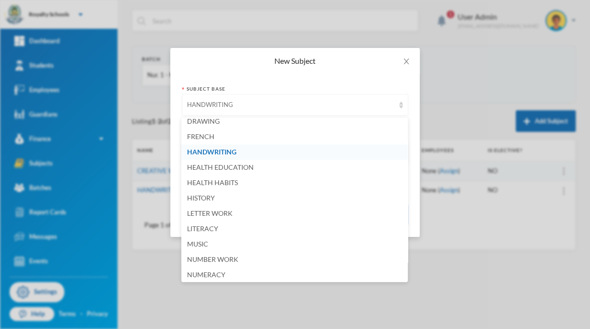
scroll to position [221, 0]
click at [234, 178] on li "HEALTH HABITS" at bounding box center [294, 182] width 227 height 15
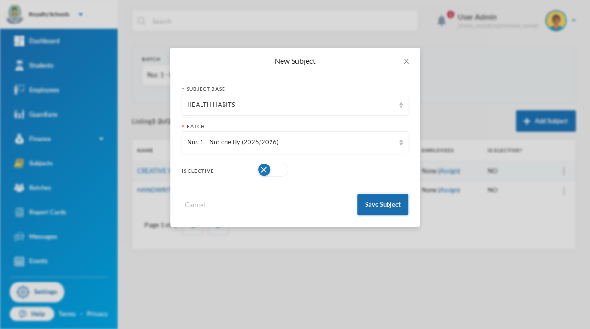
click at [380, 215] on button "Save Subject" at bounding box center [383, 205] width 51 height 22
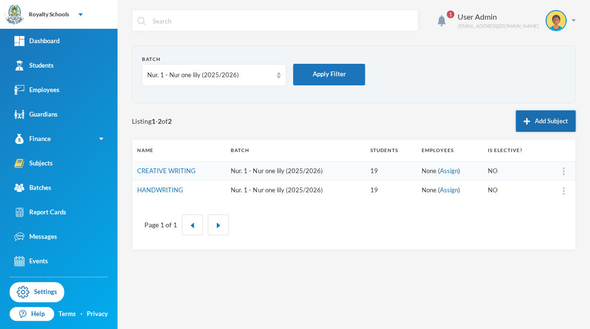
click at [536, 125] on button "Add Subject" at bounding box center [546, 121] width 60 height 22
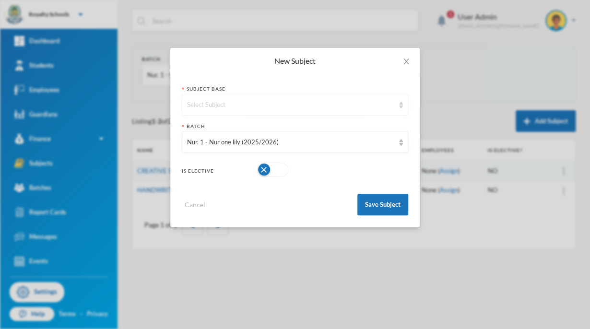
click at [321, 104] on div "Select Subject" at bounding box center [290, 105] width 207 height 10
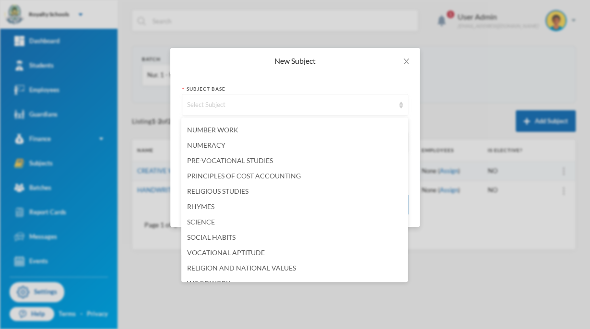
scroll to position [351, 0]
click at [207, 205] on span "RHYMES" at bounding box center [200, 206] width 27 height 8
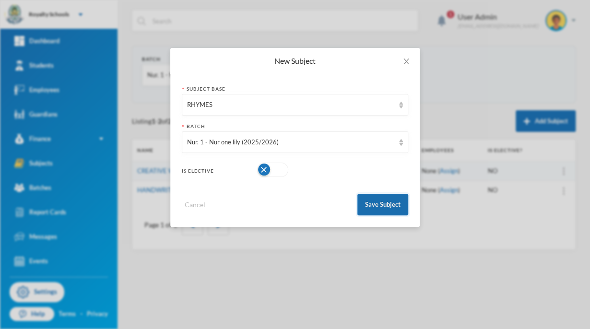
click at [392, 212] on button "Save Subject" at bounding box center [383, 205] width 51 height 22
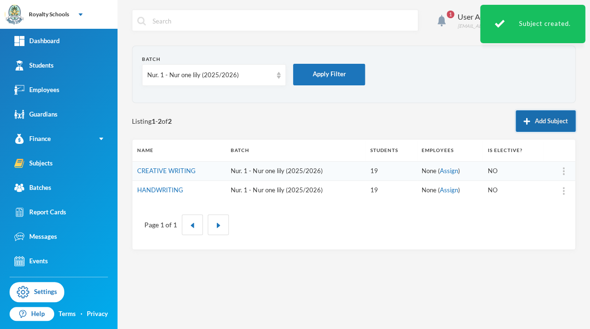
click at [527, 126] on button "Add Subject" at bounding box center [546, 121] width 60 height 22
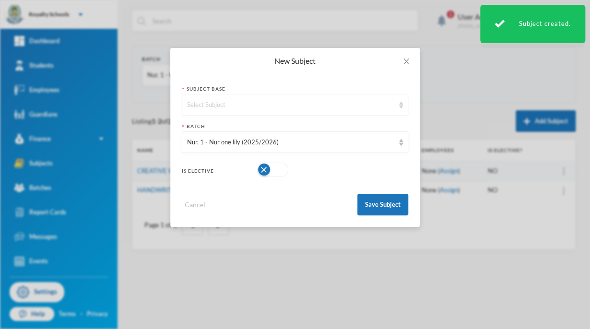
click at [320, 96] on div "Select Subject" at bounding box center [295, 105] width 227 height 22
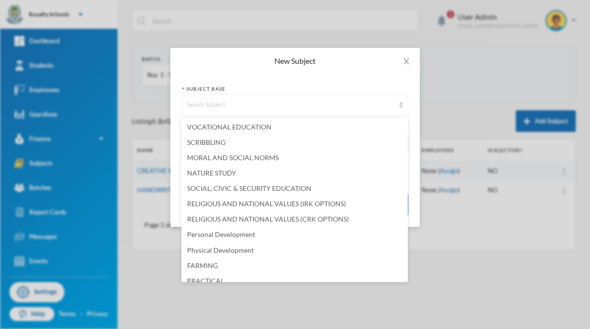
scroll to position [614, 0]
click at [233, 172] on span "NATURE STUDY" at bounding box center [211, 173] width 49 height 8
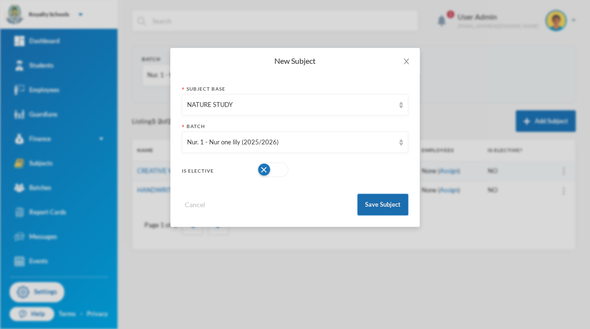
click at [390, 202] on button "Save Subject" at bounding box center [383, 205] width 51 height 22
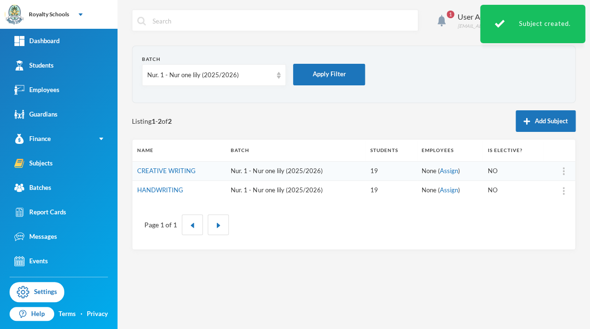
click at [541, 111] on button "Add Subject" at bounding box center [546, 121] width 60 height 22
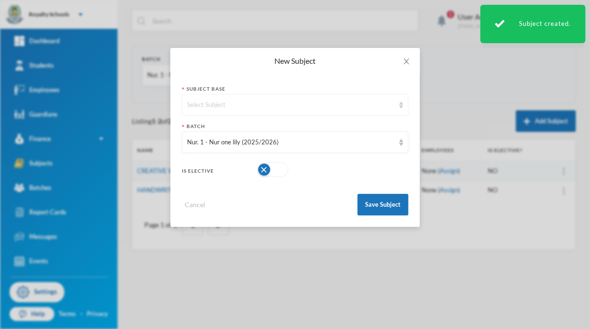
click at [337, 112] on div "Select Subject" at bounding box center [295, 105] width 227 height 22
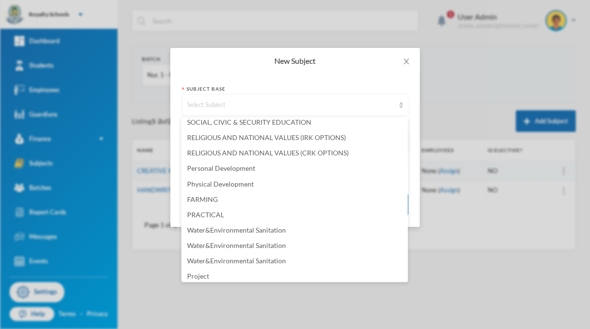
scroll to position [682, 0]
click at [250, 168] on span "Personal Development" at bounding box center [221, 167] width 68 height 8
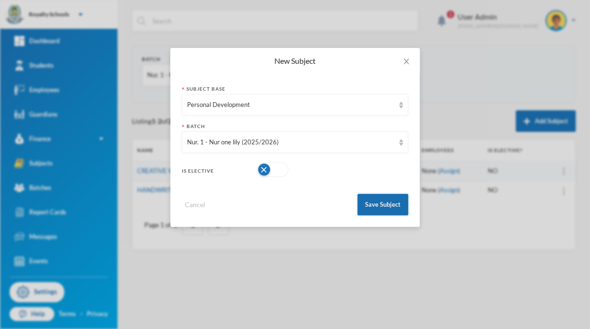
click at [396, 205] on button "Save Subject" at bounding box center [383, 205] width 51 height 22
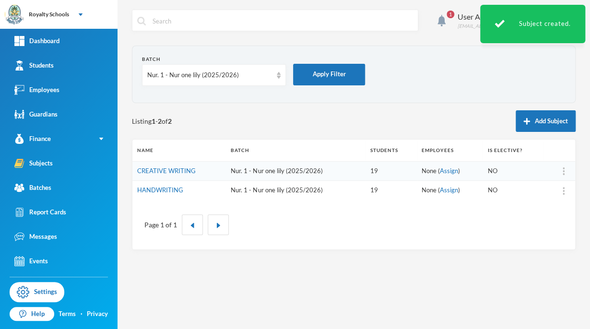
click at [367, 195] on td "19" at bounding box center [391, 190] width 51 height 19
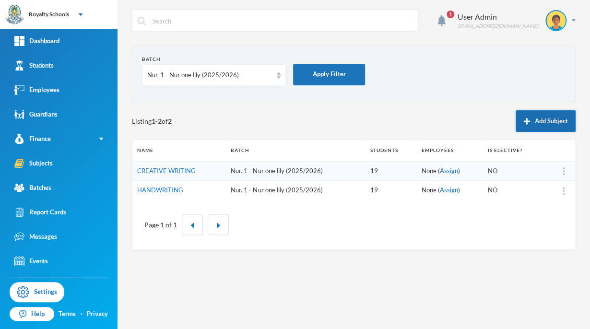
click at [544, 120] on button "Add Subject" at bounding box center [546, 121] width 60 height 22
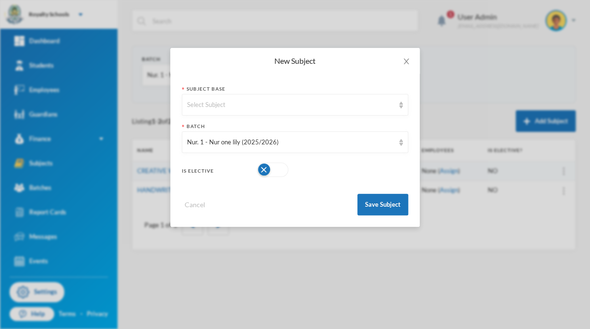
click at [450, 47] on div "New Subject Subject Base Select Subject Batch Nur. 1 - Nur one lily (2025/2026)…" at bounding box center [295, 164] width 590 height 329
click at [408, 63] on icon "icon: close" at bounding box center [407, 62] width 8 height 8
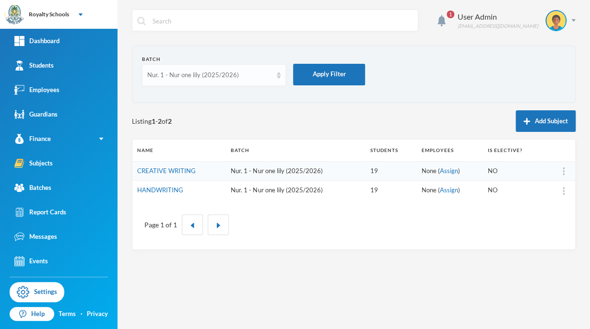
click at [246, 79] on div "Nur. 1 - Nur one lily (2025/2026)" at bounding box center [209, 76] width 125 height 10
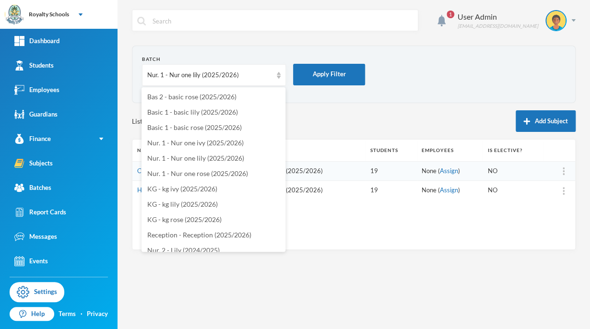
scroll to position [146, 0]
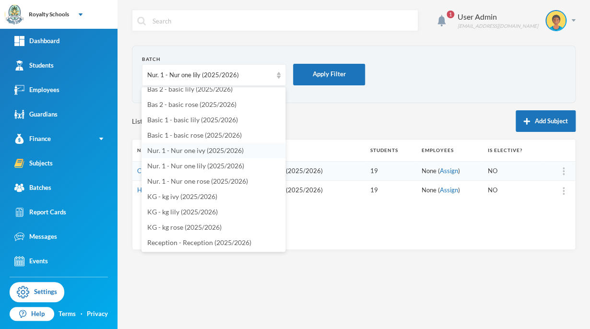
click at [239, 154] on span "Nur. 1 - Nur one ivy (2025/2026)" at bounding box center [195, 150] width 96 height 8
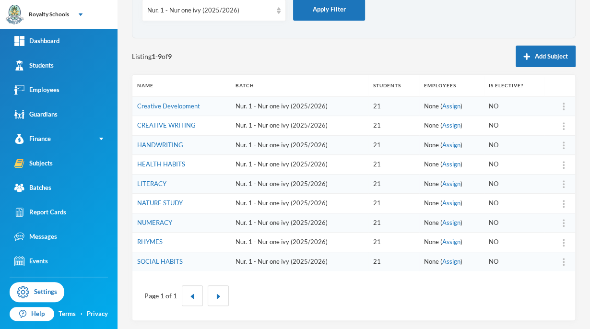
scroll to position [0, 0]
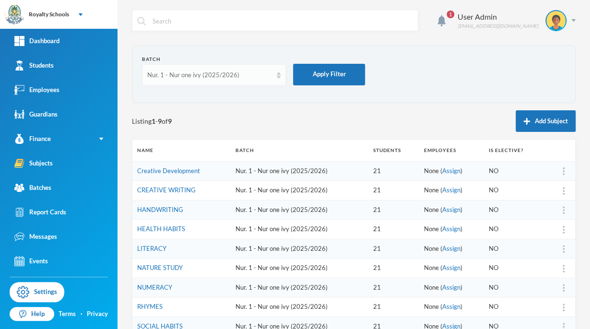
click at [248, 73] on div "Nur. 1 - Nur one ivy (2025/2026)" at bounding box center [209, 76] width 125 height 10
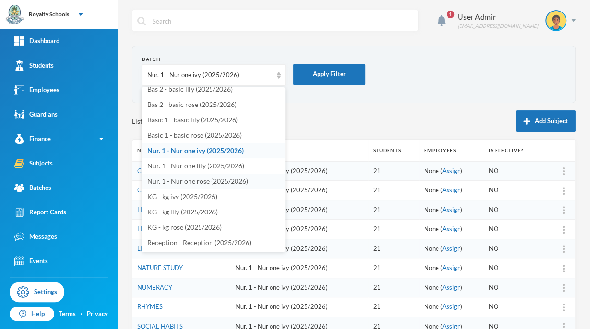
click at [240, 182] on span "Nur. 1 - Nur one rose (2025/2026)" at bounding box center [197, 181] width 101 height 8
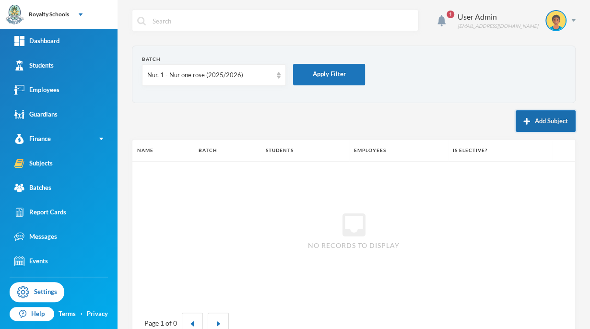
click at [543, 125] on button "Add Subject" at bounding box center [546, 121] width 60 height 22
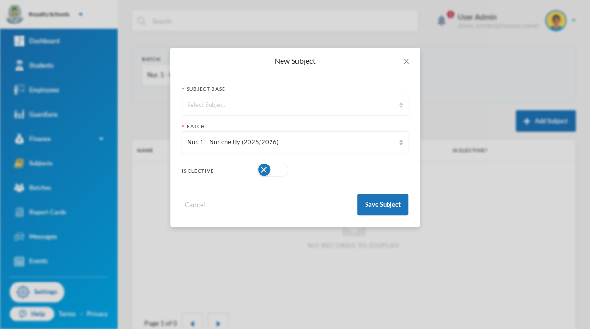
click at [344, 108] on div "Select Subject" at bounding box center [290, 105] width 207 height 10
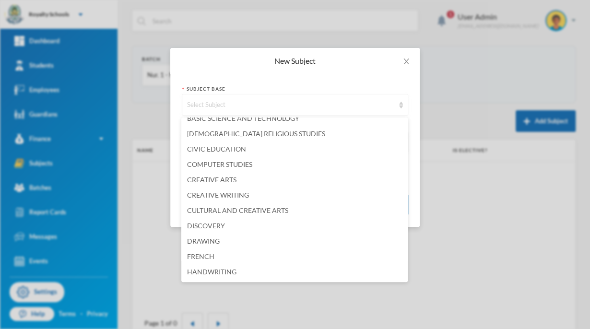
scroll to position [101, 0]
click at [246, 192] on span "CREATIVE WRITING" at bounding box center [218, 195] width 62 height 8
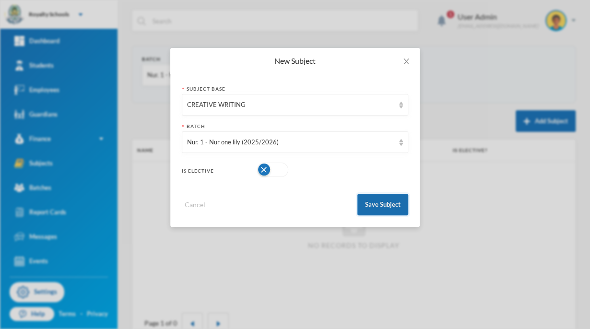
click at [386, 204] on button "Save Subject" at bounding box center [383, 205] width 51 height 22
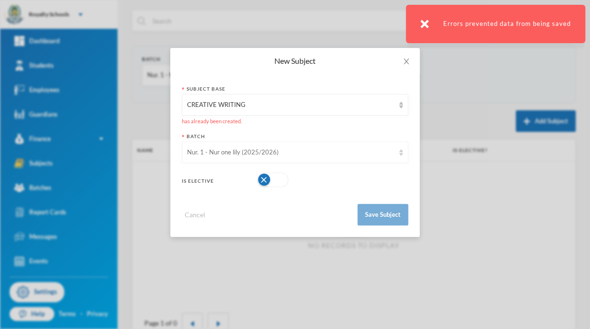
click at [299, 162] on div "Nur. 1 - Nur one lily (2025/2026)" at bounding box center [295, 153] width 227 height 22
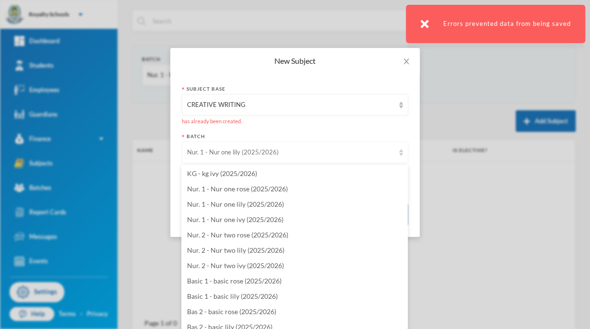
scroll to position [1995, 0]
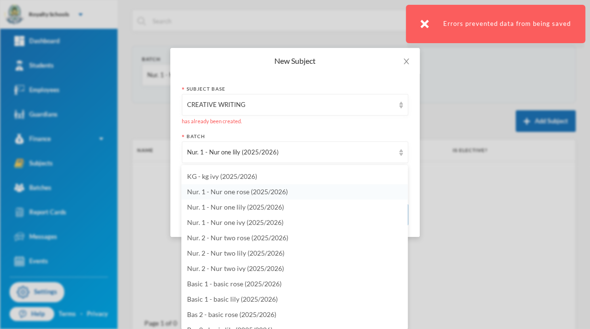
click at [273, 195] on span "Nur. 1 - Nur one rose (2025/2026)" at bounding box center [237, 192] width 101 height 8
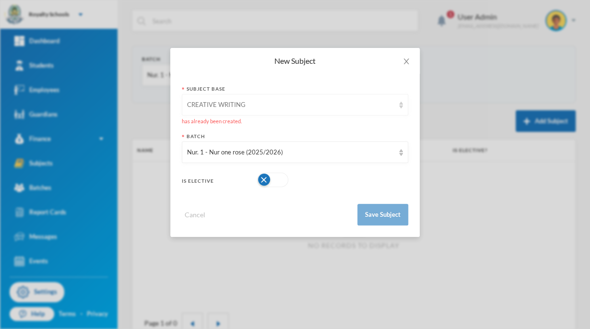
click at [307, 105] on div "CREATIVE WRITING" at bounding box center [290, 105] width 207 height 10
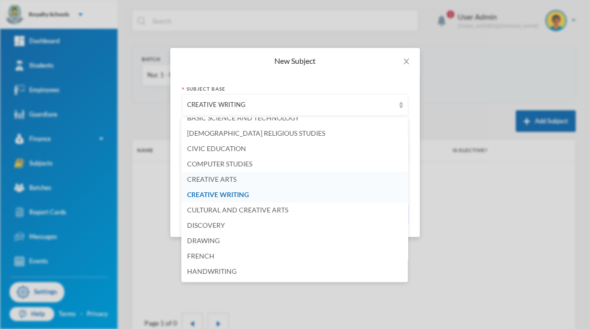
click at [231, 180] on span "CREATIVE ARTS" at bounding box center [211, 179] width 49 height 8
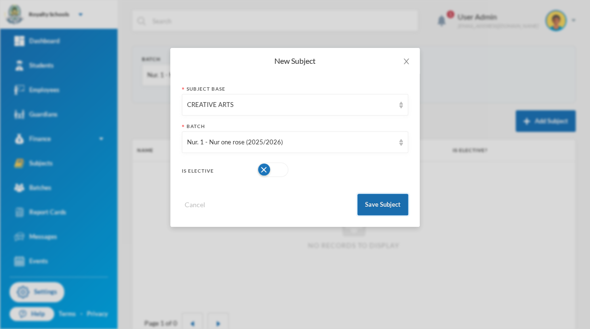
click at [375, 205] on button "Save Subject" at bounding box center [383, 205] width 51 height 22
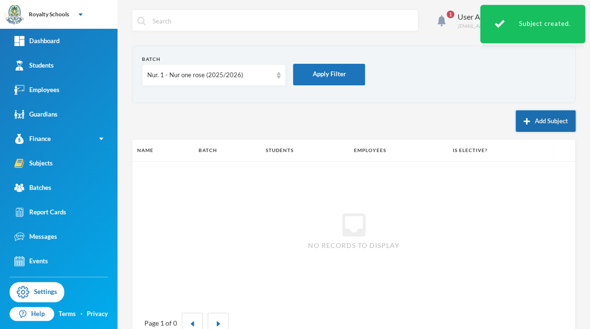
click at [541, 126] on button "Add Subject" at bounding box center [546, 121] width 60 height 22
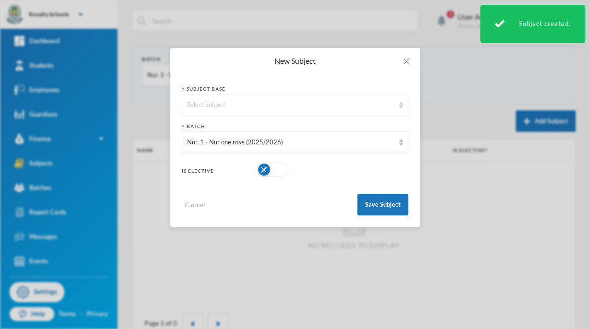
click at [299, 112] on div "Select Subject" at bounding box center [295, 105] width 227 height 22
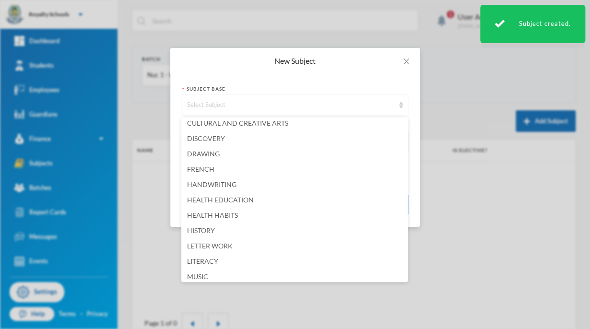
scroll to position [191, 0]
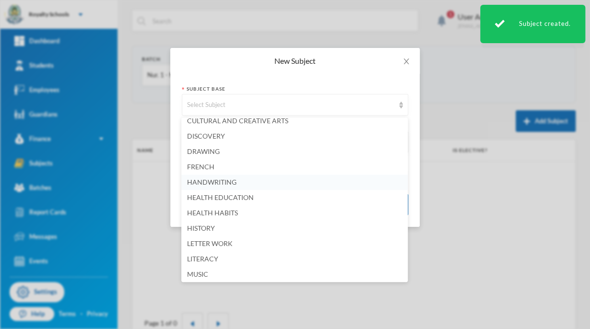
click at [235, 183] on span "HANDWRITING" at bounding box center [211, 182] width 49 height 8
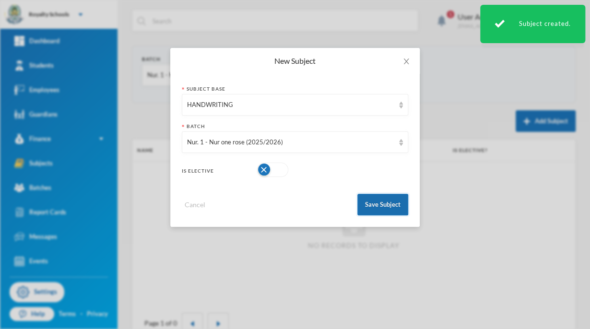
click at [387, 211] on button "Save Subject" at bounding box center [383, 205] width 51 height 22
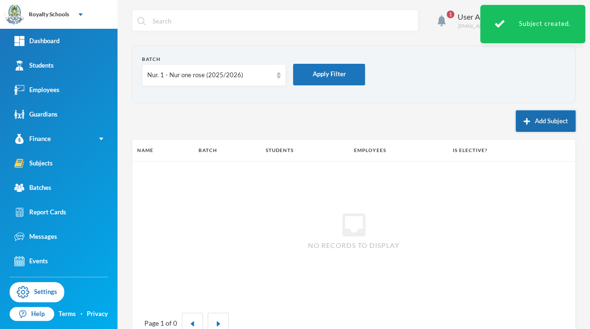
click at [531, 122] on button "Add Subject" at bounding box center [546, 121] width 60 height 22
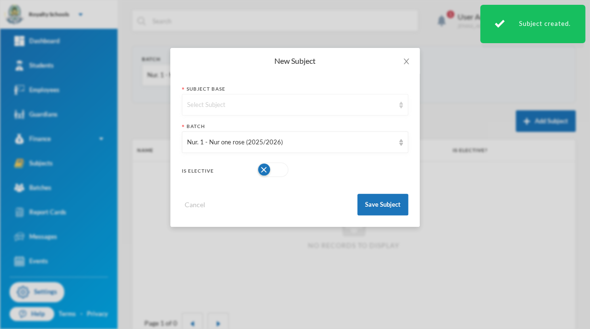
click at [306, 115] on div "Select Subject" at bounding box center [295, 105] width 227 height 22
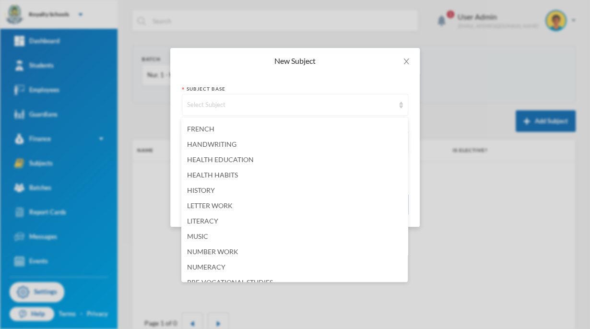
scroll to position [234, 0]
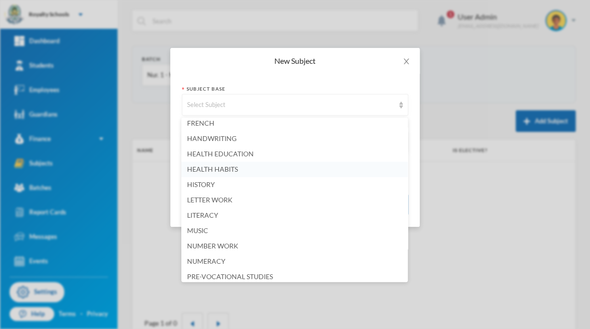
click at [230, 177] on li "HEALTH HABITS" at bounding box center [294, 169] width 227 height 15
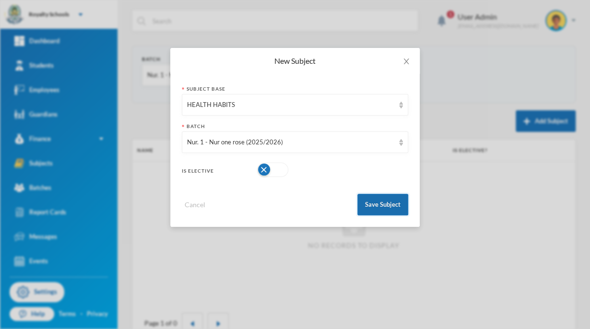
click at [391, 208] on button "Save Subject" at bounding box center [383, 205] width 51 height 22
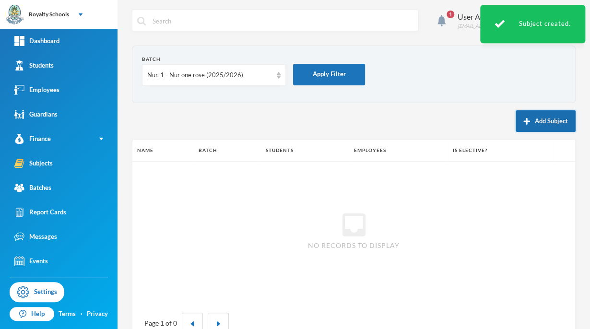
click at [536, 120] on button "Add Subject" at bounding box center [546, 121] width 60 height 22
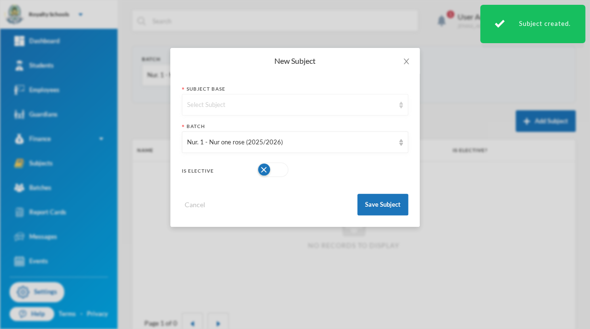
click at [315, 104] on div "Select Subject" at bounding box center [290, 105] width 207 height 10
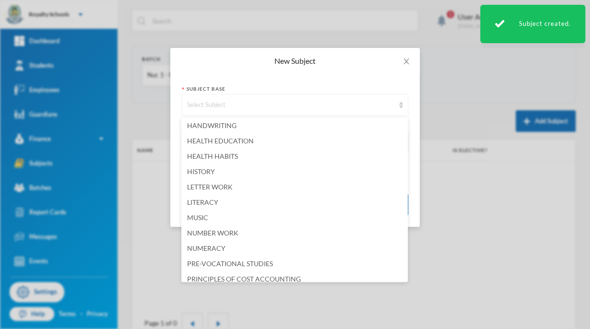
scroll to position [251, 0]
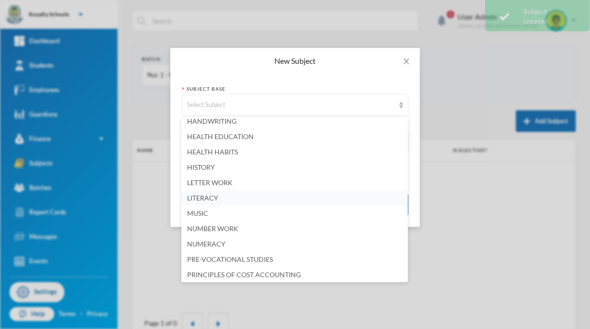
click at [234, 196] on li "LITERACY" at bounding box center [294, 198] width 227 height 15
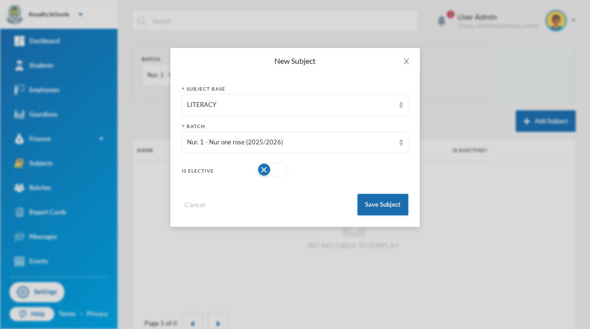
click at [398, 201] on button "Save Subject" at bounding box center [383, 205] width 51 height 22
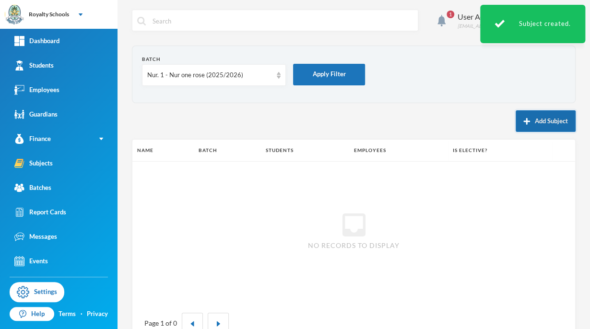
click at [545, 125] on button "Add Subject" at bounding box center [546, 121] width 60 height 22
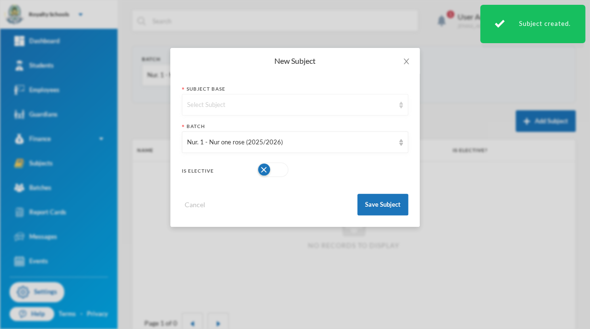
click at [311, 104] on div "Select Subject" at bounding box center [290, 105] width 207 height 10
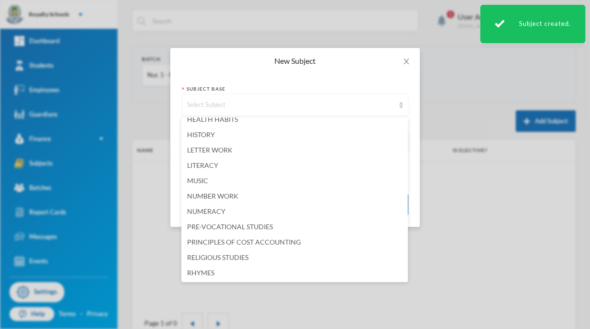
scroll to position [285, 0]
click at [223, 168] on li "LITERACY" at bounding box center [294, 164] width 227 height 15
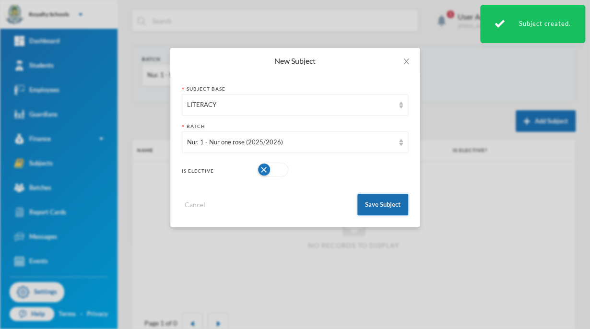
click at [390, 213] on button "Save Subject" at bounding box center [383, 205] width 51 height 22
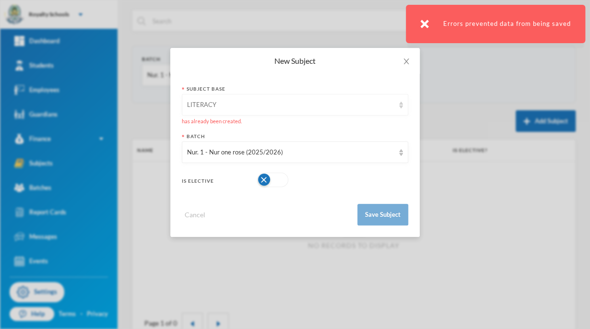
click at [301, 108] on div "LITERACY" at bounding box center [290, 105] width 207 height 10
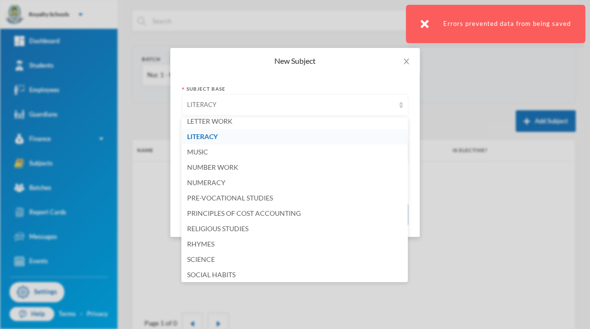
scroll to position [314, 0]
click at [230, 185] on li "NUMERACY" at bounding box center [294, 181] width 227 height 15
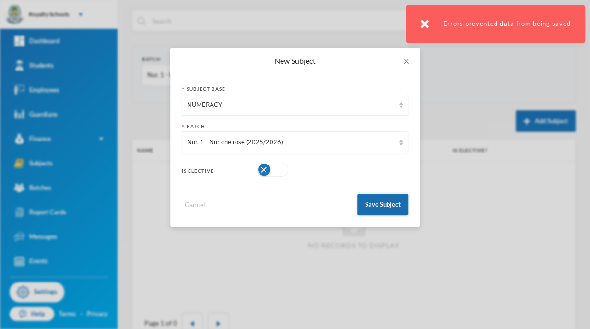
click at [382, 205] on button "Save Subject" at bounding box center [383, 205] width 51 height 22
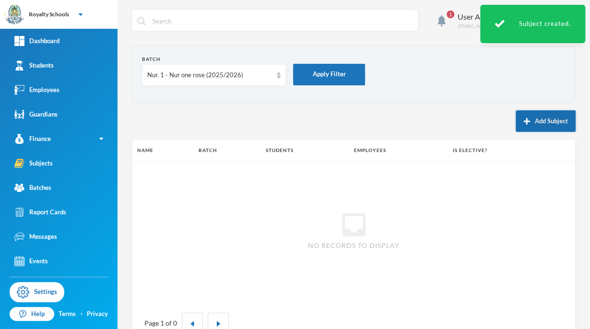
click at [538, 122] on button "Add Subject" at bounding box center [546, 121] width 60 height 22
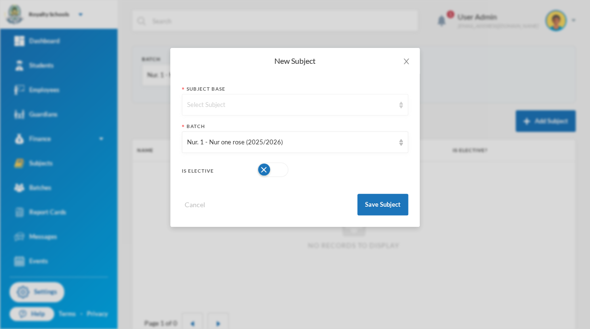
click at [316, 110] on div "Select Subject" at bounding box center [295, 105] width 227 height 22
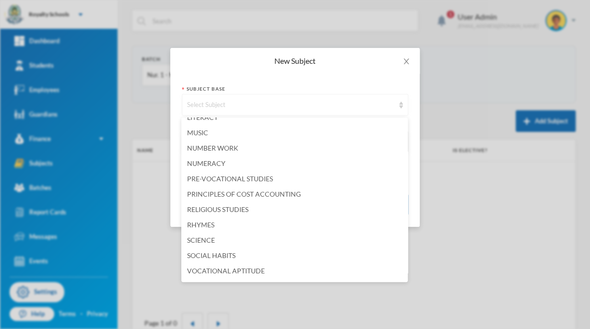
scroll to position [332, 0]
click at [210, 226] on span "RHYMES" at bounding box center [200, 225] width 27 height 8
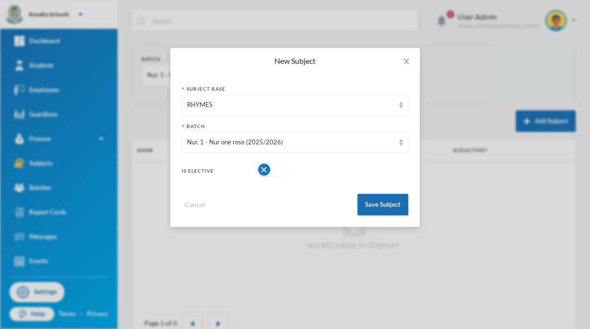
click at [376, 201] on button "Save Subject" at bounding box center [383, 205] width 51 height 22
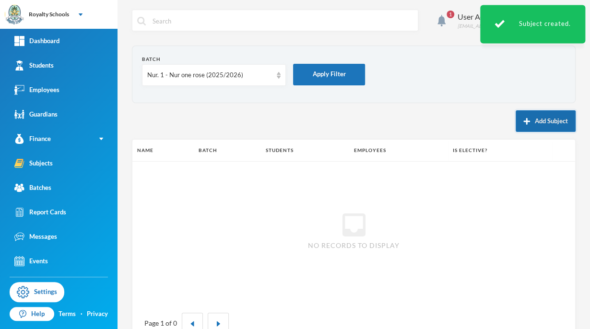
click at [544, 127] on button "Add Subject" at bounding box center [546, 121] width 60 height 22
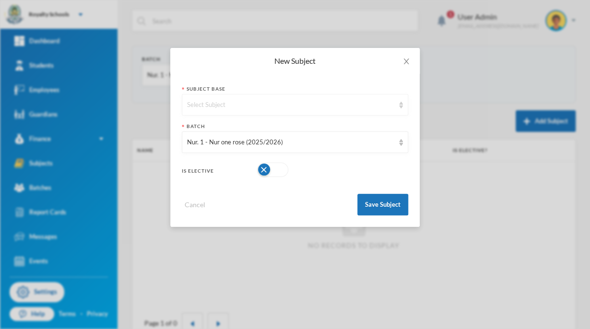
click at [321, 103] on div "Select Subject" at bounding box center [290, 105] width 207 height 10
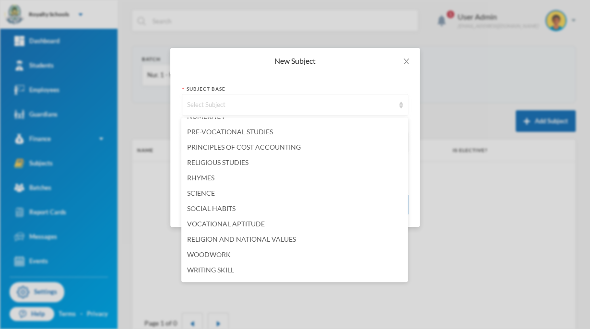
scroll to position [381, 0]
click at [221, 180] on li "RHYMES" at bounding box center [294, 176] width 227 height 15
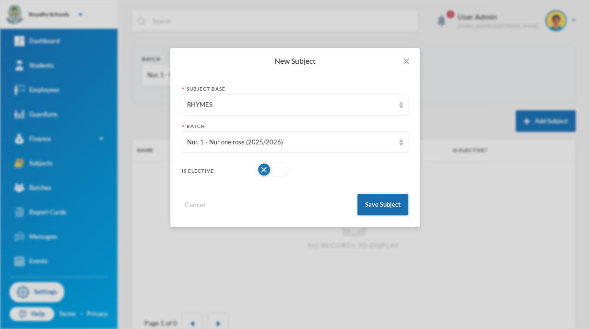
click at [395, 205] on button "Save Subject" at bounding box center [383, 205] width 51 height 22
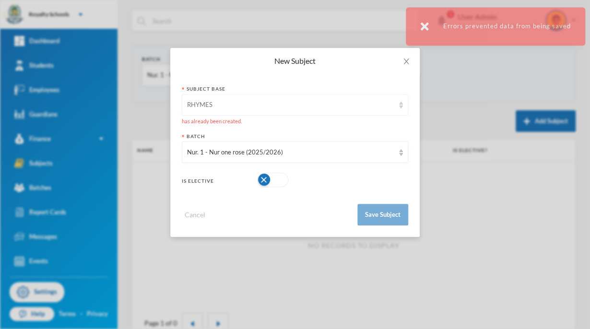
click at [312, 108] on div "RHYMES" at bounding box center [290, 105] width 207 height 10
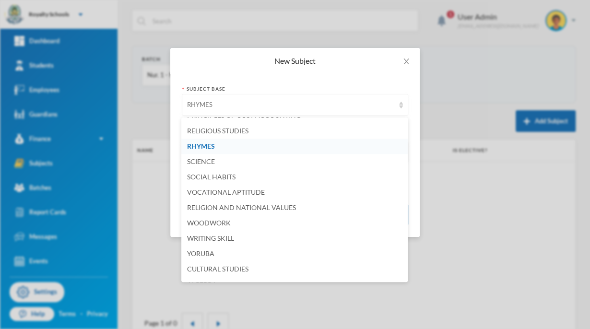
scroll to position [413, 0]
click at [235, 175] on span "SOCIAL HABITS" at bounding box center [211, 175] width 48 height 8
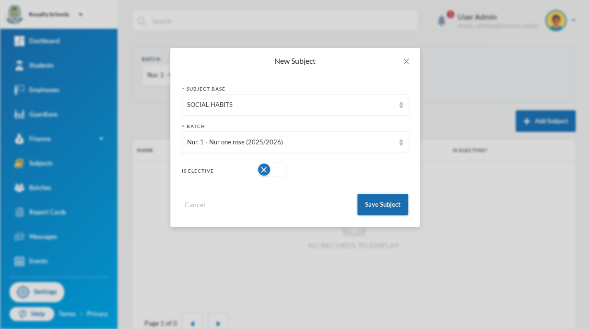
click at [390, 212] on button "Save Subject" at bounding box center [383, 205] width 51 height 22
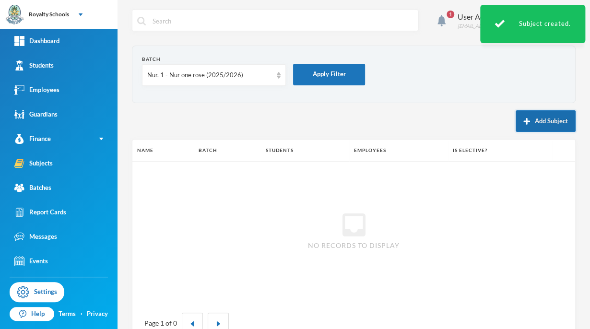
click at [528, 122] on button "Add Subject" at bounding box center [546, 121] width 60 height 22
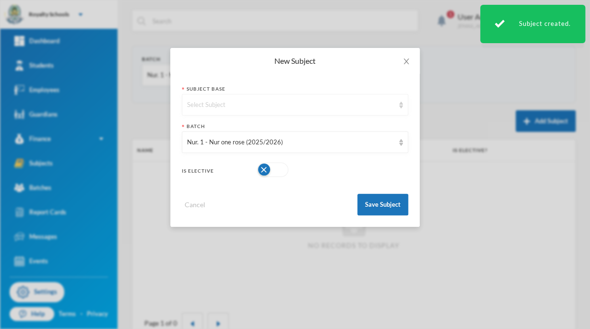
click at [302, 104] on div "Select Subject" at bounding box center [290, 105] width 207 height 10
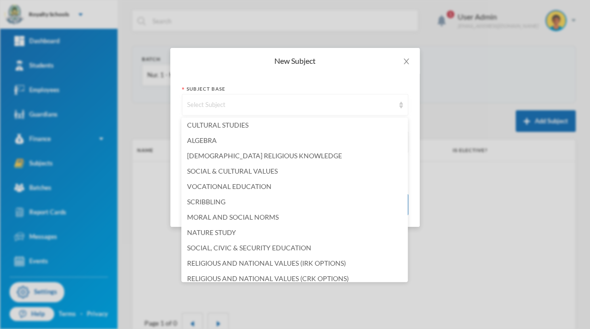
scroll to position [556, 0]
click at [235, 230] on span "NATURE STUDY" at bounding box center [211, 231] width 49 height 8
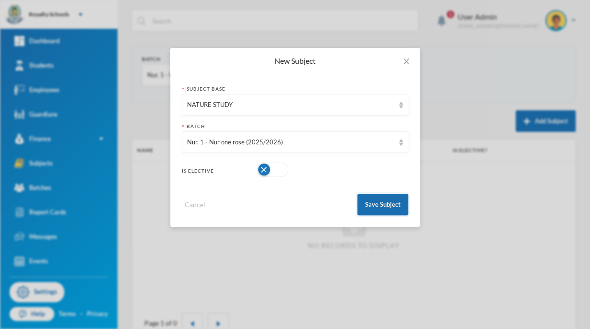
click at [389, 205] on button "Save Subject" at bounding box center [383, 205] width 51 height 22
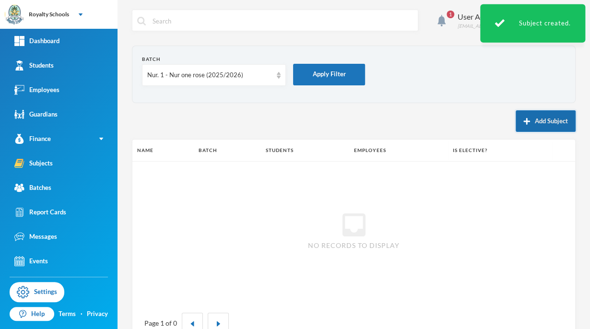
click at [534, 130] on button "Add Subject" at bounding box center [546, 121] width 60 height 22
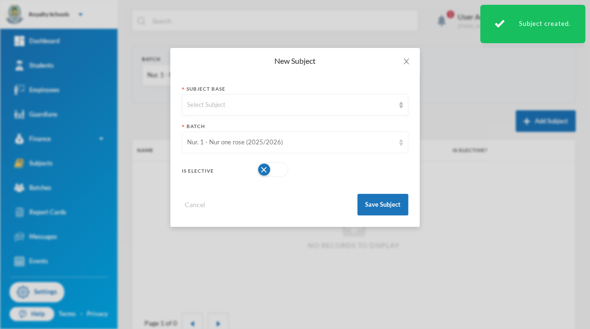
click at [320, 133] on div "Nur. 1 - Nur one rose (2025/2026)" at bounding box center [295, 143] width 227 height 22
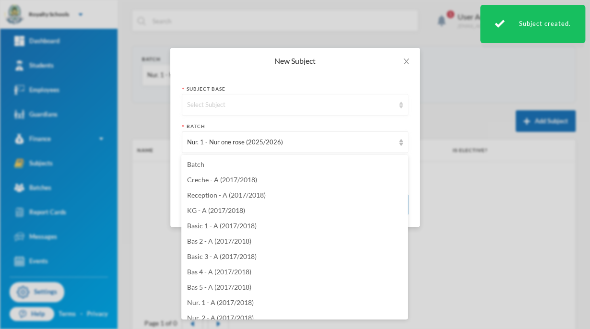
click at [332, 112] on div "Select Subject" at bounding box center [295, 105] width 227 height 22
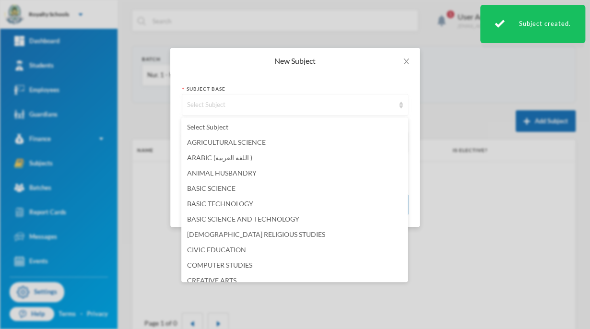
click at [329, 96] on div "Select Subject" at bounding box center [295, 105] width 227 height 22
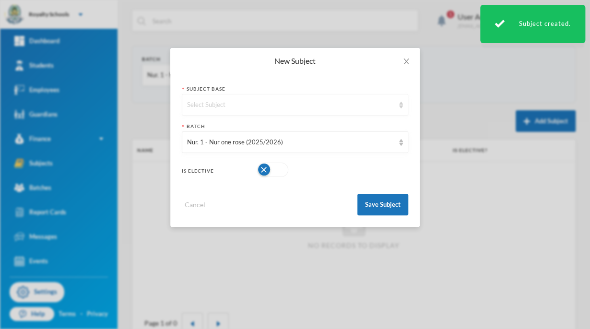
click at [321, 98] on div "Select Subject" at bounding box center [295, 105] width 227 height 22
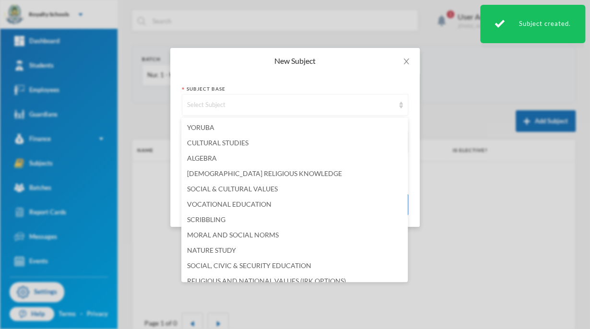
scroll to position [760, 0]
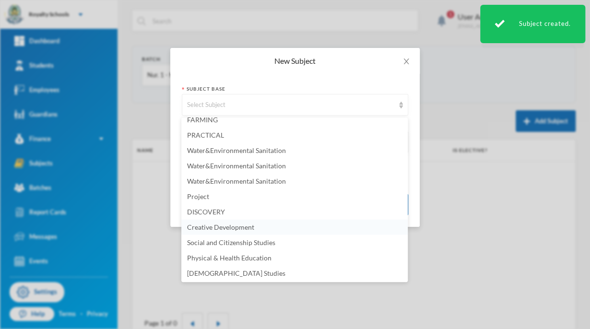
click at [244, 227] on span "Creative Development" at bounding box center [220, 227] width 67 height 8
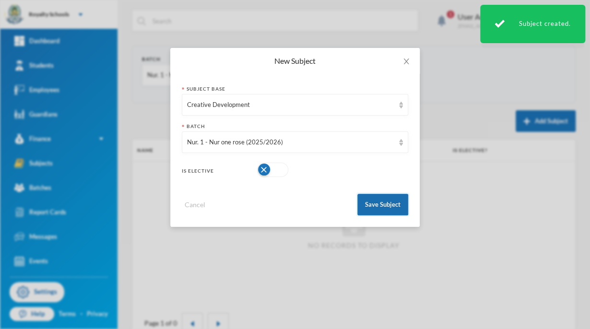
click at [377, 203] on button "Save Subject" at bounding box center [383, 205] width 51 height 22
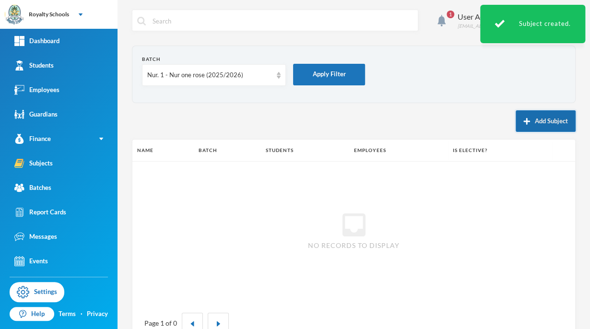
click at [539, 125] on button "Add Subject" at bounding box center [546, 121] width 60 height 22
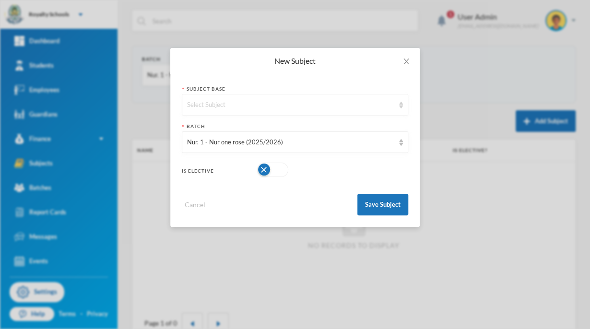
click at [326, 113] on div "Select Subject" at bounding box center [295, 105] width 227 height 22
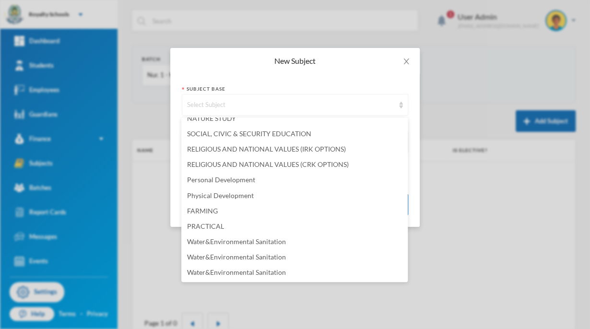
scroll to position [666, 0]
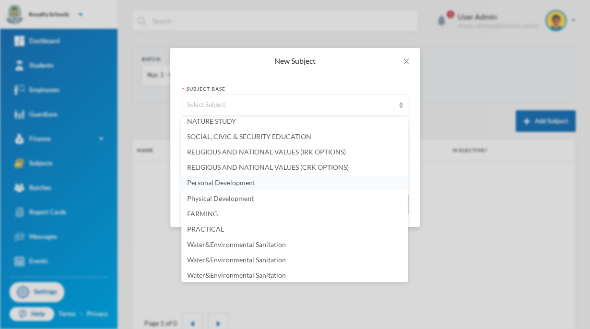
click at [231, 185] on span "Personal Development" at bounding box center [221, 183] width 68 height 8
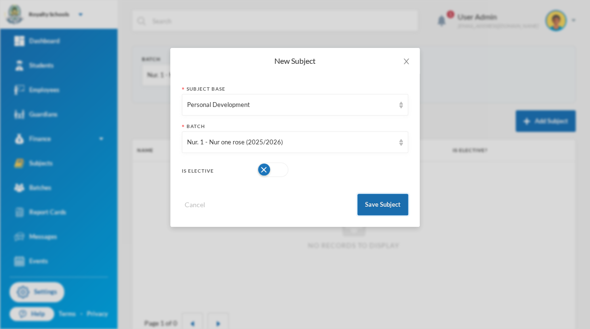
click at [387, 215] on button "Save Subject" at bounding box center [383, 205] width 51 height 22
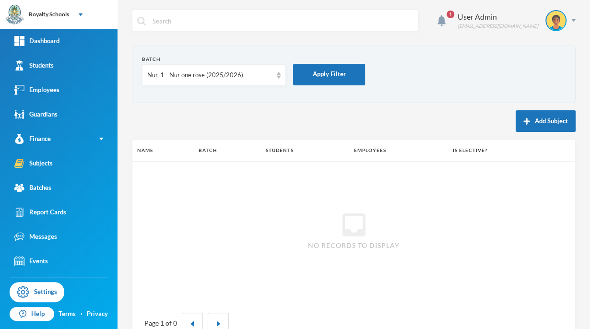
click at [501, 75] on form "Batch Nur. 1 - Nur one rose (2025/2026) Apply Filter" at bounding box center [354, 74] width 424 height 37
click at [520, 63] on form "Batch Nur. 1 - Nur one rose (2025/2026) Apply Filter" at bounding box center [354, 74] width 424 height 37
click at [51, 193] on link "Batches" at bounding box center [59, 188] width 118 height 24
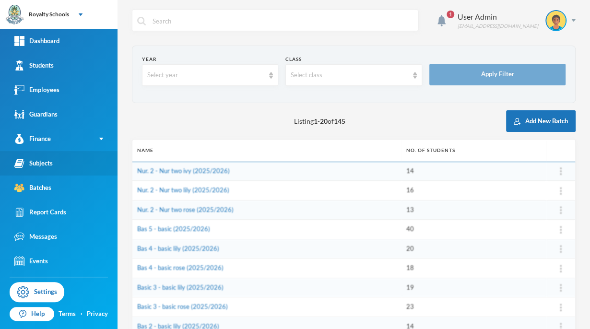
click at [71, 175] on link "Subjects" at bounding box center [59, 163] width 118 height 24
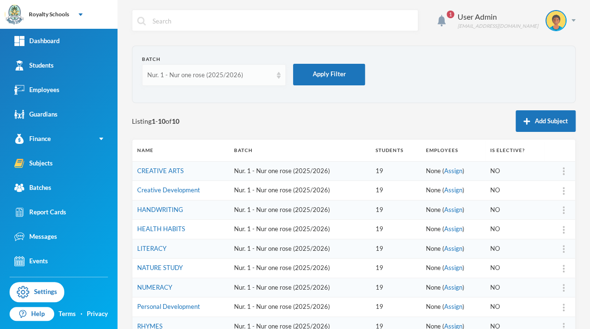
click at [233, 73] on div "Nur. 1 - Nur one rose (2025/2026)" at bounding box center [209, 76] width 125 height 10
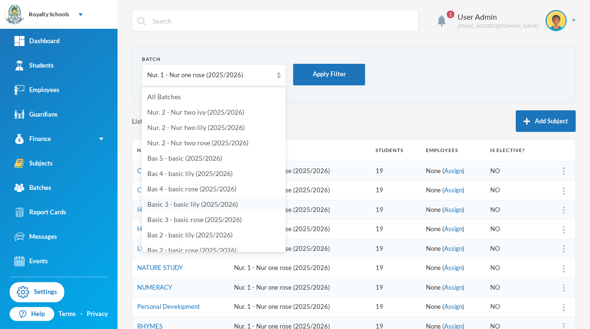
click at [225, 204] on span "Basic 3 - basic lily (2025/2026)" at bounding box center [192, 204] width 91 height 8
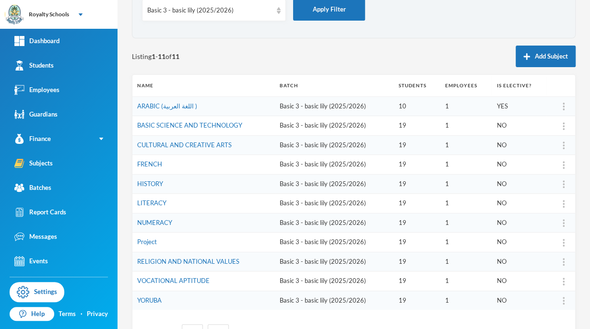
scroll to position [104, 0]
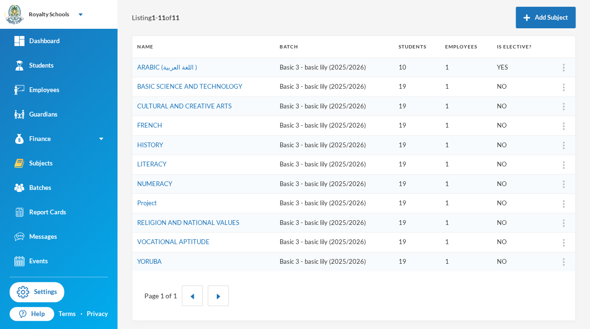
click at [563, 223] on img at bounding box center [564, 223] width 2 height 8
click at [525, 290] on div "Delete" at bounding box center [532, 285] width 52 height 19
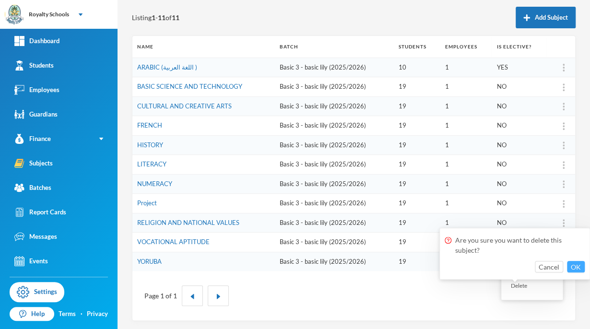
click at [572, 265] on button "OK" at bounding box center [576, 267] width 18 height 12
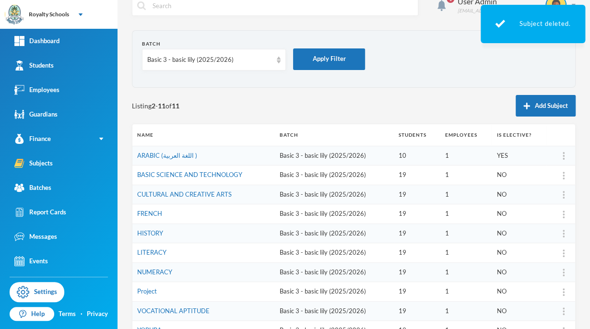
scroll to position [14, 0]
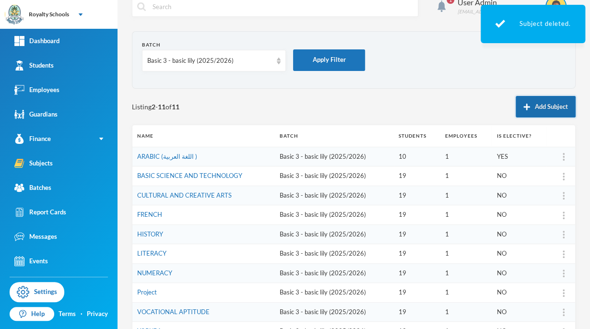
click at [538, 109] on button "Add Subject" at bounding box center [546, 107] width 60 height 22
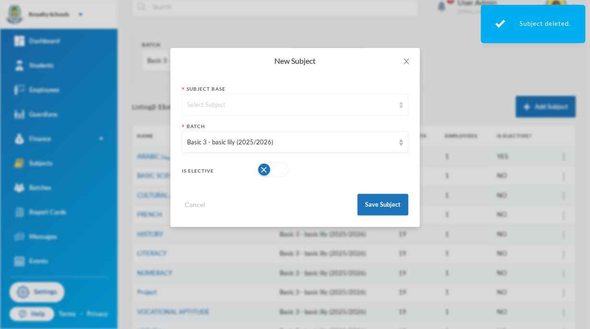
click at [341, 108] on div "Select Subject" at bounding box center [290, 105] width 207 height 10
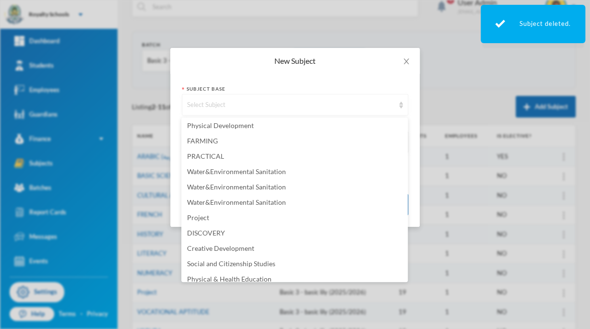
scroll to position [760, 0]
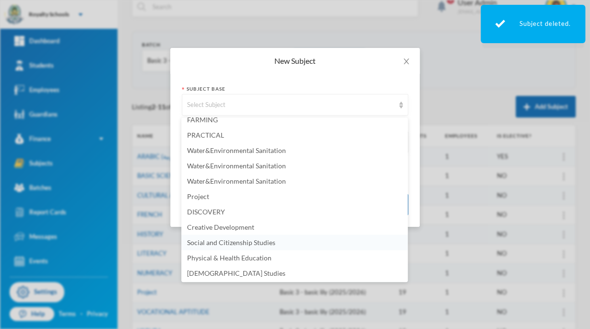
click at [262, 244] on span "Social and Citizenship Studies" at bounding box center [231, 242] width 88 height 8
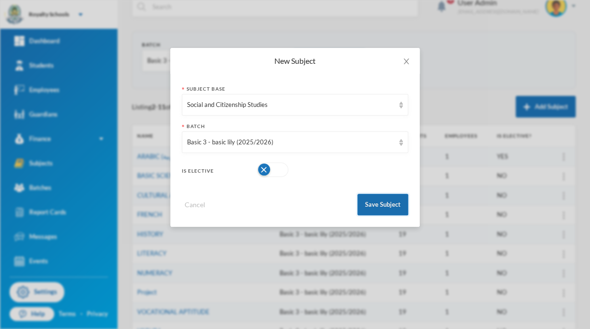
click at [387, 209] on button "Save Subject" at bounding box center [383, 205] width 51 height 22
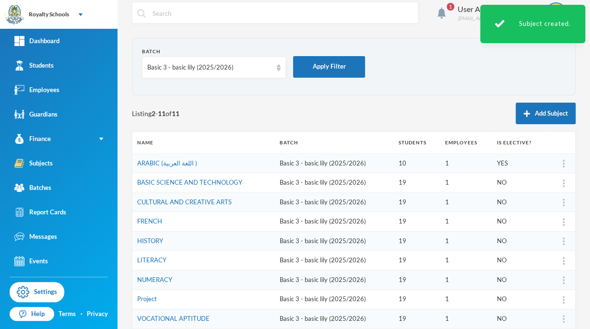
scroll to position [0, 0]
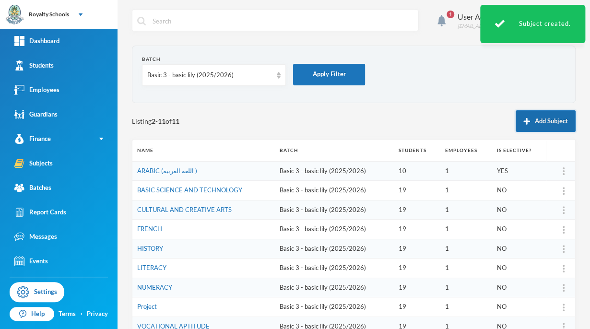
click at [539, 120] on button "Add Subject" at bounding box center [546, 121] width 60 height 22
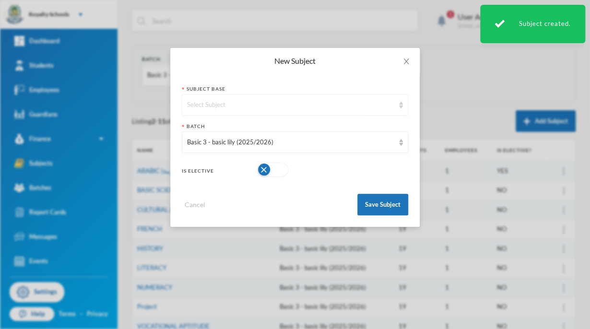
click at [319, 98] on div "Select Subject" at bounding box center [295, 105] width 227 height 22
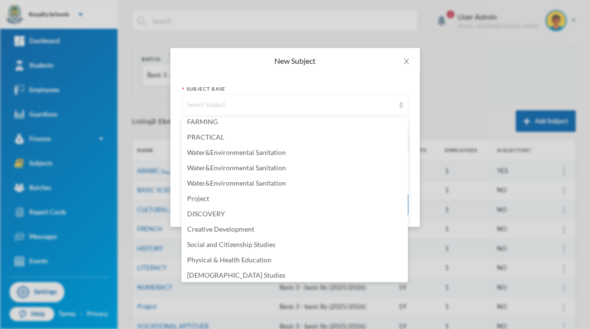
scroll to position [760, 0]
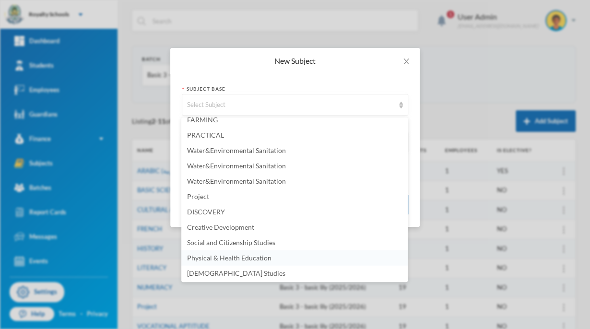
click at [257, 259] on span "Physical & Health Education" at bounding box center [229, 257] width 84 height 8
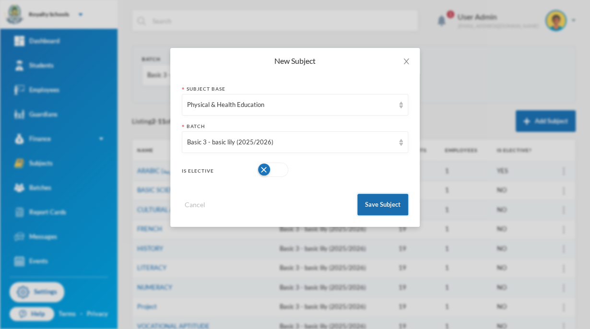
click at [382, 205] on button "Save Subject" at bounding box center [383, 205] width 51 height 22
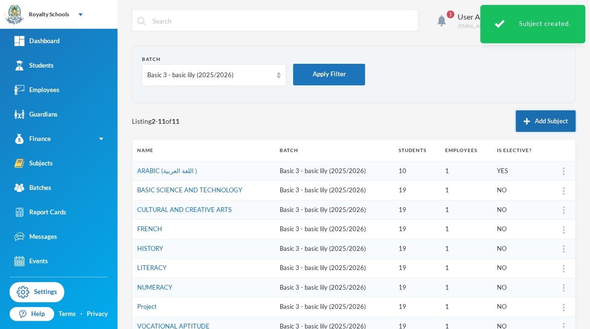
click at [543, 125] on button "Add Subject" at bounding box center [546, 121] width 60 height 22
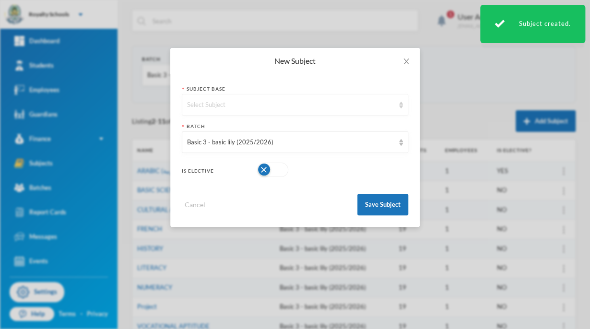
click at [306, 99] on div "Select Subject" at bounding box center [295, 105] width 227 height 22
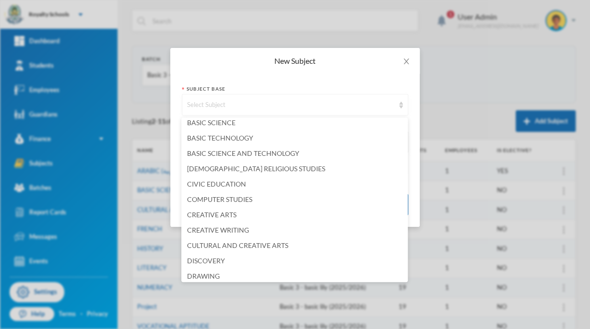
scroll to position [66, 0]
click at [276, 170] on span "[DEMOGRAPHIC_DATA] RELIGIOUS STUDIES" at bounding box center [256, 168] width 138 height 8
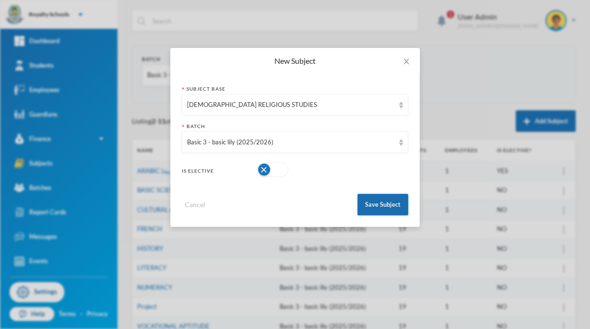
click at [383, 204] on button "Save Subject" at bounding box center [383, 205] width 51 height 22
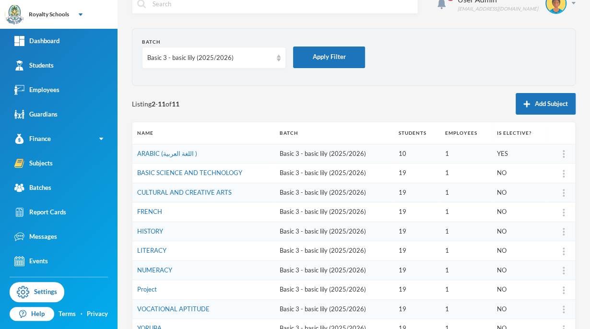
scroll to position [18, 0]
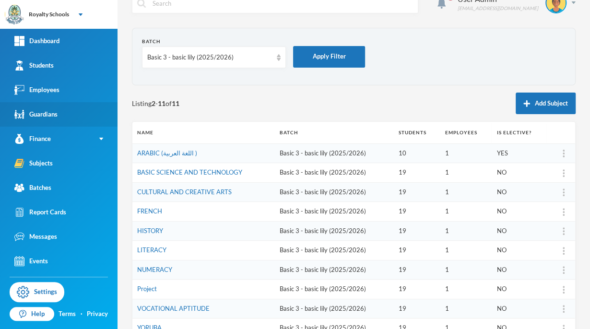
click at [95, 115] on link "Guardians" at bounding box center [59, 114] width 118 height 24
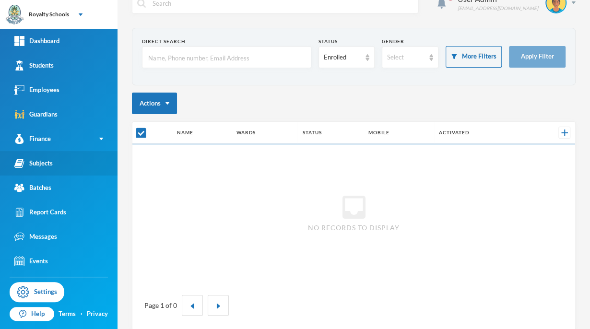
click at [60, 169] on link "Subjects" at bounding box center [59, 163] width 118 height 24
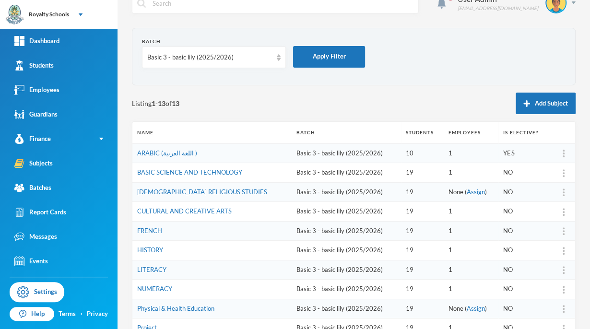
click at [563, 191] on img at bounding box center [564, 193] width 2 height 8
click at [519, 236] on div "Edit" at bounding box center [532, 236] width 52 height 19
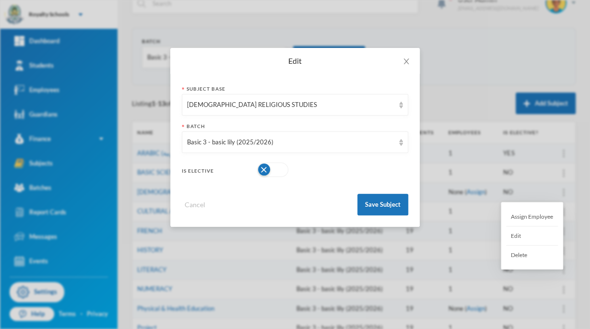
click at [265, 175] on button "button" at bounding box center [272, 170] width 31 height 14
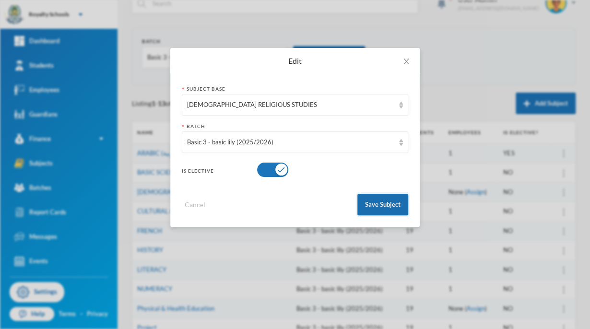
click at [398, 207] on button "Save Subject" at bounding box center [383, 205] width 51 height 22
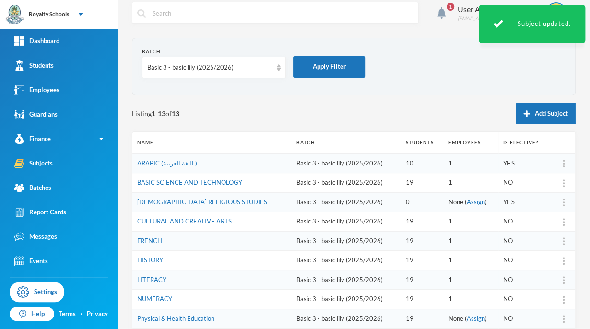
scroll to position [7, 0]
click at [536, 113] on button "Add Subject" at bounding box center [546, 114] width 60 height 22
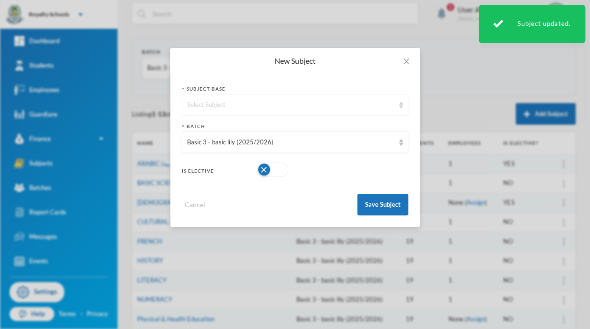
click at [195, 106] on div "Select Subject" at bounding box center [290, 105] width 207 height 10
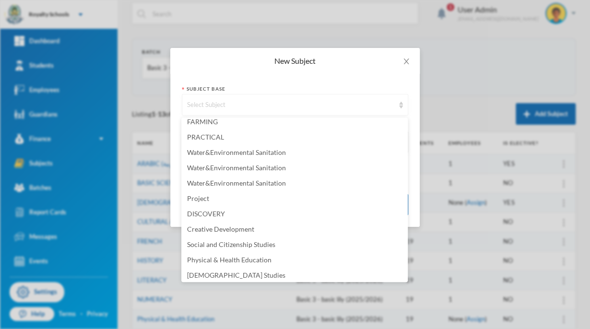
scroll to position [760, 0]
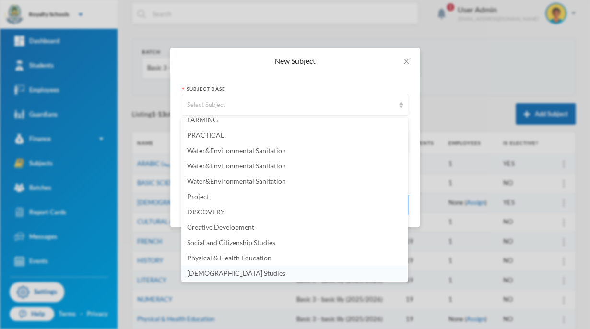
click at [215, 274] on span "[DEMOGRAPHIC_DATA] Studies" at bounding box center [236, 273] width 98 height 8
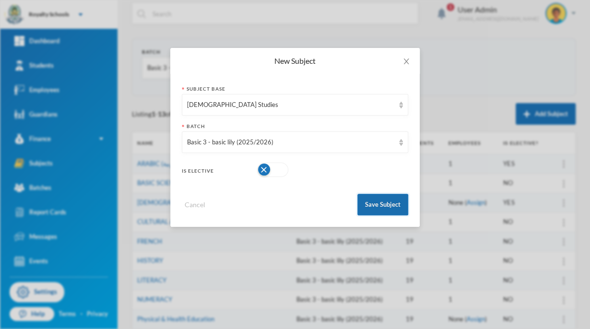
click at [388, 205] on button "Save Subject" at bounding box center [383, 205] width 51 height 22
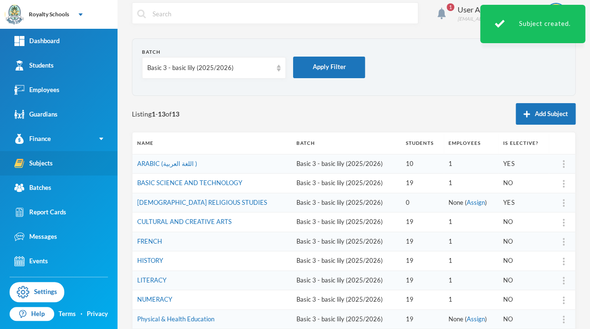
click at [70, 170] on link "Subjects" at bounding box center [59, 163] width 118 height 24
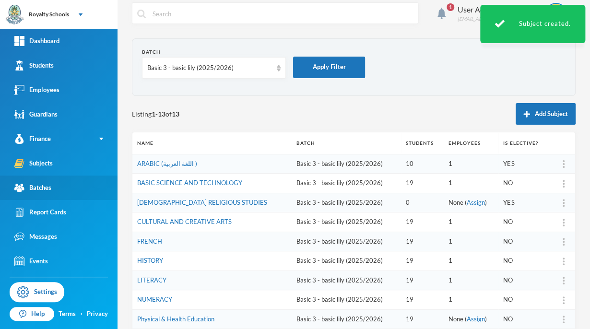
click at [60, 192] on link "Batches" at bounding box center [59, 188] width 118 height 24
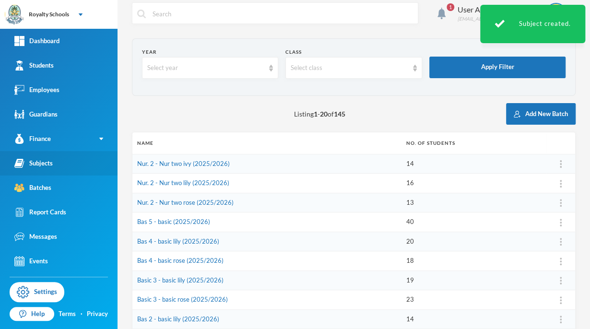
click at [84, 175] on link "Subjects" at bounding box center [59, 163] width 118 height 24
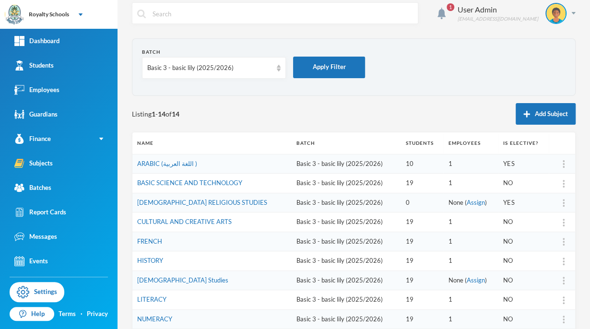
click at [563, 282] on img at bounding box center [564, 281] width 2 height 8
click at [541, 239] on div "Edit" at bounding box center [532, 234] width 52 height 19
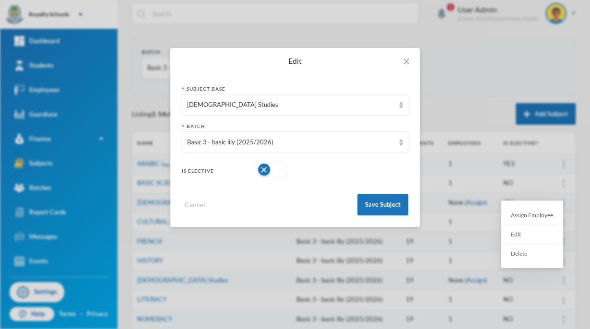
click at [263, 174] on button "button" at bounding box center [272, 170] width 31 height 14
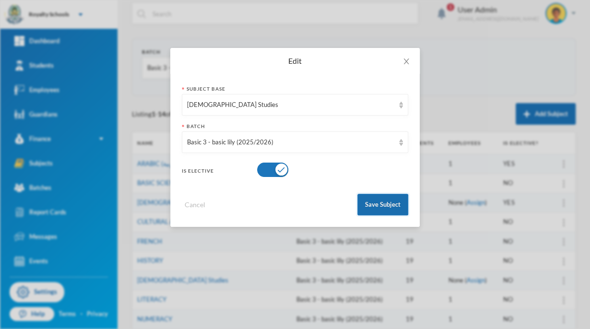
click at [378, 212] on button "Save Subject" at bounding box center [383, 205] width 51 height 22
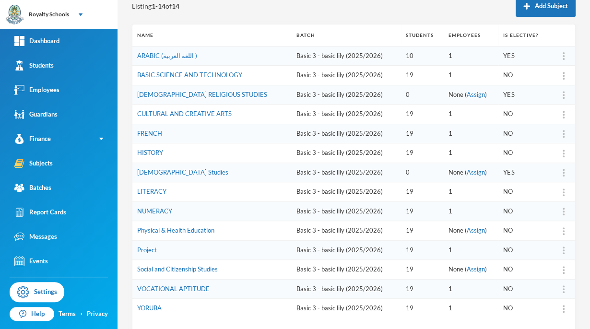
scroll to position [108, 0]
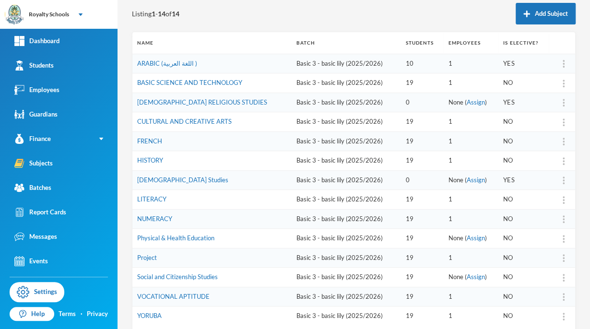
click at [563, 102] on img at bounding box center [564, 103] width 2 height 8
click at [48, 215] on div "Report Cards" at bounding box center [40, 212] width 52 height 10
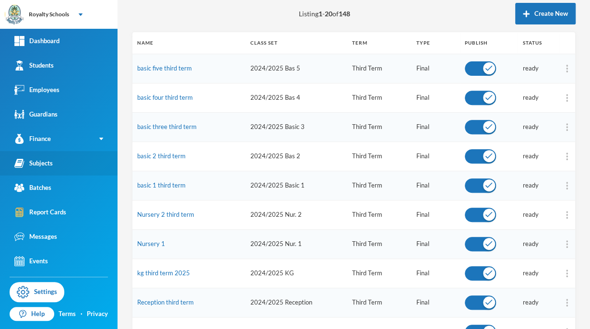
click at [60, 170] on link "Subjects" at bounding box center [59, 163] width 118 height 24
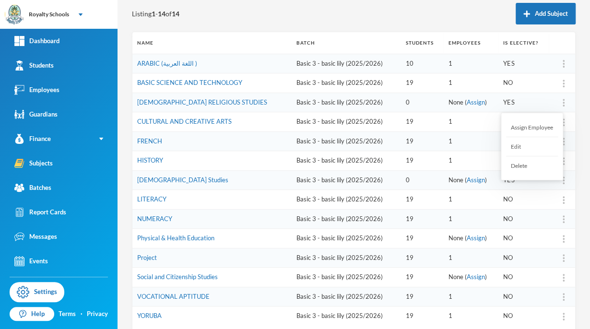
click at [539, 125] on div "Assign Employee" at bounding box center [532, 127] width 52 height 19
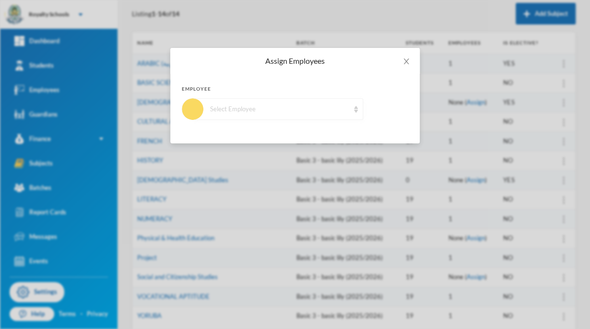
click at [300, 108] on div "Select Employee" at bounding box center [279, 110] width 139 height 10
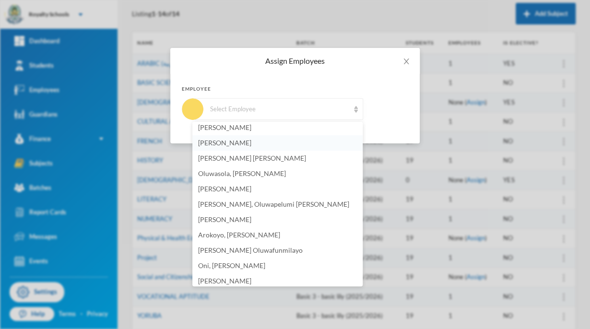
scroll to position [140, 0]
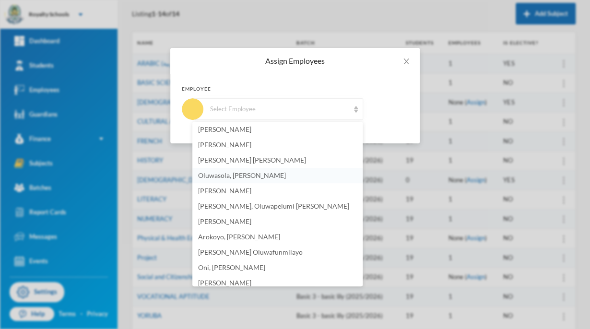
click at [255, 178] on span "Oluwasola, [PERSON_NAME]" at bounding box center [242, 175] width 88 height 8
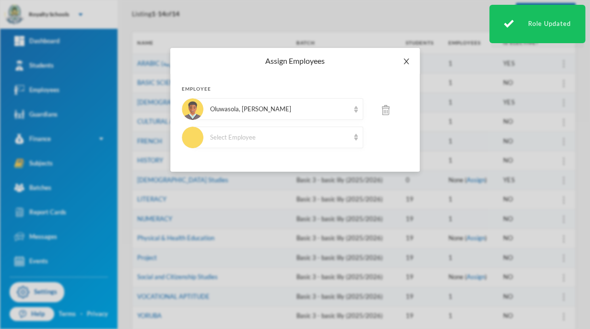
click at [405, 64] on icon "icon: close" at bounding box center [407, 62] width 8 height 8
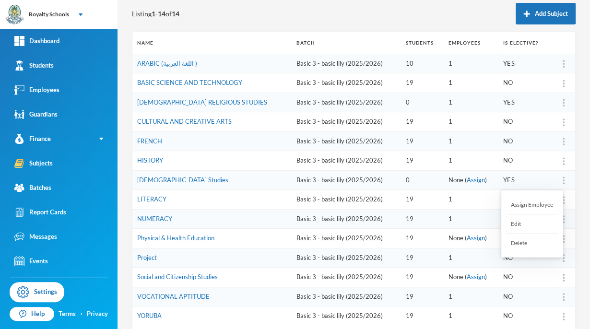
click at [543, 202] on div "Assign Employee" at bounding box center [532, 204] width 52 height 19
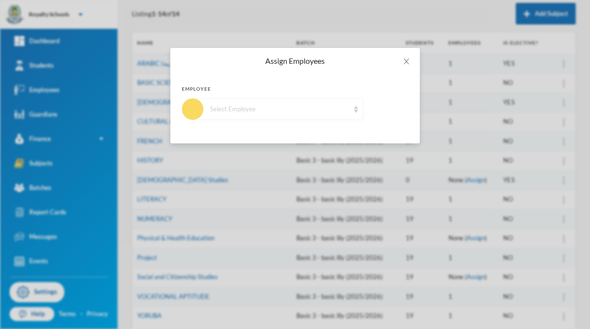
click at [275, 114] on div "Select Employee" at bounding box center [278, 109] width 170 height 22
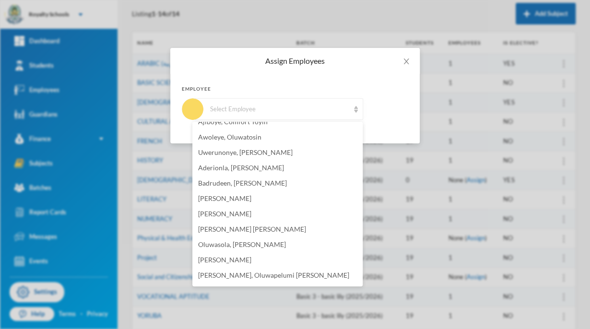
scroll to position [83, 0]
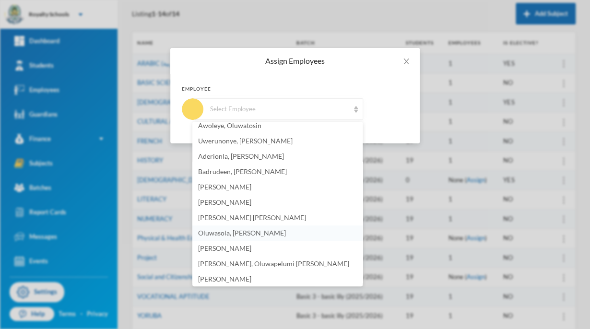
click at [276, 230] on span "Oluwasola, [PERSON_NAME]" at bounding box center [242, 233] width 88 height 8
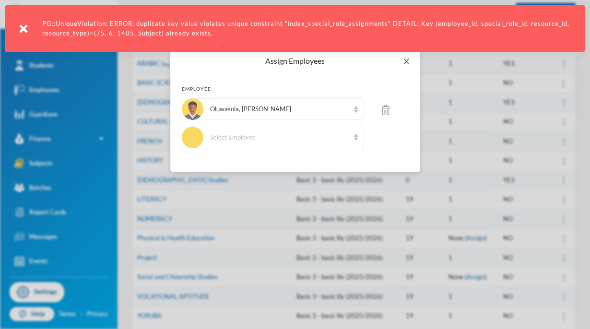
click at [403, 62] on icon "icon: close" at bounding box center [407, 62] width 8 height 8
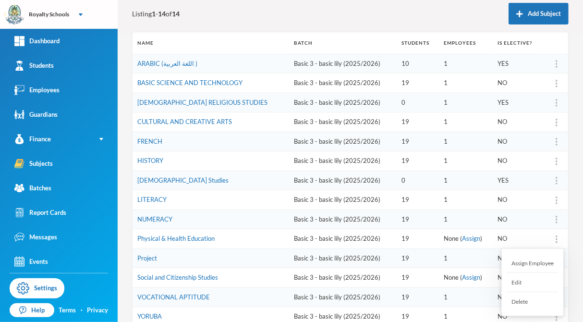
click at [541, 265] on div "Assign Employee" at bounding box center [532, 262] width 52 height 19
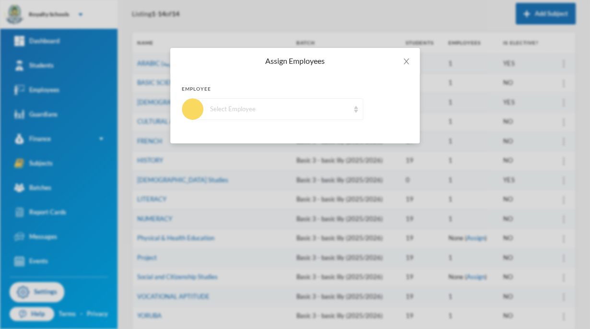
click at [307, 117] on div "Select Employee" at bounding box center [278, 109] width 170 height 22
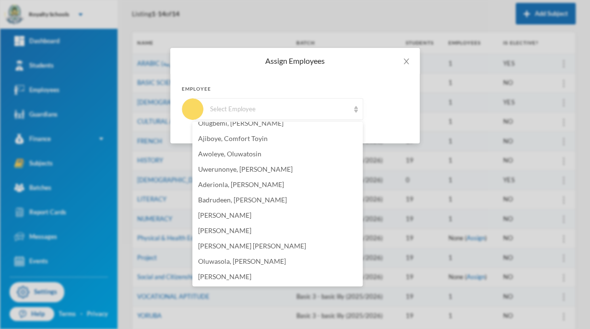
scroll to position [58, 0]
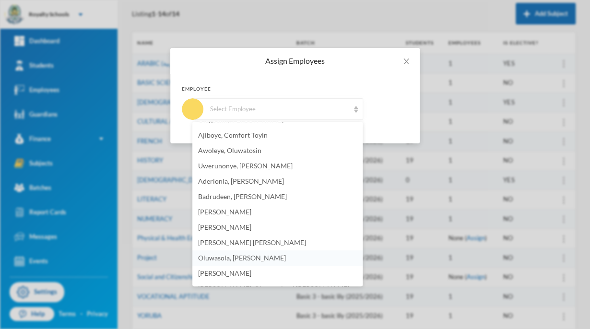
click at [281, 258] on span "Oluwasola, [PERSON_NAME]" at bounding box center [242, 258] width 88 height 8
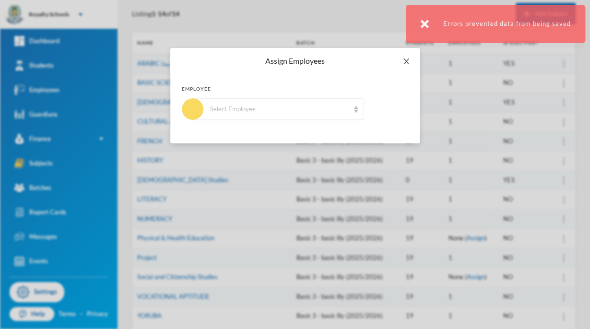
click at [409, 64] on icon "icon: close" at bounding box center [407, 62] width 8 height 8
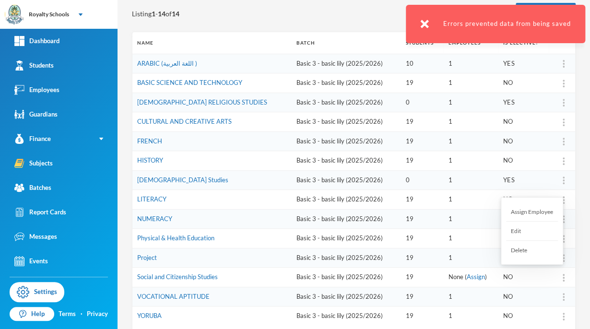
click at [538, 215] on div "Assign Employee" at bounding box center [532, 212] width 52 height 19
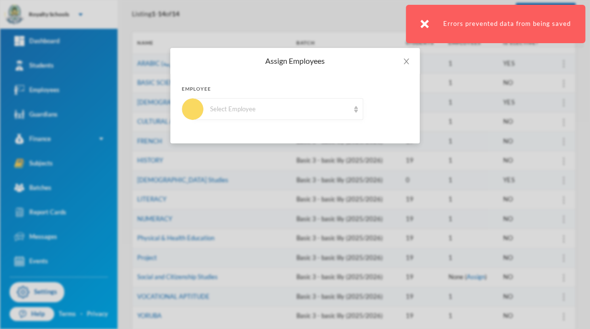
click at [282, 110] on div "Select Employee" at bounding box center [279, 110] width 139 height 10
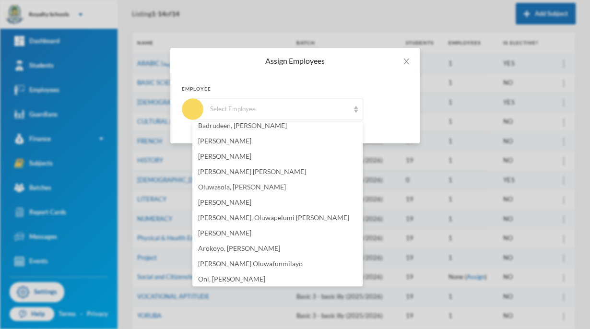
scroll to position [129, 0]
click at [282, 190] on span "Oluwasola, [PERSON_NAME]" at bounding box center [242, 186] width 88 height 8
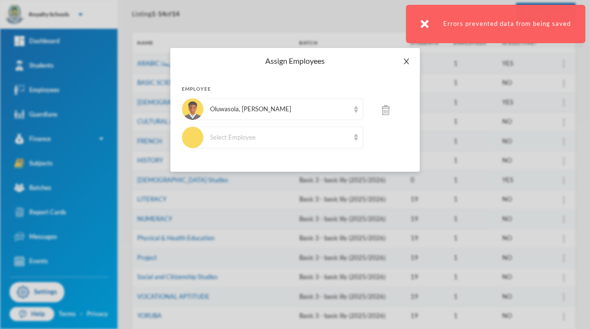
click at [407, 63] on icon "icon: close" at bounding box center [406, 62] width 5 height 6
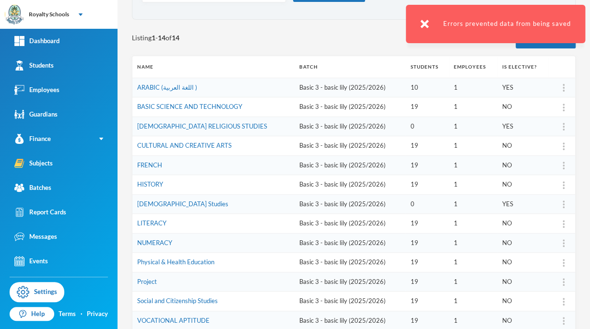
scroll to position [0, 0]
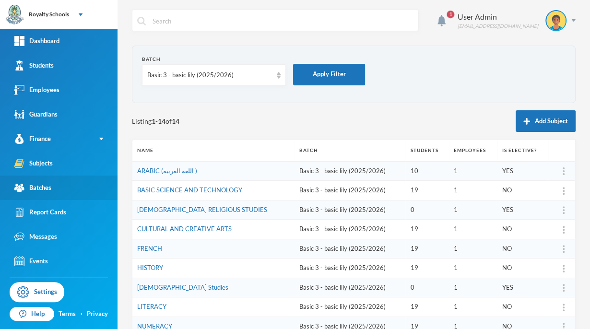
click at [71, 195] on link "Batches" at bounding box center [59, 188] width 118 height 24
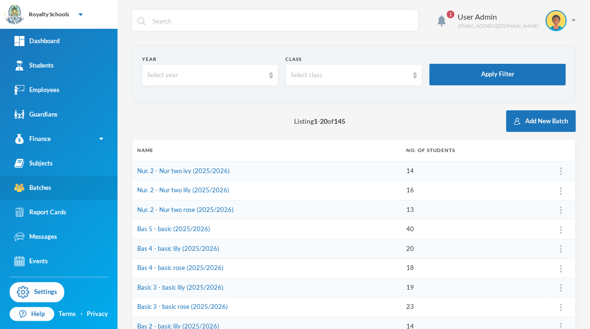
click at [71, 195] on link "Batches" at bounding box center [59, 188] width 118 height 24
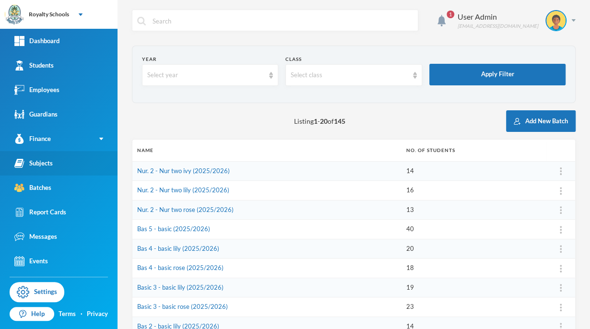
click at [92, 165] on link "Subjects" at bounding box center [59, 163] width 118 height 24
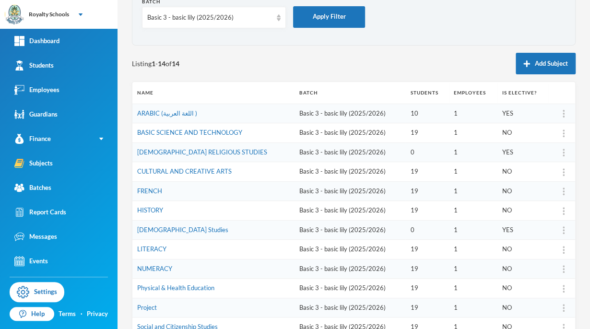
scroll to position [77, 0]
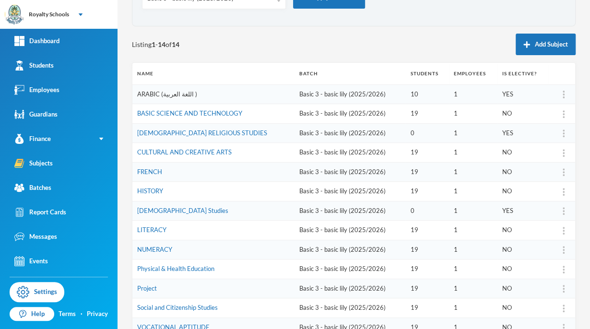
click at [167, 95] on link "ARABIC (اللغة العربية )" at bounding box center [167, 94] width 60 height 8
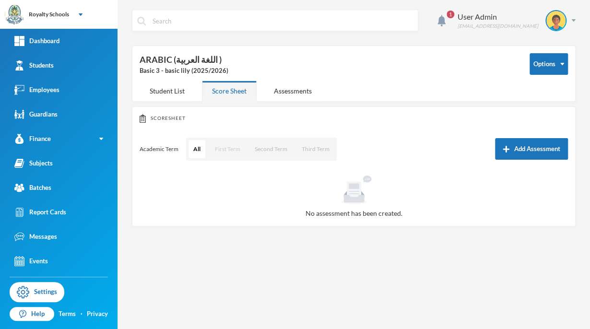
click at [221, 141] on button "First Term" at bounding box center [227, 149] width 35 height 18
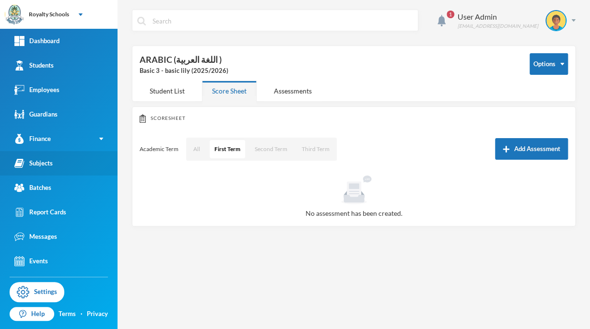
click at [44, 174] on link "Subjects" at bounding box center [59, 163] width 118 height 24
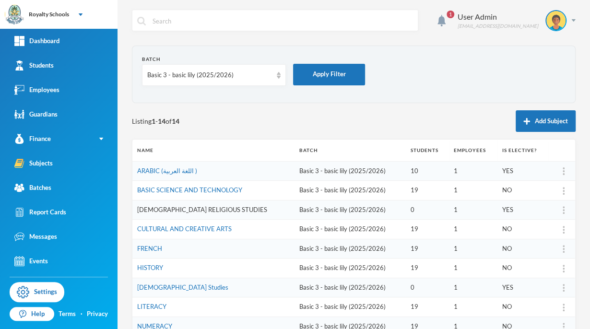
click at [160, 208] on link "[DEMOGRAPHIC_DATA] RELIGIOUS STUDIES" at bounding box center [202, 210] width 130 height 8
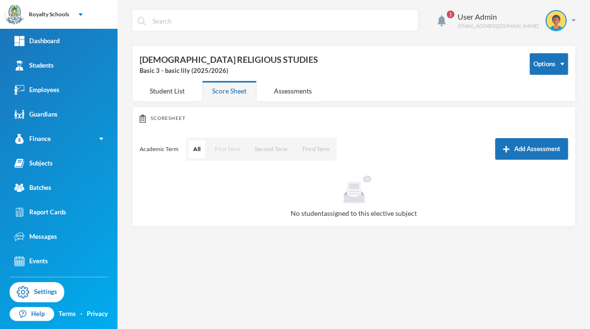
click at [232, 144] on button "First Term" at bounding box center [227, 149] width 35 height 18
click at [516, 149] on button "Add Assessment" at bounding box center [531, 149] width 73 height 22
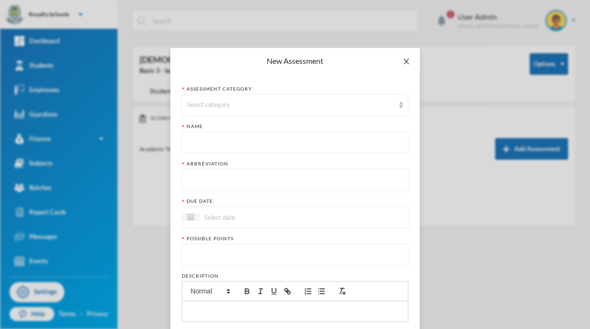
click at [403, 62] on icon "icon: close" at bounding box center [407, 62] width 8 height 8
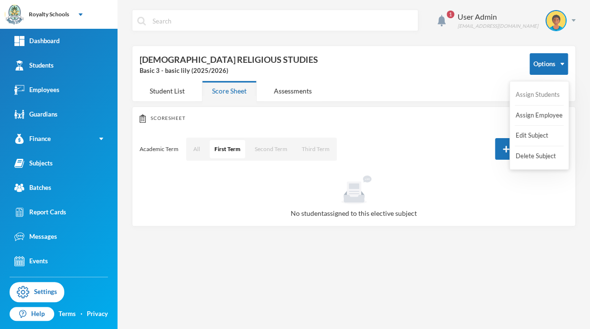
click at [544, 97] on button "Assign Students" at bounding box center [538, 94] width 46 height 17
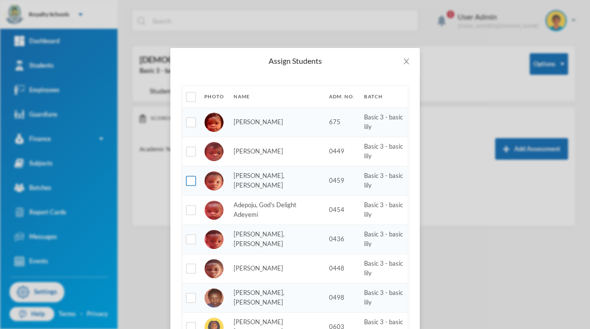
click at [191, 180] on input "checkbox" at bounding box center [191, 181] width 10 height 10
checkbox input "true"
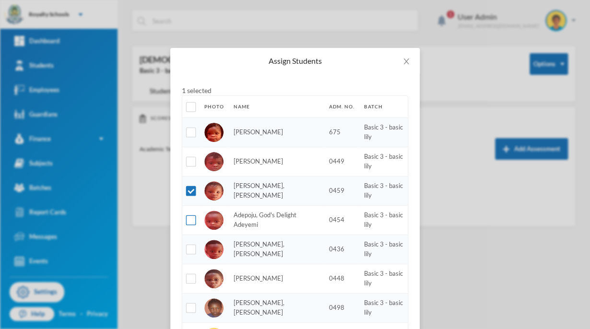
click at [191, 218] on input "checkbox" at bounding box center [191, 220] width 10 height 10
checkbox input "true"
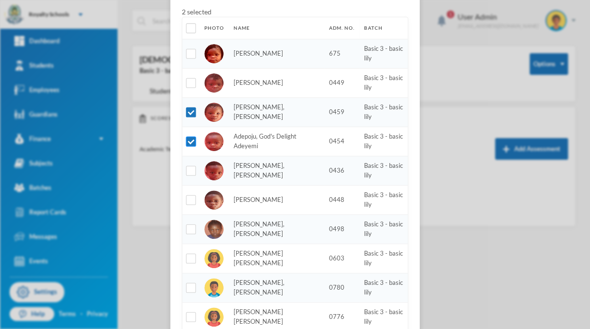
scroll to position [81, 0]
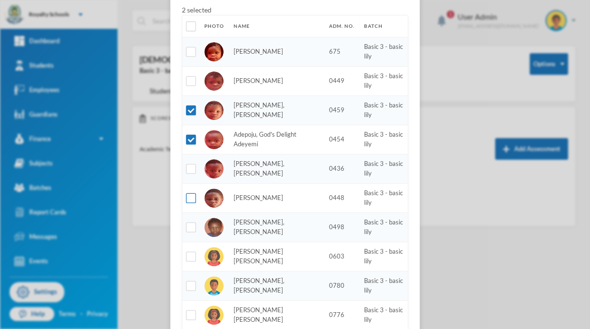
click at [188, 197] on input "checkbox" at bounding box center [191, 198] width 10 height 10
checkbox input "true"
click at [186, 224] on input "checkbox" at bounding box center [191, 228] width 10 height 10
checkbox input "true"
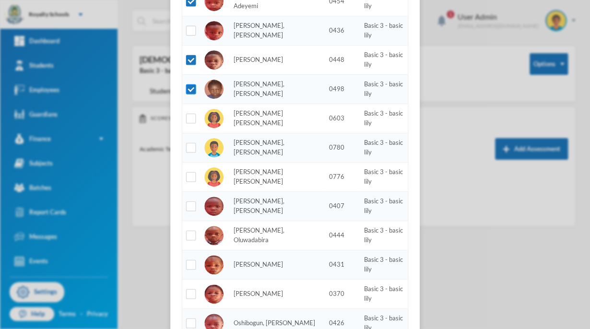
scroll to position [220, 0]
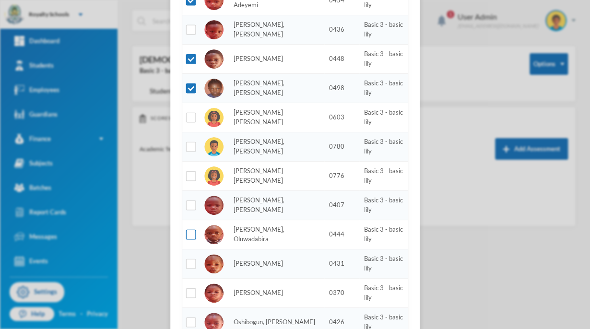
click at [189, 232] on input "checkbox" at bounding box center [191, 235] width 10 height 10
checkbox input "true"
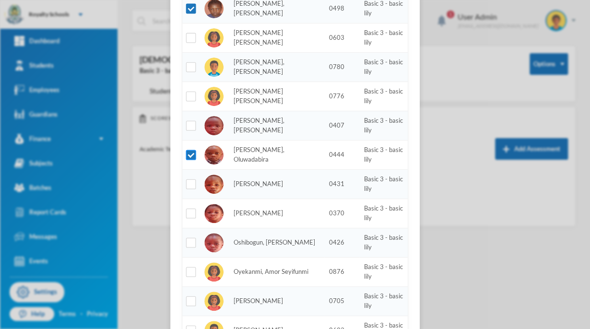
scroll to position [307, 0]
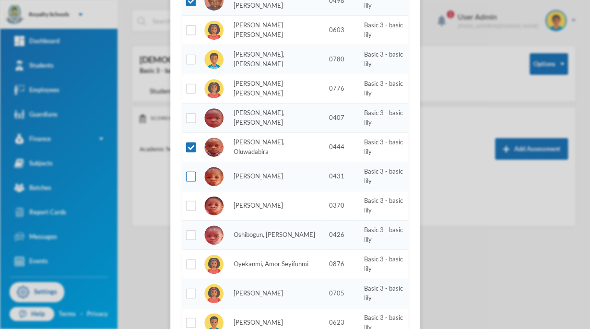
click at [190, 176] on input "checkbox" at bounding box center [191, 177] width 10 height 10
checkbox input "true"
click at [190, 203] on input "checkbox" at bounding box center [191, 206] width 10 height 10
checkbox input "true"
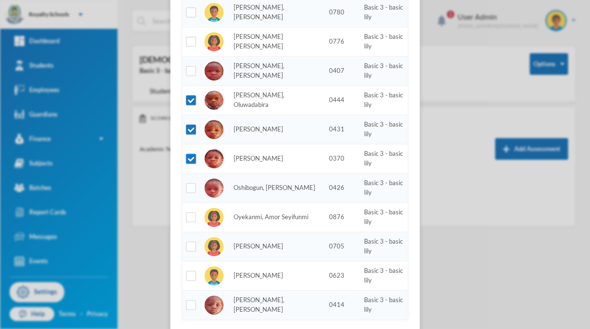
scroll to position [355, 0]
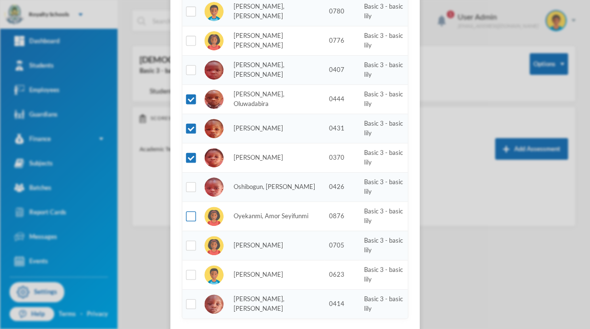
click at [188, 215] on input "checkbox" at bounding box center [191, 217] width 10 height 10
checkbox input "true"
click at [187, 243] on input "checkbox" at bounding box center [191, 246] width 10 height 10
checkbox input "true"
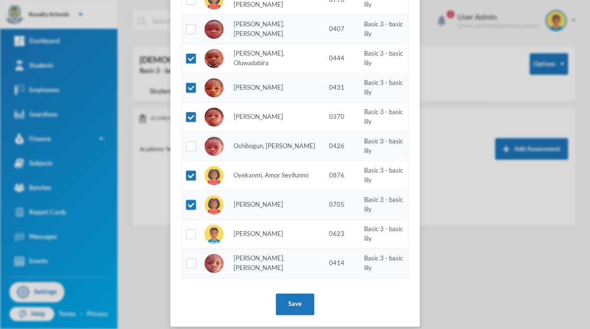
scroll to position [403, 0]
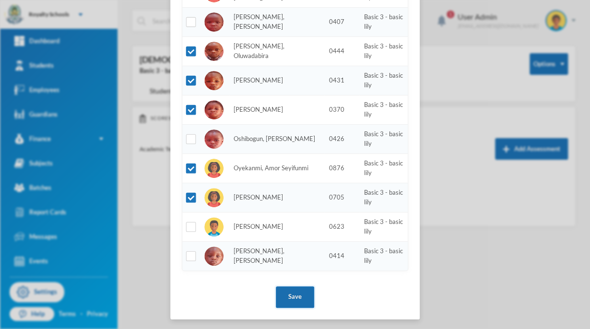
click at [294, 298] on button "Save" at bounding box center [295, 298] width 38 height 22
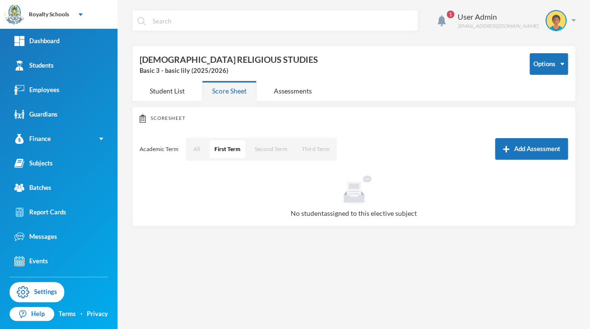
scroll to position [355, 0]
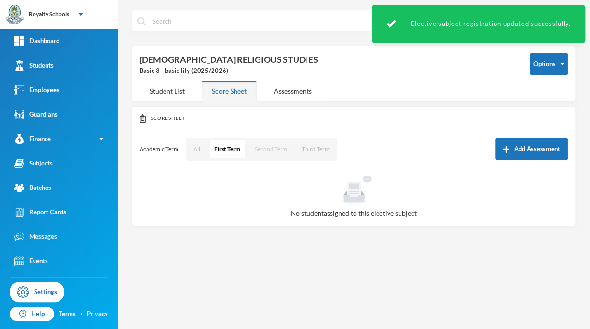
click at [265, 152] on button "Second Term" at bounding box center [271, 149] width 42 height 18
click at [201, 153] on button "All" at bounding box center [197, 149] width 16 height 18
click at [230, 156] on button "First Term" at bounding box center [227, 149] width 35 height 18
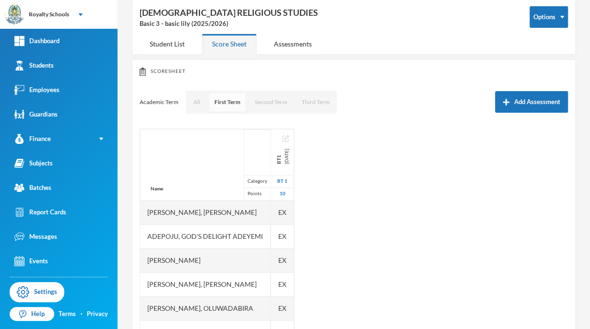
scroll to position [0, 0]
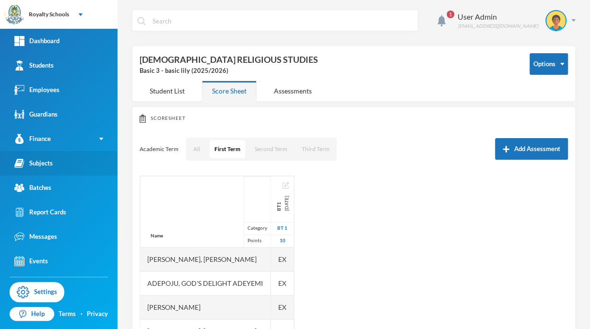
click at [77, 165] on link "Subjects" at bounding box center [59, 163] width 118 height 24
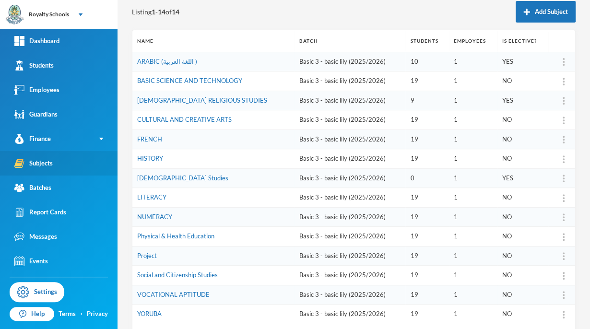
scroll to position [111, 0]
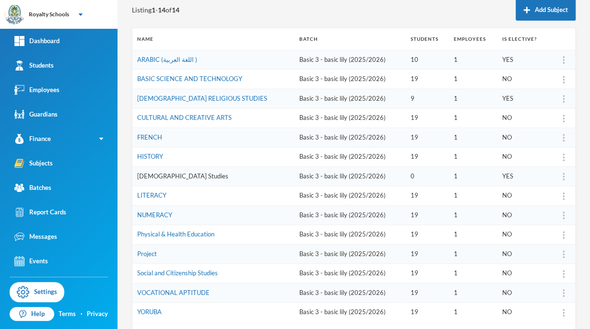
click at [162, 175] on link "[DEMOGRAPHIC_DATA] Studies" at bounding box center [182, 176] width 91 height 8
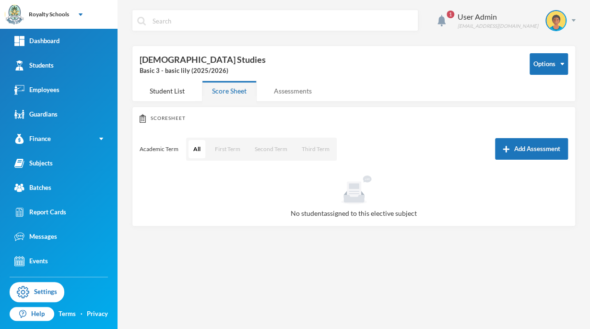
click at [267, 87] on div "Assessments" at bounding box center [293, 91] width 58 height 21
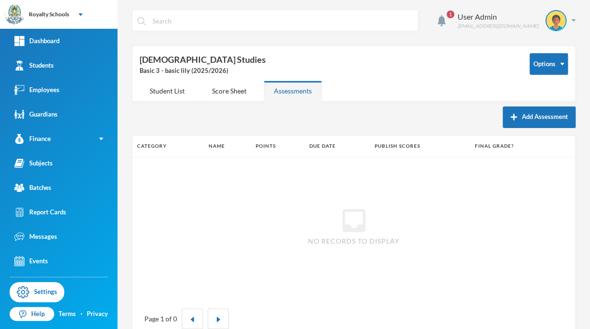
click at [266, 85] on div "Assessments" at bounding box center [293, 91] width 58 height 21
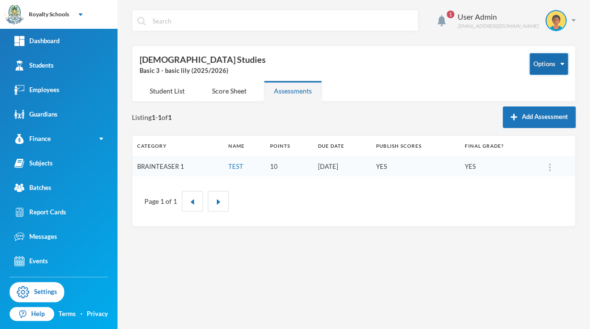
click at [547, 68] on button "Options" at bounding box center [549, 64] width 38 height 22
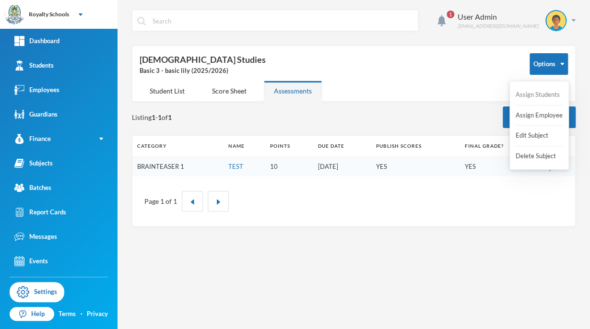
click at [545, 98] on button "Assign Students" at bounding box center [538, 94] width 46 height 17
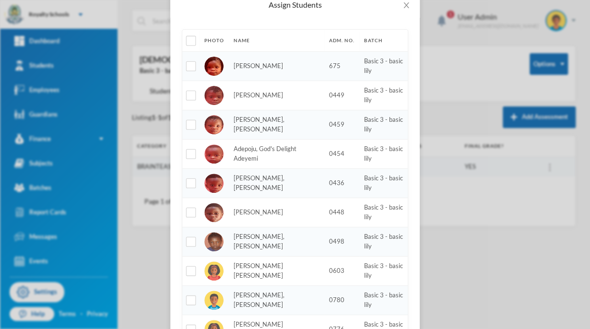
scroll to position [60, 0]
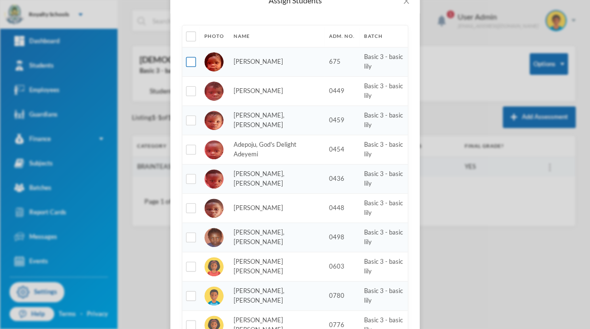
click at [186, 63] on input "checkbox" at bounding box center [191, 62] width 10 height 10
checkbox input "true"
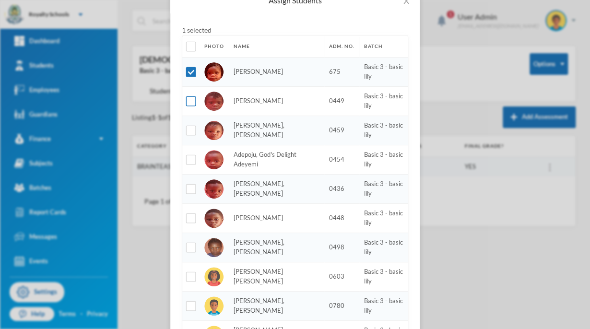
click at [190, 96] on label at bounding box center [191, 101] width 8 height 10
click at [190, 96] on input "checkbox" at bounding box center [191, 101] width 10 height 10
checkbox input "true"
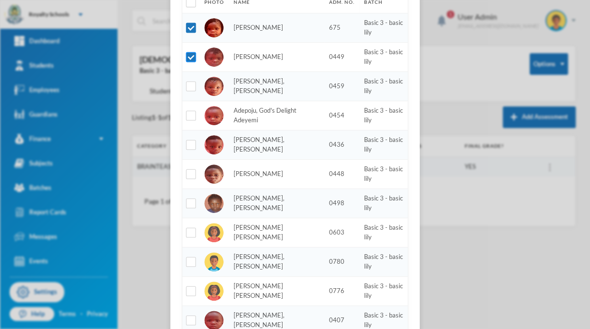
scroll to position [104, 0]
click at [188, 144] on input "checkbox" at bounding box center [191, 146] width 10 height 10
checkbox input "true"
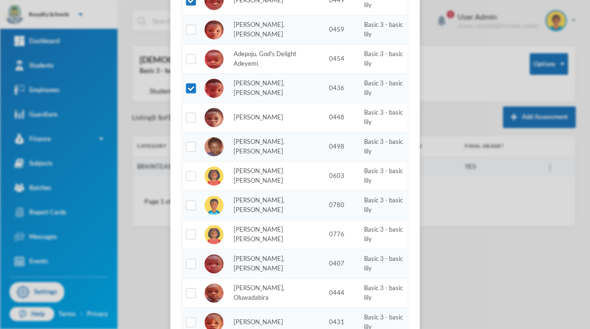
scroll to position [162, 0]
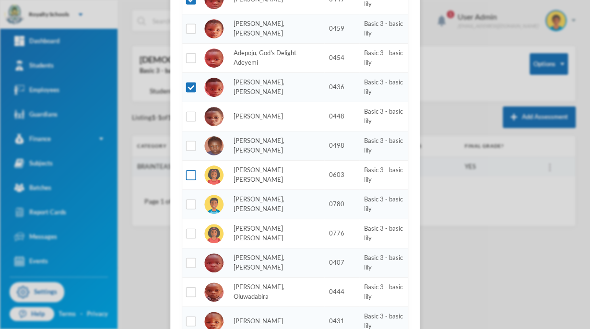
click at [186, 177] on input "checkbox" at bounding box center [191, 175] width 10 height 10
checkbox input "true"
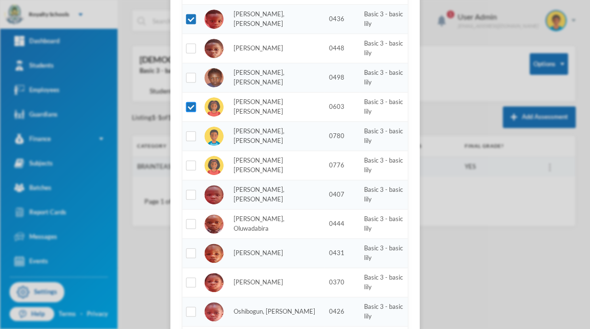
scroll to position [231, 0]
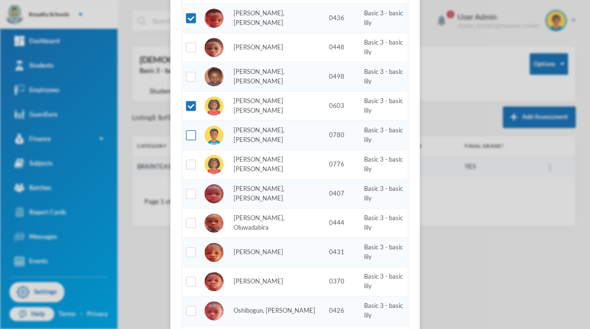
click at [186, 131] on input "checkbox" at bounding box center [191, 136] width 10 height 10
checkbox input "true"
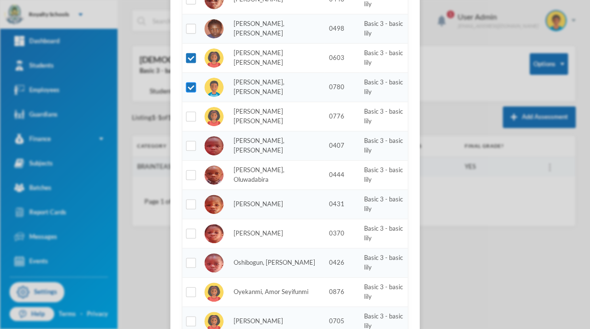
scroll to position [280, 0]
click at [187, 117] on input "checkbox" at bounding box center [191, 116] width 10 height 10
checkbox input "true"
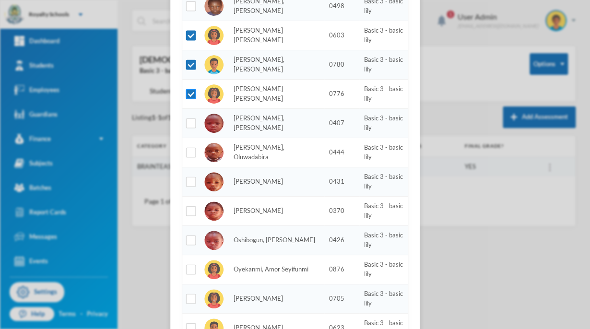
scroll to position [308, 0]
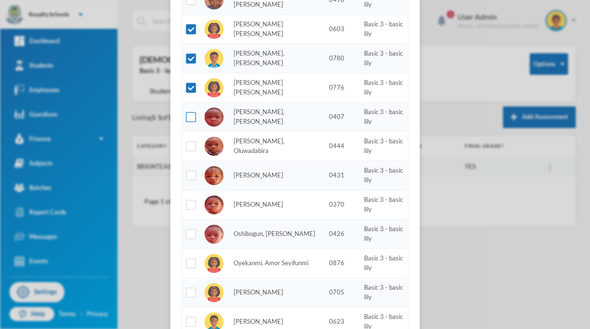
click at [189, 114] on input "checkbox" at bounding box center [191, 117] width 10 height 10
checkbox input "true"
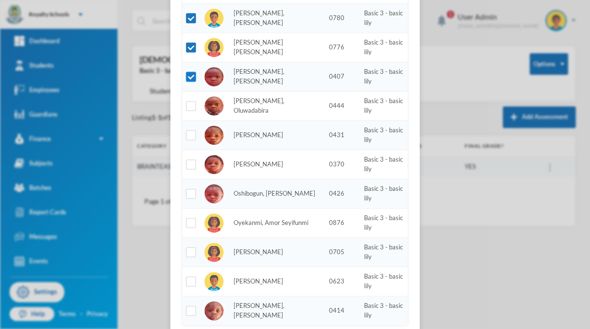
scroll to position [354, 0]
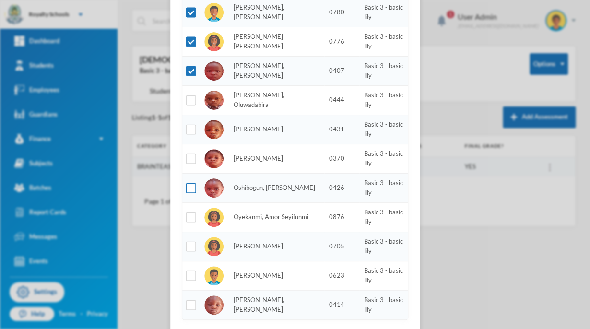
click at [188, 184] on input "checkbox" at bounding box center [191, 188] width 10 height 10
checkbox input "true"
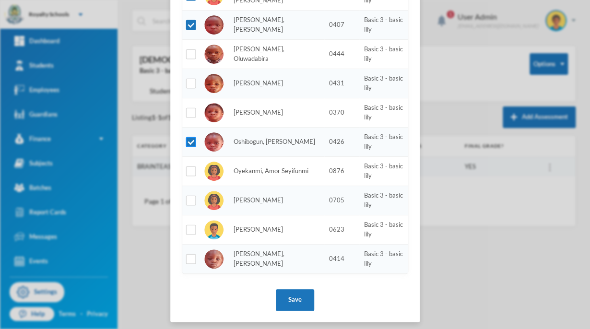
scroll to position [403, 0]
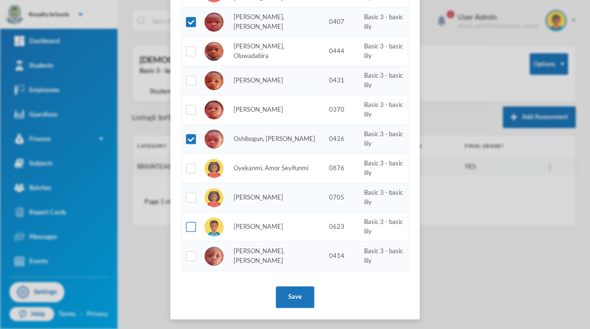
click at [186, 226] on input "checkbox" at bounding box center [191, 227] width 10 height 10
checkbox input "true"
click at [186, 255] on input "checkbox" at bounding box center [191, 256] width 10 height 10
checkbox input "true"
click at [292, 299] on button "Save" at bounding box center [295, 298] width 38 height 22
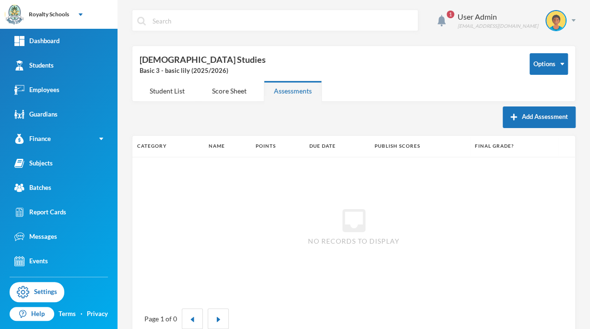
scroll to position [355, 0]
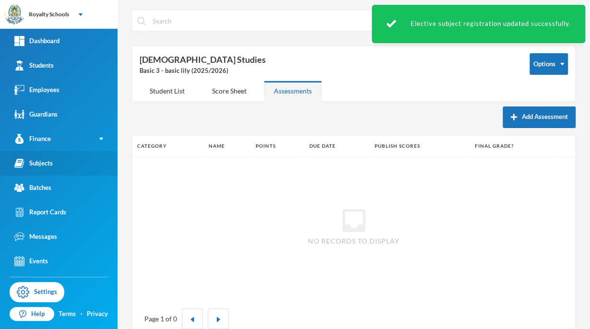
click at [96, 169] on link "Subjects" at bounding box center [59, 163] width 118 height 24
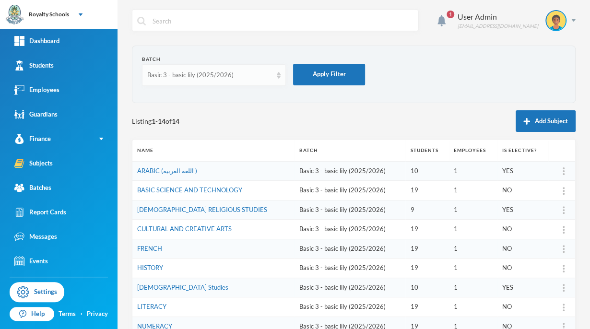
click at [243, 79] on div "Basic 3 - basic lily (2025/2026)" at bounding box center [209, 76] width 125 height 10
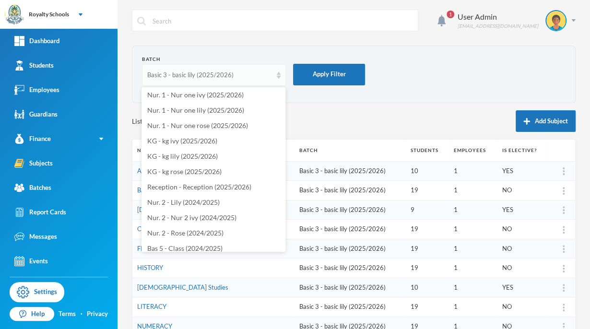
scroll to position [202, 0]
click at [198, 179] on li "Reception - Reception (2025/2026)" at bounding box center [214, 186] width 144 height 15
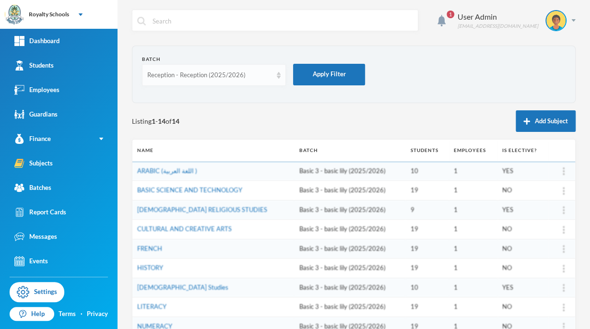
click at [238, 81] on div "Reception - Reception (2025/2026)" at bounding box center [214, 75] width 144 height 22
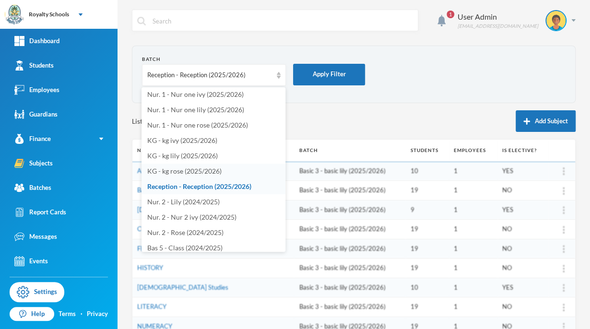
click at [208, 171] on span "KG - kg rose (2025/2026)" at bounding box center [184, 171] width 74 height 8
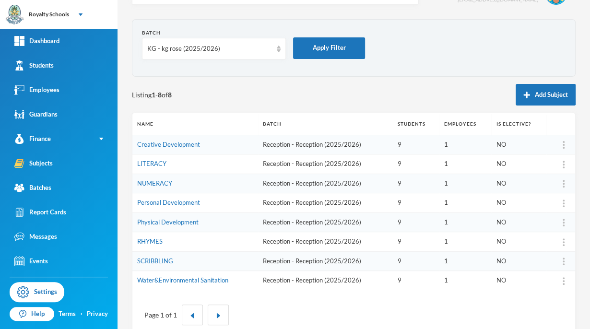
scroll to position [26, 0]
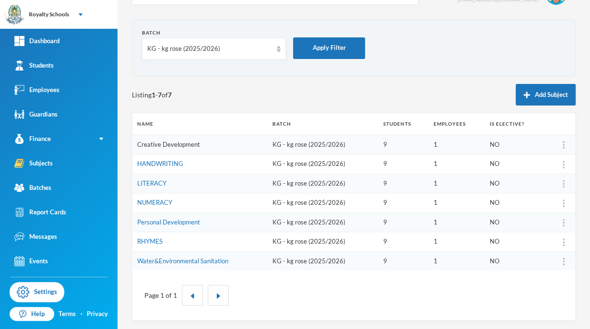
click at [186, 146] on link "Creative Development" at bounding box center [168, 145] width 63 height 8
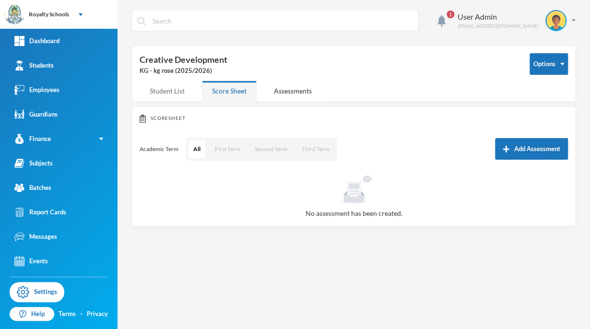
click at [173, 94] on div "Student List" at bounding box center [167, 91] width 55 height 21
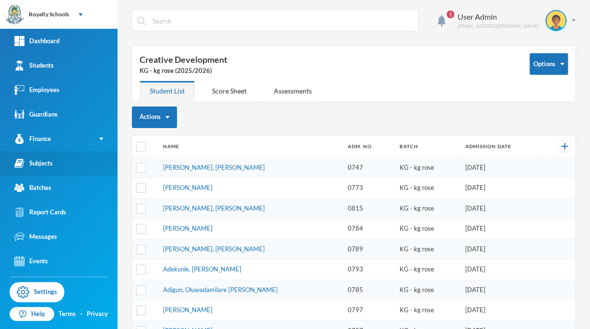
click at [72, 167] on link "Subjects" at bounding box center [59, 163] width 118 height 24
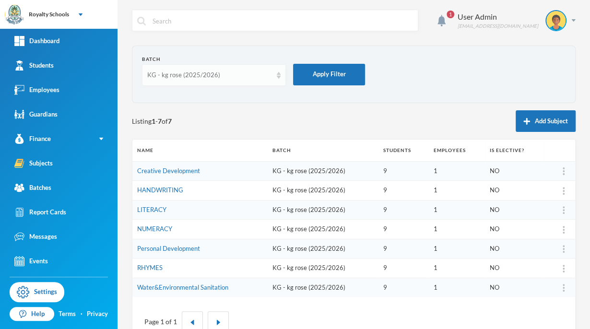
click at [232, 83] on div "KG - kg rose (2025/2026)" at bounding box center [214, 75] width 144 height 22
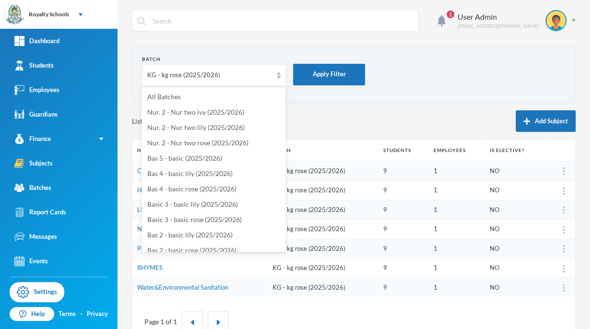
click at [331, 116] on div "Listing 1 - 7 of 7 Add Subject" at bounding box center [354, 121] width 444 height 22
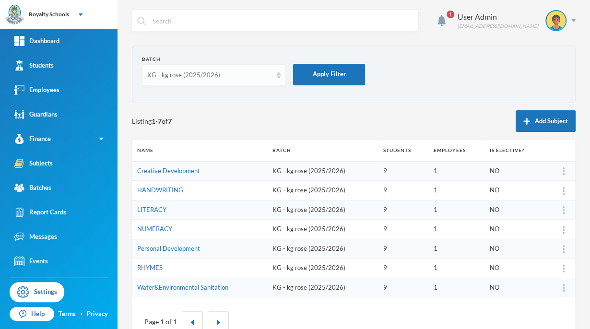
click at [227, 81] on div "KG - kg rose (2025/2026)" at bounding box center [214, 75] width 144 height 22
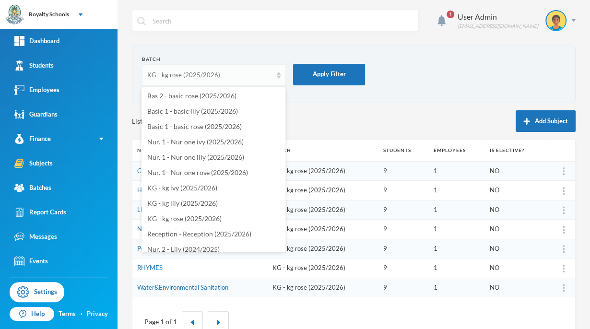
scroll to position [156, 0]
click at [206, 205] on span "KG - kg lily (2025/2026)" at bounding box center [182, 202] width 71 height 8
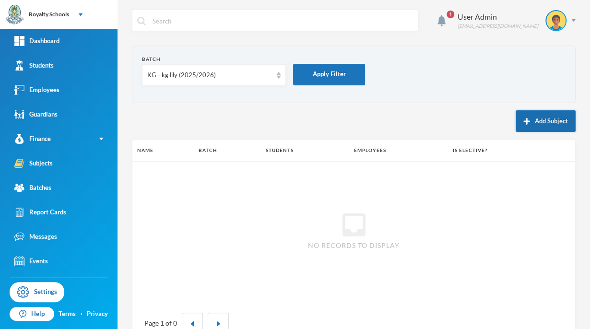
click at [533, 119] on button "Add Subject" at bounding box center [546, 121] width 60 height 22
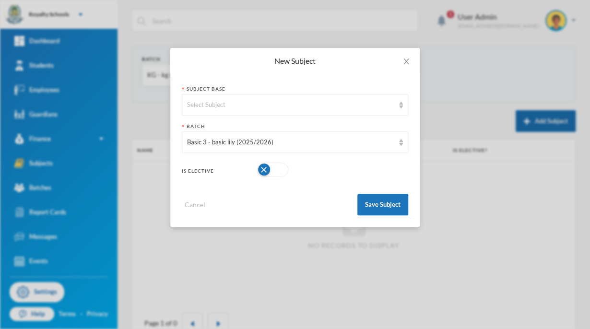
scroll to position [0, 0]
click at [296, 96] on div "Select Subject" at bounding box center [295, 105] width 227 height 22
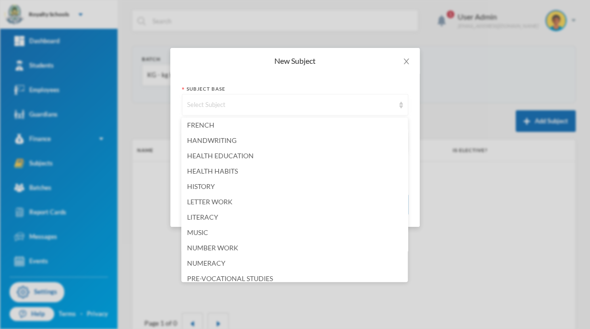
scroll to position [232, 0]
click at [211, 263] on span "NUMERACY" at bounding box center [206, 263] width 38 height 8
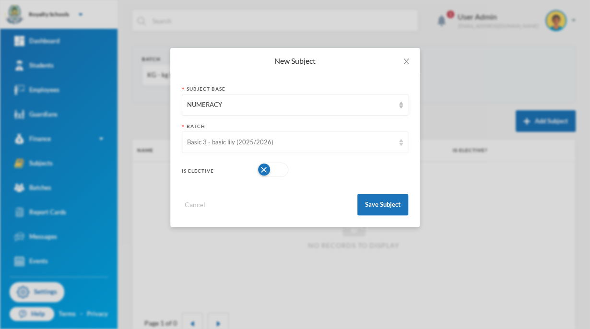
click at [307, 144] on div "Basic 3 - basic lily (2025/2026)" at bounding box center [290, 143] width 207 height 10
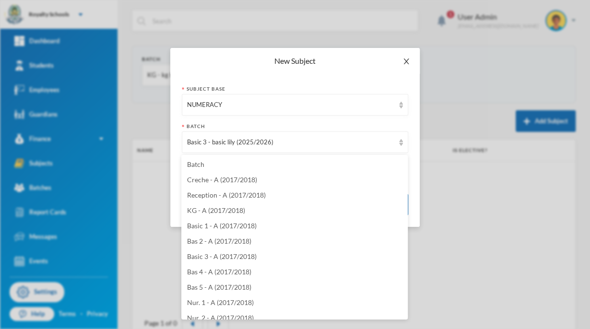
click at [404, 70] on span "Close" at bounding box center [406, 61] width 27 height 27
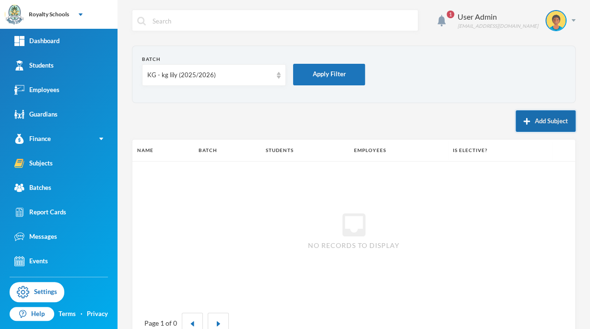
click at [536, 123] on button "Add Subject" at bounding box center [546, 121] width 60 height 22
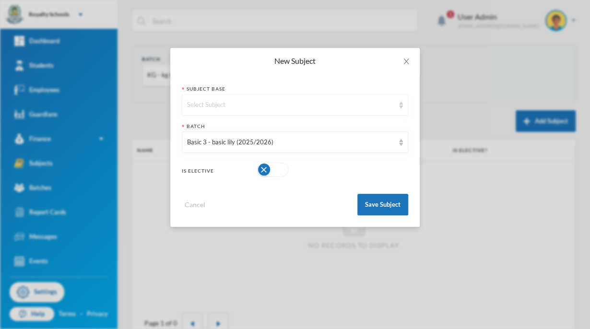
click at [298, 108] on div "Select Subject" at bounding box center [290, 105] width 207 height 10
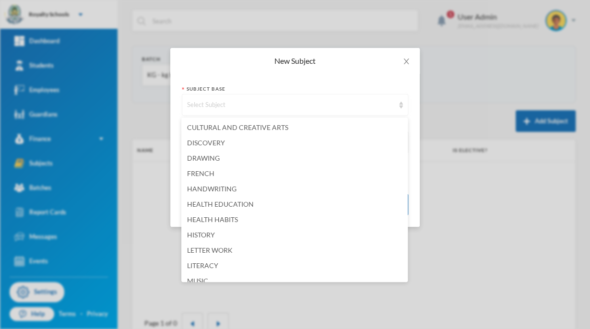
scroll to position [186, 0]
click at [219, 263] on li "LITERACY" at bounding box center [294, 263] width 227 height 15
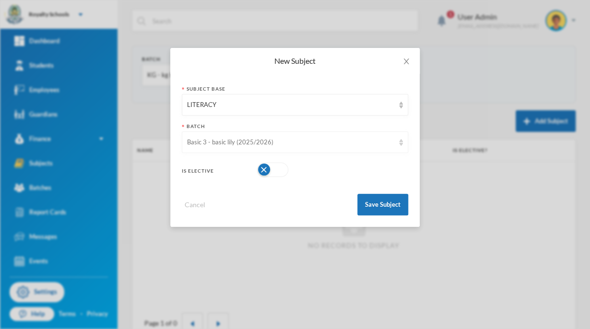
click at [312, 142] on div "Basic 3 - basic lily (2025/2026)" at bounding box center [290, 143] width 207 height 10
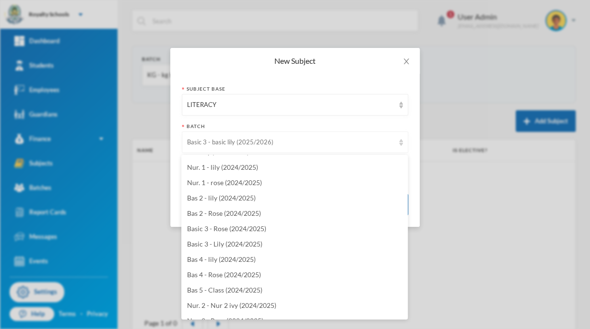
scroll to position [1847, 0]
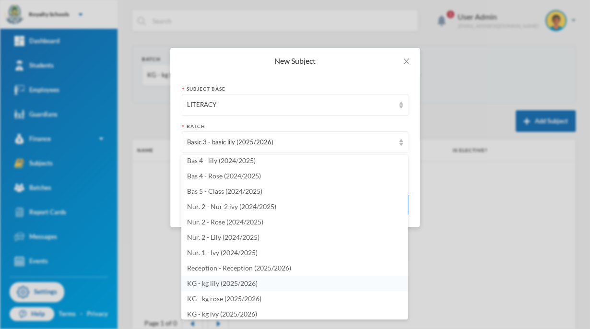
click at [248, 286] on span "KG - kg lily (2025/2026)" at bounding box center [222, 283] width 71 height 8
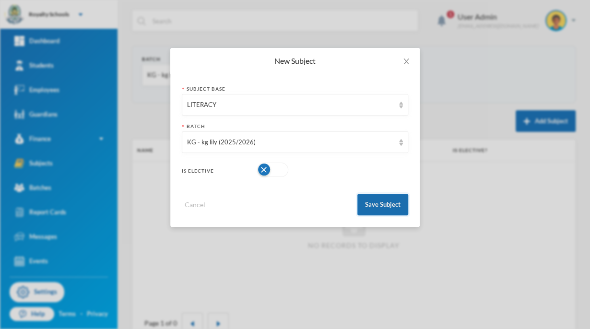
click at [385, 211] on button "Save Subject" at bounding box center [383, 205] width 51 height 22
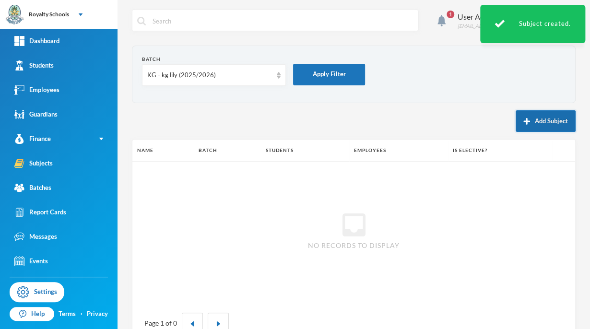
click at [535, 125] on button "Add Subject" at bounding box center [546, 121] width 60 height 22
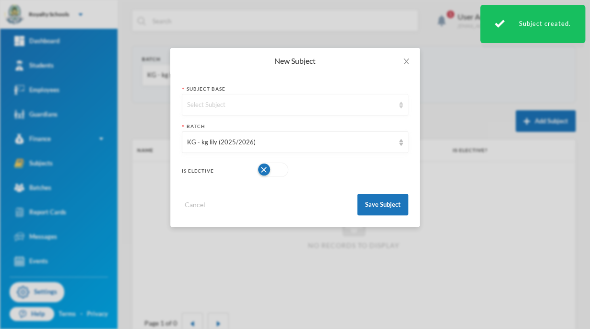
click at [313, 109] on div "Select Subject" at bounding box center [290, 105] width 207 height 10
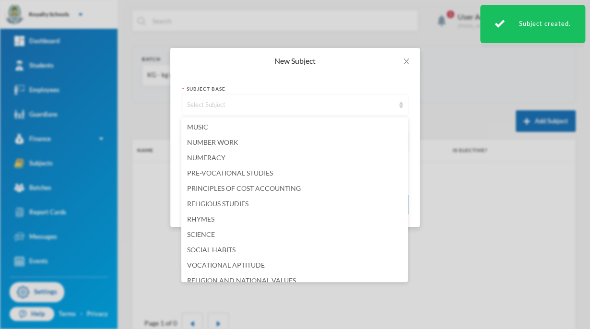
scroll to position [340, 0]
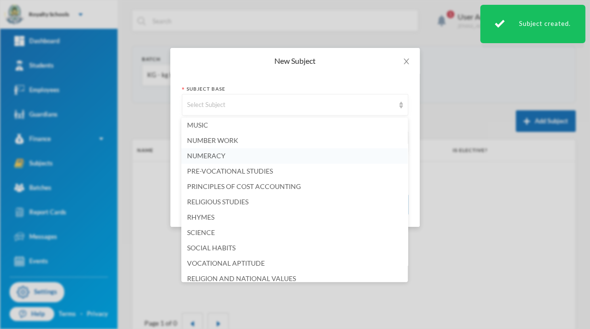
click at [218, 158] on span "NUMERACY" at bounding box center [206, 156] width 38 height 8
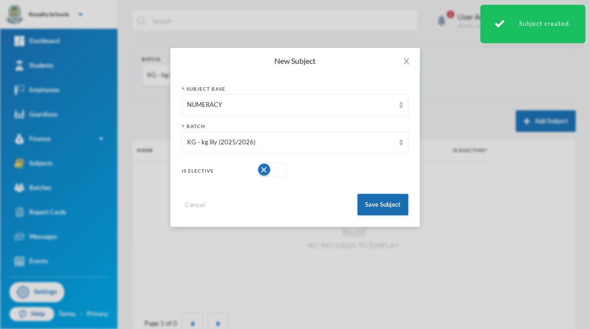
click at [384, 211] on button "Save Subject" at bounding box center [383, 205] width 51 height 22
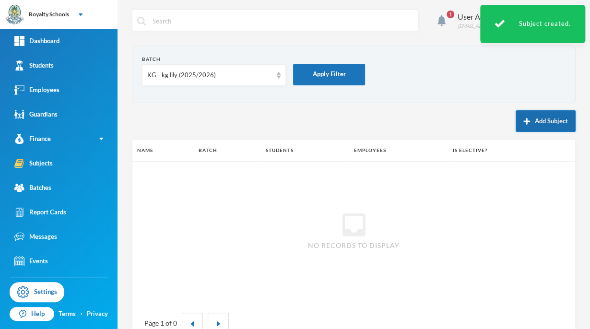
click at [534, 130] on button "Add Subject" at bounding box center [546, 121] width 60 height 22
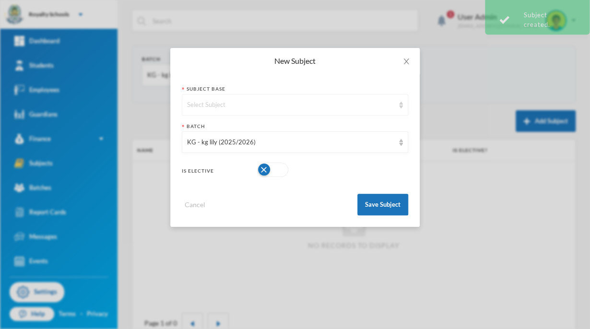
click at [294, 107] on div "Select Subject" at bounding box center [290, 105] width 207 height 10
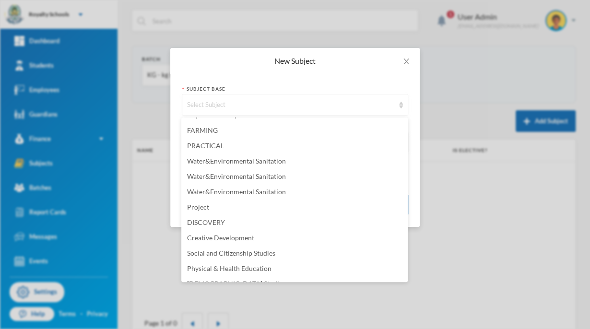
scroll to position [760, 0]
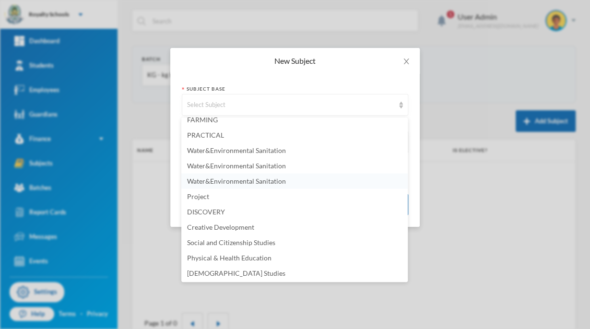
click at [266, 181] on span "Water&Environmental Sanitation" at bounding box center [236, 181] width 99 height 8
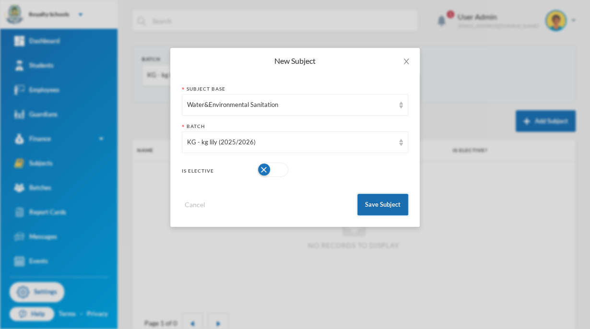
click at [380, 209] on button "Save Subject" at bounding box center [383, 205] width 51 height 22
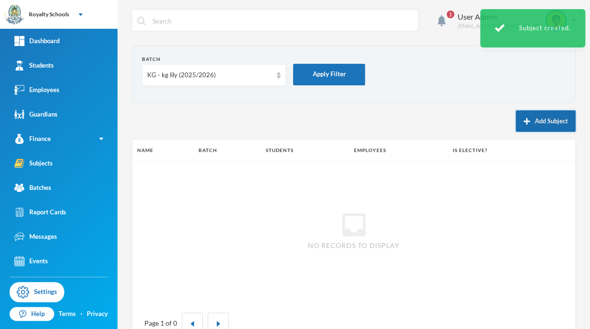
click at [535, 129] on button "Add Subject" at bounding box center [546, 121] width 60 height 22
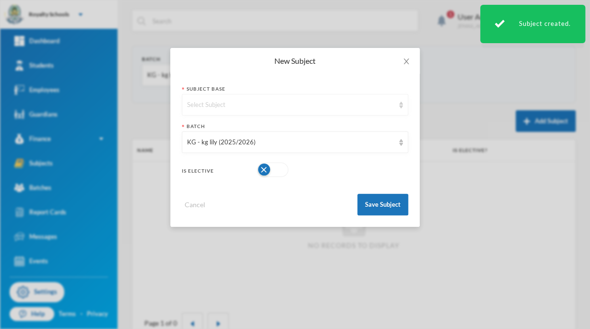
click at [307, 106] on div "Select Subject" at bounding box center [290, 105] width 207 height 10
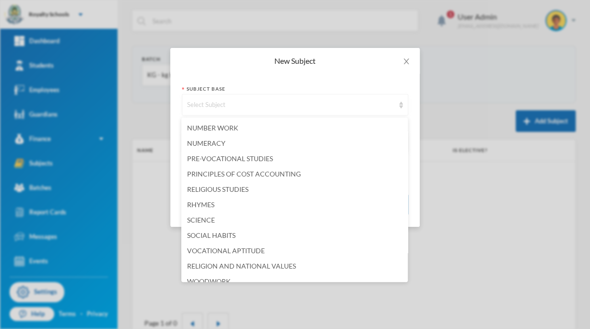
scroll to position [355, 0]
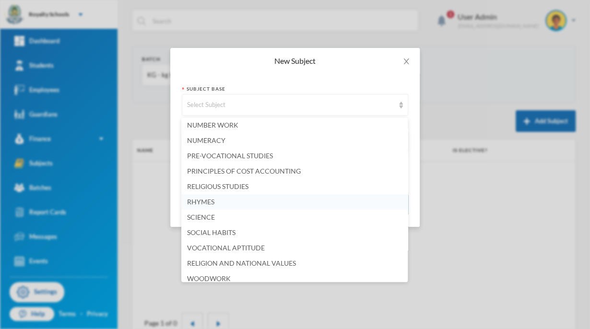
click at [198, 202] on span "RHYMES" at bounding box center [200, 202] width 27 height 8
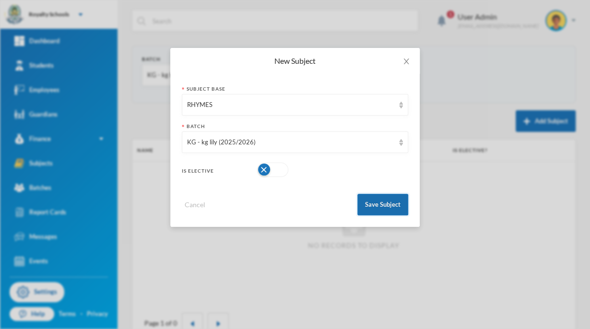
click at [383, 203] on button "Save Subject" at bounding box center [383, 205] width 51 height 22
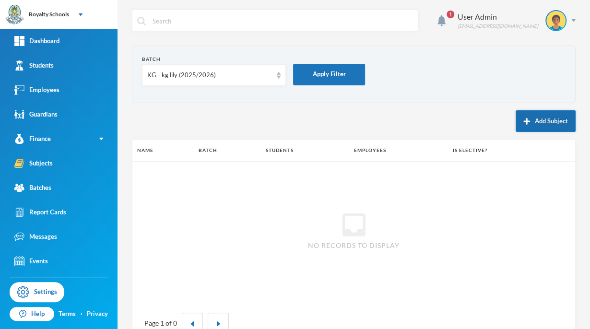
click at [538, 121] on button "Add Subject" at bounding box center [546, 121] width 60 height 22
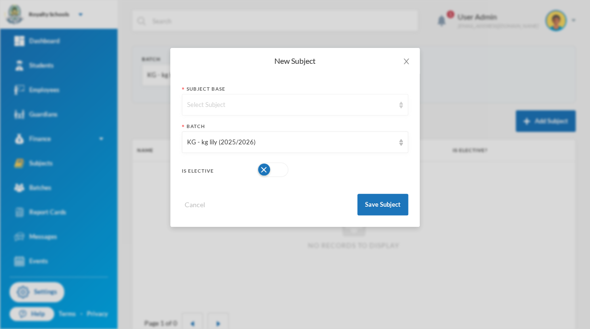
click at [294, 105] on div "Select Subject" at bounding box center [290, 105] width 207 height 10
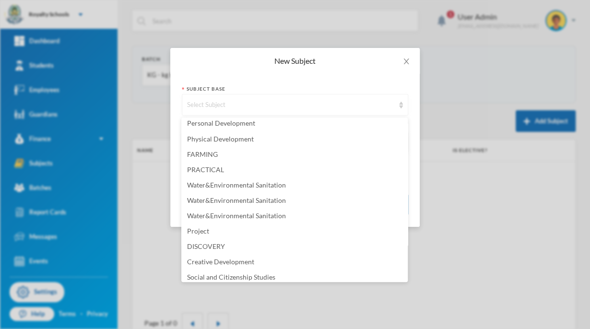
scroll to position [760, 0]
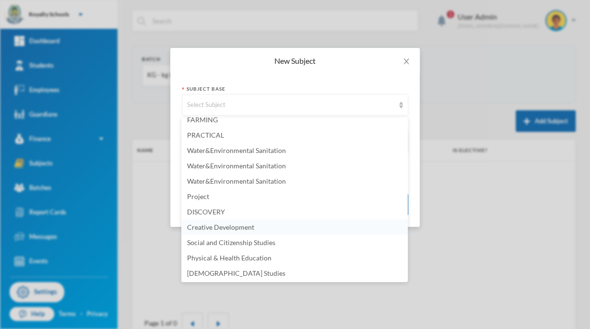
click at [250, 228] on span "Creative Development" at bounding box center [220, 227] width 67 height 8
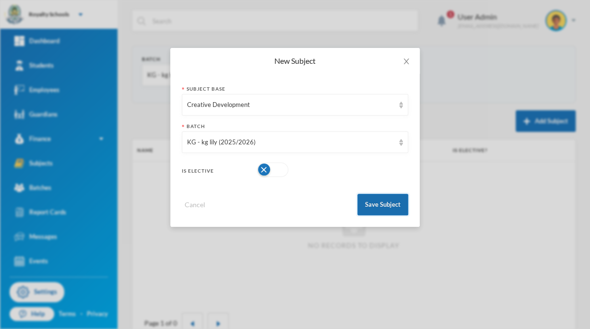
click at [388, 203] on button "Save Subject" at bounding box center [383, 205] width 51 height 22
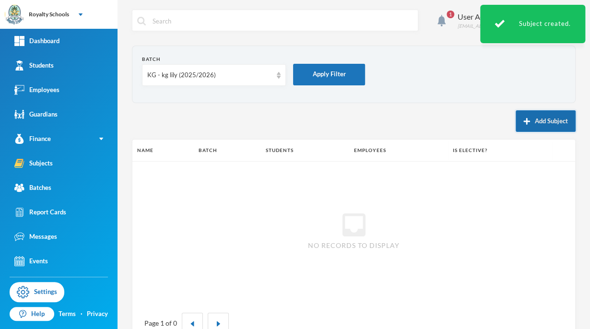
click at [539, 120] on button "Add Subject" at bounding box center [546, 121] width 60 height 22
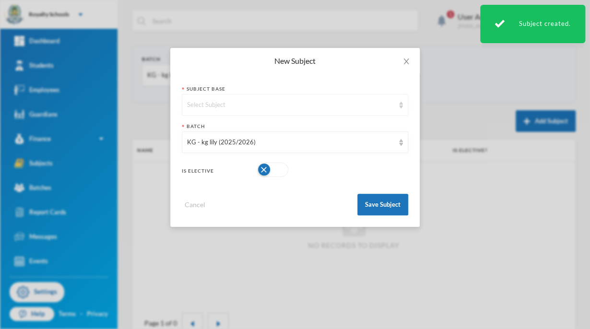
click at [314, 112] on div "Select Subject" at bounding box center [295, 105] width 227 height 22
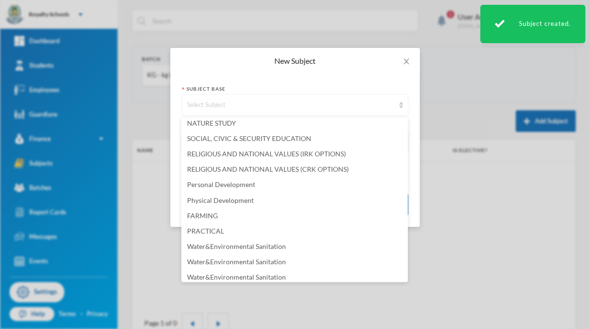
scroll to position [647, 0]
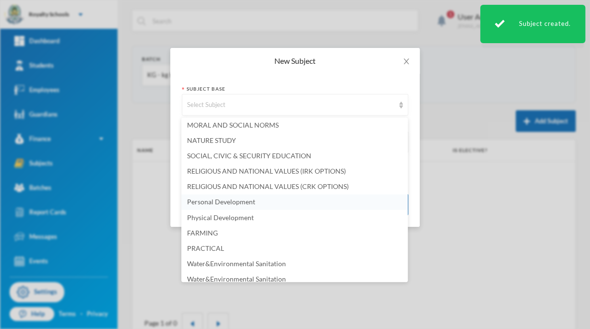
click at [247, 203] on span "Personal Development" at bounding box center [221, 202] width 68 height 8
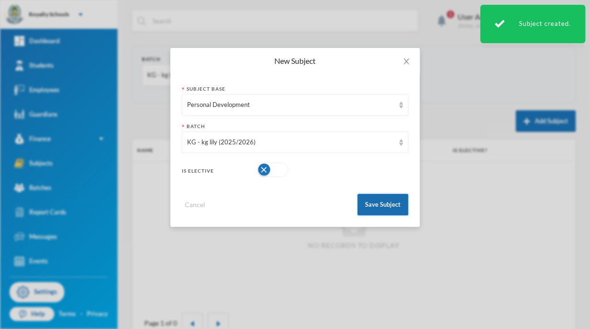
click at [386, 210] on button "Save Subject" at bounding box center [383, 205] width 51 height 22
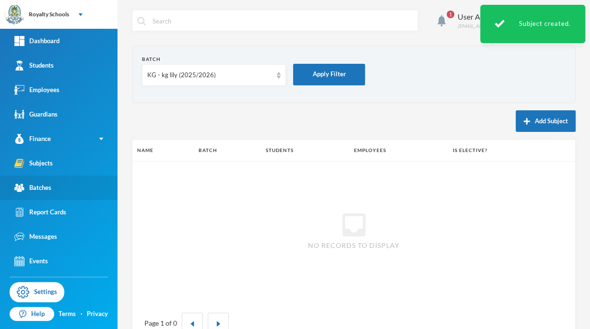
click at [76, 191] on link "Batches" at bounding box center [59, 188] width 118 height 24
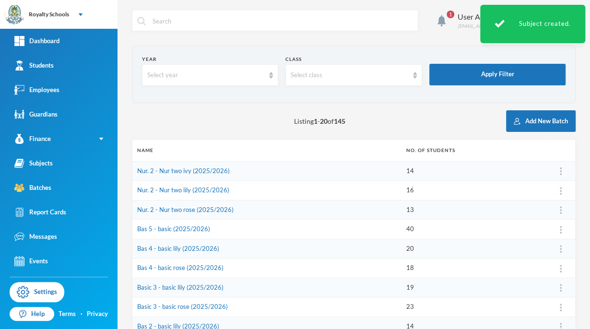
click at [234, 116] on div "Listing 1 - 20 of 145 Add New Batch" at bounding box center [354, 121] width 444 height 22
click at [84, 173] on link "Subjects" at bounding box center [59, 163] width 118 height 24
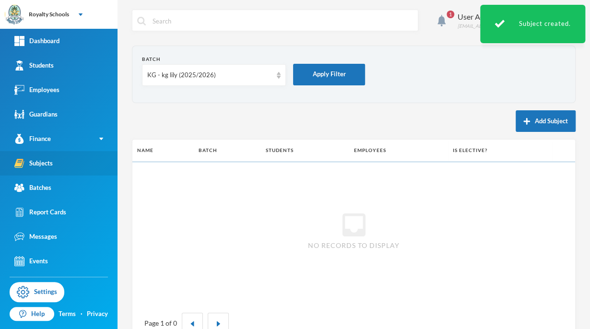
click at [92, 169] on link "Subjects" at bounding box center [59, 163] width 118 height 24
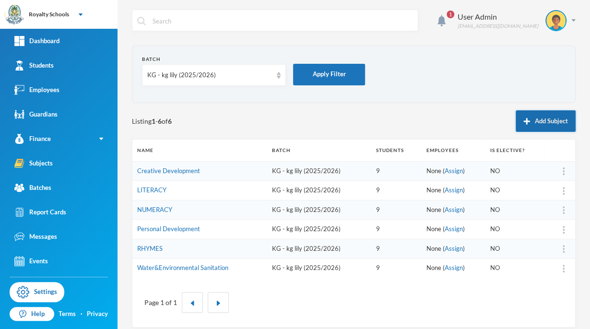
click at [535, 130] on button "Add Subject" at bounding box center [546, 121] width 60 height 22
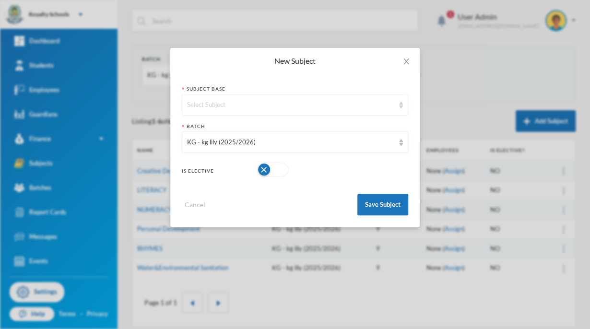
click at [285, 104] on div "Select Subject" at bounding box center [290, 105] width 207 height 10
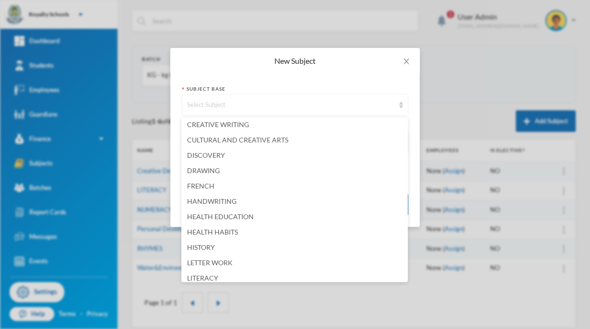
scroll to position [172, 0]
click at [217, 203] on span "HANDWRITING" at bounding box center [211, 200] width 49 height 8
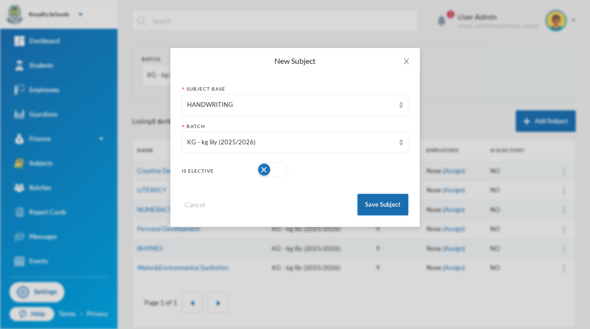
click at [384, 207] on button "Save Subject" at bounding box center [383, 205] width 51 height 22
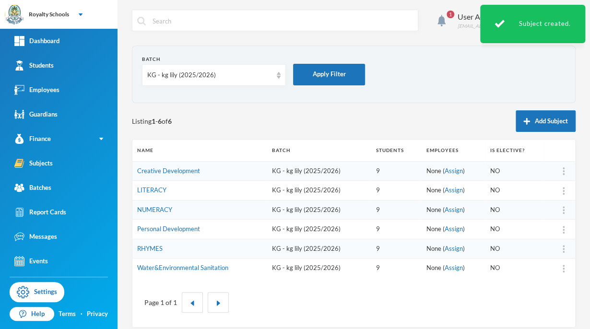
click at [563, 172] on img at bounding box center [564, 172] width 2 height 8
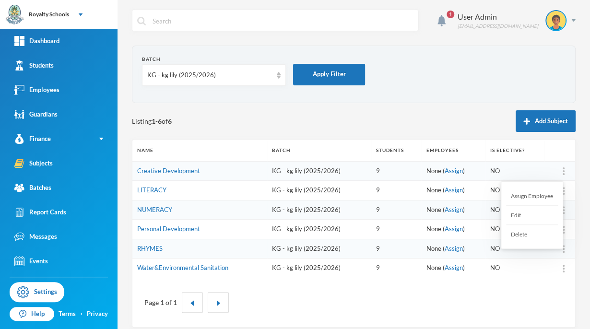
click at [538, 194] on div "Assign Employee" at bounding box center [532, 196] width 52 height 19
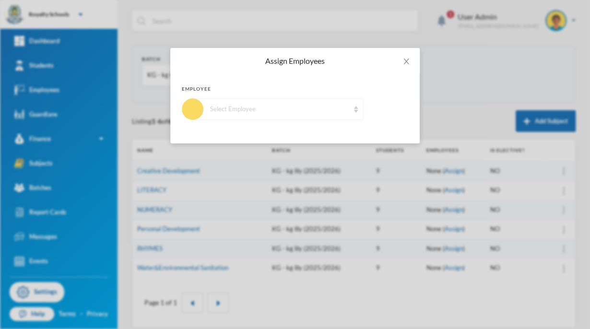
click at [280, 109] on div "Select Employee" at bounding box center [279, 110] width 139 height 10
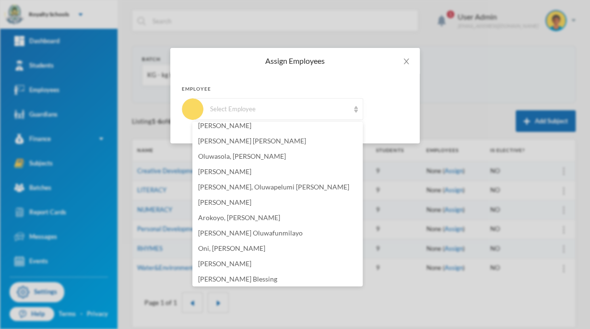
scroll to position [161, 0]
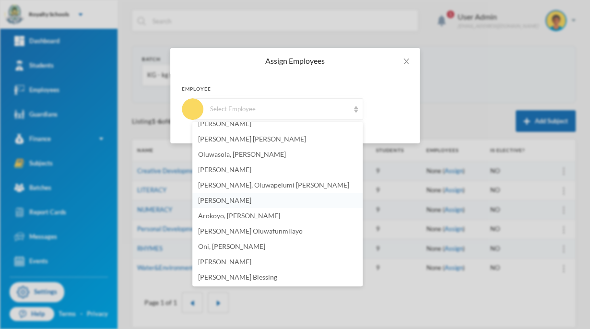
click at [282, 202] on li "[PERSON_NAME]" at bounding box center [277, 200] width 170 height 15
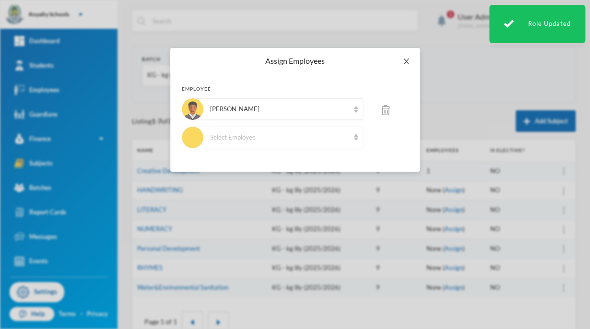
click at [407, 60] on icon "icon: close" at bounding box center [406, 62] width 5 height 6
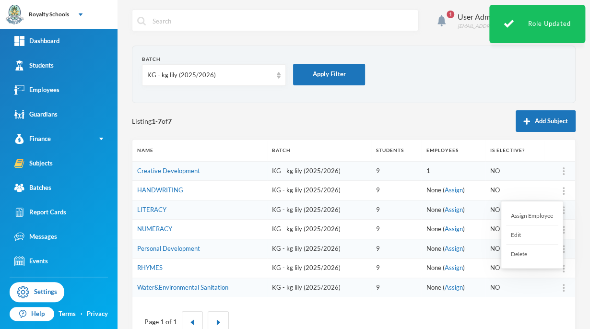
click at [539, 212] on div "Assign Employee" at bounding box center [532, 215] width 52 height 19
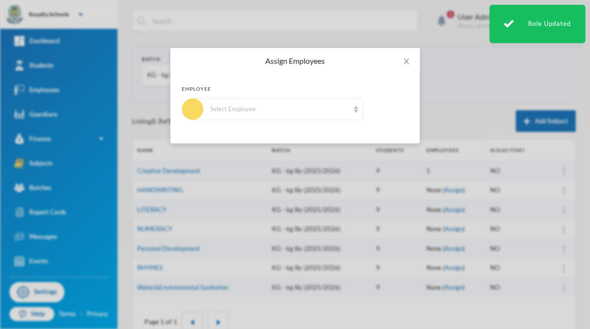
click at [282, 99] on div "Select Employee" at bounding box center [278, 109] width 170 height 22
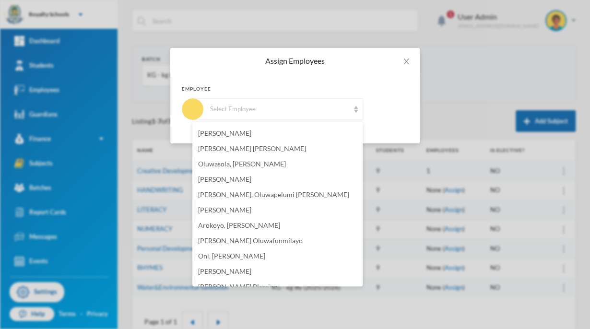
scroll to position [159, 0]
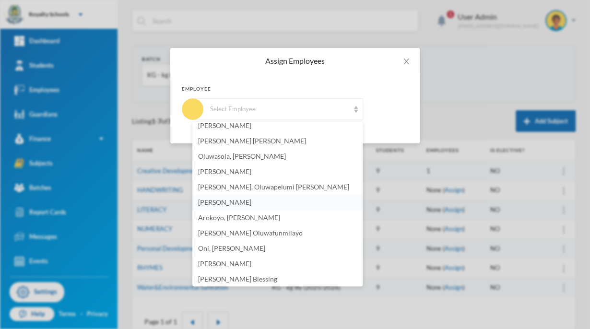
click at [240, 202] on span "[PERSON_NAME]" at bounding box center [224, 202] width 53 height 8
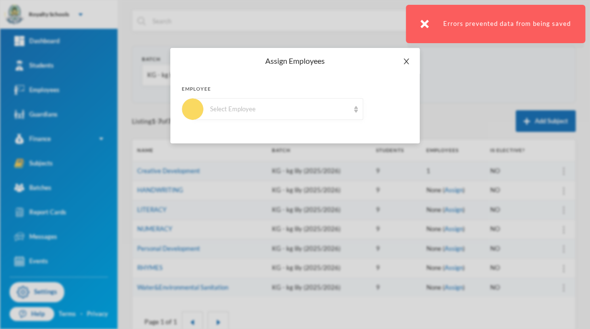
click at [403, 61] on icon "icon: close" at bounding box center [407, 62] width 8 height 8
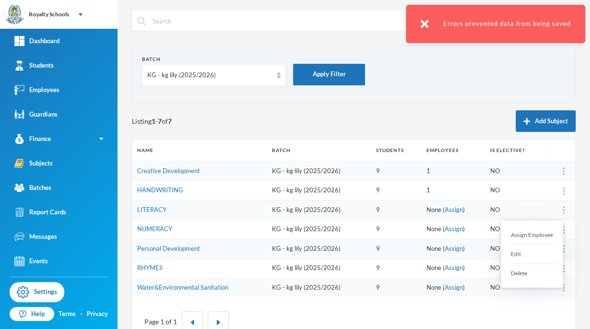
click at [540, 235] on div "Assign Employee" at bounding box center [532, 235] width 52 height 19
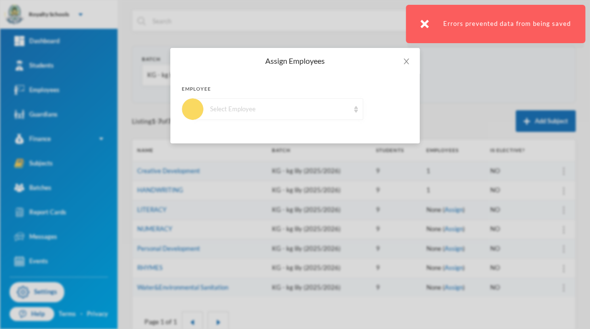
click at [275, 105] on div "Select Employee" at bounding box center [279, 110] width 139 height 10
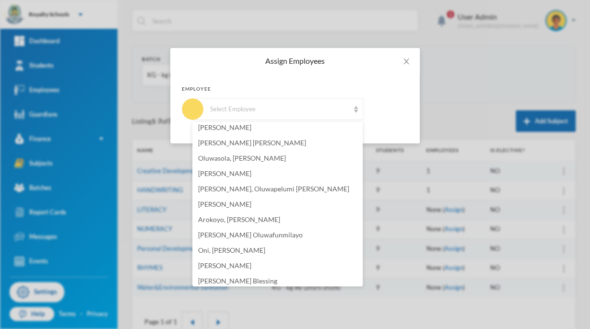
scroll to position [161, 0]
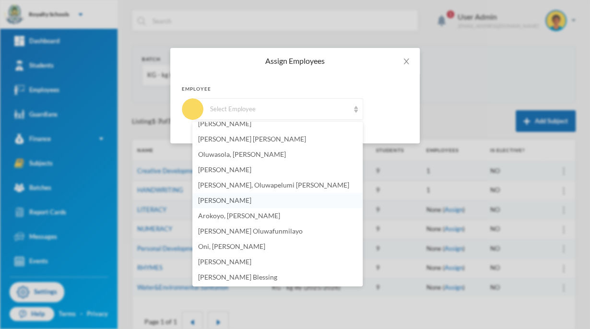
click at [251, 200] on span "[PERSON_NAME]" at bounding box center [224, 200] width 53 height 8
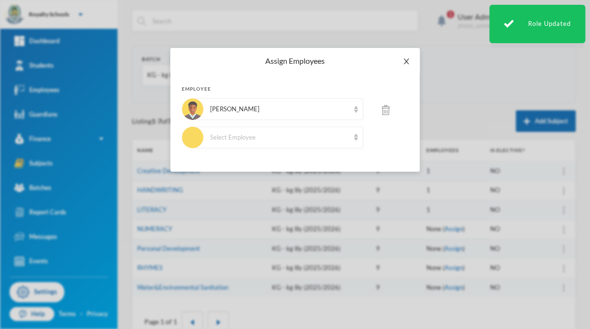
click at [407, 58] on icon "icon: close" at bounding box center [407, 62] width 8 height 8
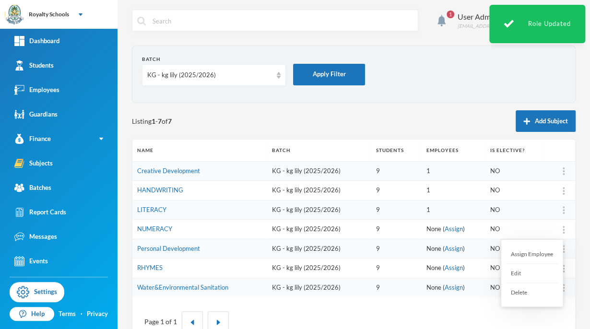
click at [528, 254] on div "Assign Employee" at bounding box center [532, 254] width 52 height 19
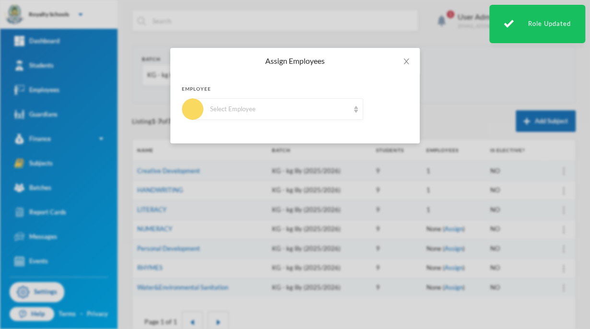
click at [275, 105] on div "Select Employee" at bounding box center [279, 110] width 139 height 10
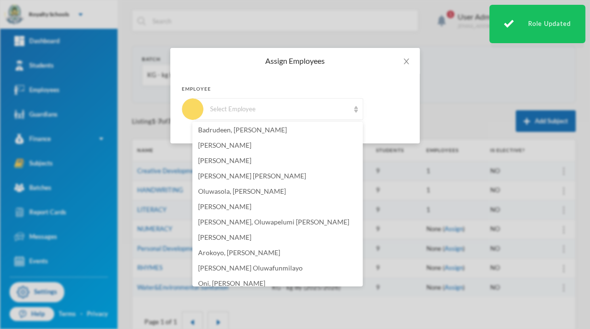
scroll to position [134, 0]
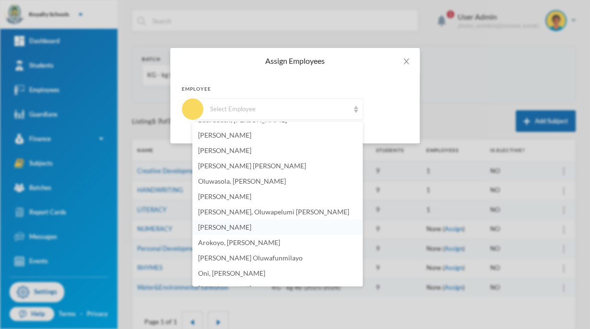
click at [235, 227] on span "[PERSON_NAME]" at bounding box center [224, 227] width 53 height 8
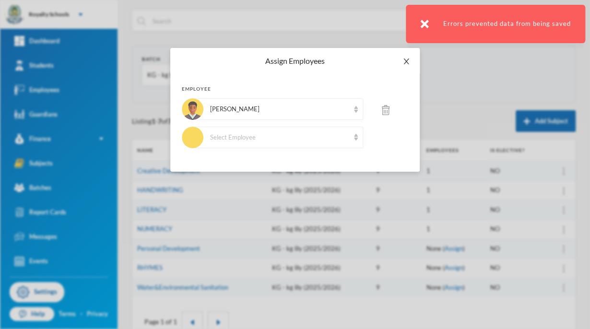
click at [407, 61] on icon "icon: close" at bounding box center [406, 62] width 5 height 6
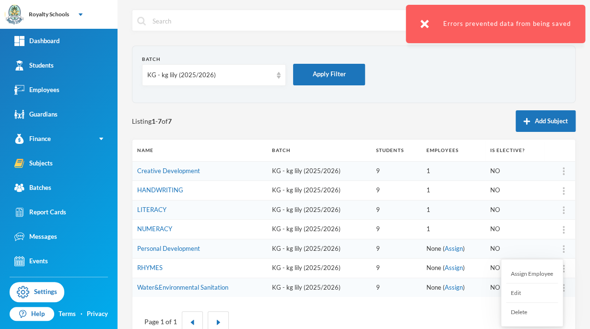
click at [538, 279] on div "Assign Employee" at bounding box center [532, 273] width 52 height 19
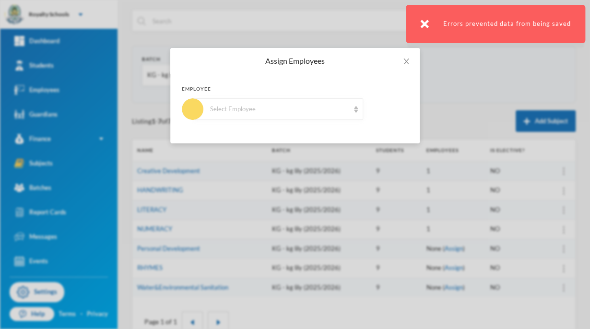
click at [269, 109] on div "Select Employee" at bounding box center [279, 110] width 139 height 10
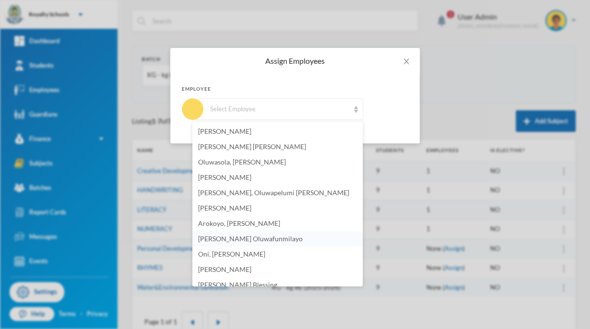
scroll to position [159, 0]
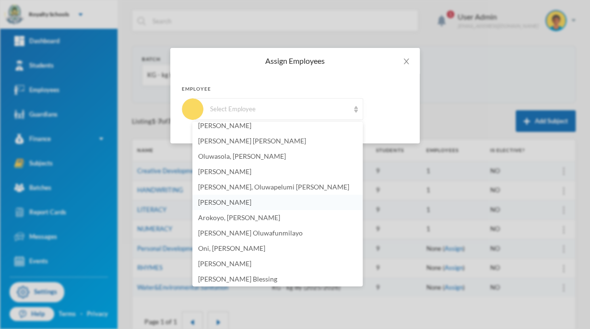
click at [251, 204] on span "[PERSON_NAME]" at bounding box center [224, 202] width 53 height 8
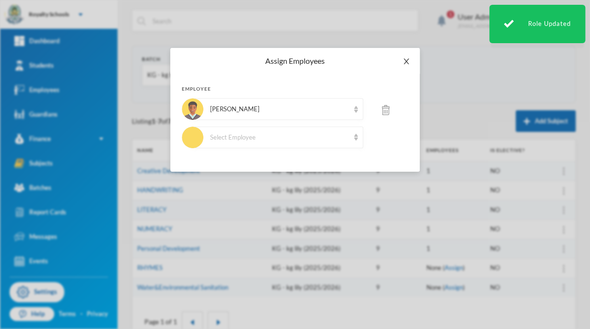
click at [407, 63] on icon "icon: close" at bounding box center [407, 62] width 8 height 8
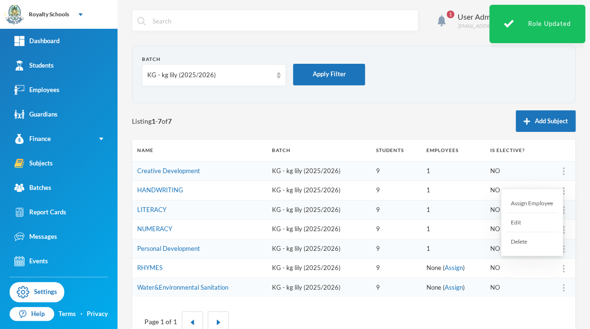
click at [541, 207] on div "Assign Employee" at bounding box center [532, 203] width 52 height 19
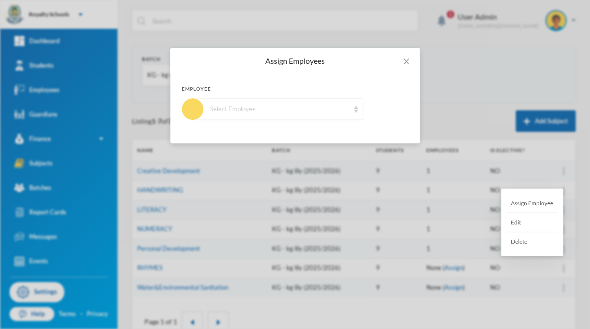
click at [335, 108] on div "Select Employee" at bounding box center [279, 110] width 139 height 10
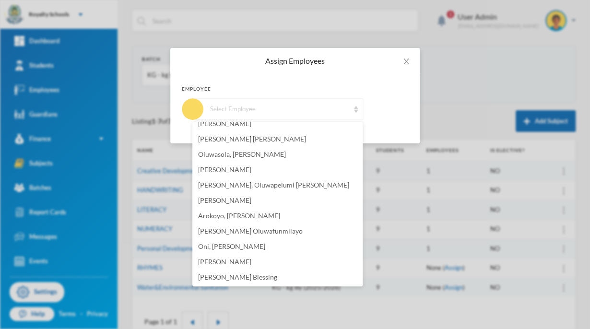
scroll to position [161, 0]
click at [239, 202] on span "[PERSON_NAME]" at bounding box center [224, 200] width 53 height 8
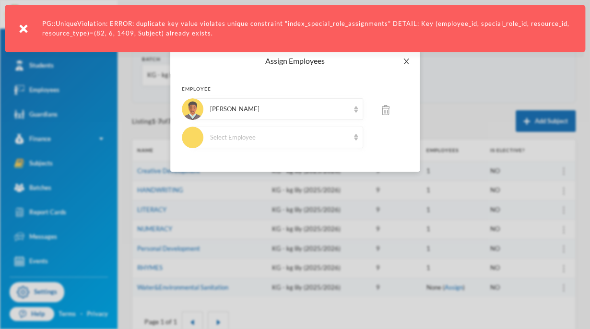
click at [401, 69] on span "Close" at bounding box center [406, 61] width 27 height 27
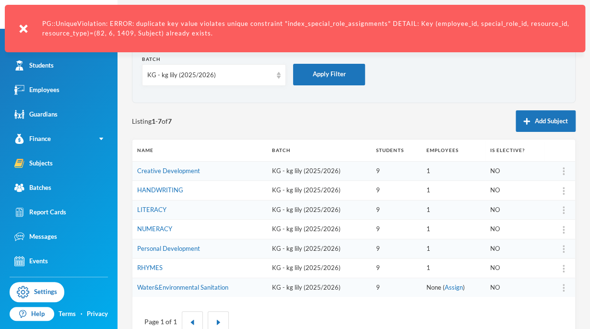
click at [563, 288] on img at bounding box center [564, 288] width 2 height 8
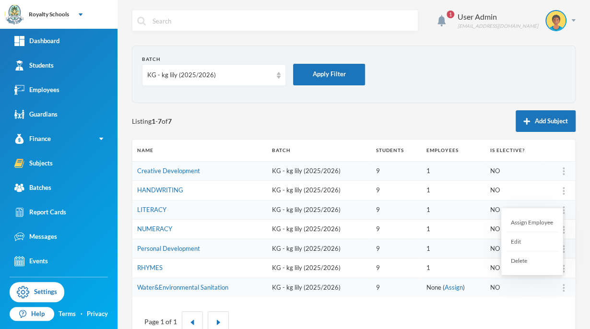
click at [545, 222] on div "Assign Employee" at bounding box center [532, 222] width 52 height 19
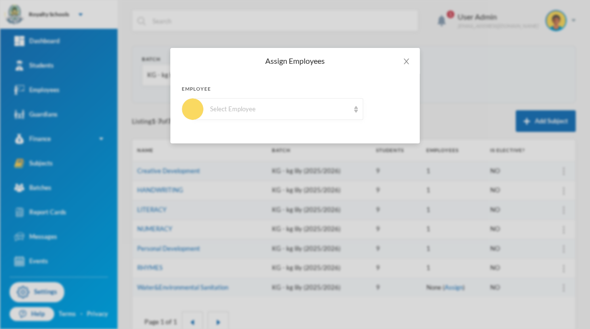
click at [260, 111] on div "Select Employee" at bounding box center [279, 110] width 139 height 10
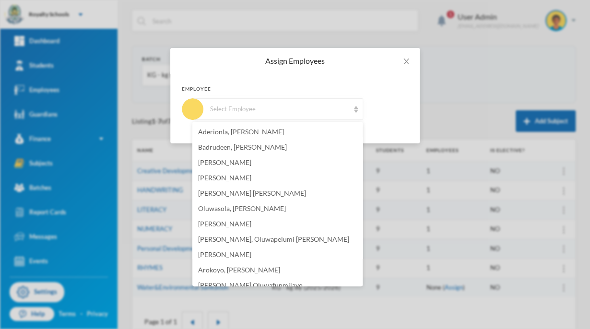
scroll to position [115, 0]
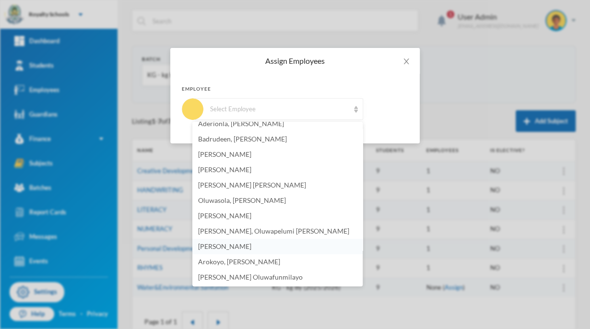
click at [203, 250] on span "[PERSON_NAME]" at bounding box center [224, 246] width 53 height 8
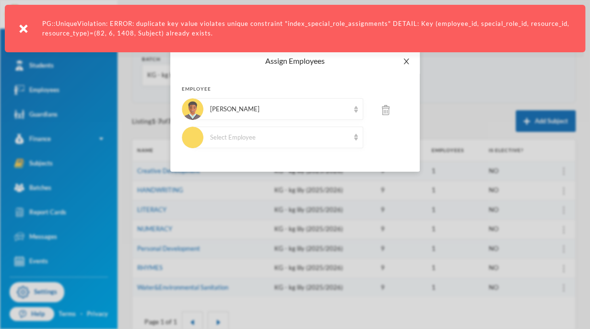
click at [409, 58] on icon "icon: close" at bounding box center [407, 62] width 8 height 8
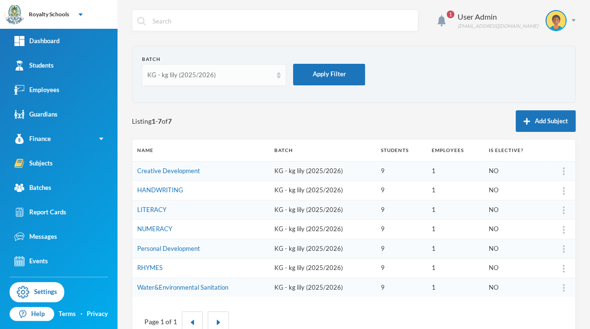
click at [207, 79] on div "KG - kg lily (2025/2026)" at bounding box center [209, 76] width 125 height 10
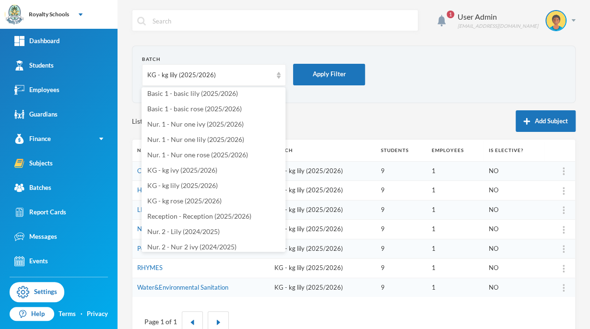
scroll to position [173, 0]
click at [205, 170] on span "KG - kg ivy (2025/2026)" at bounding box center [182, 170] width 70 height 8
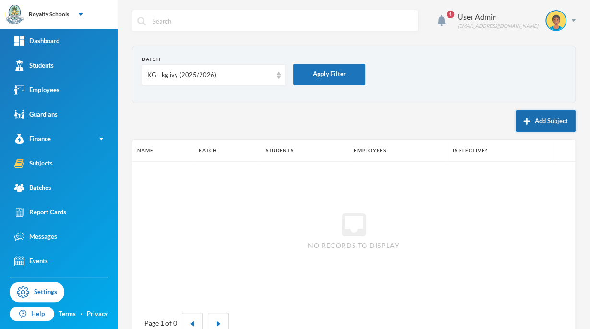
click at [537, 117] on button "Add Subject" at bounding box center [546, 121] width 60 height 22
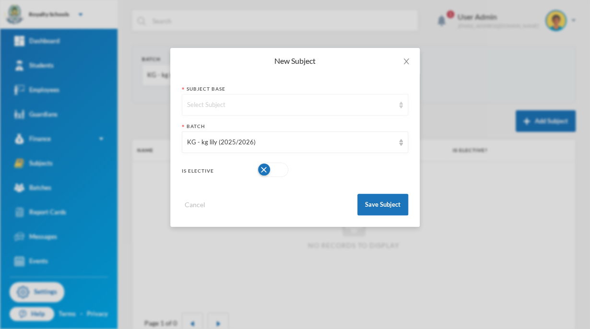
click at [292, 96] on div "Select Subject" at bounding box center [295, 105] width 227 height 22
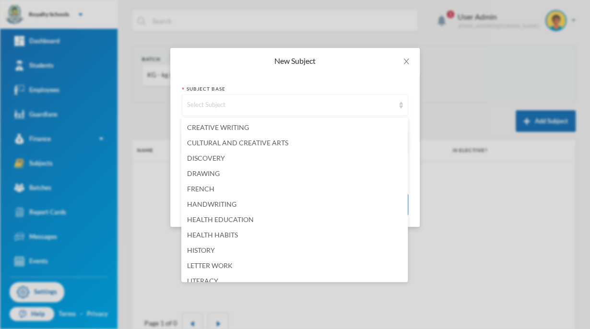
scroll to position [193, 0]
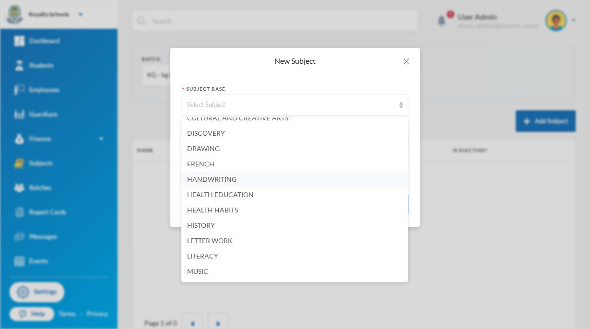
click at [232, 185] on li "HANDWRITING" at bounding box center [294, 179] width 227 height 15
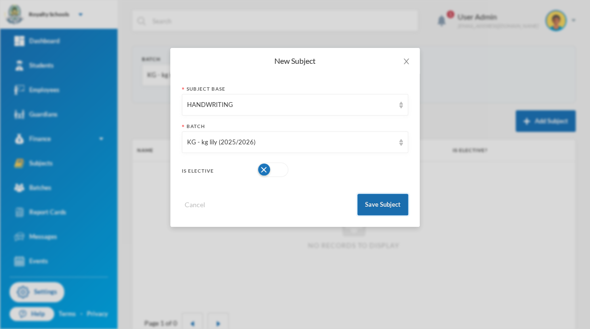
click at [392, 209] on button "Save Subject" at bounding box center [383, 205] width 51 height 22
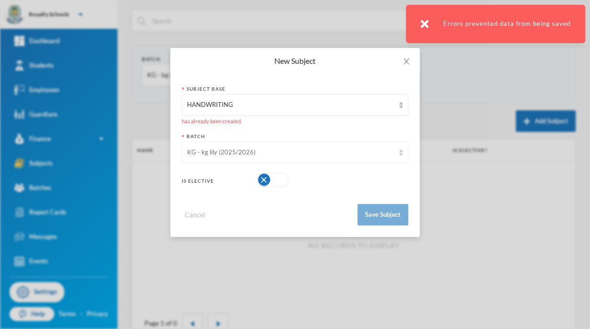
click at [281, 155] on div "KG - kg lily (2025/2026)" at bounding box center [290, 153] width 207 height 10
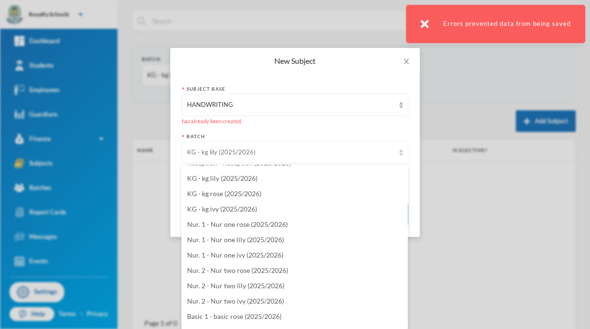
scroll to position [1961, 0]
click at [253, 213] on span "KG - kg ivy (2025/2026)" at bounding box center [222, 210] width 70 height 8
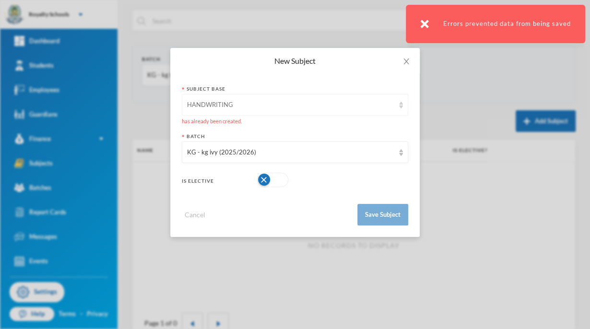
click at [300, 99] on div "HANDWRITING" at bounding box center [295, 105] width 227 height 22
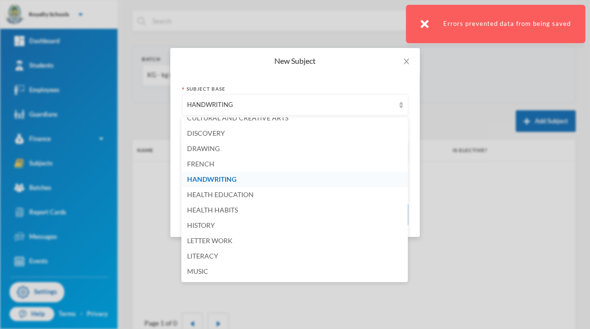
click at [247, 182] on li "HANDWRITING" at bounding box center [294, 179] width 227 height 15
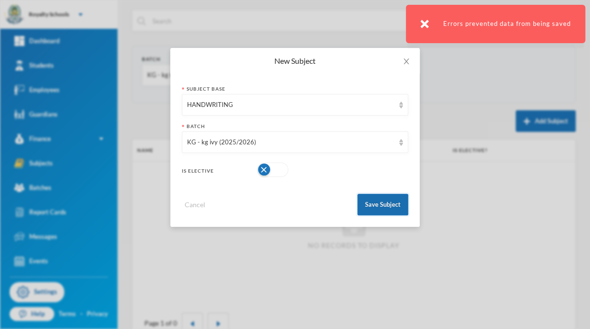
click at [390, 207] on button "Save Subject" at bounding box center [383, 205] width 51 height 22
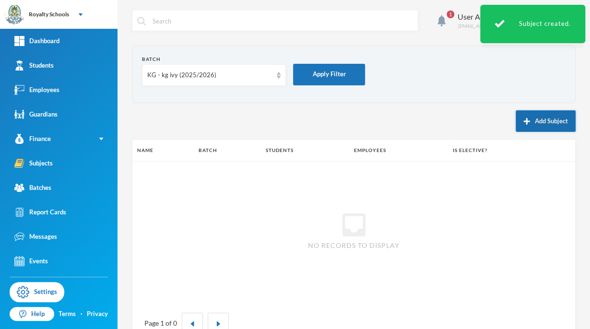
click at [535, 127] on button "Add Subject" at bounding box center [546, 121] width 60 height 22
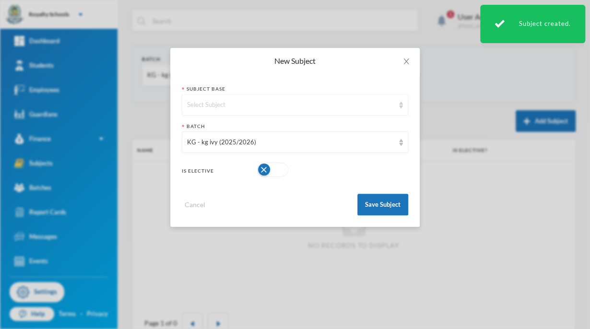
click at [277, 108] on div "Select Subject" at bounding box center [290, 105] width 207 height 10
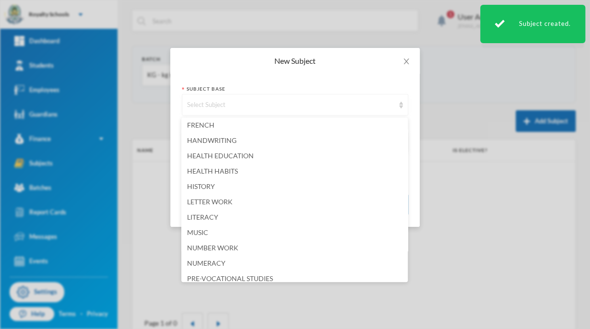
scroll to position [234, 0]
click at [219, 219] on li "LITERACY" at bounding box center [294, 215] width 227 height 15
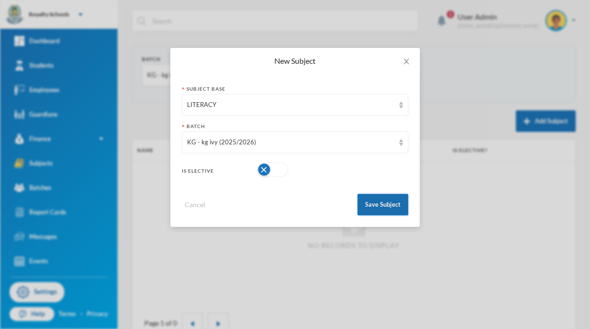
click at [387, 215] on button "Save Subject" at bounding box center [383, 205] width 51 height 22
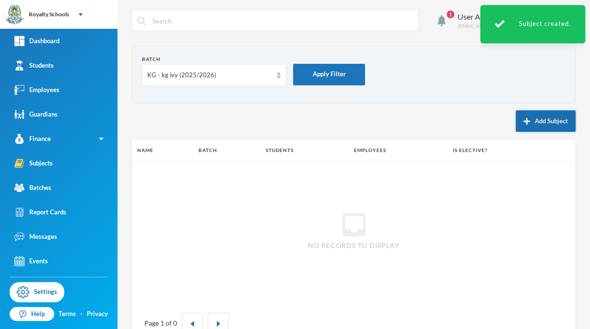
click at [546, 129] on button "Add Subject" at bounding box center [546, 121] width 60 height 22
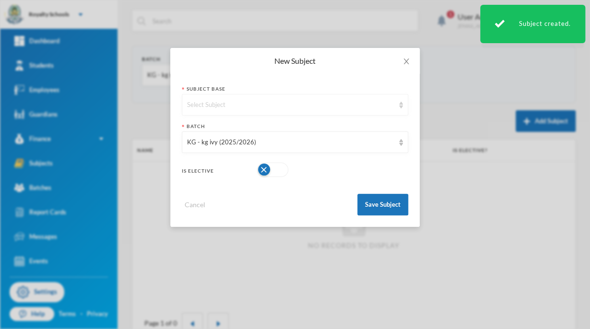
click at [299, 102] on div "Select Subject" at bounding box center [290, 105] width 207 height 10
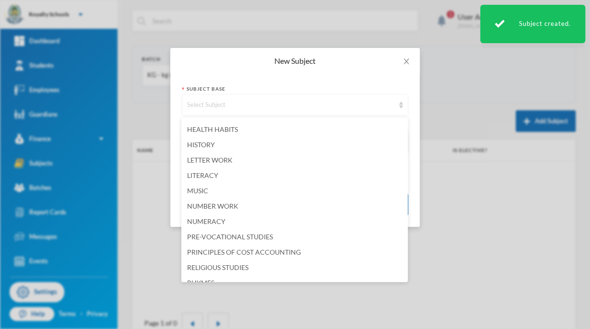
scroll to position [275, 0]
click at [223, 223] on span "NUMERACY" at bounding box center [206, 221] width 38 height 8
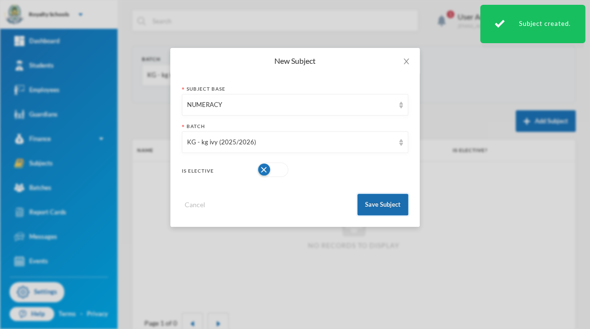
click at [386, 203] on button "Save Subject" at bounding box center [383, 205] width 51 height 22
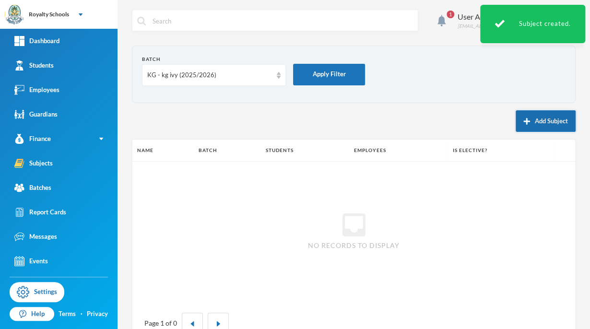
click at [543, 128] on button "Add Subject" at bounding box center [546, 121] width 60 height 22
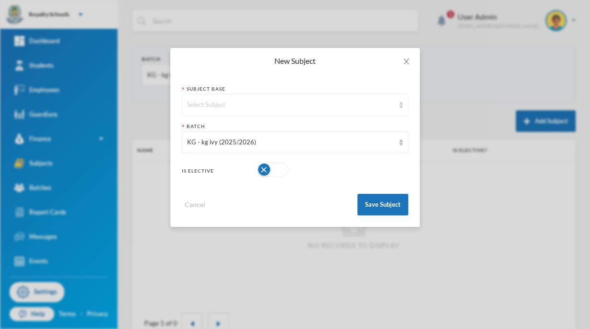
click at [298, 107] on div "Select Subject" at bounding box center [290, 105] width 207 height 10
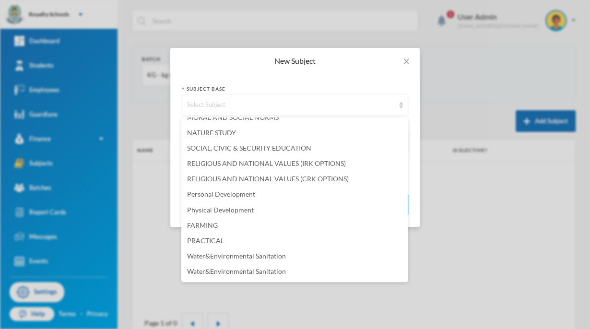
scroll to position [655, 0]
click at [237, 196] on span "Personal Development" at bounding box center [221, 194] width 68 height 8
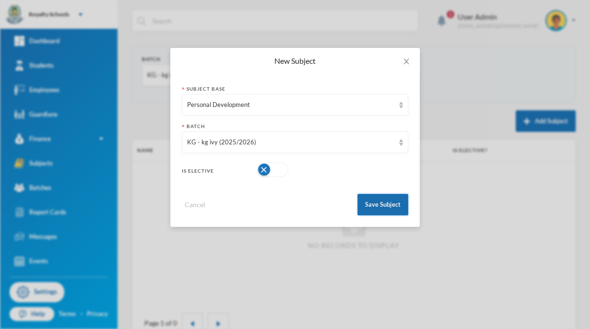
click at [389, 203] on button "Save Subject" at bounding box center [383, 205] width 51 height 22
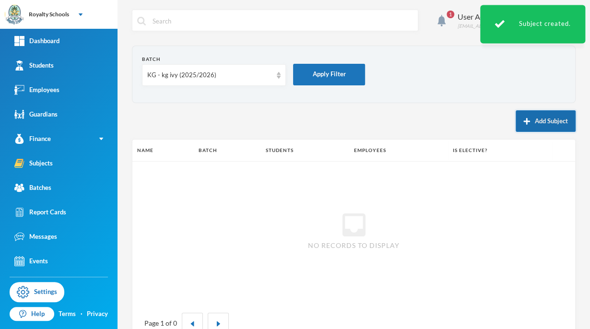
click at [539, 122] on button "Add Subject" at bounding box center [546, 121] width 60 height 22
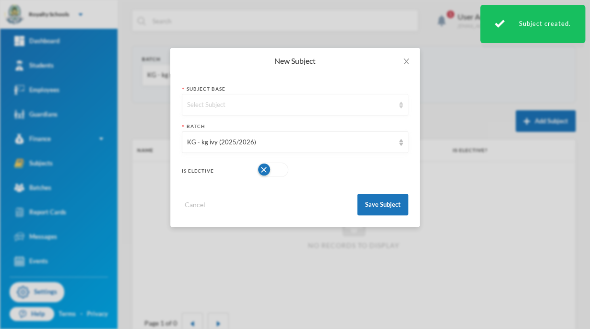
click at [291, 109] on div "Select Subject" at bounding box center [290, 105] width 207 height 10
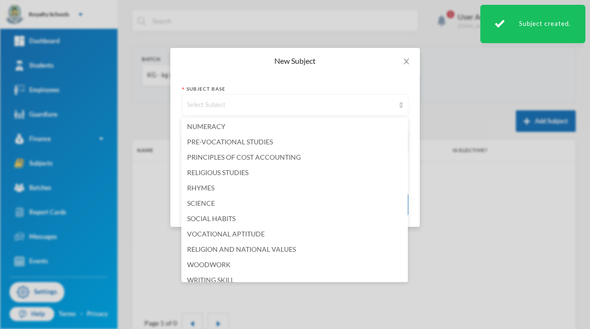
scroll to position [370, 0]
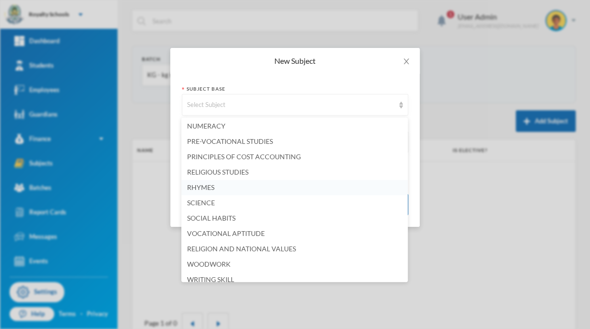
click at [203, 190] on span "RHYMES" at bounding box center [200, 187] width 27 height 8
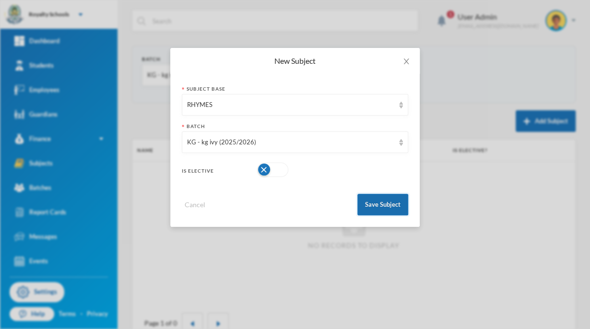
click at [371, 214] on button "Save Subject" at bounding box center [383, 205] width 51 height 22
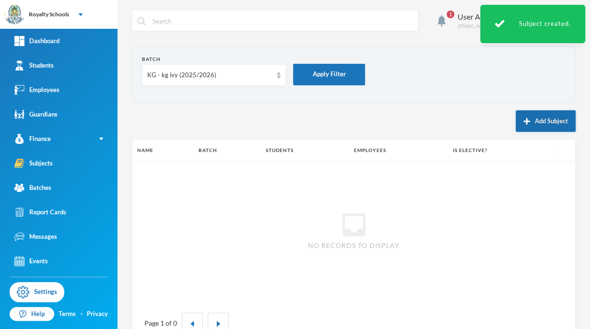
click at [532, 119] on button "Add Subject" at bounding box center [546, 121] width 60 height 22
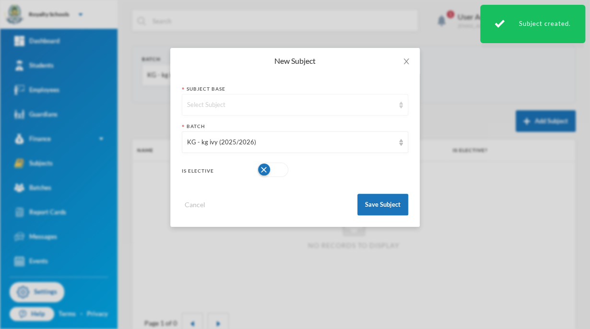
click at [272, 105] on div "Select Subject" at bounding box center [290, 105] width 207 height 10
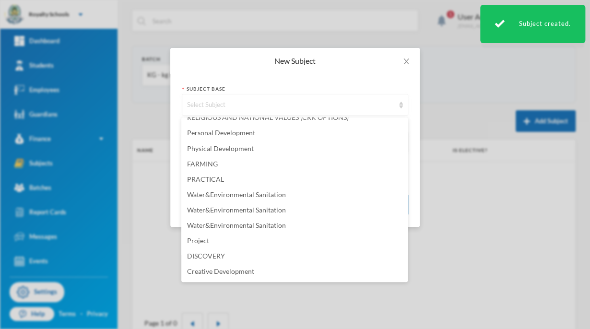
scroll to position [724, 0]
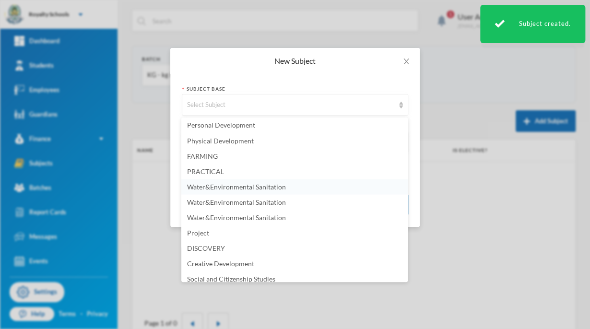
click at [249, 189] on span "Water&Environmental Sanitation" at bounding box center [236, 186] width 99 height 8
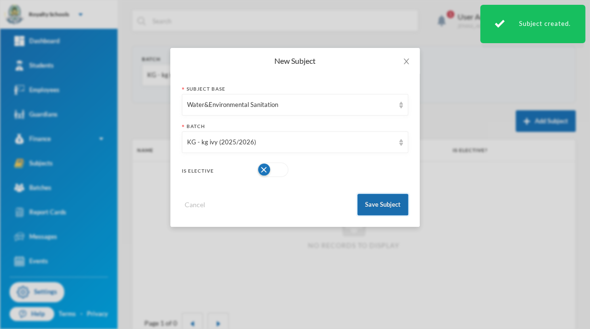
click at [388, 212] on button "Save Subject" at bounding box center [383, 205] width 51 height 22
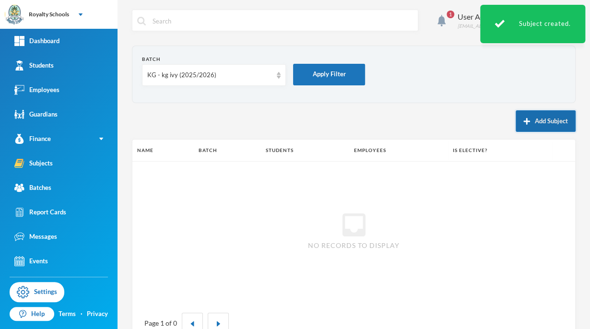
click at [538, 126] on button "Add Subject" at bounding box center [546, 121] width 60 height 22
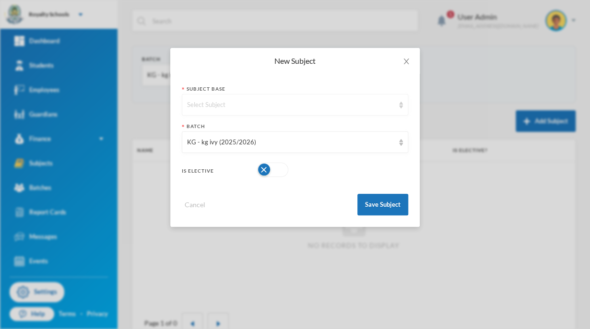
click at [299, 106] on div "Select Subject" at bounding box center [290, 105] width 207 height 10
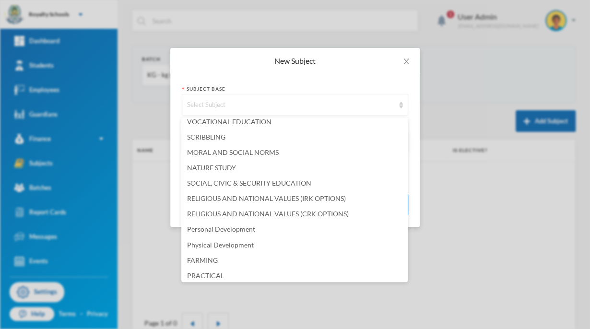
scroll to position [760, 0]
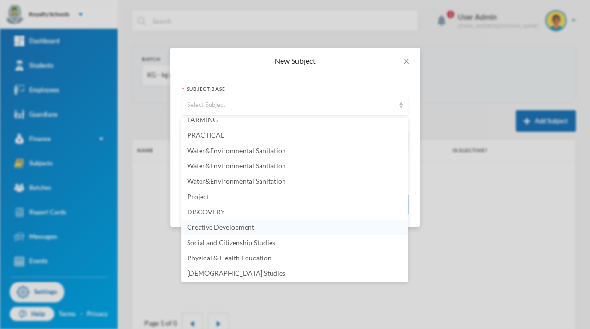
click at [243, 228] on span "Creative Development" at bounding box center [220, 227] width 67 height 8
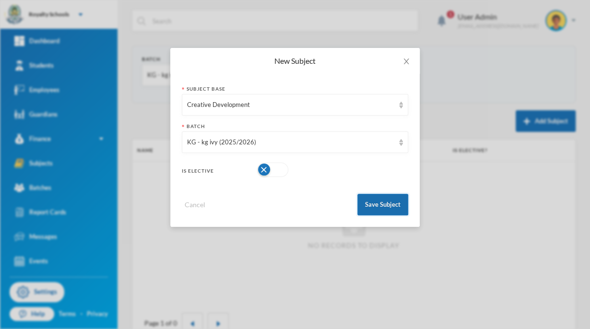
click at [383, 203] on button "Save Subject" at bounding box center [383, 205] width 51 height 22
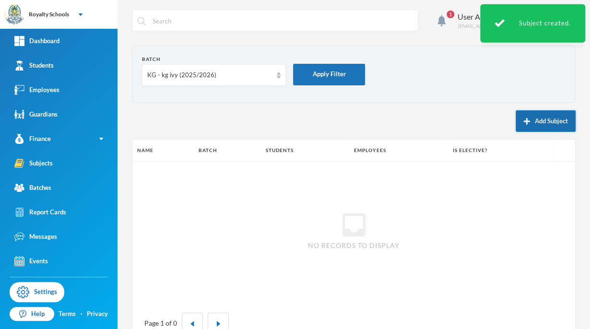
click at [545, 120] on button "Add Subject" at bounding box center [546, 121] width 60 height 22
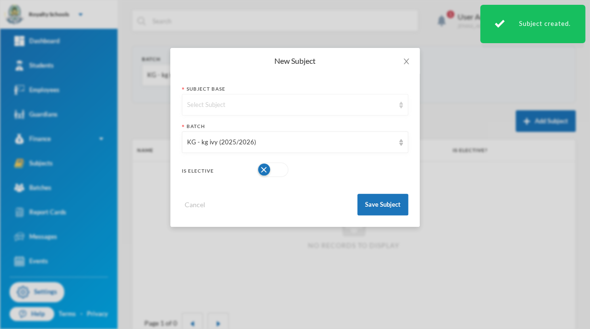
click at [276, 111] on div "Select Subject" at bounding box center [295, 105] width 227 height 22
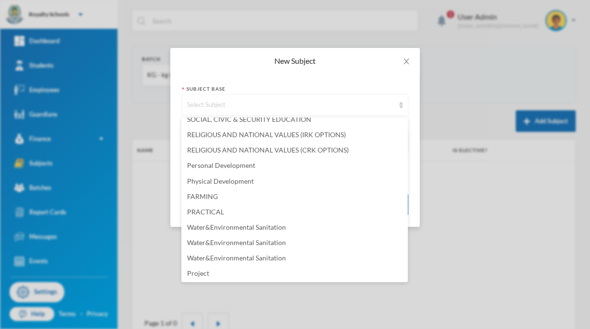
scroll to position [681, 0]
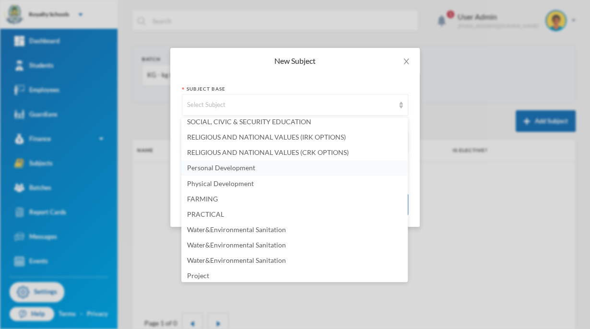
click at [234, 169] on span "Personal Development" at bounding box center [221, 168] width 68 height 8
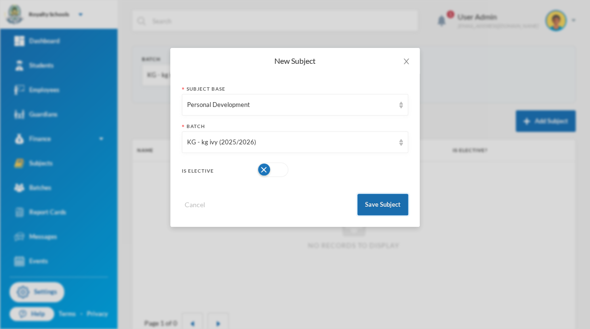
click at [379, 205] on button "Save Subject" at bounding box center [383, 205] width 51 height 22
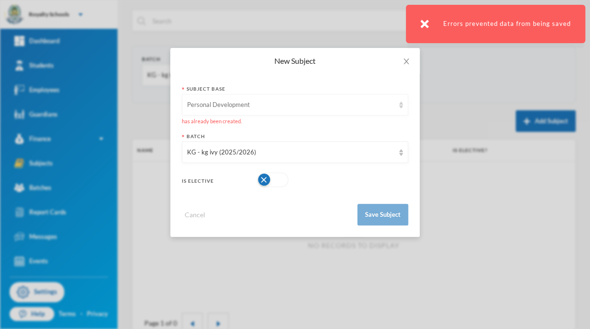
click at [256, 108] on div "Personal Development" at bounding box center [290, 105] width 207 height 10
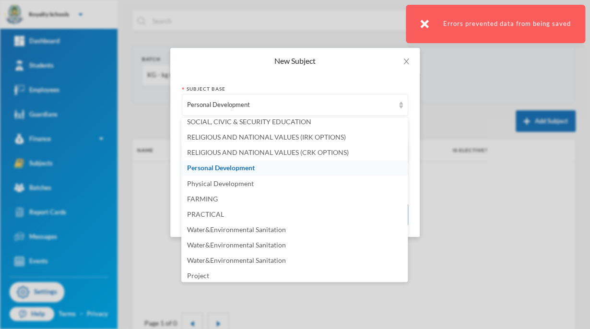
click at [467, 56] on div "New Subject Subject Base Personal Development has already been created. Batch K…" at bounding box center [295, 164] width 590 height 329
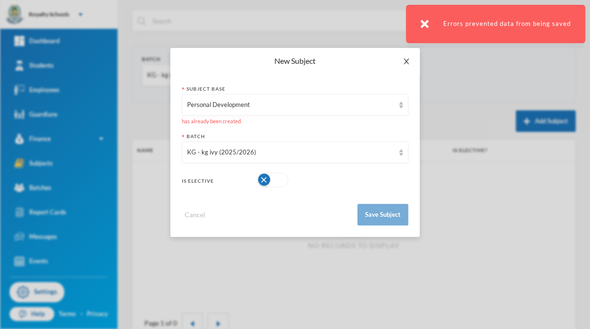
click at [410, 59] on icon "icon: close" at bounding box center [407, 62] width 8 height 8
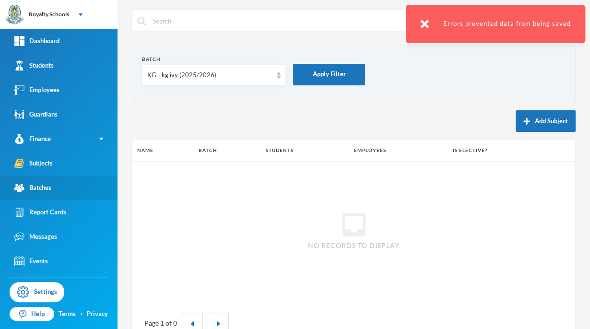
click at [61, 196] on link "Batches" at bounding box center [59, 188] width 118 height 24
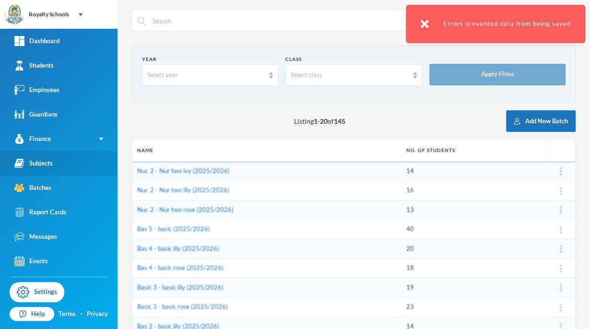
click at [79, 171] on link "Subjects" at bounding box center [59, 163] width 118 height 24
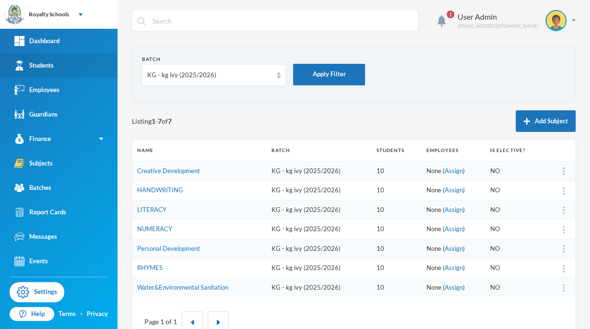
click at [66, 69] on link "Students" at bounding box center [59, 65] width 118 height 24
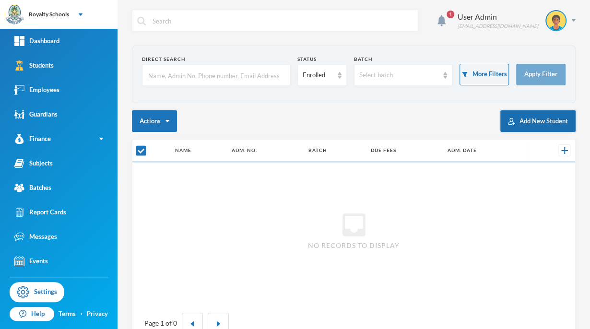
checkbox input "false"
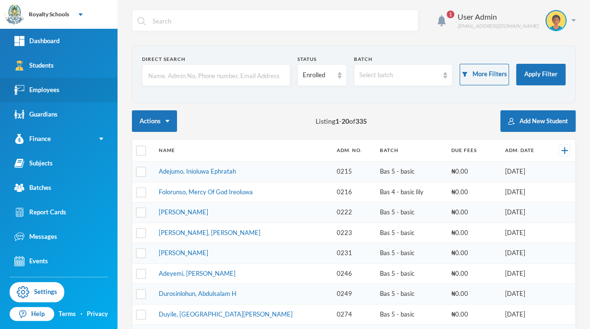
click at [70, 90] on link "Employees" at bounding box center [59, 90] width 118 height 24
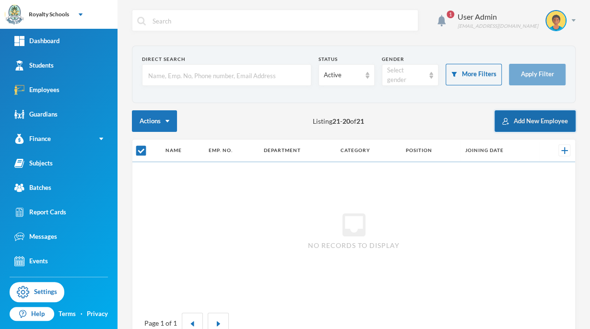
checkbox input "false"
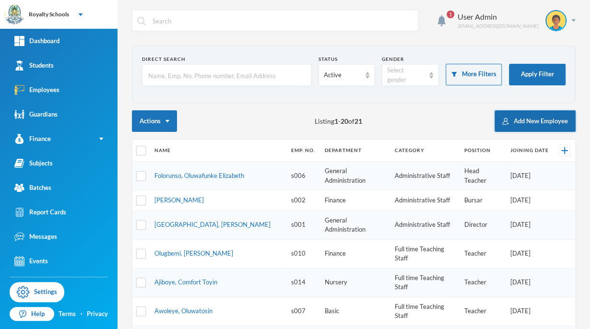
click at [550, 121] on button "Add New Employee" at bounding box center [535, 121] width 81 height 22
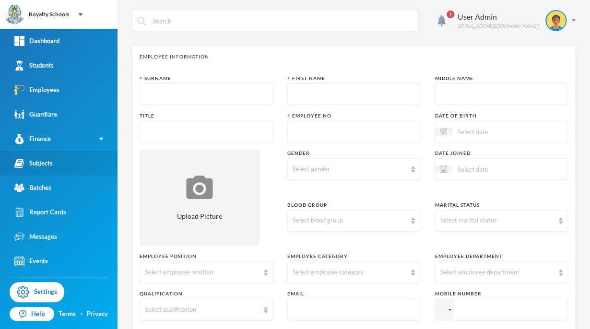
click at [60, 161] on link "Subjects" at bounding box center [59, 163] width 118 height 24
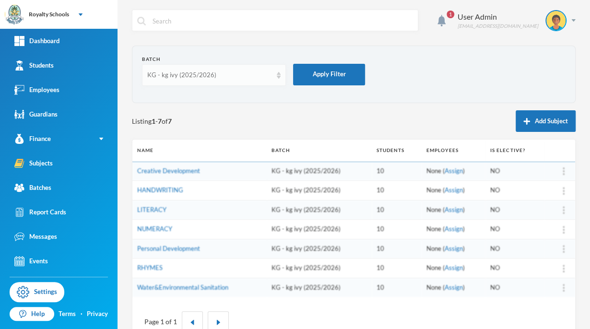
click at [251, 81] on div "KG - kg ivy (2025/2026)" at bounding box center [214, 75] width 144 height 22
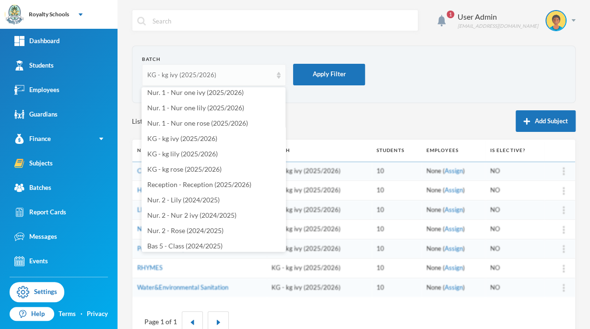
scroll to position [206, 0]
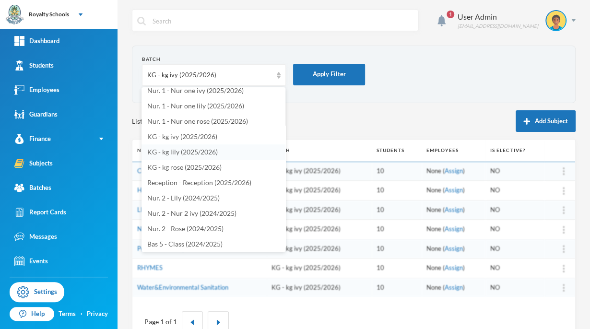
click at [207, 153] on span "KG - kg lily (2025/2026)" at bounding box center [182, 152] width 71 height 8
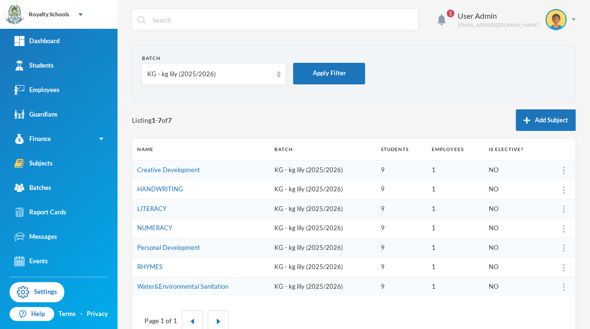
scroll to position [0, 0]
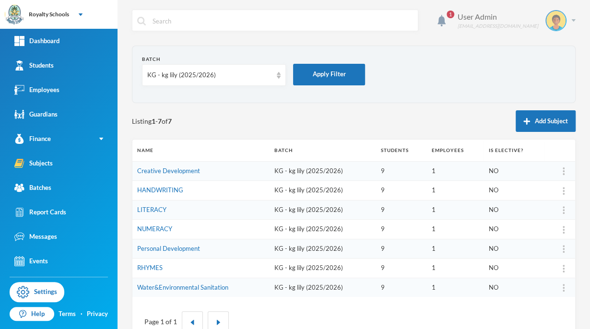
click at [559, 16] on div at bounding box center [556, 20] width 21 height 21
click at [557, 70] on button "Logout" at bounding box center [541, 70] width 43 height 14
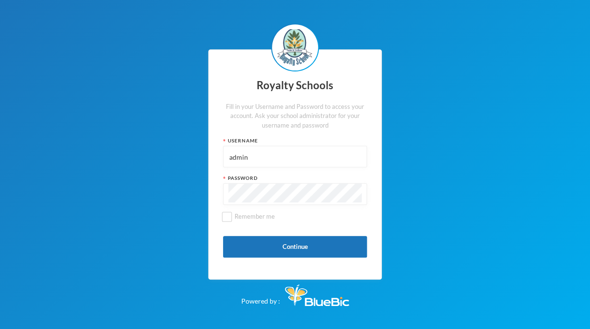
click at [304, 151] on input "admin" at bounding box center [294, 157] width 133 height 22
type input "a"
type input "s0704"
click at [280, 212] on label "Remember me" at bounding box center [295, 220] width 144 height 17
click at [232, 212] on input "Remember me" at bounding box center [227, 217] width 10 height 10
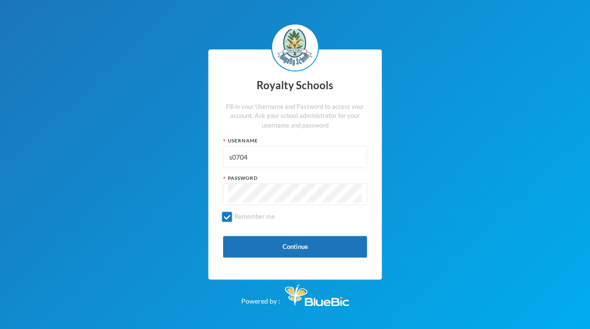
click at [227, 220] on input "Remember me" at bounding box center [227, 217] width 10 height 10
checkbox input "false"
click at [476, 134] on div "Royalty Schools Fill in your Username and Password to access your account. Ask …" at bounding box center [295, 164] width 590 height 329
click at [291, 250] on button "Continue" at bounding box center [295, 247] width 144 height 22
click at [278, 248] on button "Continue" at bounding box center [295, 247] width 144 height 22
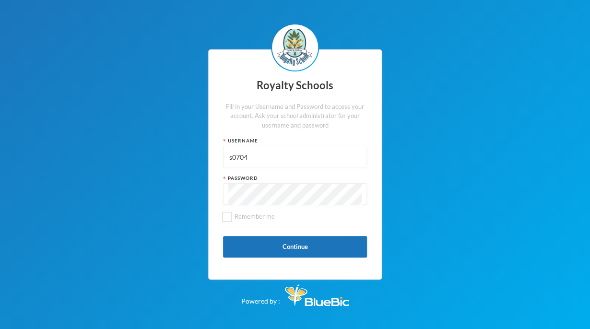
click at [321, 153] on input "s0704" at bounding box center [294, 157] width 133 height 22
type input "s"
click at [271, 160] on input "text" at bounding box center [294, 157] width 133 height 22
click at [301, 160] on input "text" at bounding box center [294, 157] width 133 height 22
type input "n"
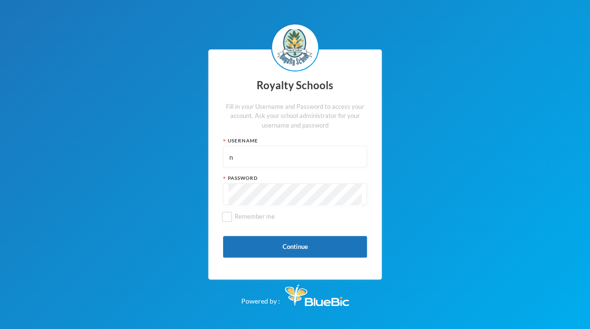
click at [488, 129] on div "Royalty Schools Fill in your Username and Password to access your account. Ask …" at bounding box center [295, 164] width 590 height 329
click at [292, 154] on input "n" at bounding box center [294, 157] width 133 height 22
click at [271, 146] on div at bounding box center [295, 157] width 144 height 22
click at [273, 153] on input "text" at bounding box center [294, 157] width 133 height 22
type input "admin"
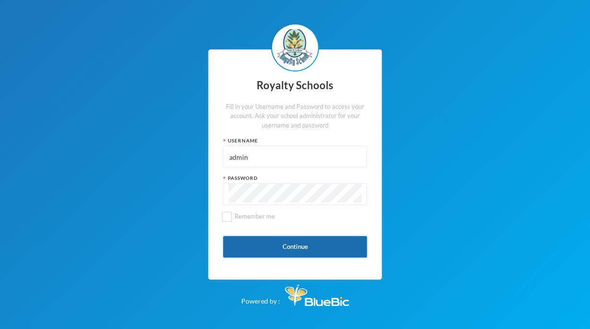
click at [296, 252] on button "Continue" at bounding box center [295, 247] width 144 height 22
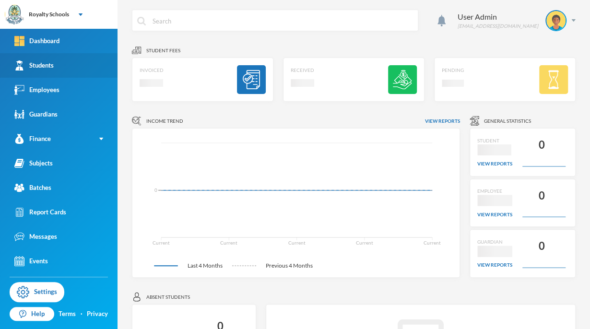
click at [77, 67] on link "Students" at bounding box center [59, 65] width 118 height 24
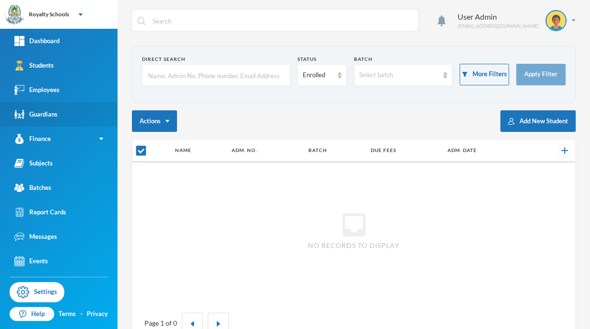
checkbox input "false"
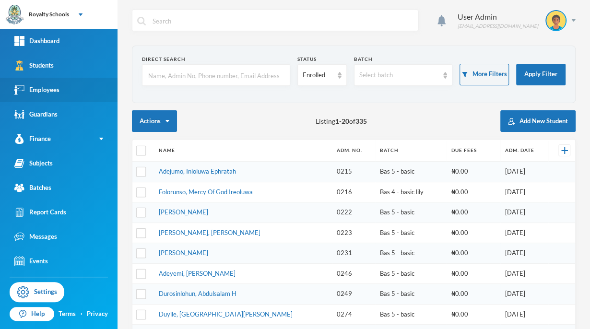
click at [61, 96] on link "Employees" at bounding box center [59, 90] width 118 height 24
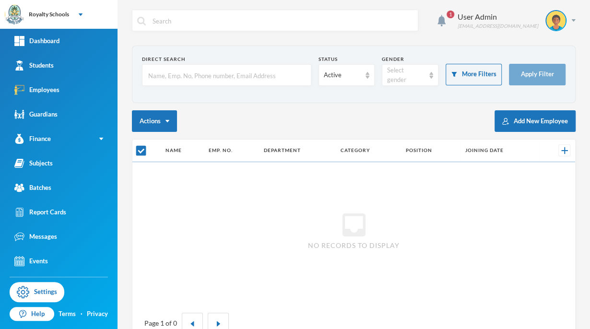
checkbox input "false"
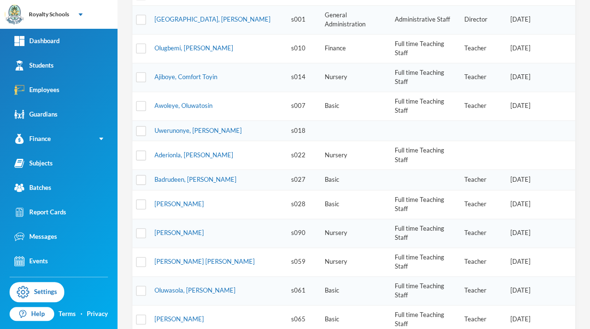
scroll to position [292, 0]
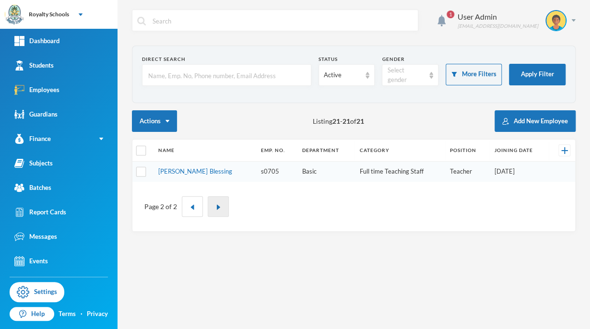
scroll to position [0, 0]
click at [554, 21] on img at bounding box center [556, 20] width 19 height 19
click at [552, 75] on button "Logout" at bounding box center [549, 70] width 43 height 14
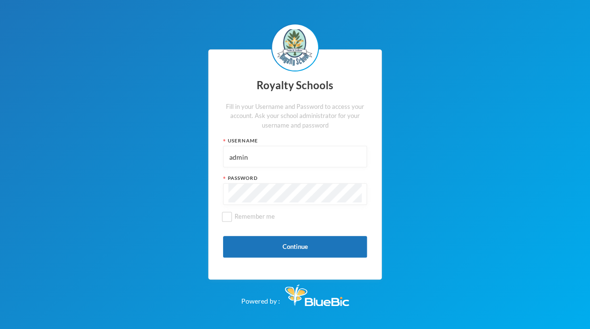
click at [286, 158] on input "admin" at bounding box center [294, 157] width 133 height 22
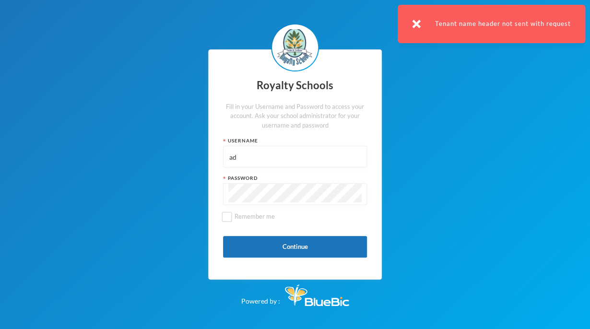
type input "a"
type input "s0705"
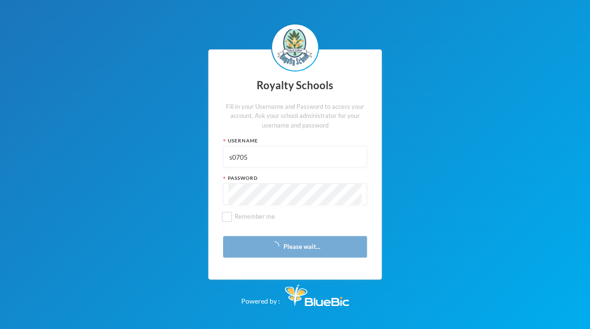
click at [443, 178] on div "Royalty Schools Fill in your Username and Password to access your account. Ask …" at bounding box center [295, 164] width 590 height 329
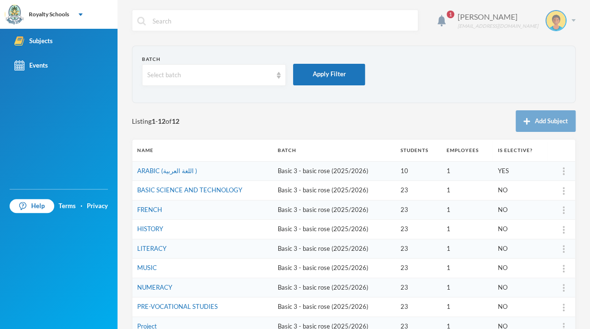
click at [547, 27] on img at bounding box center [556, 20] width 19 height 19
click at [551, 74] on button "Logout" at bounding box center [542, 70] width 43 height 14
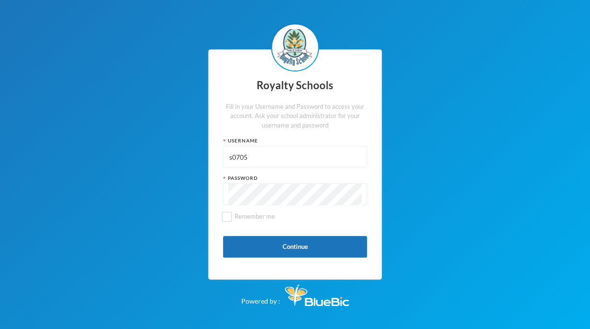
click at [312, 159] on input "s0705" at bounding box center [294, 157] width 133 height 22
type input "admin"
click at [308, 248] on button "Continue" at bounding box center [295, 247] width 144 height 22
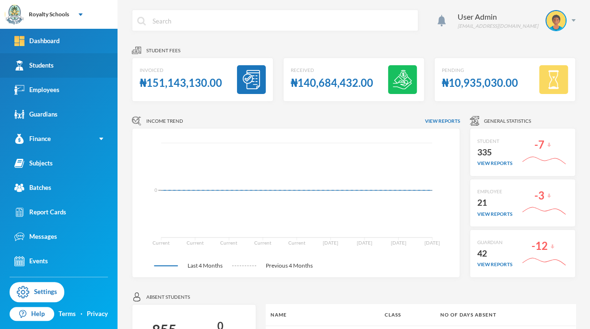
click at [69, 70] on link "Students" at bounding box center [59, 65] width 118 height 24
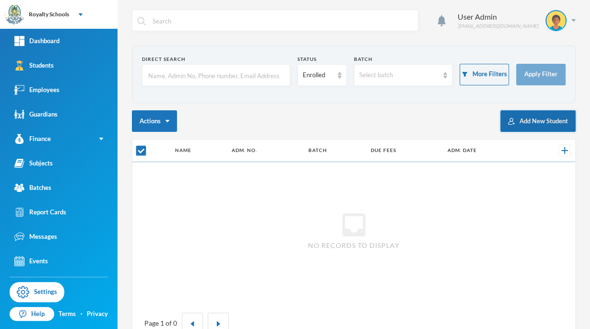
click at [529, 125] on button "Add New Student" at bounding box center [538, 121] width 75 height 22
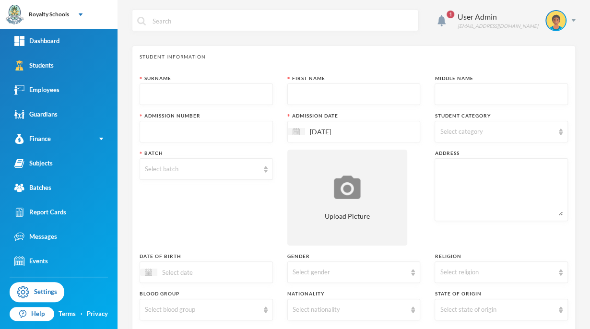
click at [237, 129] on input "text" at bounding box center [206, 132] width 123 height 22
click at [211, 81] on div "Surname" at bounding box center [206, 78] width 133 height 7
click at [148, 91] on input "text" at bounding box center [206, 95] width 123 height 22
click at [206, 134] on input "s0706" at bounding box center [206, 132] width 123 height 22
type input "s"
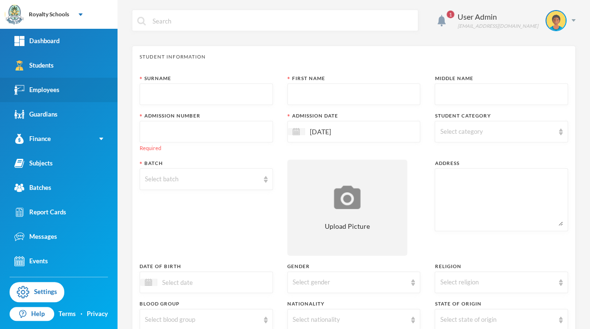
click at [76, 100] on link "Employees" at bounding box center [59, 90] width 118 height 24
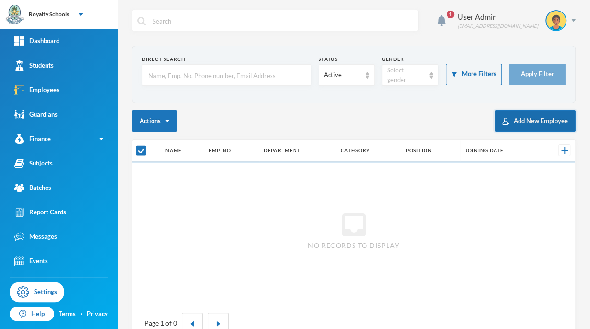
checkbox input "false"
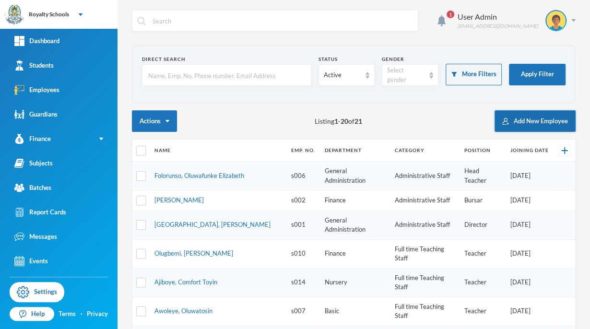
click at [557, 126] on button "Add New Employee" at bounding box center [535, 121] width 81 height 22
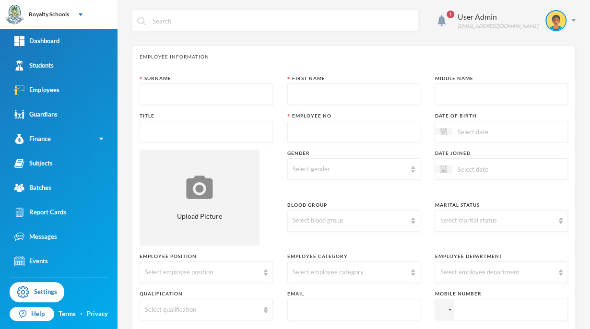
click at [348, 128] on input "text" at bounding box center [354, 132] width 123 height 22
type input "s0706"
click at [152, 87] on input "text" at bounding box center [206, 95] width 123 height 22
type input "OJOFEITIMI"
click at [307, 96] on input "text" at bounding box center [354, 95] width 123 height 22
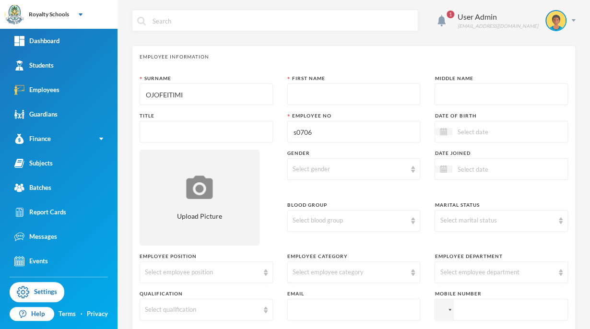
type input "o"
type input "OBASOLA"
click at [445, 96] on input "text" at bounding box center [501, 95] width 123 height 22
type input "TITILOPE"
click at [157, 132] on input "text" at bounding box center [206, 132] width 123 height 22
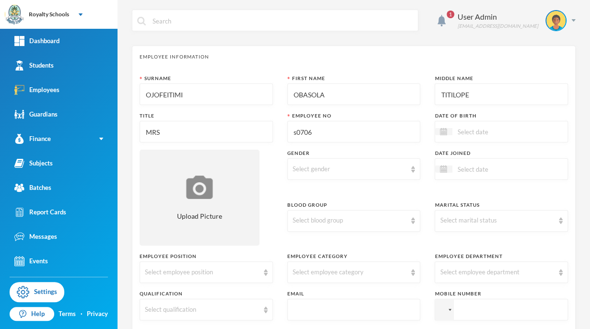
type input "MRS"
click at [457, 131] on input at bounding box center [493, 131] width 81 height 11
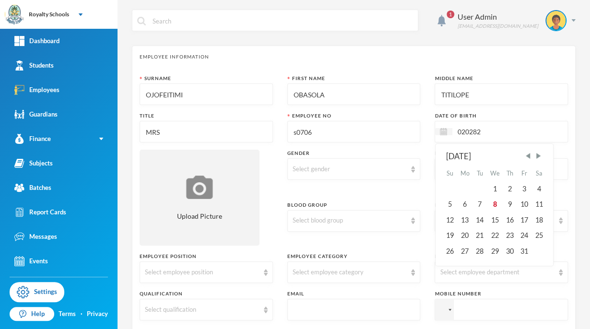
click at [469, 132] on input "020282" at bounding box center [493, 131] width 81 height 11
click at [460, 131] on input "0202/82" at bounding box center [493, 131] width 81 height 11
type input "02/02/0082"
click at [315, 171] on div "Select gender" at bounding box center [350, 170] width 114 height 10
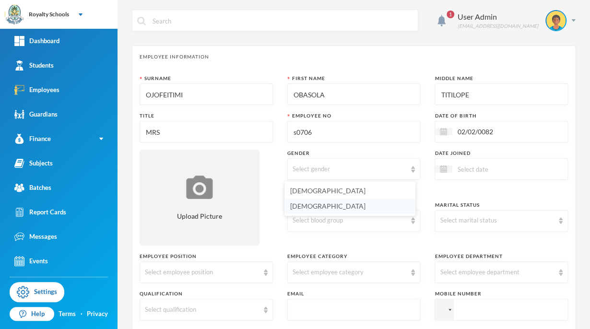
click at [306, 206] on span "Female" at bounding box center [327, 206] width 75 height 8
click at [301, 220] on div "Select blood group" at bounding box center [350, 221] width 114 height 10
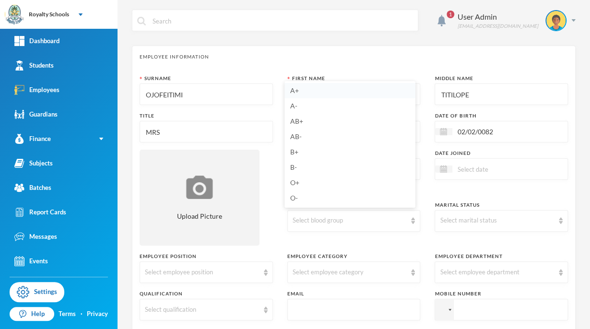
click at [298, 91] on span "A+" at bounding box center [294, 90] width 9 height 8
click at [449, 220] on div "Select marital status" at bounding box center [497, 221] width 114 height 10
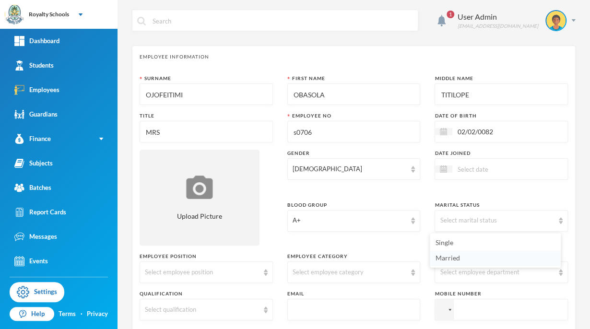
click at [451, 261] on span "Married" at bounding box center [448, 258] width 24 height 8
click at [466, 169] on input at bounding box center [493, 169] width 81 height 11
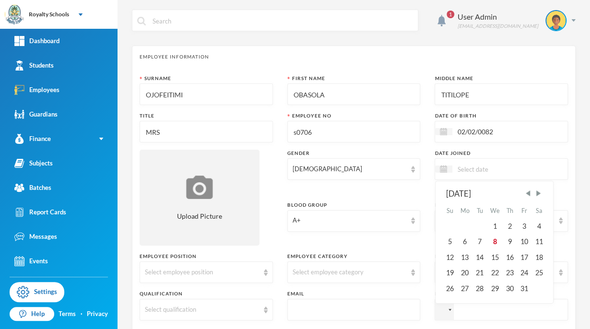
type input "a"
type input "A"
type input "15/08/00025"
click at [164, 273] on div "Select employee position" at bounding box center [202, 273] width 114 height 10
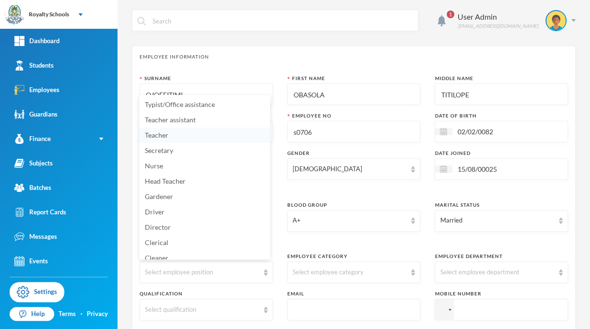
click at [161, 137] on span "Teacher" at bounding box center [157, 135] width 24 height 8
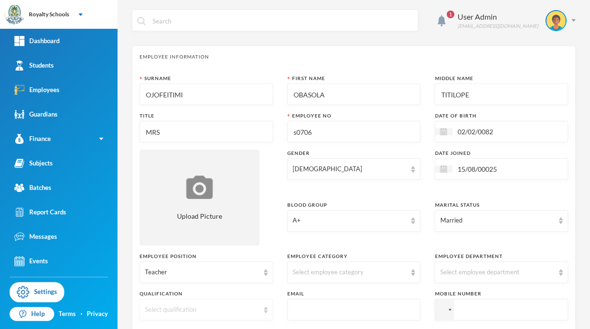
click at [183, 312] on div "Select qualification" at bounding box center [202, 310] width 114 height 10
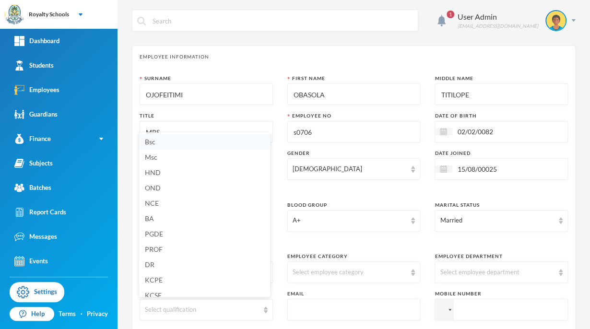
click at [154, 144] on span "Bsc" at bounding box center [150, 142] width 11 height 8
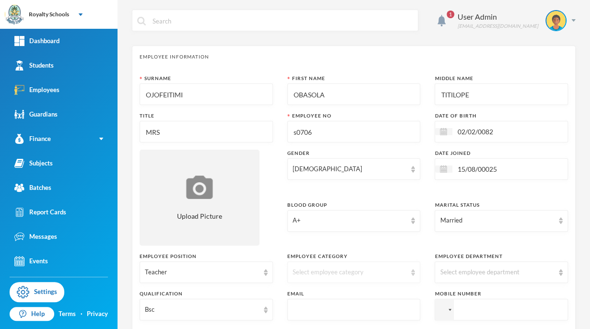
click at [313, 268] on div "Select employee category" at bounding box center [350, 273] width 114 height 10
click at [173, 272] on div "Teacher" at bounding box center [202, 273] width 114 height 10
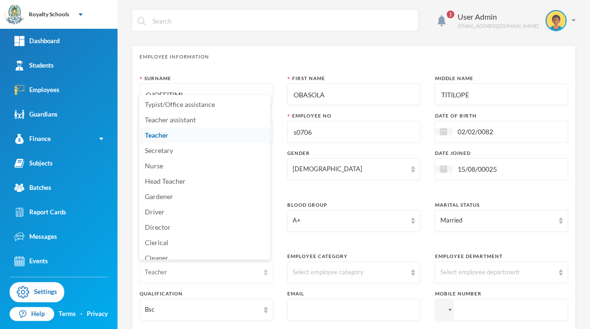
click at [176, 273] on div "Teacher" at bounding box center [202, 273] width 114 height 10
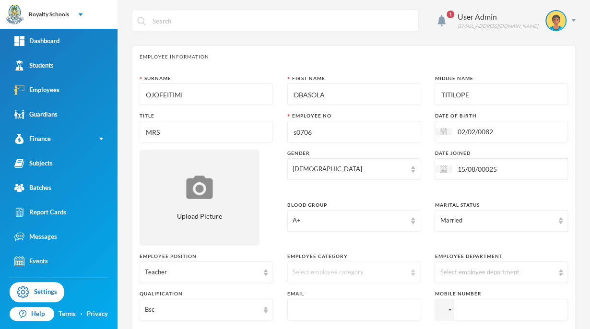
click at [336, 273] on div "Select employee category" at bounding box center [350, 273] width 114 height 10
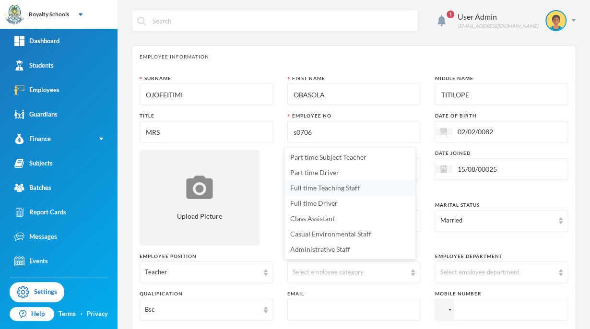
click at [346, 189] on span "Full time Teaching Staff" at bounding box center [325, 188] width 70 height 8
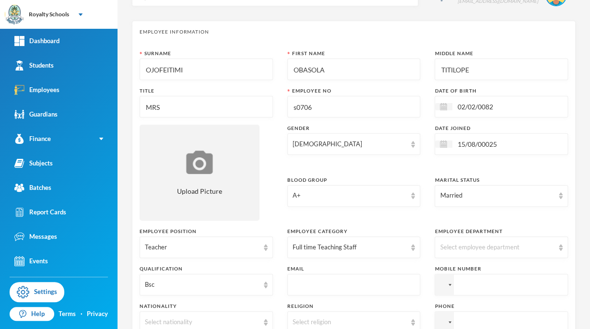
scroll to position [66, 0]
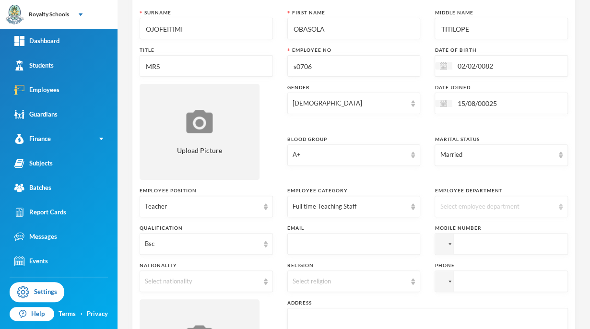
click at [478, 207] on div "Select employee department" at bounding box center [497, 207] width 114 height 10
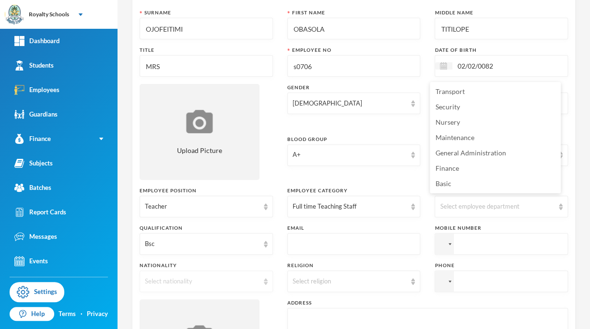
click at [173, 288] on div "Select nationality" at bounding box center [206, 282] width 133 height 22
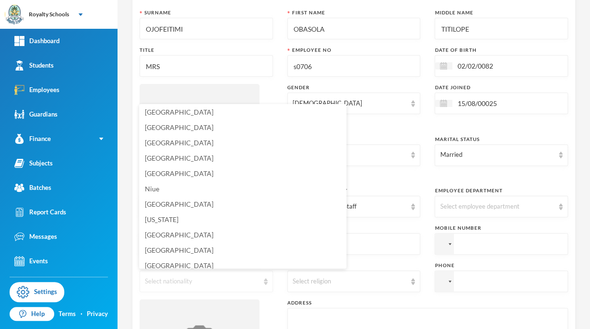
scroll to position [2382, 0]
click at [167, 177] on li "Nigeria" at bounding box center [242, 173] width 207 height 15
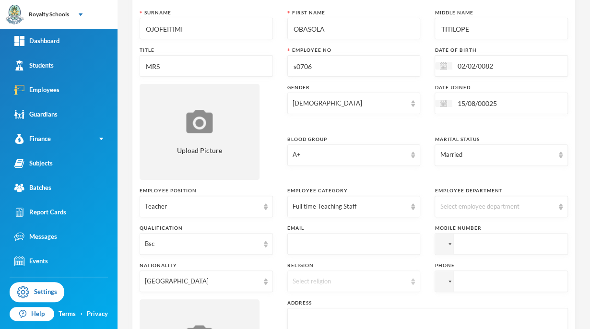
click at [324, 284] on div "Select religion" at bounding box center [350, 282] width 114 height 10
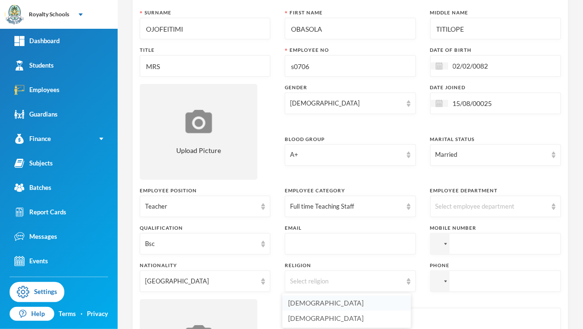
click at [321, 308] on li "Christianity" at bounding box center [346, 303] width 129 height 15
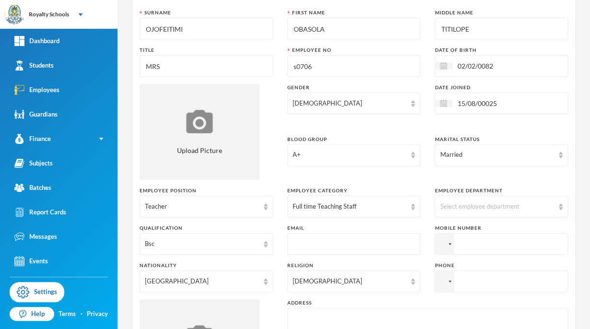
click at [309, 244] on input "text" at bounding box center [354, 245] width 123 height 22
click at [380, 247] on input "alabi.obasolagmail.com" at bounding box center [354, 245] width 123 height 22
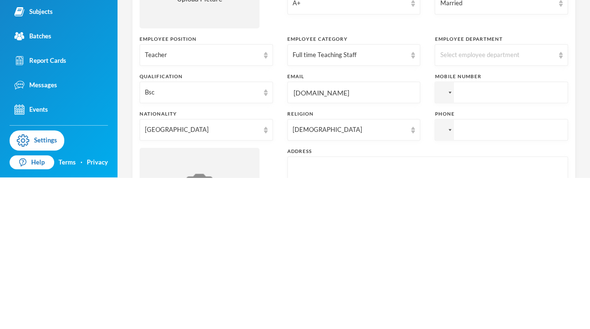
click at [330, 236] on input "alabi.obasolagmail.com" at bounding box center [354, 245] width 123 height 22
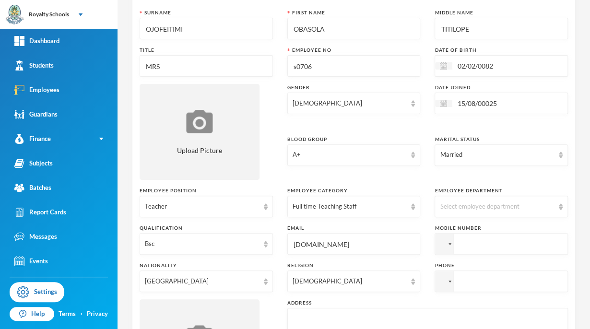
click at [383, 246] on input "alabi.obasolagmail.com" at bounding box center [354, 245] width 123 height 22
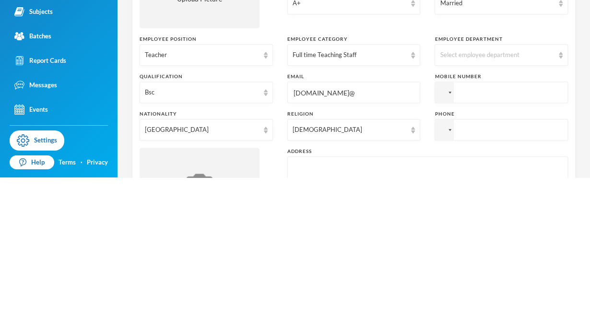
click at [323, 243] on input "alabi.obasolagmail.com@" at bounding box center [354, 245] width 123 height 22
click at [370, 242] on input "alabi.obasolagmail.com@" at bounding box center [354, 245] width 123 height 22
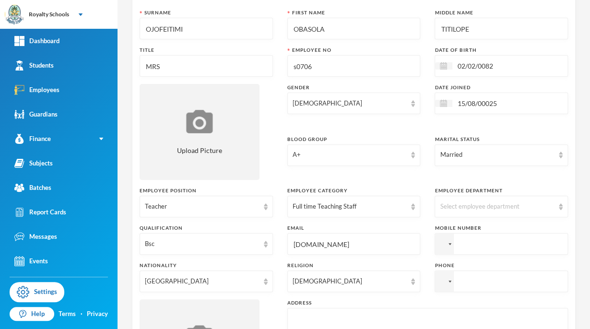
click at [325, 243] on input "alabi.obasolagmail.com" at bounding box center [354, 245] width 123 height 22
click at [331, 240] on input "alabi.obasolagmail.com" at bounding box center [354, 245] width 123 height 22
click at [386, 240] on input "alabi.obasolamail.com" at bounding box center [354, 245] width 123 height 22
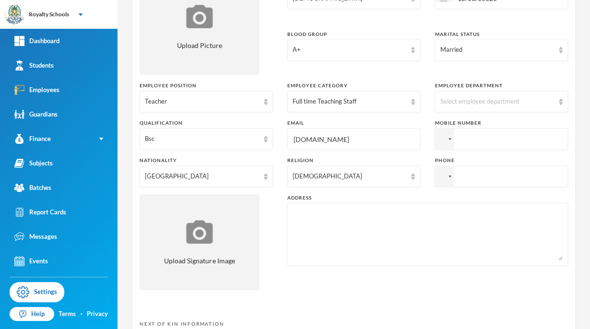
scroll to position [173, 0]
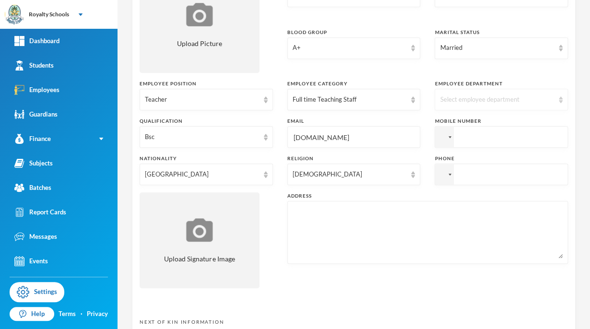
type input "alabi.obasolamail.com"
click at [525, 98] on div "Select employee department" at bounding box center [497, 100] width 114 height 10
click at [317, 217] on textarea at bounding box center [428, 232] width 270 height 52
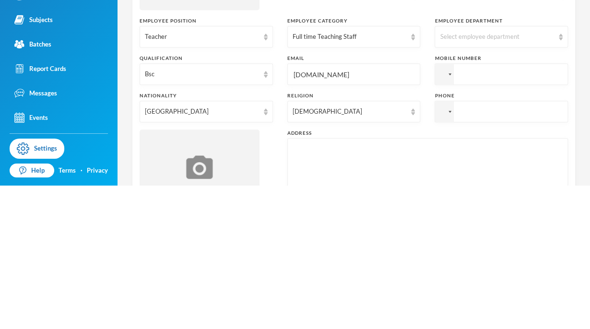
scroll to position [92, 0]
click at [296, 295] on textarea at bounding box center [428, 313] width 270 height 52
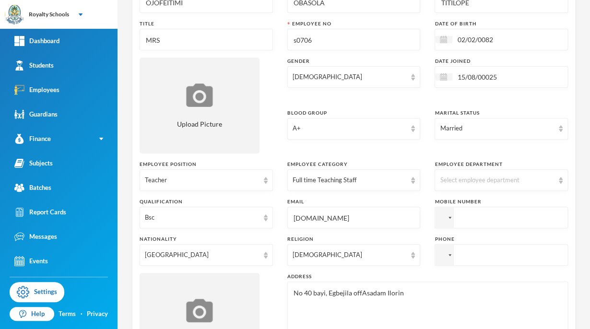
type textarea "No 40 bayi, Egbejila offAsadam Ilorin"
click at [474, 218] on input "tel" at bounding box center [501, 218] width 133 height 22
type input "+2348067611008"
click at [478, 255] on input "tel" at bounding box center [501, 255] width 133 height 22
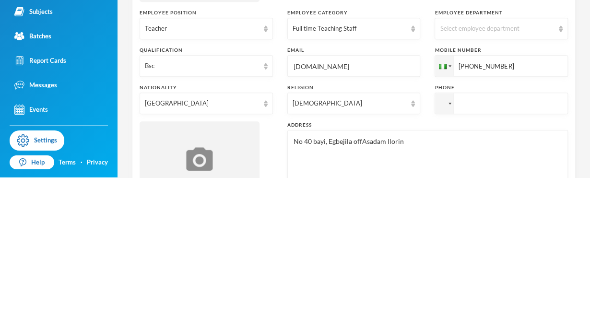
click at [501, 255] on input "tel" at bounding box center [501, 255] width 133 height 22
click at [471, 257] on input "tel" at bounding box center [501, 255] width 133 height 22
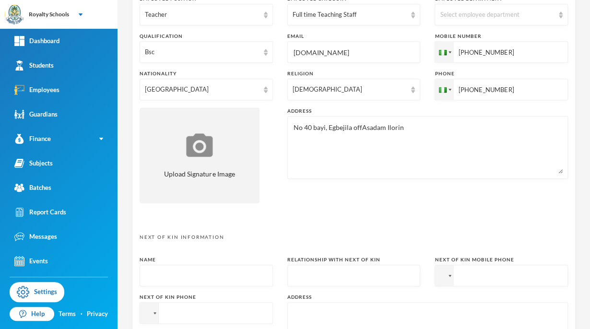
scroll to position [315, 0]
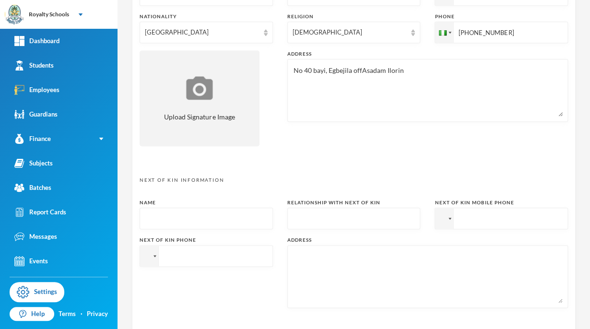
type input "+2348067611008"
click at [161, 219] on input "text" at bounding box center [206, 219] width 123 height 22
type input "Alabi Isaac Olaoluwa"
click at [304, 217] on input "text" at bounding box center [354, 219] width 123 height 22
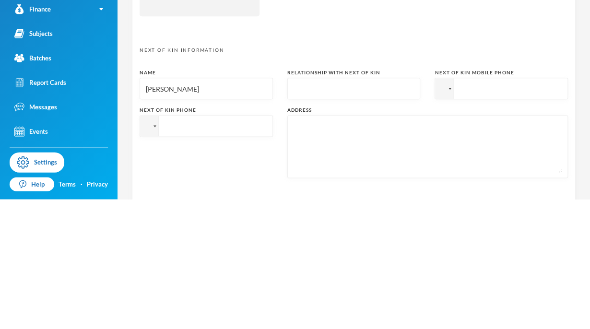
click at [360, 215] on input "text" at bounding box center [354, 219] width 123 height 22
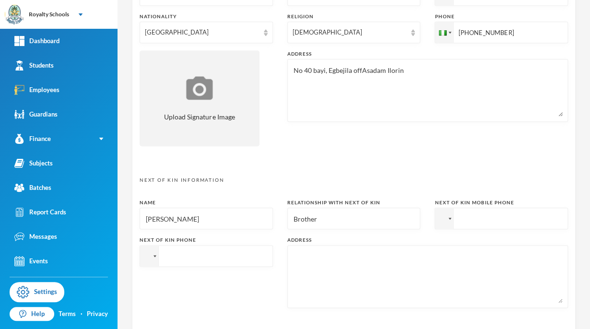
type input "Brother"
click at [465, 218] on input "tel" at bounding box center [501, 219] width 133 height 22
type input "+07035408500"
click at [180, 256] on input "tel" at bounding box center [206, 256] width 133 height 22
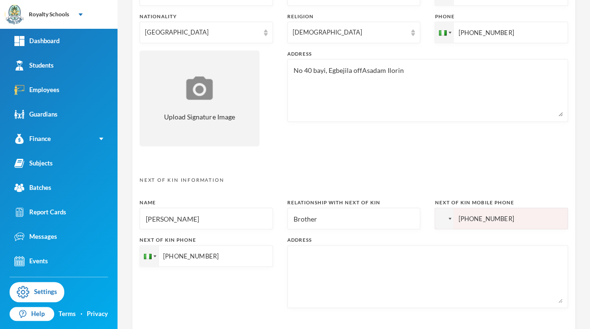
type input "+2347035408500"
click at [468, 216] on input "+07035408500" at bounding box center [501, 219] width 133 height 22
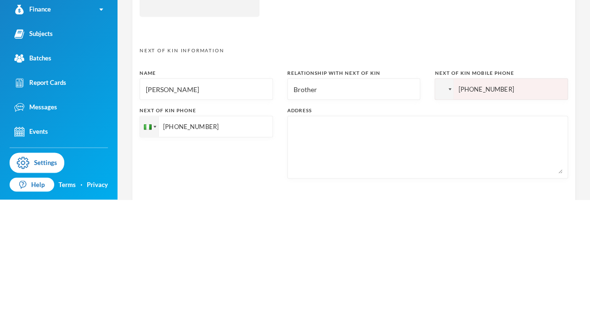
click at [463, 215] on input "+07035408500" at bounding box center [501, 219] width 133 height 22
click at [461, 217] on input "+07035408500" at bounding box center [501, 219] width 133 height 22
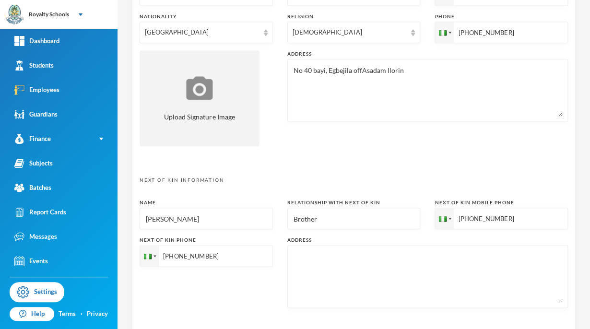
type input "+2347035408500"
click at [296, 257] on textarea at bounding box center [428, 277] width 270 height 52
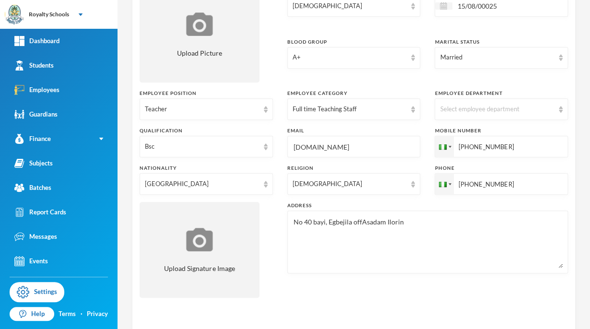
scroll to position [163, 0]
type textarea "No 2, Otubu street, inside legal study, Ilorin."
click at [359, 219] on textarea "No 40 bayi, Egbejila offAsadam Ilorin" at bounding box center [428, 242] width 270 height 52
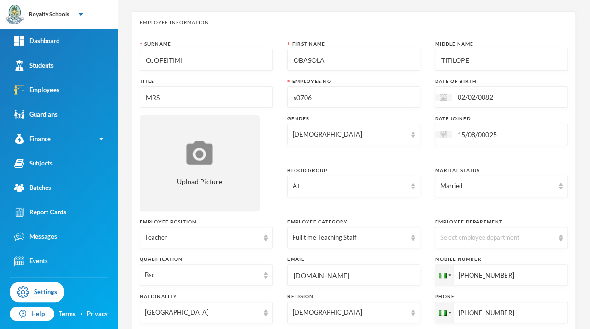
scroll to position [0, 0]
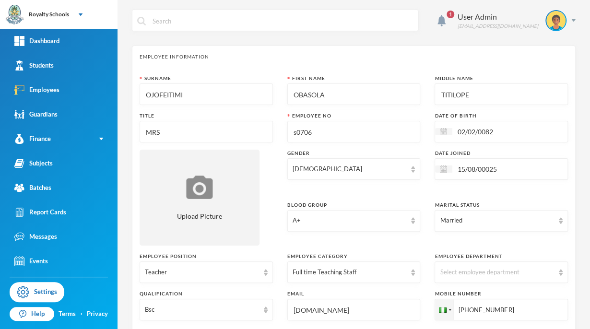
type textarea "No 40 bayi, Egbejila off Asadam Ilorin"
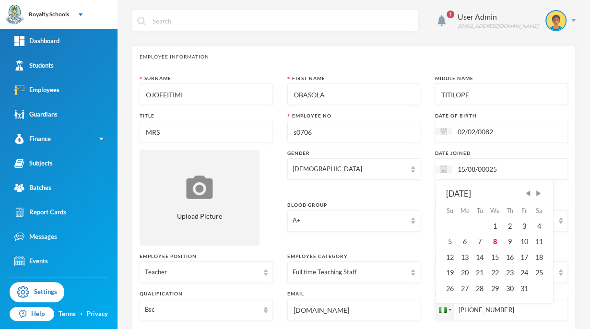
click at [483, 168] on input "15/08/00025" at bounding box center [493, 169] width 81 height 11
click at [484, 187] on div "August 25 Su Mo Tu We Th Fr Sa 1 2 3 4 5 6 7 8 9 10 11 12 13 14 15 16 17 18 19 …" at bounding box center [495, 246] width 118 height 131
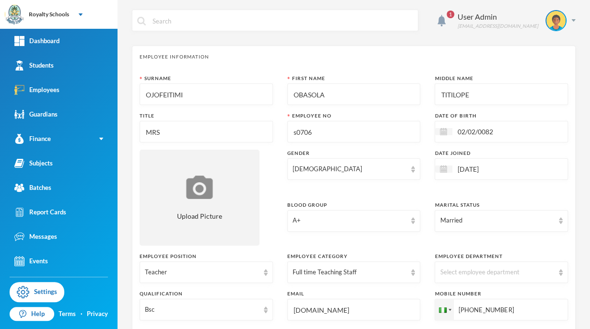
click at [419, 194] on div "Surname OJOFEITIMI First Name OBASOLA Middle Name TITILOPE Title MRS Employee N…" at bounding box center [354, 272] width 429 height 394
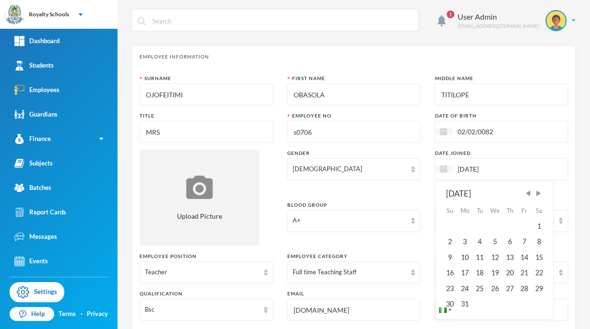
click at [488, 168] on input "15/08/25" at bounding box center [493, 169] width 81 height 11
drag, startPoint x: 515, startPoint y: 168, endPoint x: 516, endPoint y: 164, distance: 5.0
click at [516, 164] on input "15/08/0002025" at bounding box center [493, 169] width 81 height 11
click at [486, 172] on input "15/08/0002025" at bounding box center [493, 169] width 81 height 11
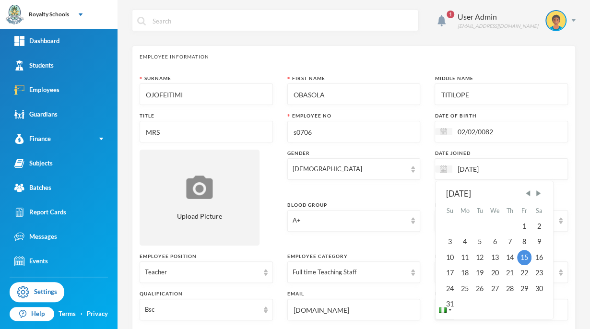
type input "15/08/2025"
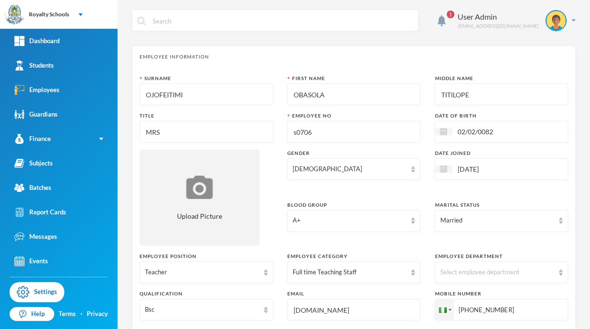
click at [422, 179] on div "Surname OJOFEITIMI First Name OBASOLA Middle Name TITILOPE Title MRS Employee N…" at bounding box center [354, 272] width 429 height 394
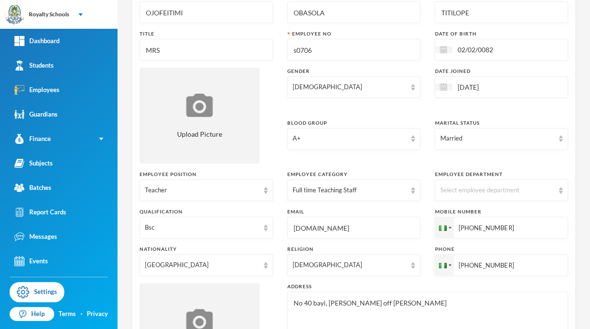
scroll to position [83, 0]
drag, startPoint x: 415, startPoint y: 274, endPoint x: 305, endPoint y: 310, distance: 115.8
click at [305, 310] on div "Surname OJOFEITIMI First Name OBASOLA Middle Name TITILOPE Title MRS Employee N…" at bounding box center [354, 189] width 429 height 394
click at [471, 183] on div "Select employee department" at bounding box center [501, 190] width 133 height 22
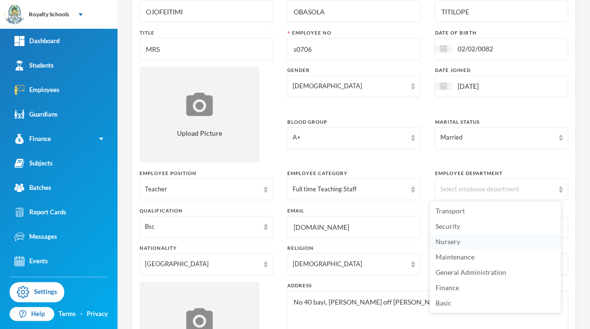
click at [457, 242] on span "Nursery" at bounding box center [448, 242] width 24 height 8
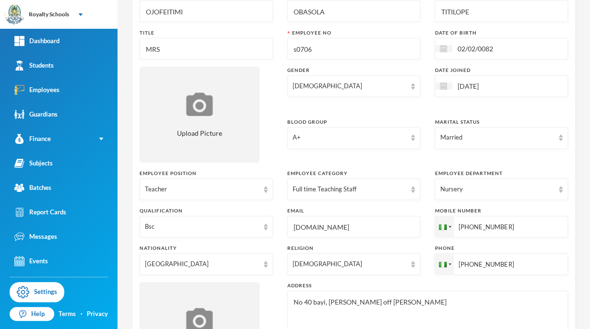
click at [263, 166] on div "Surname OJOFEITIMI First Name OBASOLA Middle Name TITILOPE Title MRS Employee N…" at bounding box center [354, 189] width 429 height 394
click at [328, 227] on input "alabi.obasolamail.com" at bounding box center [354, 227] width 123 height 22
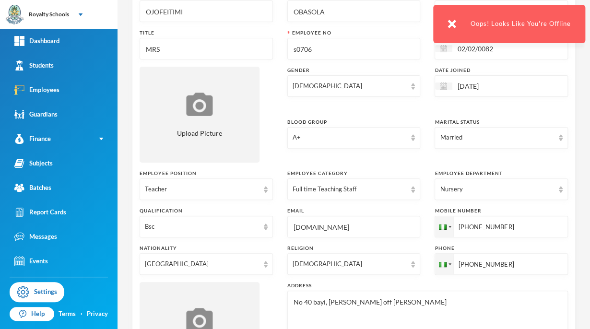
click at [332, 223] on input "alabi.obasolamail.com" at bounding box center [354, 227] width 123 height 22
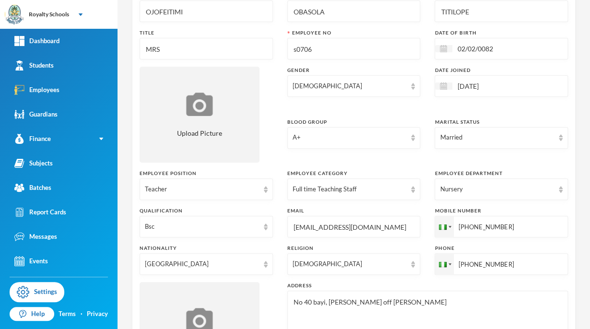
type input "alabi.obasola@gmail.com"
click at [277, 271] on div "Surname OJOFEITIMI First Name OBASOLA Middle Name TITILOPE Title MRS Employee N…" at bounding box center [354, 189] width 429 height 394
click at [513, 51] on input "02/02/0082" at bounding box center [493, 48] width 81 height 11
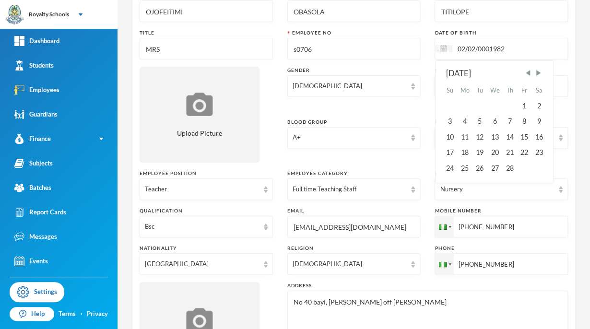
click at [483, 47] on input "02/02/0001982" at bounding box center [493, 48] width 81 height 11
type input "02/02/1982"
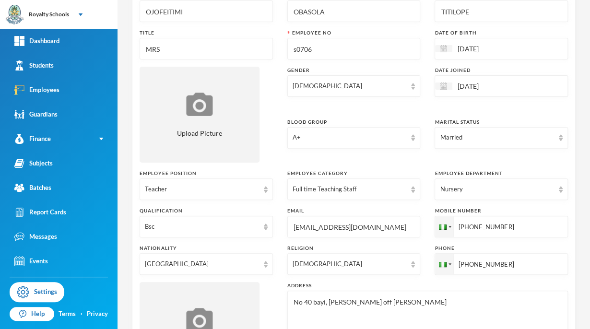
click at [422, 63] on div "Surname OJOFEITIMI First Name OBASOLA Middle Name TITILOPE Title MRS Employee N…" at bounding box center [354, 189] width 429 height 394
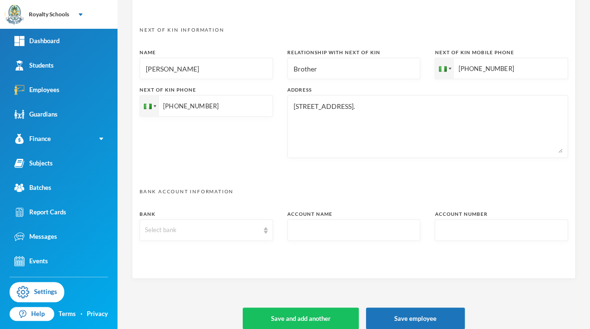
scroll to position [474, 0]
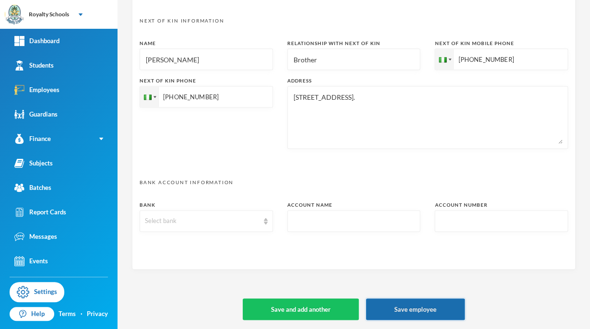
click at [407, 311] on button "Save employee" at bounding box center [415, 310] width 99 height 22
click at [392, 308] on button "Save employee" at bounding box center [415, 310] width 99 height 22
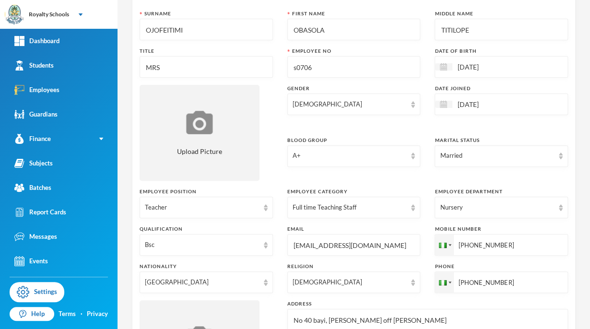
scroll to position [0, 0]
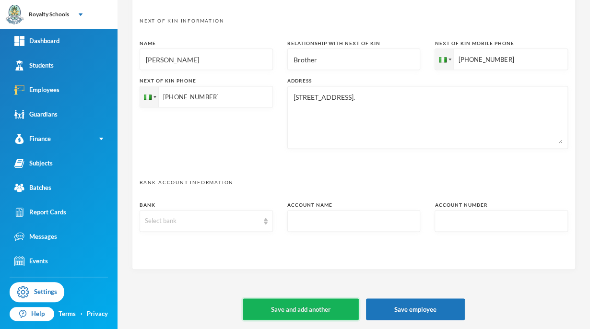
click at [299, 315] on button "Save and add another" at bounding box center [301, 310] width 116 height 22
type input "+234"
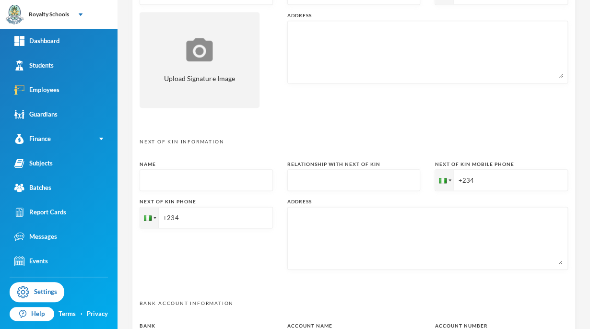
scroll to position [494, 0]
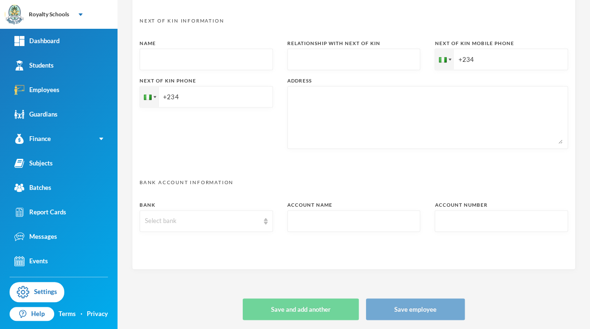
click at [457, 100] on textarea at bounding box center [428, 117] width 270 height 52
click at [60, 62] on link "Students" at bounding box center [59, 65] width 118 height 24
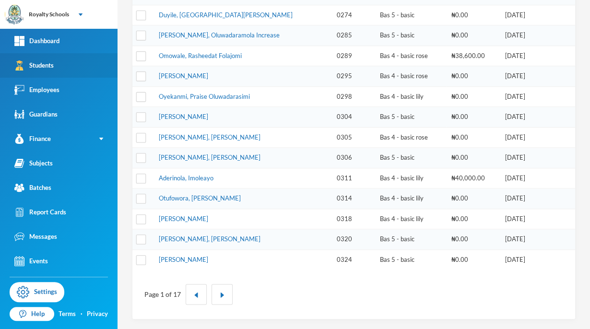
scroll to position [292, 0]
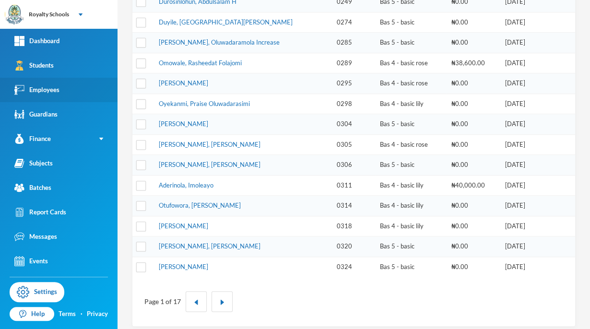
click at [55, 91] on div "Employees" at bounding box center [36, 90] width 45 height 10
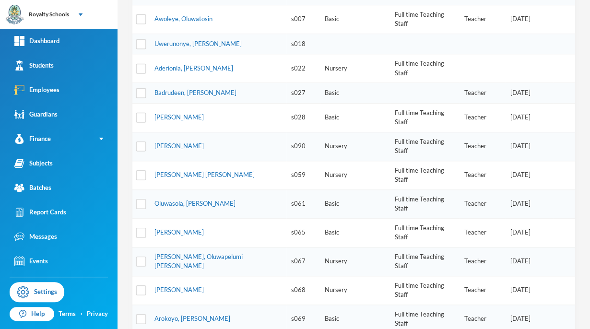
scroll to position [5, 0]
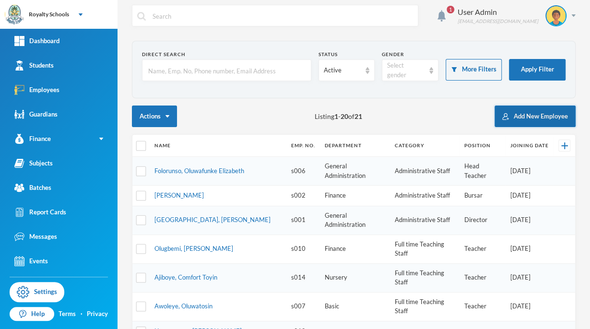
click at [550, 115] on button "Add New Employee" at bounding box center [535, 117] width 81 height 22
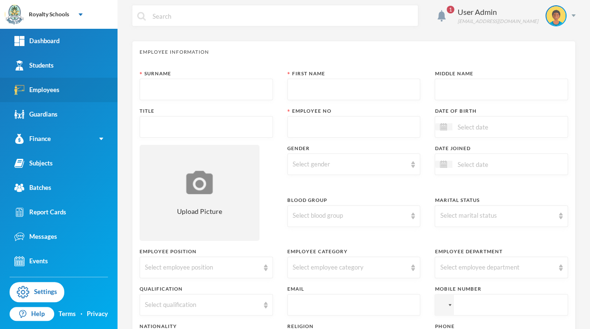
click at [87, 92] on link "Employees" at bounding box center [59, 90] width 118 height 24
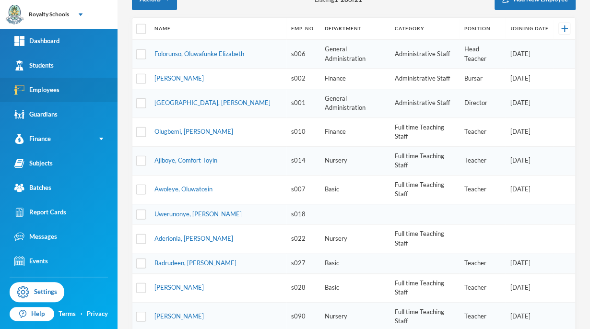
scroll to position [292, 0]
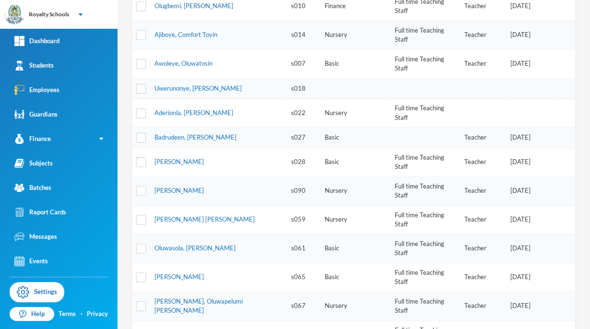
scroll to position [250, 0]
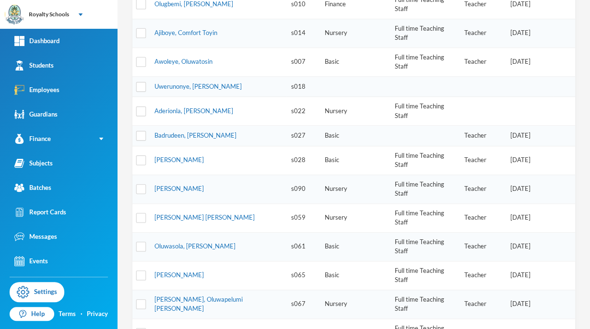
click at [440, 290] on td "Full time Teaching Staff" at bounding box center [425, 304] width 70 height 29
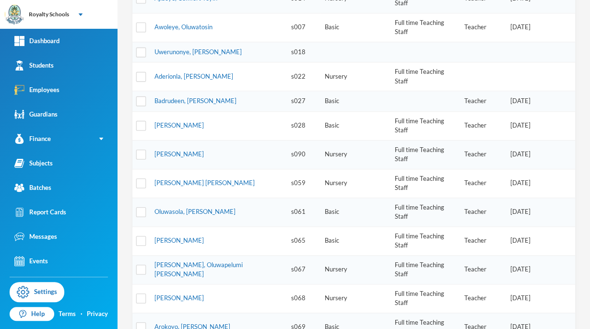
scroll to position [292, 0]
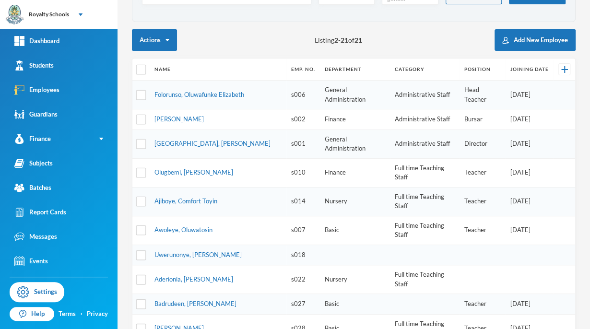
scroll to position [62, 0]
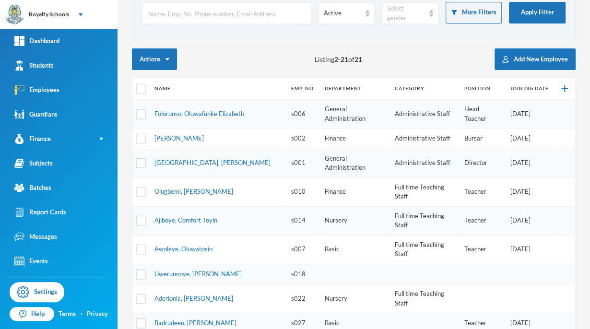
click at [530, 80] on th "Joining Date" at bounding box center [530, 89] width 48 height 22
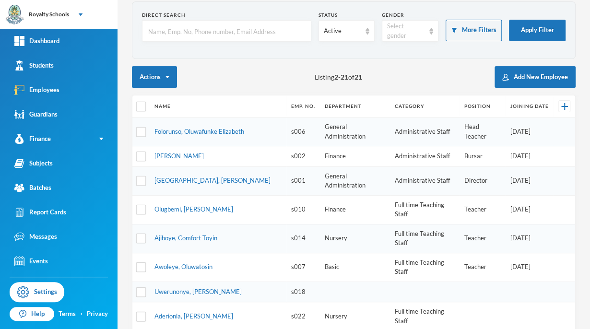
scroll to position [44, 0]
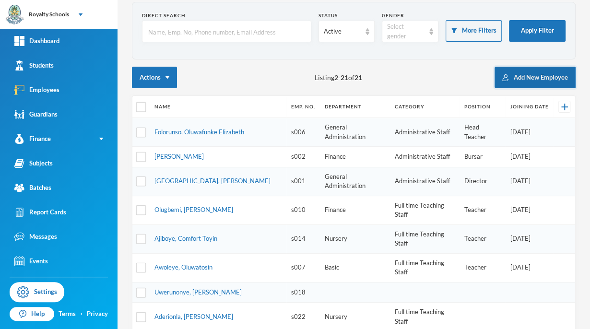
click at [559, 85] on button "Add New Employee" at bounding box center [535, 78] width 81 height 22
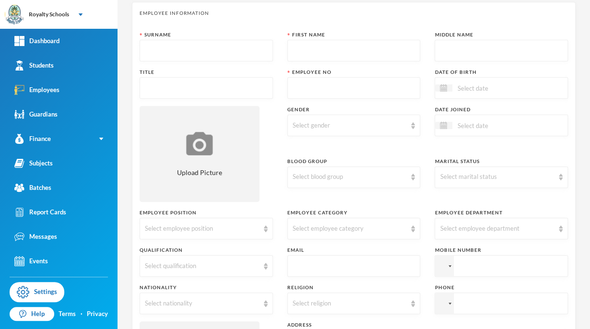
click at [154, 92] on input "text" at bounding box center [206, 89] width 123 height 22
type input "Mrs"
click at [239, 52] on input "text" at bounding box center [206, 51] width 123 height 22
type input "Ojofeitimi"
click at [343, 47] on input "text" at bounding box center [354, 51] width 123 height 22
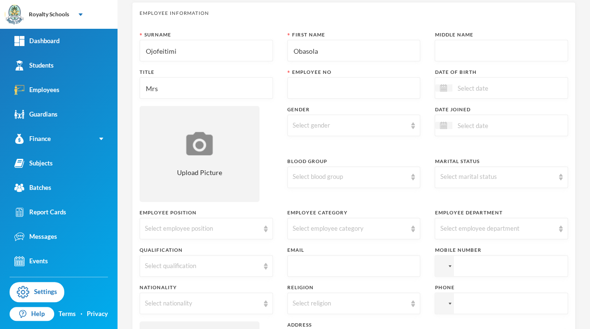
type input "Obasola"
click at [445, 46] on input "text" at bounding box center [501, 51] width 123 height 22
click at [445, 46] on input "Titilop" at bounding box center [501, 51] width 123 height 22
click at [461, 50] on input "Titilop" at bounding box center [501, 51] width 123 height 22
type input "Titilope"
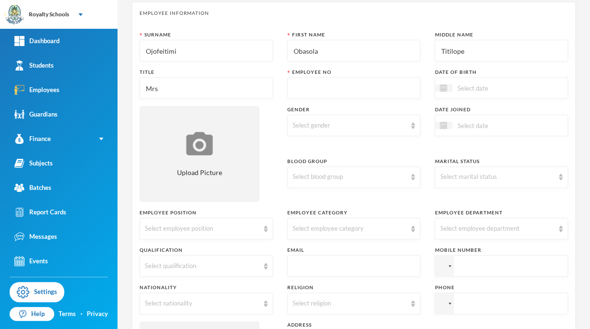
click at [380, 89] on input "text" at bounding box center [354, 89] width 123 height 22
type input "0"
type input "s0706"
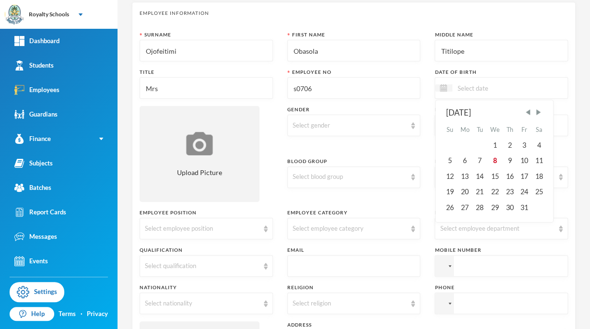
click at [467, 87] on input at bounding box center [493, 88] width 81 height 11
click at [485, 85] on input "02/02/0001982" at bounding box center [493, 88] width 81 height 11
type input "02/02/1982"
click at [299, 125] on div "Select gender" at bounding box center [350, 126] width 114 height 10
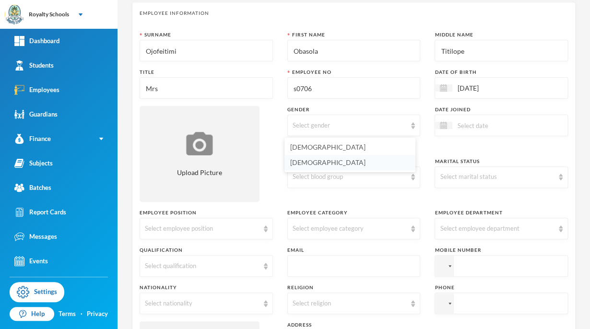
click at [300, 166] on span "Female" at bounding box center [327, 162] width 75 height 8
click at [170, 230] on div "Select employee position" at bounding box center [202, 229] width 114 height 10
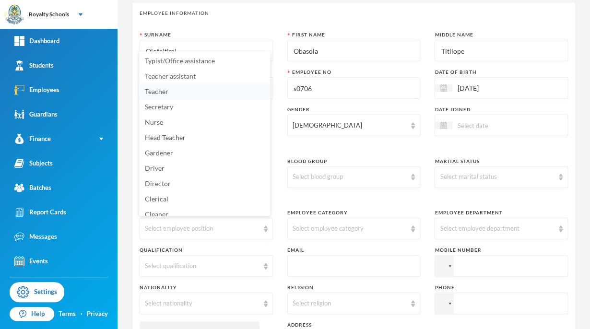
click at [161, 92] on span "Teacher" at bounding box center [157, 91] width 24 height 8
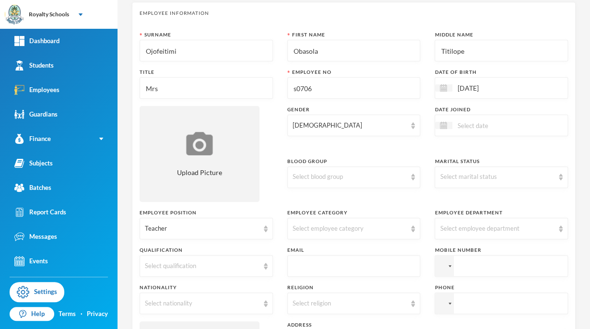
click at [456, 127] on input at bounding box center [493, 125] width 81 height 11
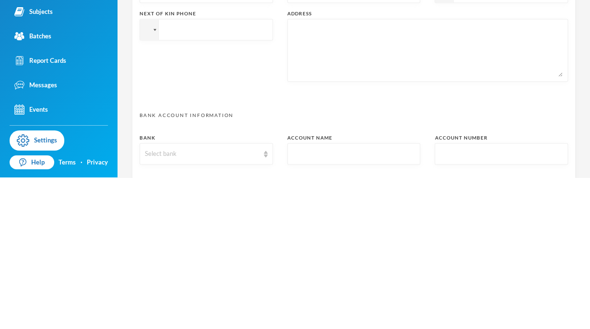
scroll to position [382, 0]
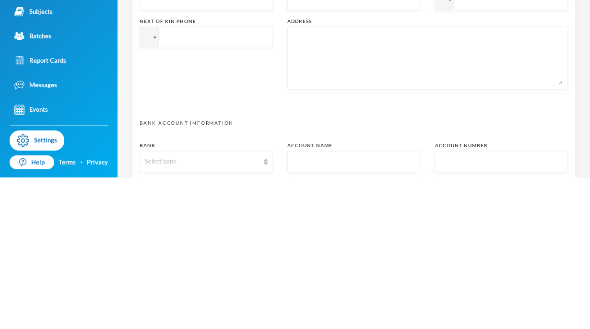
click at [200, 237] on div "Next of Kin Phone" at bounding box center [206, 205] width 133 height 72
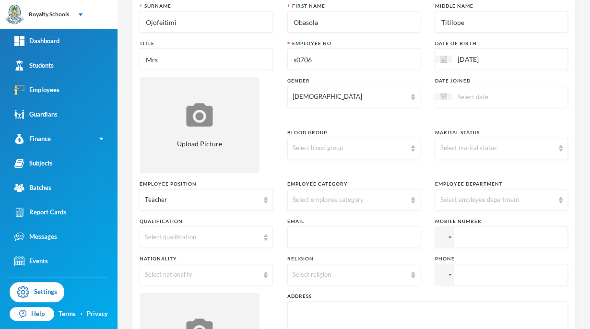
scroll to position [74, 0]
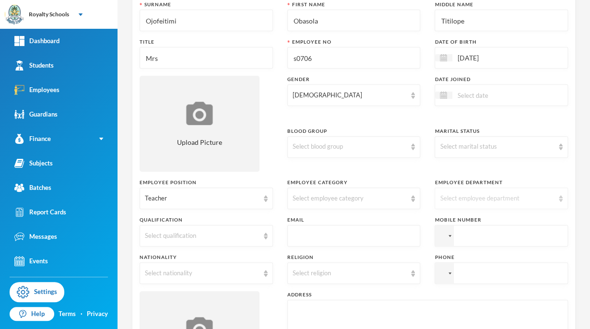
click at [460, 202] on div "Select employee department" at bounding box center [497, 199] width 114 height 10
click at [440, 253] on span "Nursery" at bounding box center [448, 251] width 24 height 8
click at [442, 149] on div "Select marital status" at bounding box center [497, 147] width 114 height 10
click at [440, 192] on ul "Single Married" at bounding box center [495, 176] width 131 height 35
click at [443, 184] on span "Married" at bounding box center [448, 183] width 24 height 8
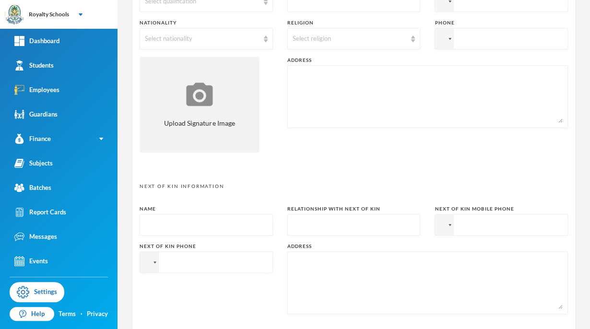
scroll to position [474, 0]
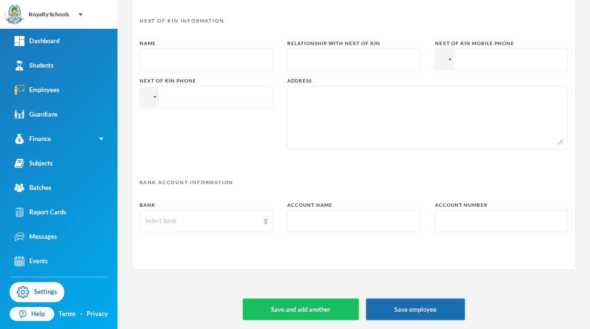
click at [387, 313] on button "Save employee" at bounding box center [415, 310] width 99 height 22
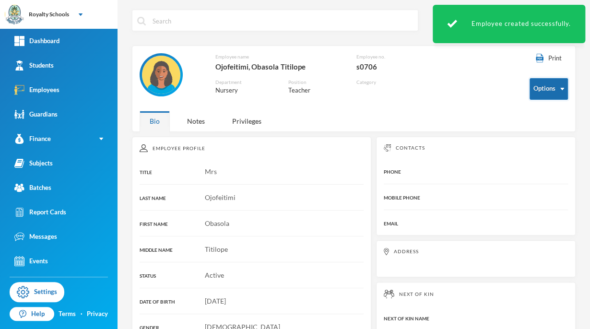
click at [554, 97] on button "Options" at bounding box center [549, 89] width 38 height 22
click at [539, 96] on button "Options" at bounding box center [549, 89] width 38 height 22
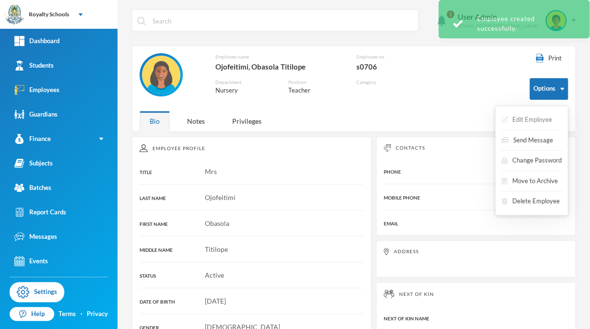
click at [536, 117] on button "Edit Employee" at bounding box center [527, 119] width 53 height 17
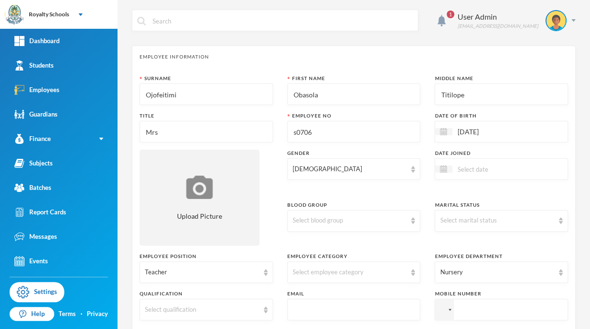
click at [467, 168] on input at bounding box center [493, 169] width 81 height 11
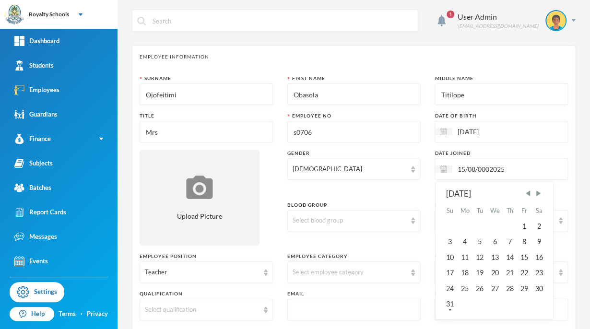
click at [484, 168] on input "15/08/0002025" at bounding box center [493, 169] width 81 height 11
type input "15/08/2025"
click at [287, 175] on div "Female" at bounding box center [353, 169] width 133 height 22
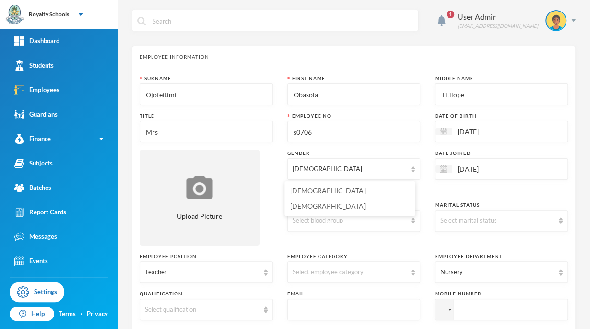
click at [270, 189] on div "Surname Ojofeitimi First Name Obasola Middle Name Titilope Title Mrs Employee N…" at bounding box center [354, 272] width 429 height 394
click at [453, 222] on div "Select marital status" at bounding box center [497, 221] width 114 height 10
click at [436, 260] on span "Married" at bounding box center [448, 258] width 24 height 8
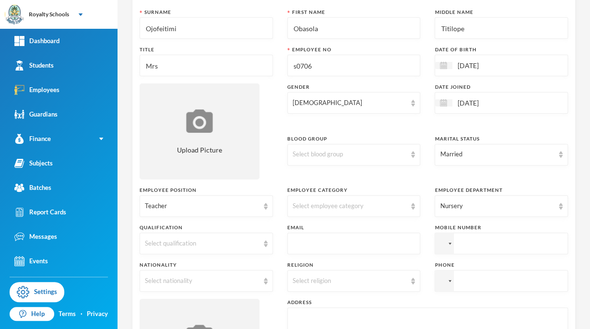
scroll to position [67, 0]
click at [163, 247] on div "Select qualification" at bounding box center [206, 243] width 133 height 22
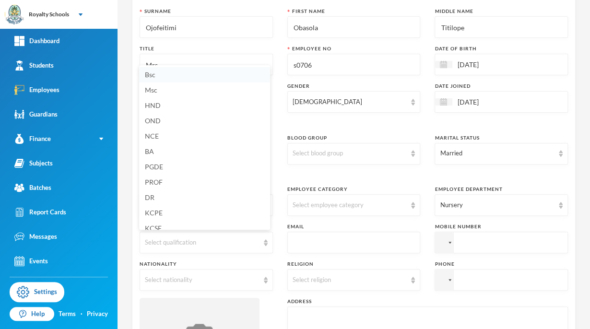
click at [150, 75] on span "Bsc" at bounding box center [150, 75] width 11 height 8
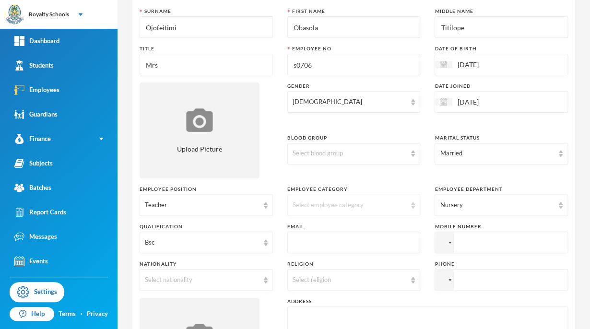
click at [301, 205] on div "Select employee category" at bounding box center [350, 206] width 114 height 10
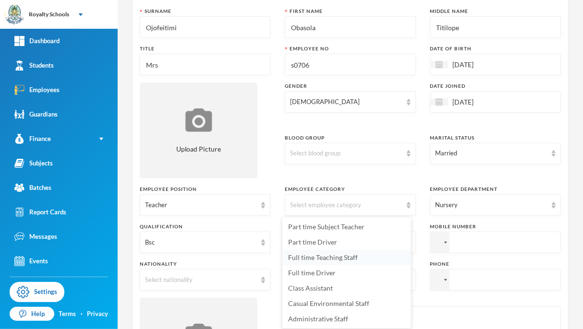
click at [300, 261] on span "Full time Teaching Staff" at bounding box center [323, 257] width 70 height 8
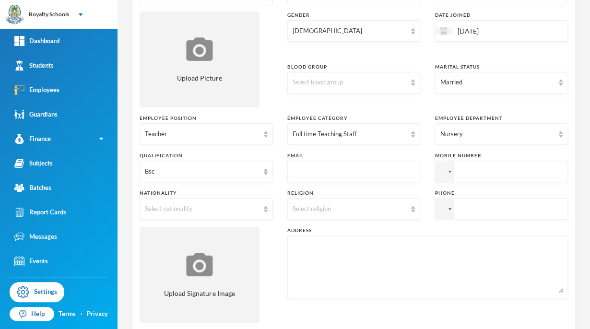
scroll to position [139, 0]
click at [304, 206] on div "Select religion" at bounding box center [350, 209] width 114 height 10
click at [295, 230] on span "Christianity" at bounding box center [327, 230] width 75 height 8
click at [150, 213] on div "Select nationality" at bounding box center [206, 209] width 133 height 22
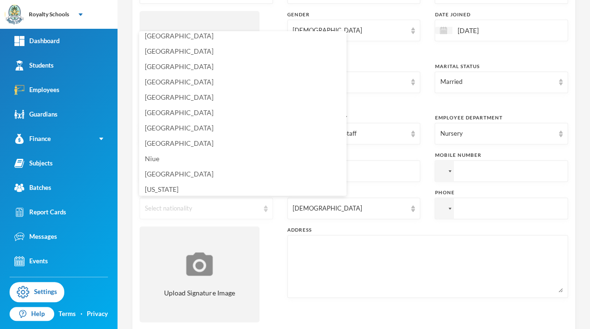
scroll to position [2352, 0]
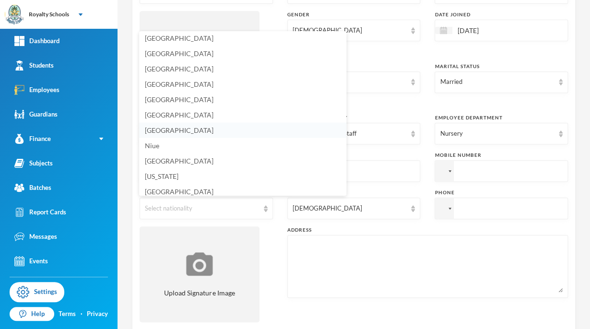
click at [149, 130] on span "Nigeria" at bounding box center [179, 130] width 69 height 8
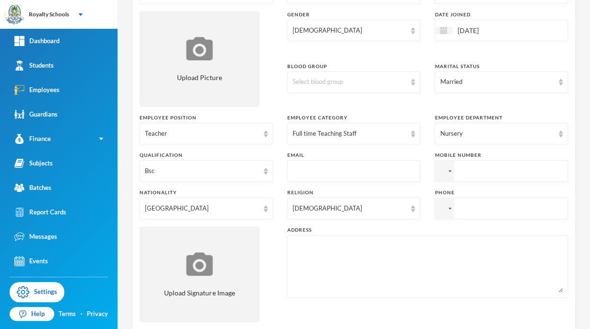
click at [306, 173] on input "text" at bounding box center [354, 172] width 123 height 22
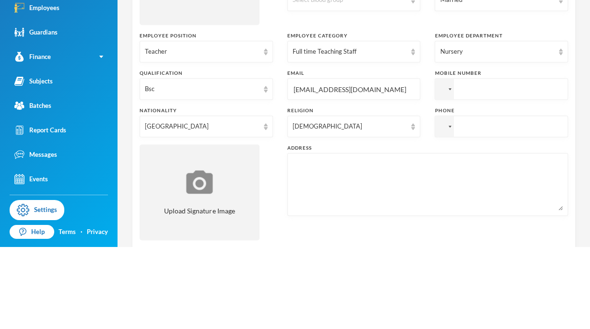
type input "alabi.obasola@gmail.com"
click at [299, 248] on textarea at bounding box center [428, 266] width 270 height 52
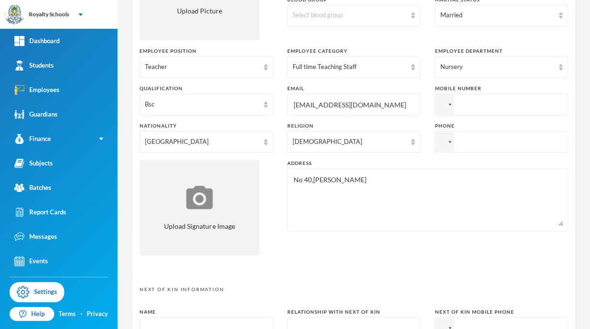
scroll to position [211, 0]
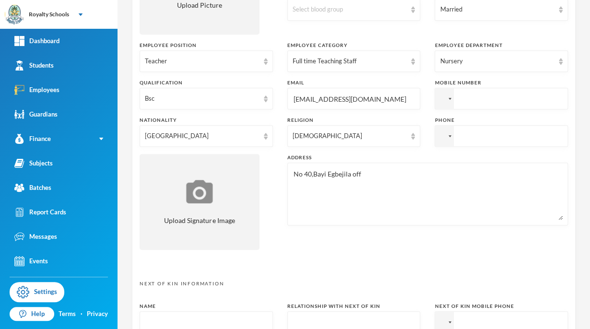
click at [420, 197] on textarea "No 40,Bayi Egbejila off" at bounding box center [428, 194] width 270 height 52
click at [299, 166] on div "No 40,Bayi Egbejila off asadam" at bounding box center [427, 194] width 281 height 63
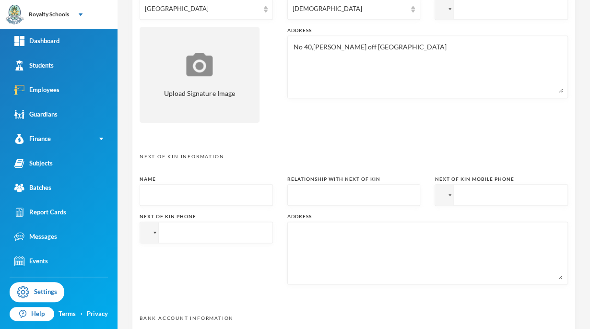
scroll to position [321, 0]
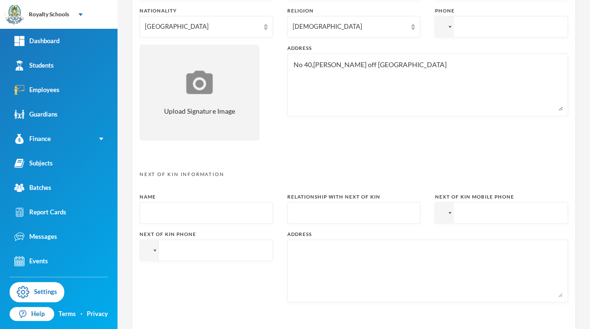
click at [432, 69] on textarea "No 40,Bayi Egbejila off asadam" at bounding box center [428, 85] width 270 height 52
type textarea "No 40,Bayi Egbejila off asadam road ilorin"
click at [265, 179] on div "Next Of Kin Information Name Relationship with next of kin Next of Kin Mobile P…" at bounding box center [354, 240] width 429 height 139
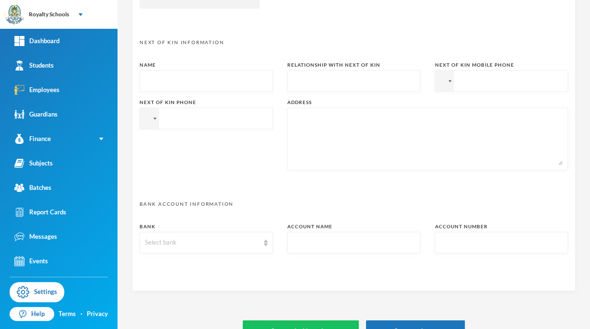
scroll to position [474, 0]
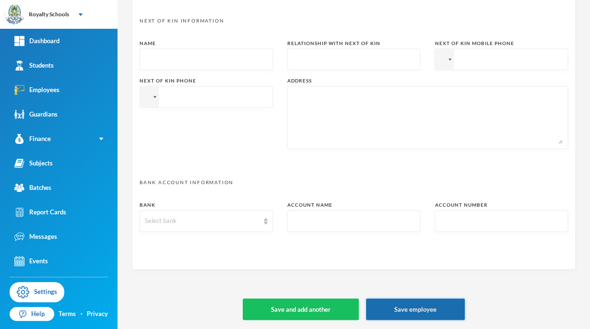
click at [399, 303] on button "Save employee" at bounding box center [415, 310] width 99 height 22
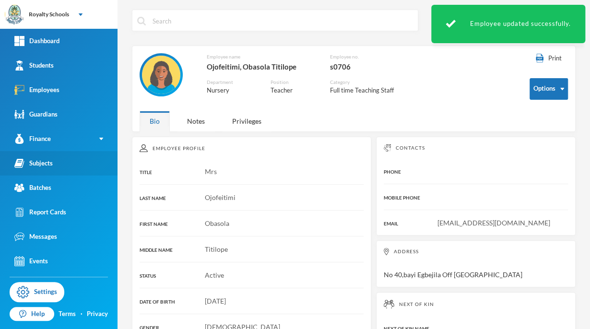
click at [48, 173] on link "Subjects" at bounding box center [59, 163] width 118 height 24
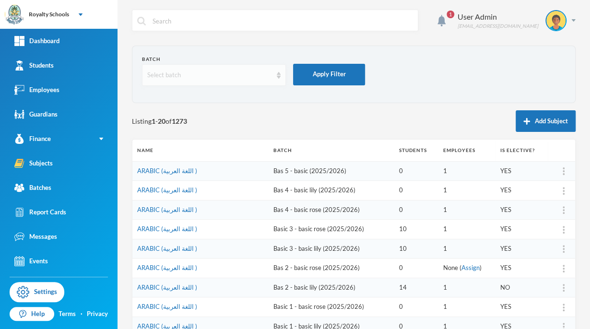
click at [191, 73] on div "Select batch" at bounding box center [209, 76] width 125 height 10
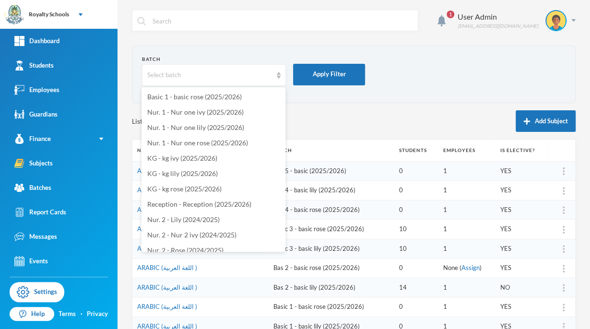
scroll to position [187, 0]
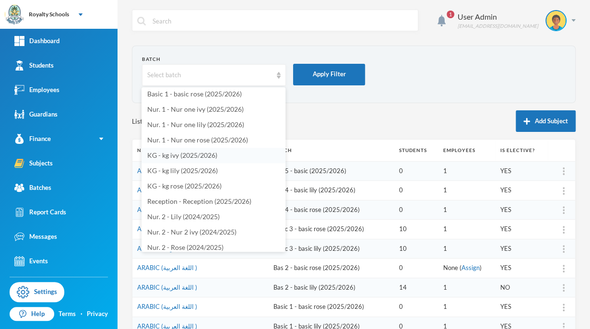
click at [161, 156] on span "KG - kg ivy (2025/2026)" at bounding box center [182, 155] width 70 height 8
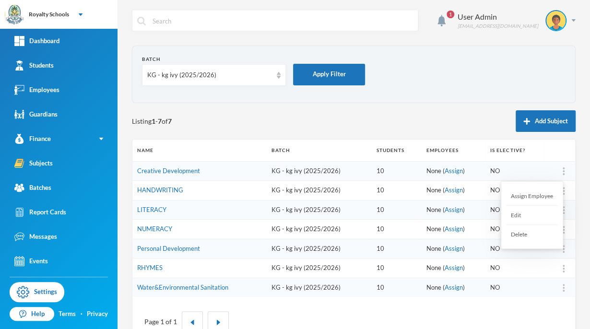
click at [536, 197] on div "Assign Employee" at bounding box center [532, 196] width 52 height 19
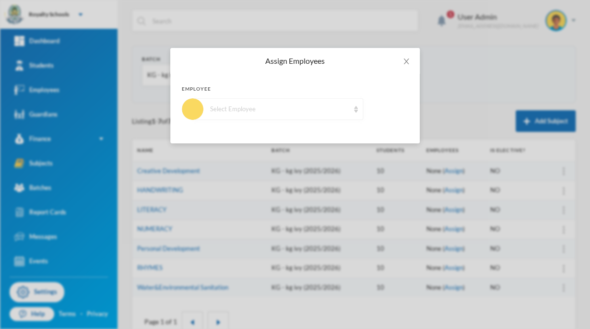
click at [309, 113] on div "Select Employee" at bounding box center [279, 110] width 139 height 10
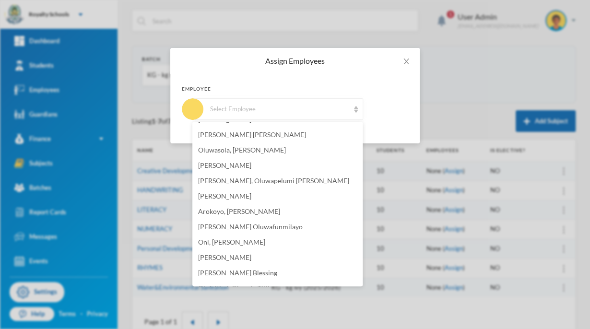
scroll to position [176, 0]
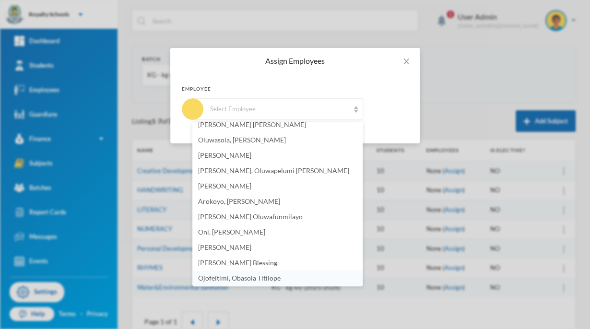
click at [296, 279] on li "Ojofeitimi, Obasola Titilope" at bounding box center [277, 278] width 170 height 15
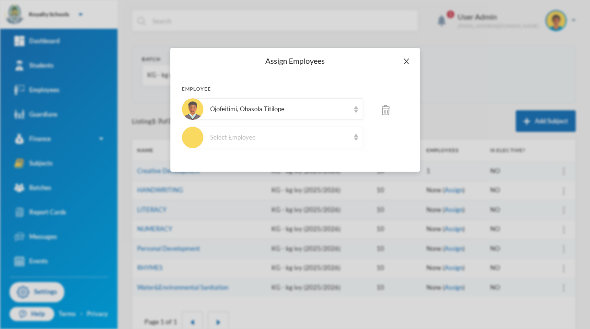
click at [405, 71] on span "Close" at bounding box center [406, 61] width 27 height 27
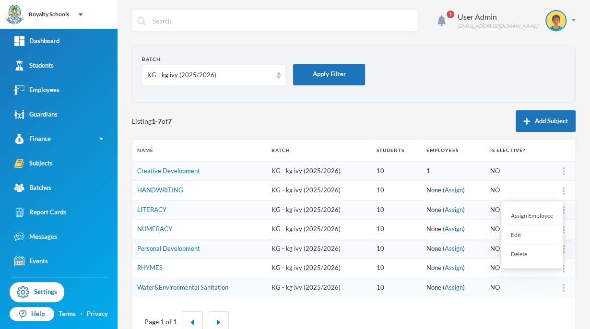
click at [538, 216] on div "Assign Employee" at bounding box center [532, 215] width 52 height 19
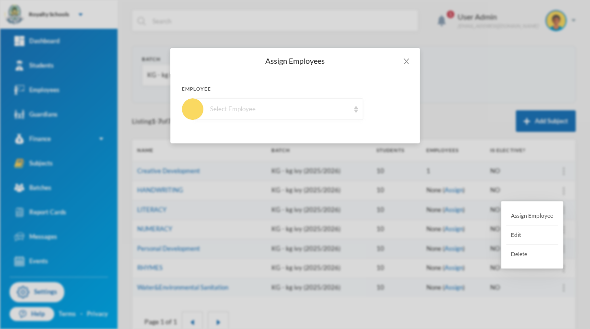
click at [336, 115] on div "Select Employee" at bounding box center [278, 109] width 170 height 22
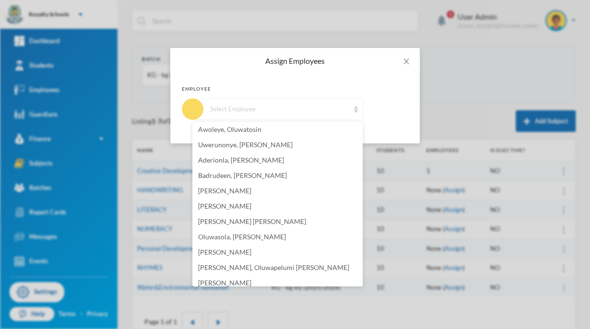
scroll to position [177, 0]
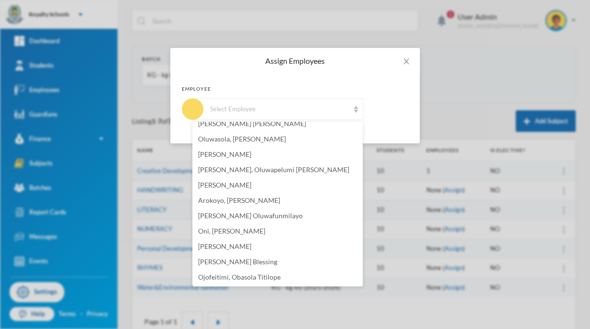
click at [261, 285] on ul "Folorunso, Oluwafunke Elizabeth Adejumo, Opeyemi Christianah Adana, Olusola Ola…" at bounding box center [277, 204] width 170 height 165
click at [285, 278] on li "Ojofeitimi, Obasola Titilope" at bounding box center [277, 277] width 170 height 15
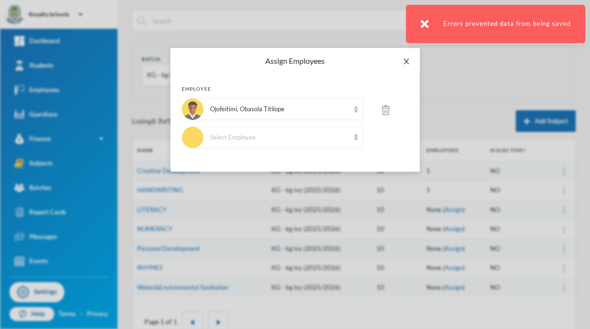
click at [412, 63] on span "Close" at bounding box center [406, 61] width 27 height 27
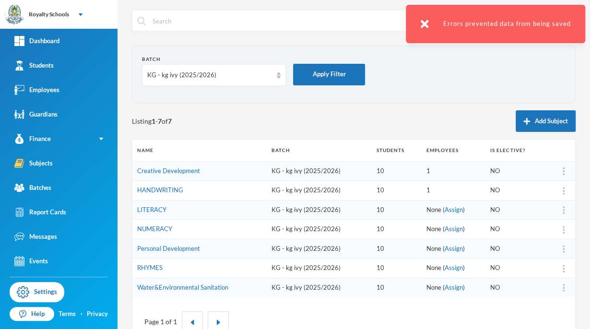
click at [563, 213] on img at bounding box center [564, 210] width 2 height 8
click at [533, 237] on div "Assign Employee" at bounding box center [532, 235] width 52 height 19
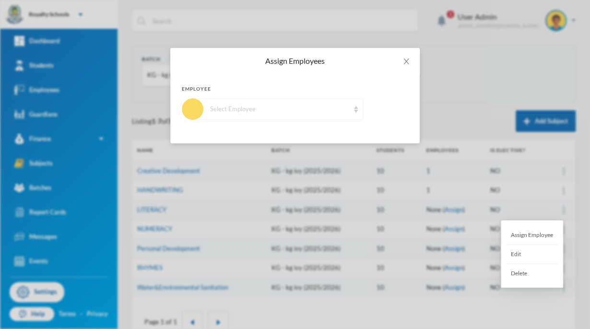
click at [334, 115] on div "Select Employee" at bounding box center [278, 109] width 170 height 22
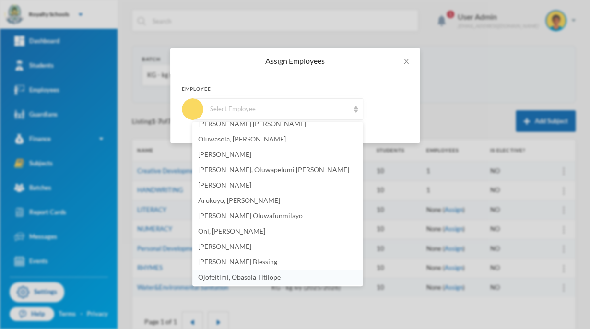
click at [257, 277] on span "Ojofeitimi, Obasola Titilope" at bounding box center [239, 277] width 83 height 8
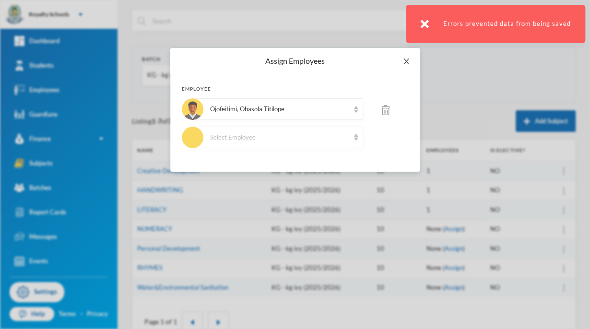
click at [407, 57] on span "Close" at bounding box center [406, 61] width 27 height 27
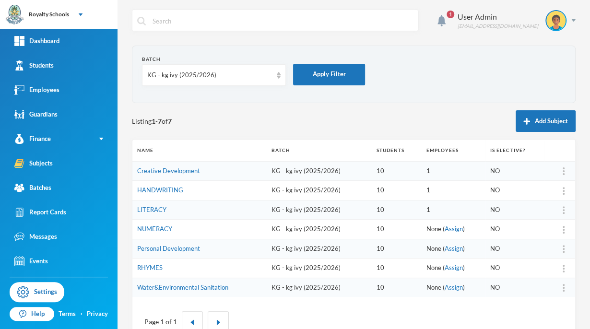
click at [563, 229] on img at bounding box center [564, 230] width 2 height 8
click at [537, 253] on div "Assign Employee" at bounding box center [532, 254] width 52 height 19
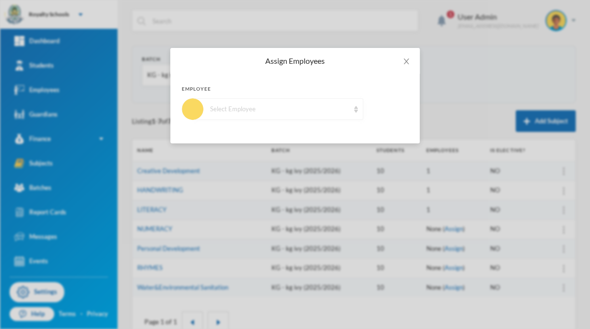
click at [343, 105] on div "Select Employee" at bounding box center [279, 110] width 139 height 10
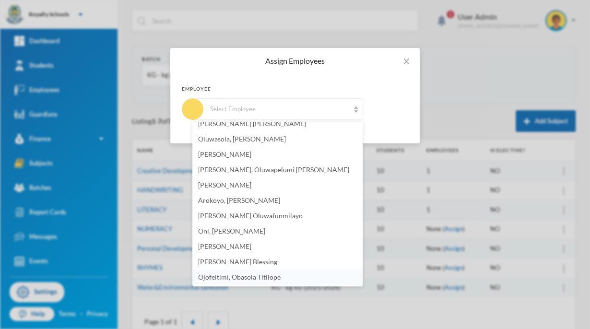
click at [249, 279] on span "Ojofeitimi, Obasola Titilope" at bounding box center [239, 277] width 83 height 8
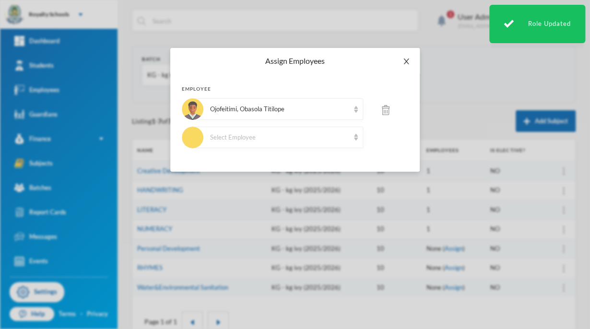
click at [409, 60] on icon "icon: close" at bounding box center [407, 62] width 8 height 8
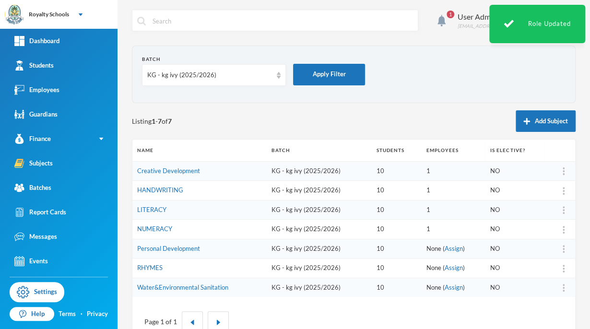
click at [563, 287] on img at bounding box center [564, 288] width 2 height 8
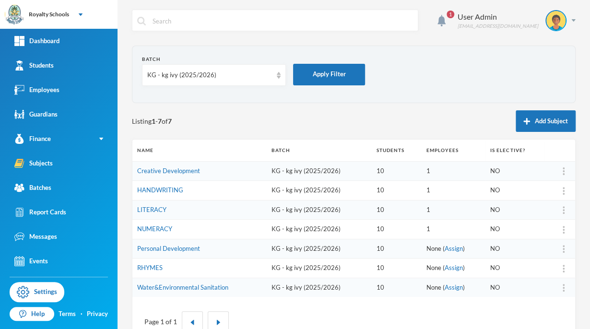
click at [519, 310] on div "Page 1 of 1" at bounding box center [354, 321] width 429 height 35
click at [544, 205] on div "Assign Employee" at bounding box center [532, 203] width 52 height 19
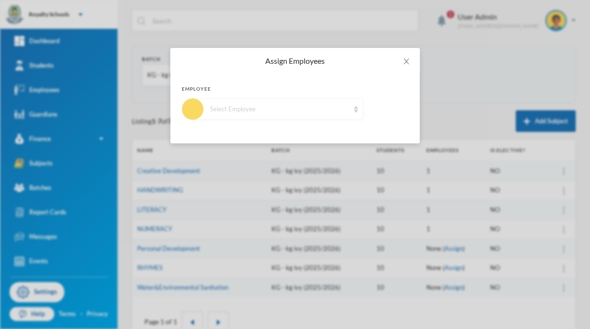
click at [344, 106] on div "Select Employee" at bounding box center [279, 110] width 139 height 10
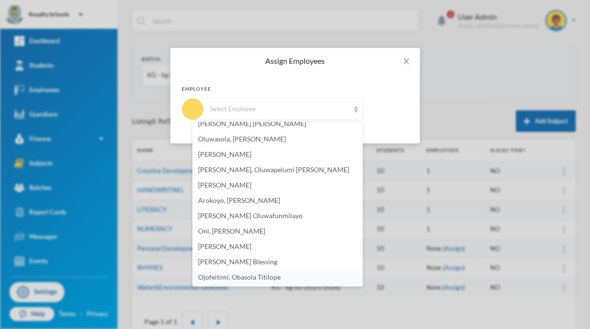
click at [258, 284] on li "Ojofeitimi, Obasola Titilope" at bounding box center [277, 277] width 170 height 15
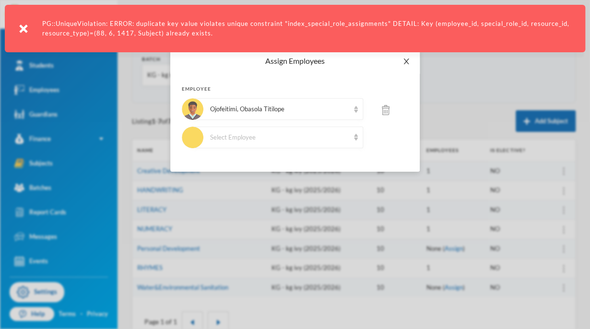
click at [409, 63] on icon "icon: close" at bounding box center [407, 62] width 8 height 8
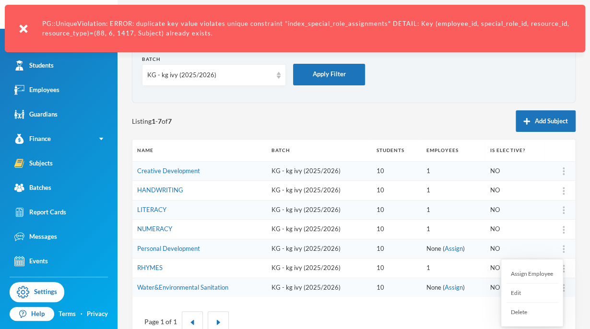
click at [542, 273] on div "Assign Employee" at bounding box center [532, 273] width 52 height 19
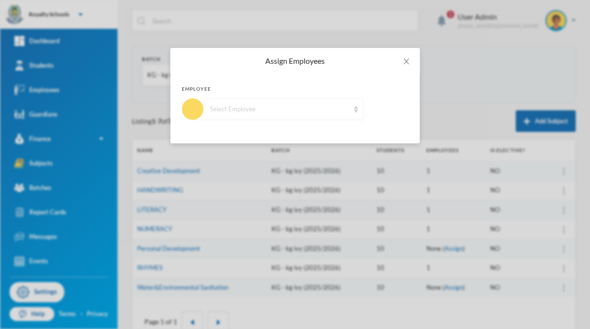
click at [336, 115] on div "Select Employee" at bounding box center [278, 109] width 170 height 22
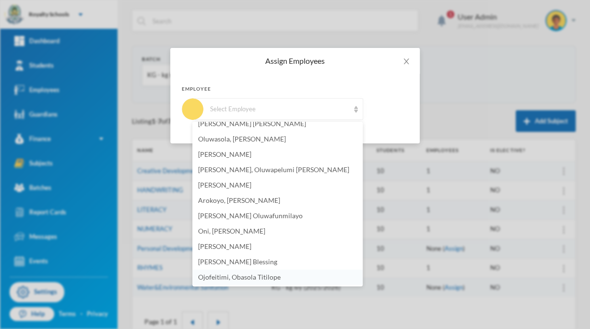
click at [244, 278] on span "Ojofeitimi, Obasola Titilope" at bounding box center [239, 277] width 83 height 8
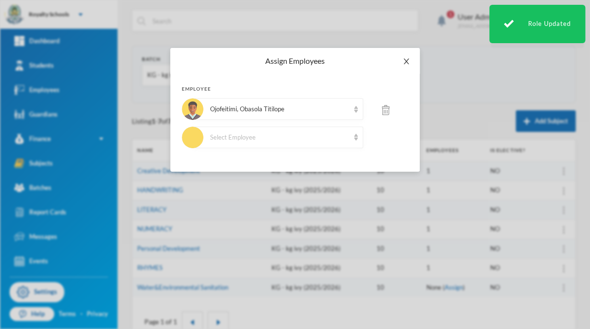
click at [406, 65] on span "Close" at bounding box center [406, 61] width 27 height 27
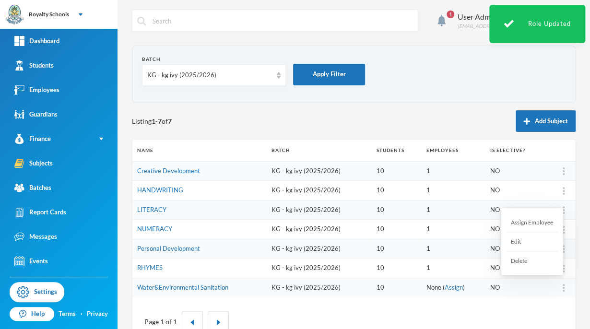
click at [525, 225] on div "Assign Employee" at bounding box center [532, 222] width 52 height 19
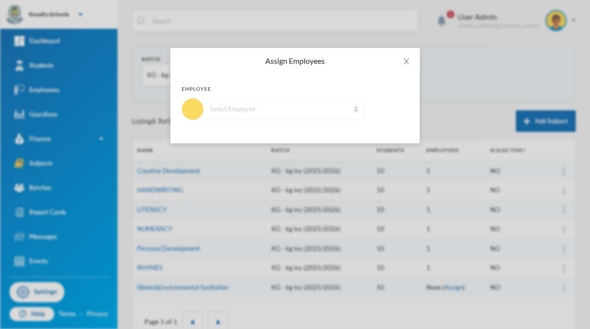
click at [349, 114] on div "Select Employee" at bounding box center [278, 109] width 170 height 22
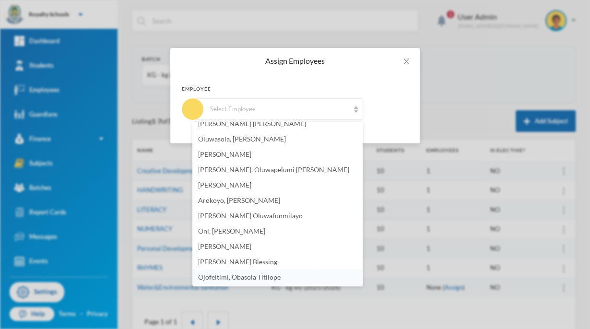
click at [238, 280] on span "Ojofeitimi, Obasola Titilope" at bounding box center [239, 277] width 83 height 8
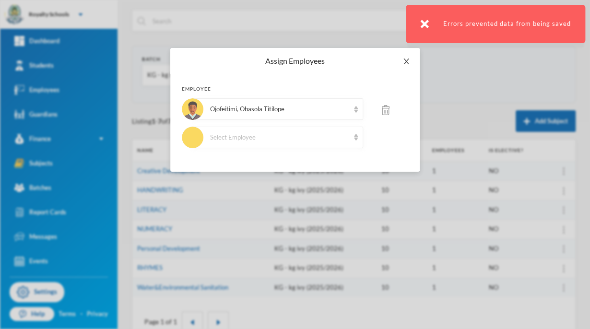
click at [403, 60] on icon "icon: close" at bounding box center [407, 62] width 8 height 8
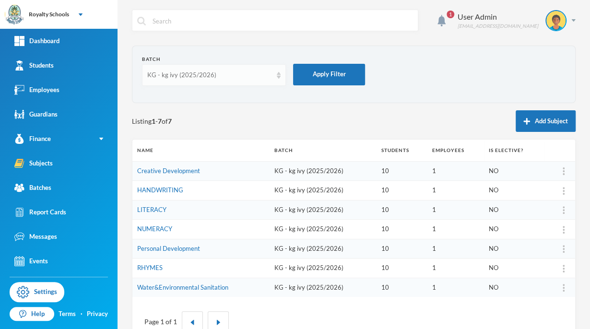
click at [213, 76] on div "KG - kg ivy (2025/2026)" at bounding box center [209, 76] width 125 height 10
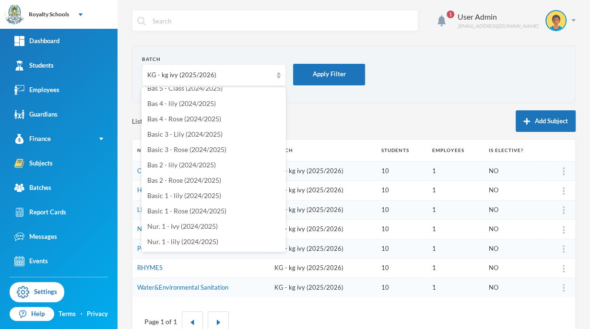
scroll to position [363, 0]
click at [178, 148] on span "Basic 3 - Rose (2024/2025)" at bounding box center [186, 148] width 79 height 8
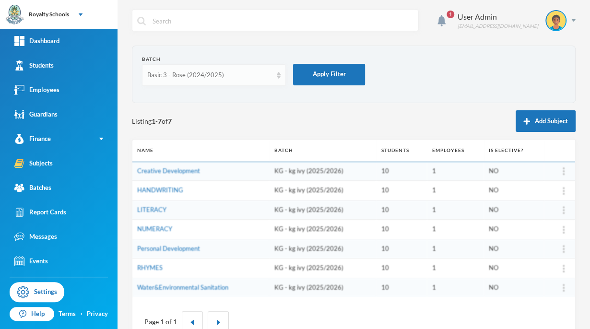
click at [219, 77] on div "Basic 3 - Rose (2024/2025)" at bounding box center [209, 76] width 125 height 10
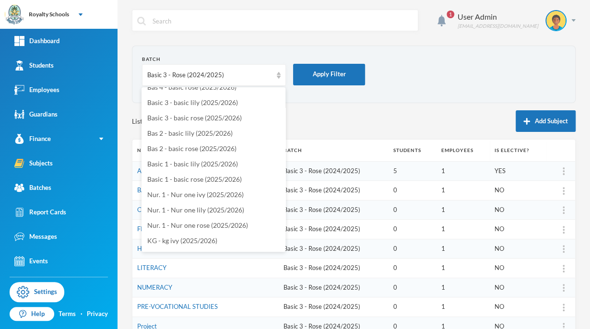
scroll to position [121, 0]
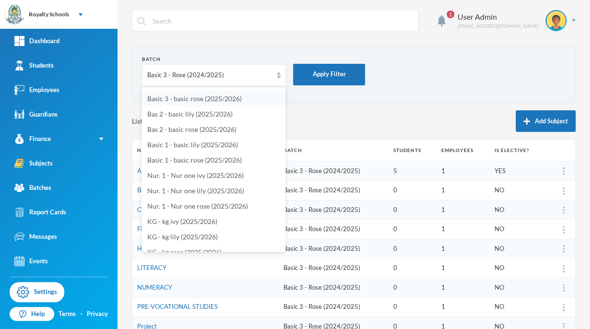
click at [219, 98] on span "Basic 3 - basic rose (2025/2026)" at bounding box center [194, 99] width 95 height 8
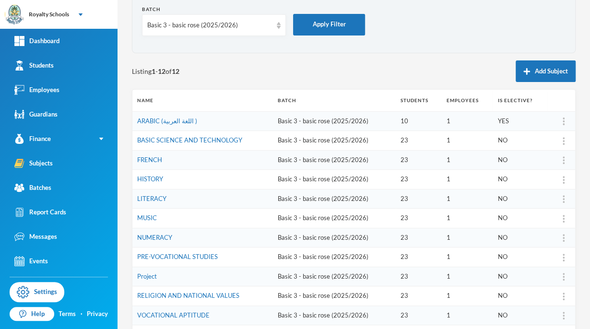
scroll to position [48, 0]
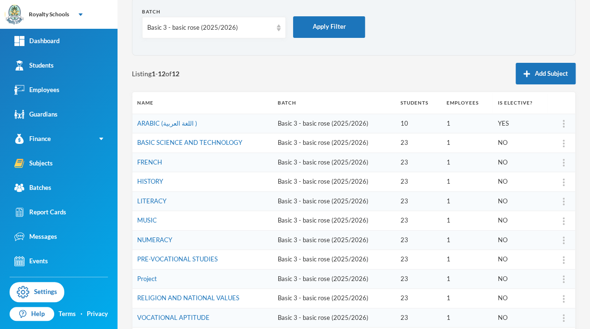
click at [563, 124] on img at bounding box center [564, 124] width 2 height 8
click at [539, 149] on div "Assign Employee" at bounding box center [532, 148] width 52 height 19
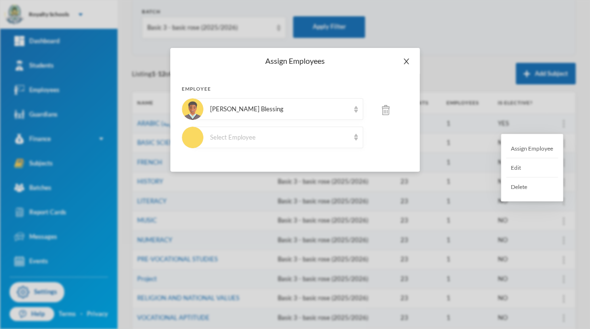
click at [403, 70] on span "Close" at bounding box center [406, 61] width 27 height 27
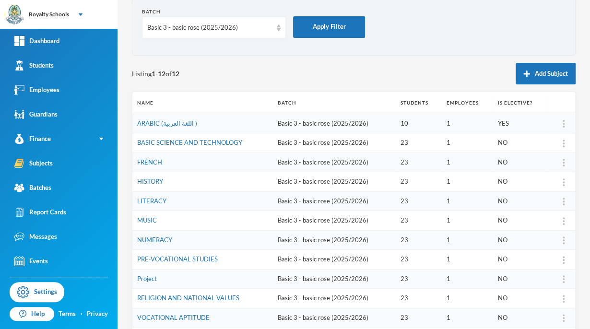
click at [563, 201] on img at bounding box center [564, 202] width 2 height 8
click at [563, 183] on img at bounding box center [564, 183] width 2 height 8
click at [538, 206] on div "Assign Employee" at bounding box center [532, 206] width 52 height 19
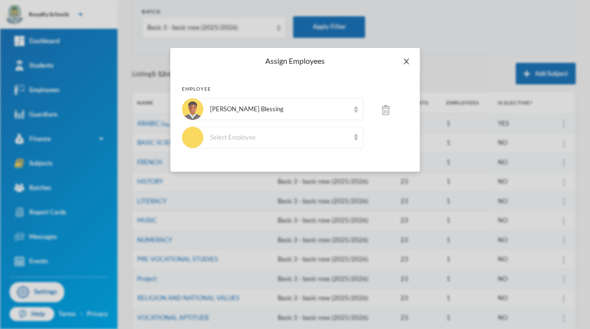
click at [406, 60] on icon "icon: close" at bounding box center [406, 62] width 5 height 6
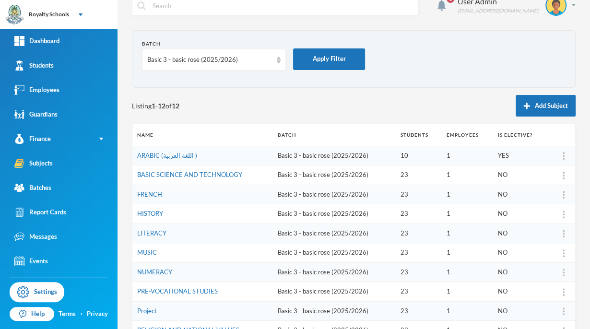
scroll to position [0, 0]
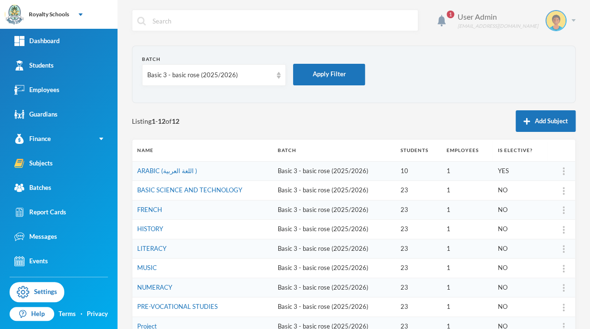
click at [508, 17] on div "User Admin" at bounding box center [498, 17] width 81 height 12
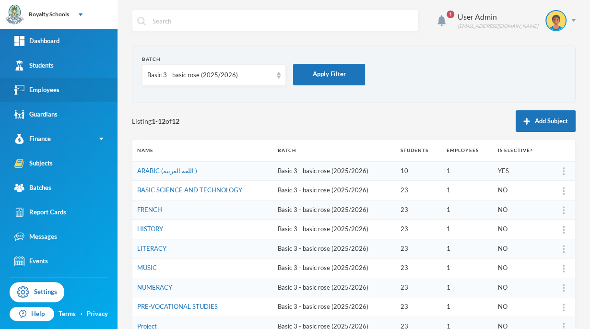
click at [81, 84] on link "Employees" at bounding box center [59, 90] width 118 height 24
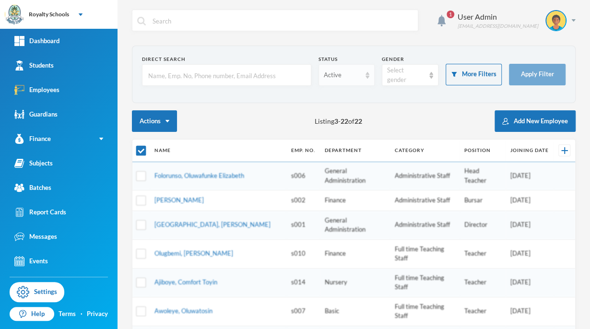
checkbox input "false"
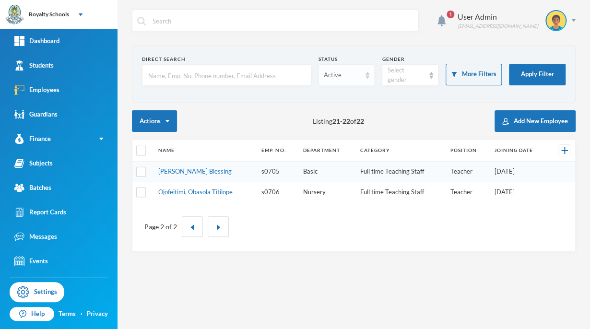
click at [323, 81] on div "Active" at bounding box center [347, 75] width 57 height 22
click at [331, 102] on li "Active" at bounding box center [346, 96] width 57 height 15
click at [189, 243] on div "Page 2 of 2" at bounding box center [354, 226] width 429 height 35
click at [191, 226] on img "button" at bounding box center [193, 228] width 6 height 6
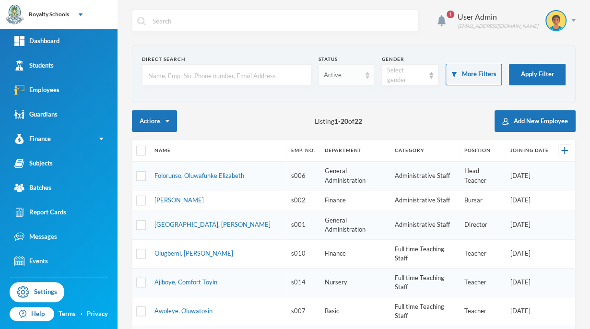
click at [338, 81] on div "Active" at bounding box center [347, 75] width 57 height 22
click at [350, 113] on span "Left Institution" at bounding box center [343, 112] width 44 height 8
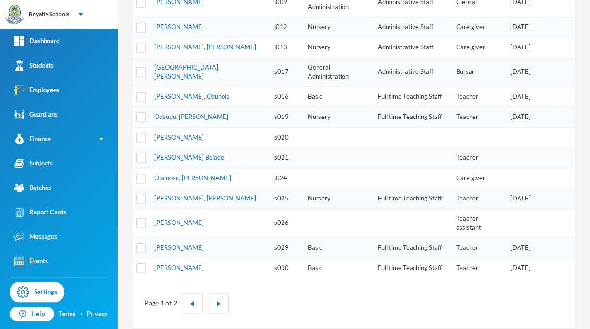
scroll to position [335, 0]
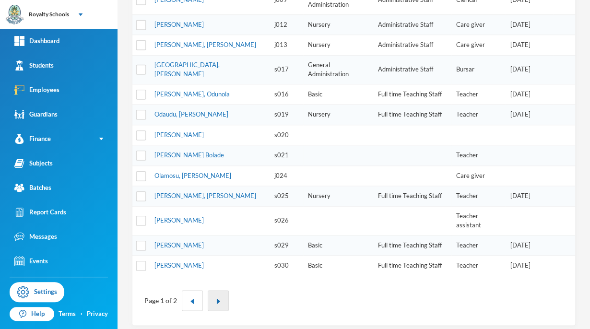
click at [217, 299] on img "button" at bounding box center [218, 302] width 6 height 6
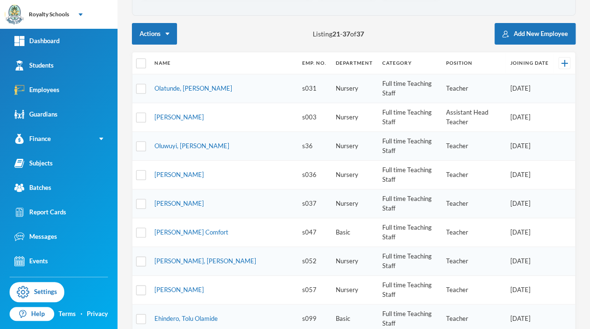
scroll to position [83, 0]
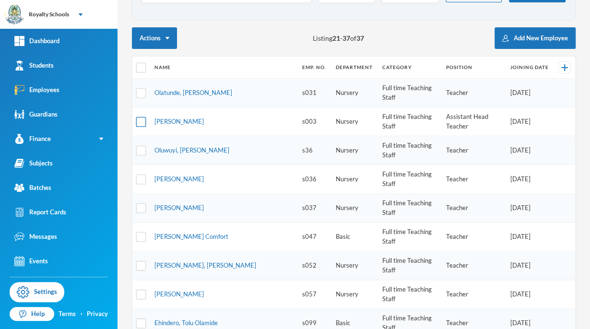
click at [140, 117] on input "checkbox" at bounding box center [141, 122] width 10 height 10
click at [142, 44] on button "Actions" at bounding box center [154, 38] width 45 height 22
click at [491, 251] on td "Teacher" at bounding box center [474, 265] width 64 height 29
click at [141, 117] on input "checkbox" at bounding box center [141, 122] width 10 height 10
checkbox input "false"
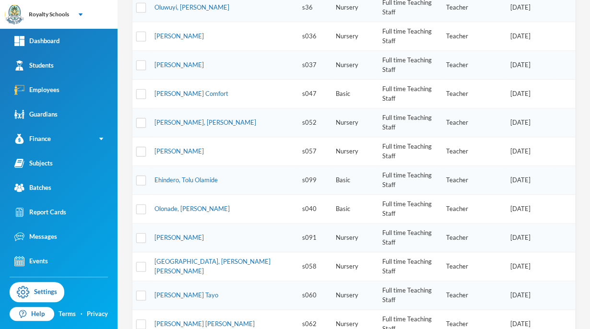
scroll to position [232, 0]
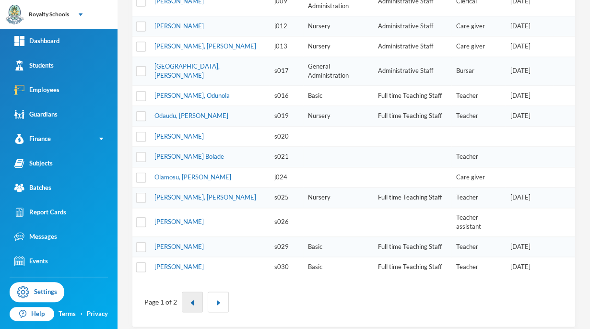
scroll to position [335, 0]
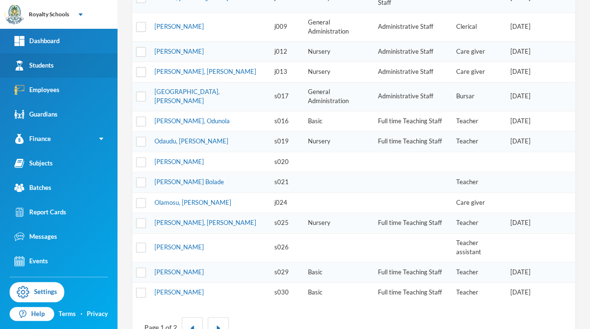
click at [35, 66] on div "Students" at bounding box center [33, 65] width 39 height 10
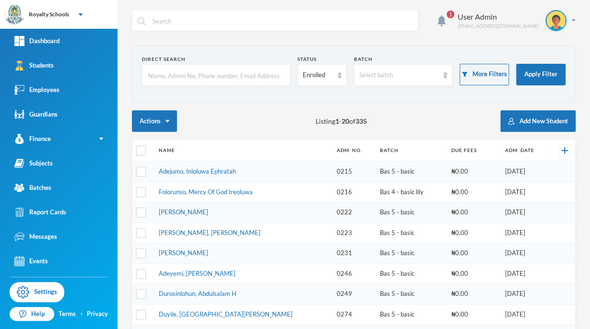
click at [526, 53] on section "Direct Search Status Enrolled Batch Select batch More Filters Apply Filter" at bounding box center [354, 75] width 444 height 58
click at [501, 259] on td "[DATE]" at bounding box center [525, 253] width 48 height 21
